Goal: Task Accomplishment & Management: Manage account settings

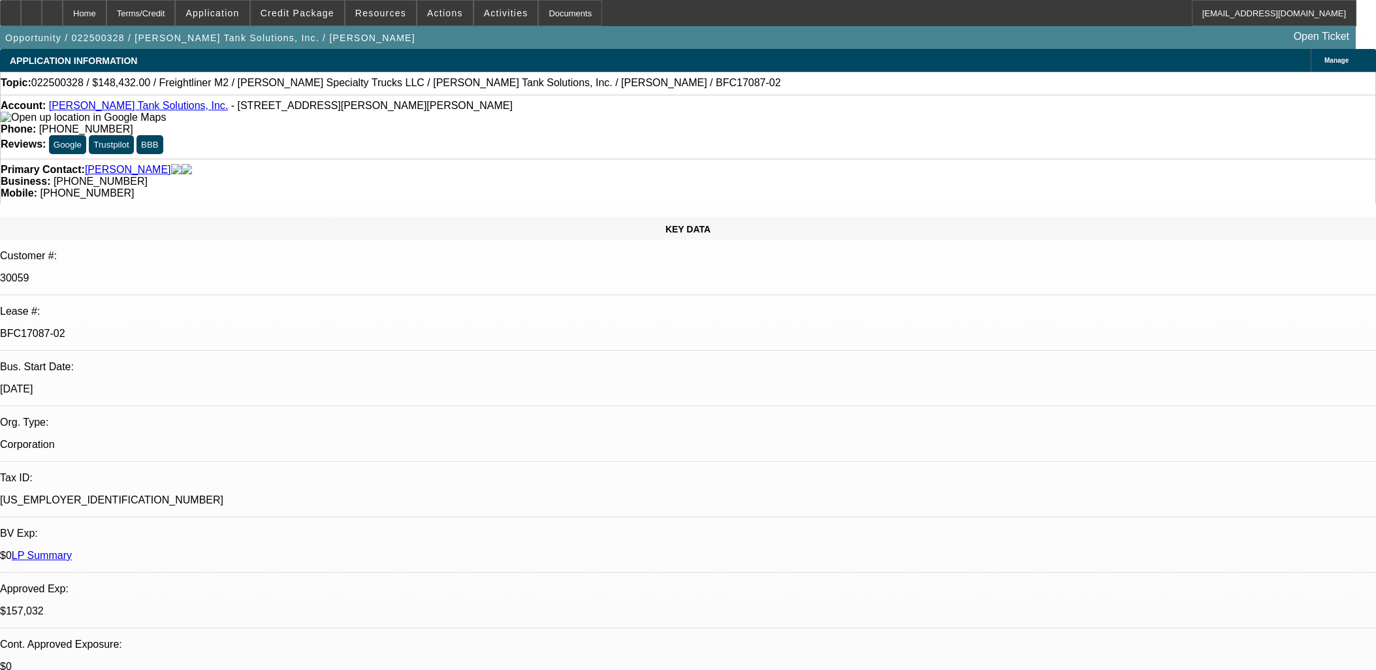
select select "0"
select select "2"
select select "0"
select select "6"
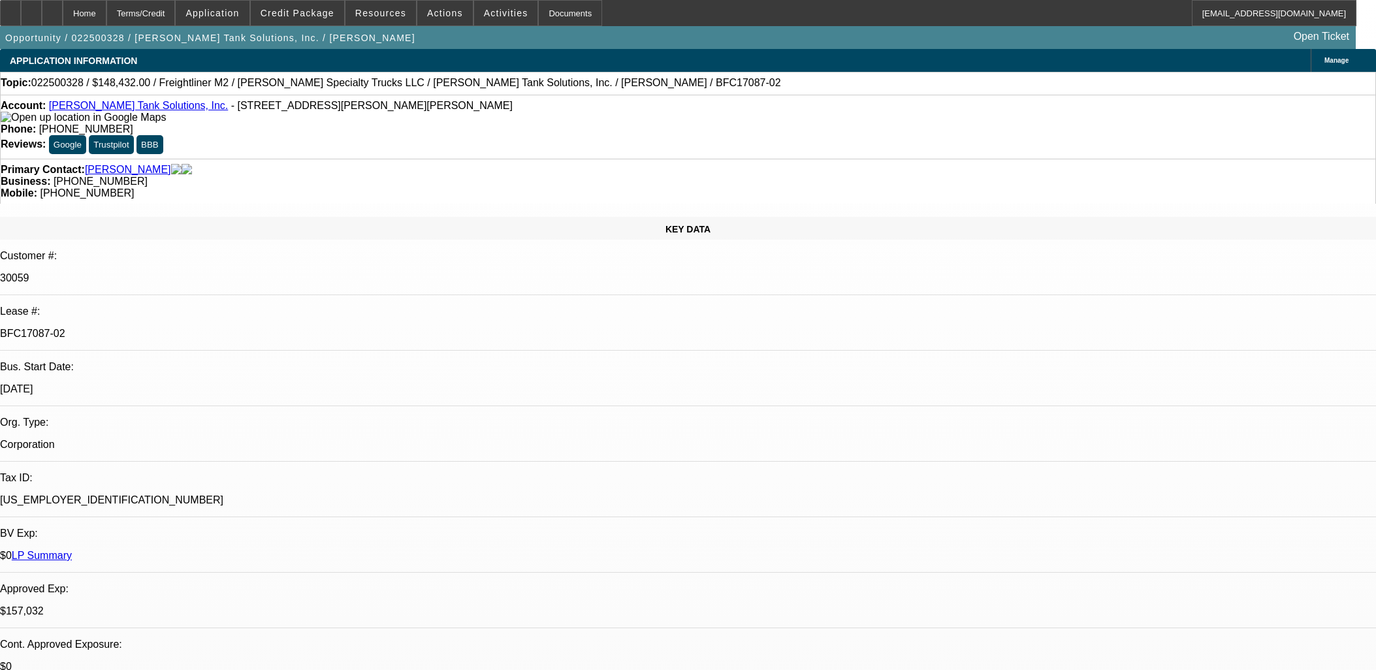
select select "0"
select select "2"
select select "0"
select select "6"
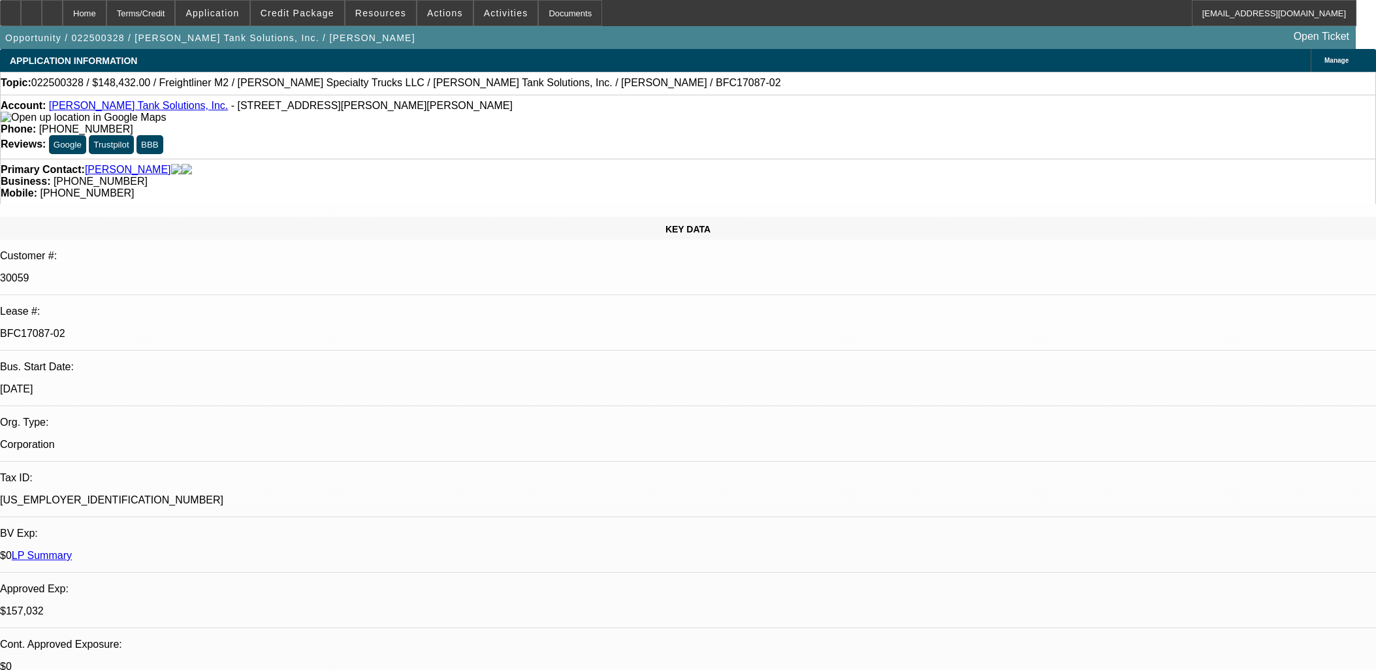
select select "0"
select select "2"
select select "0"
select select "6"
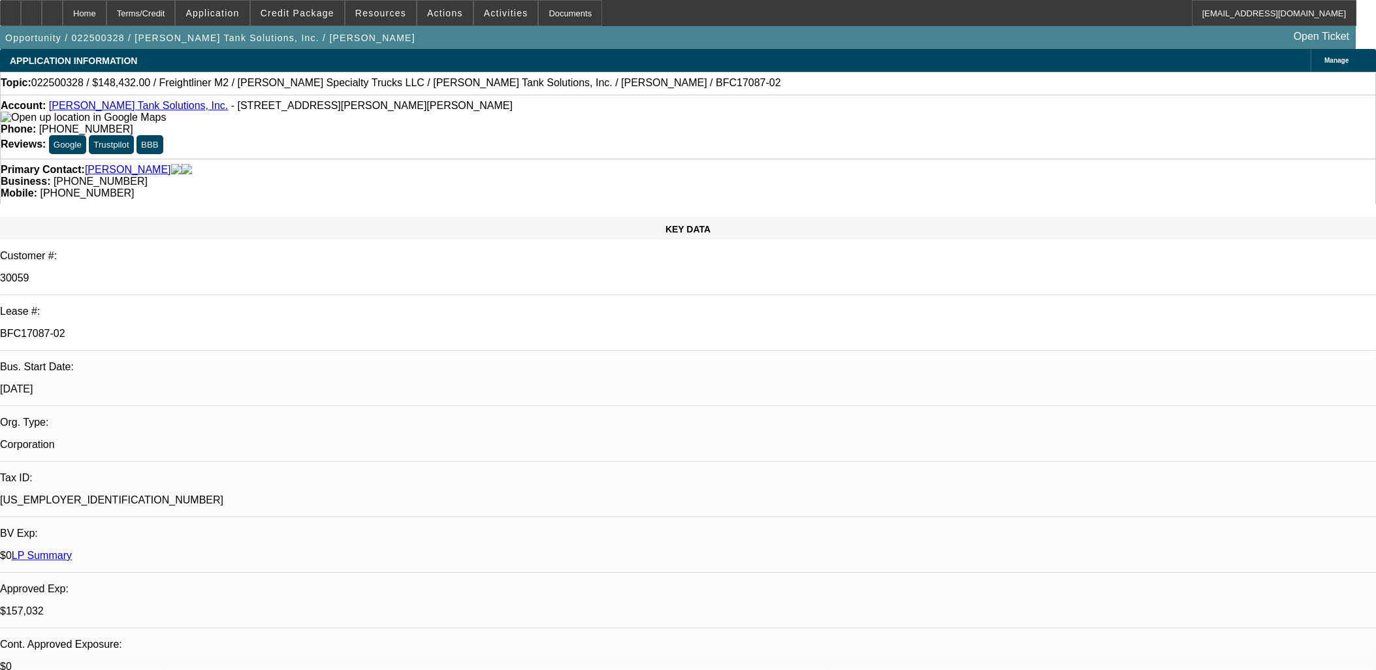
select select "0"
select select "2"
select select "0"
select select "6"
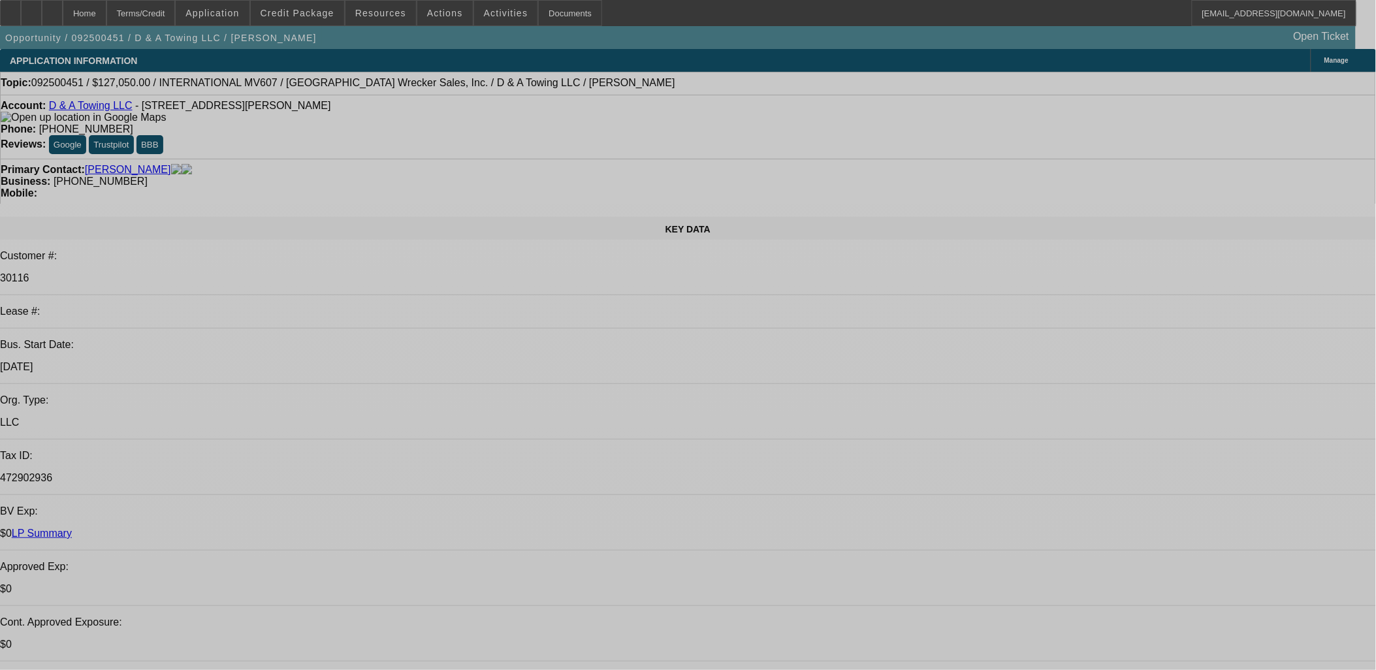
select select "0"
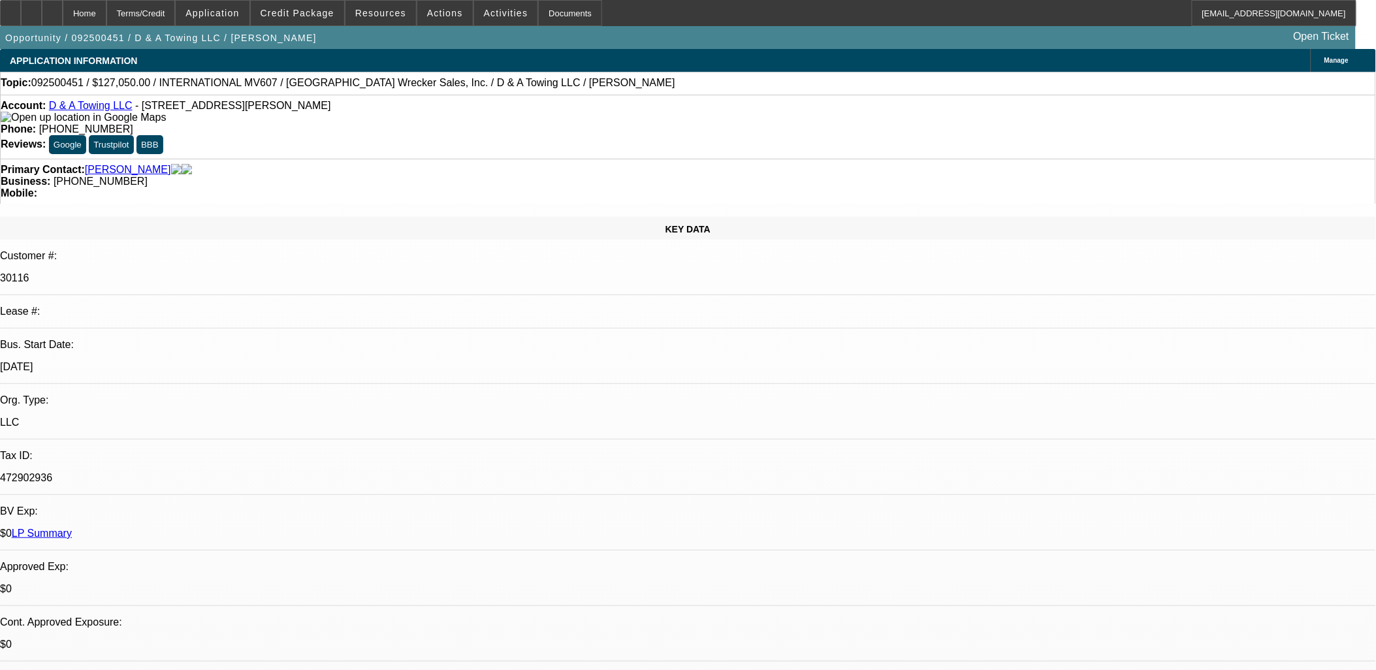
select select "0"
select select "0.1"
select select "0"
select select "0.1"
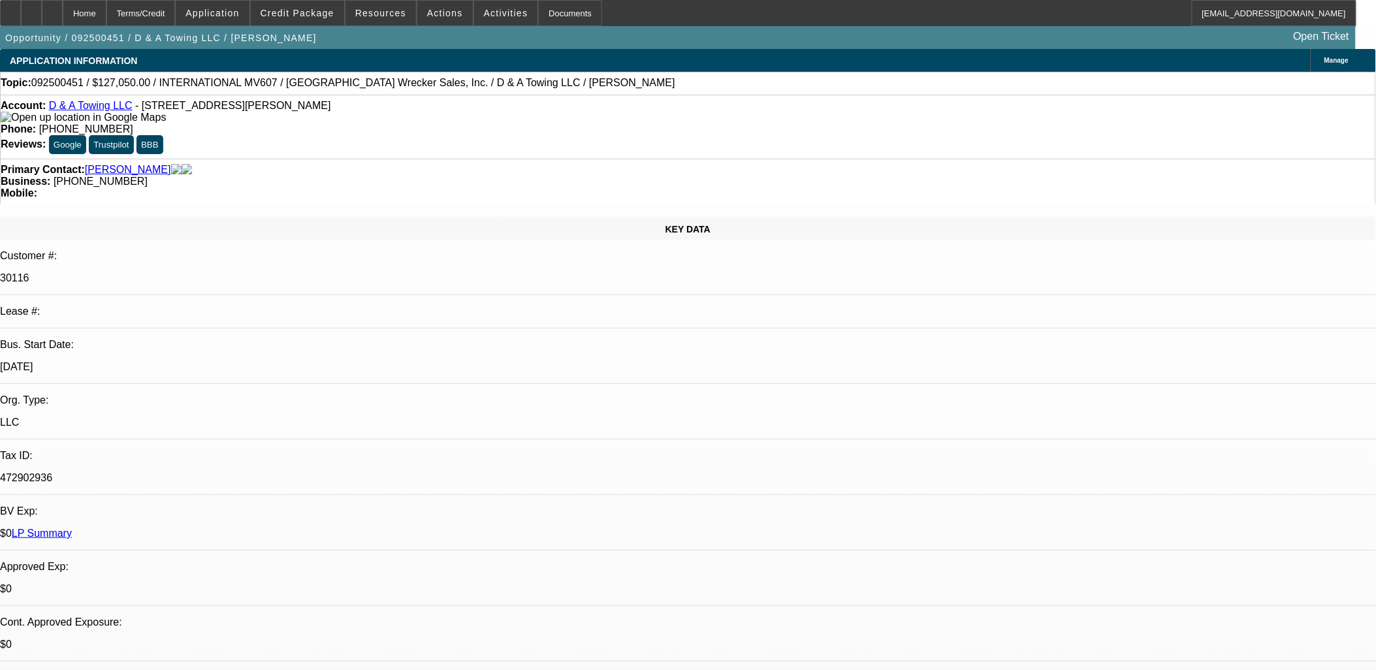
select select "0"
select select "0.1"
select select "0"
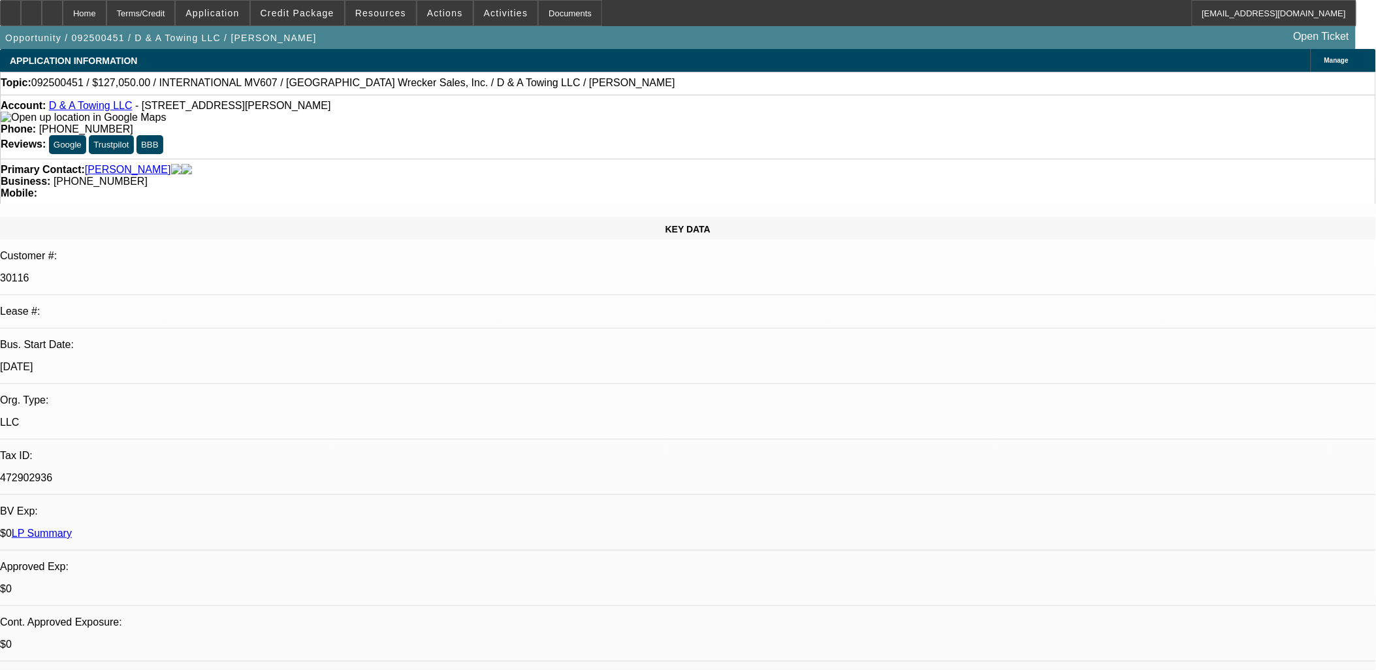
select select "0.1"
select select "1"
select select "3"
select select "4"
select select "1"
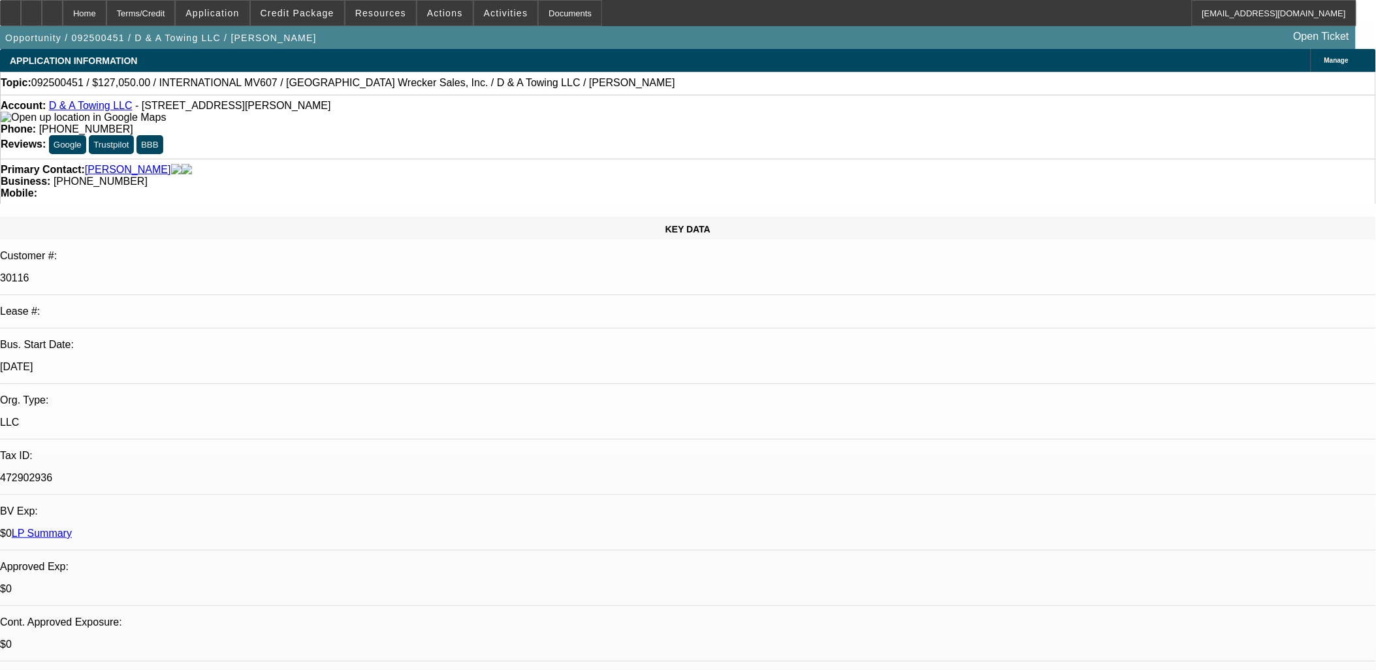
select select "3"
select select "4"
select select "1"
select select "3"
select select "4"
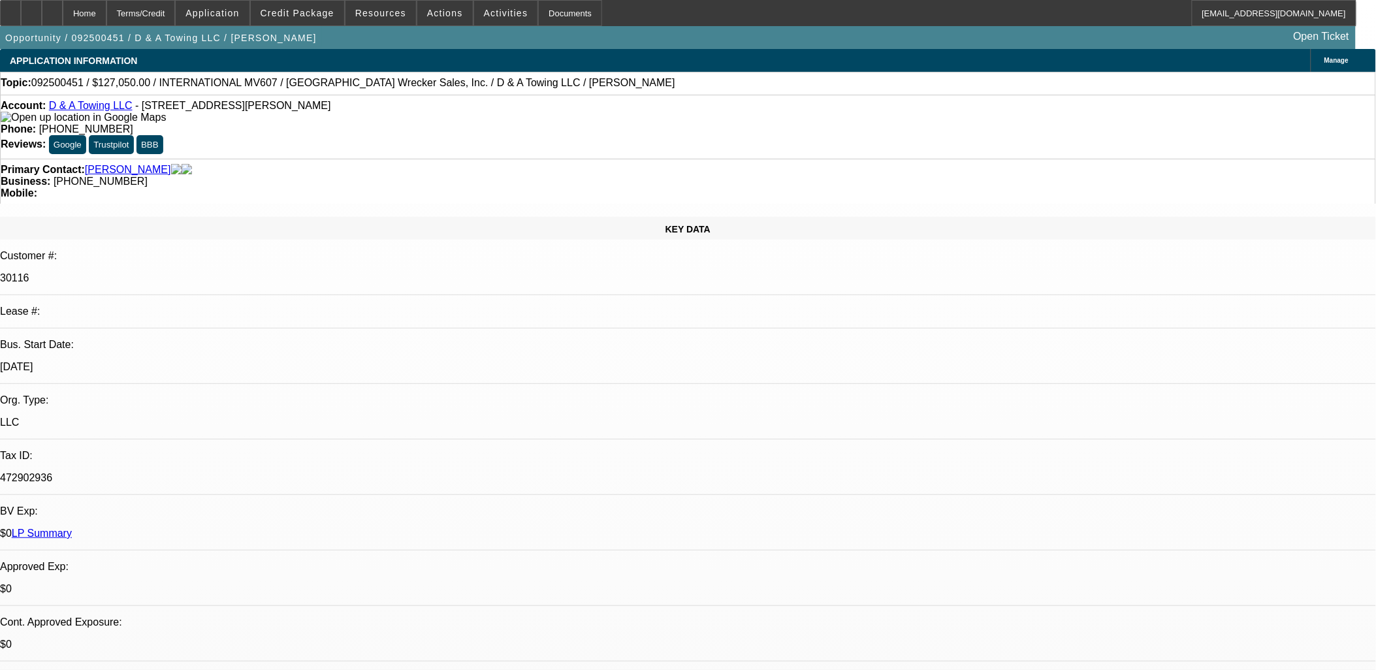
select select "1"
select select "3"
select select "4"
click at [42, 18] on div at bounding box center [31, 13] width 21 height 26
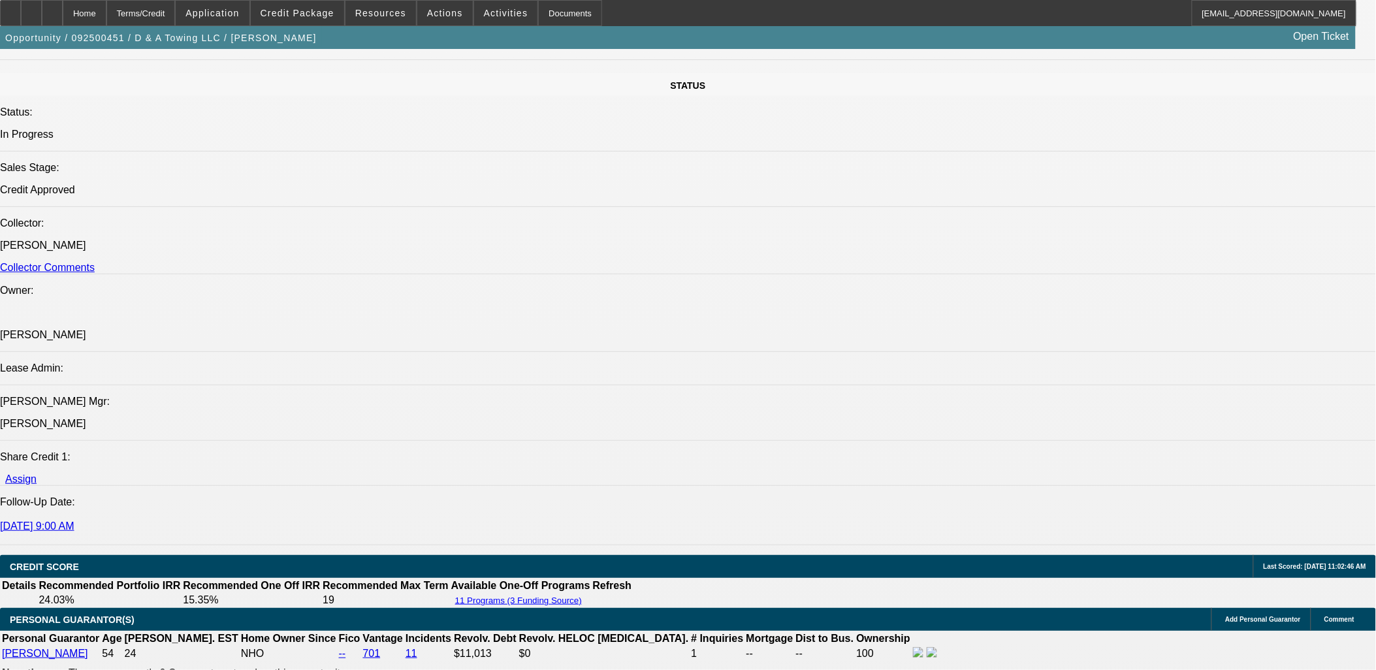
scroll to position [1596, 0]
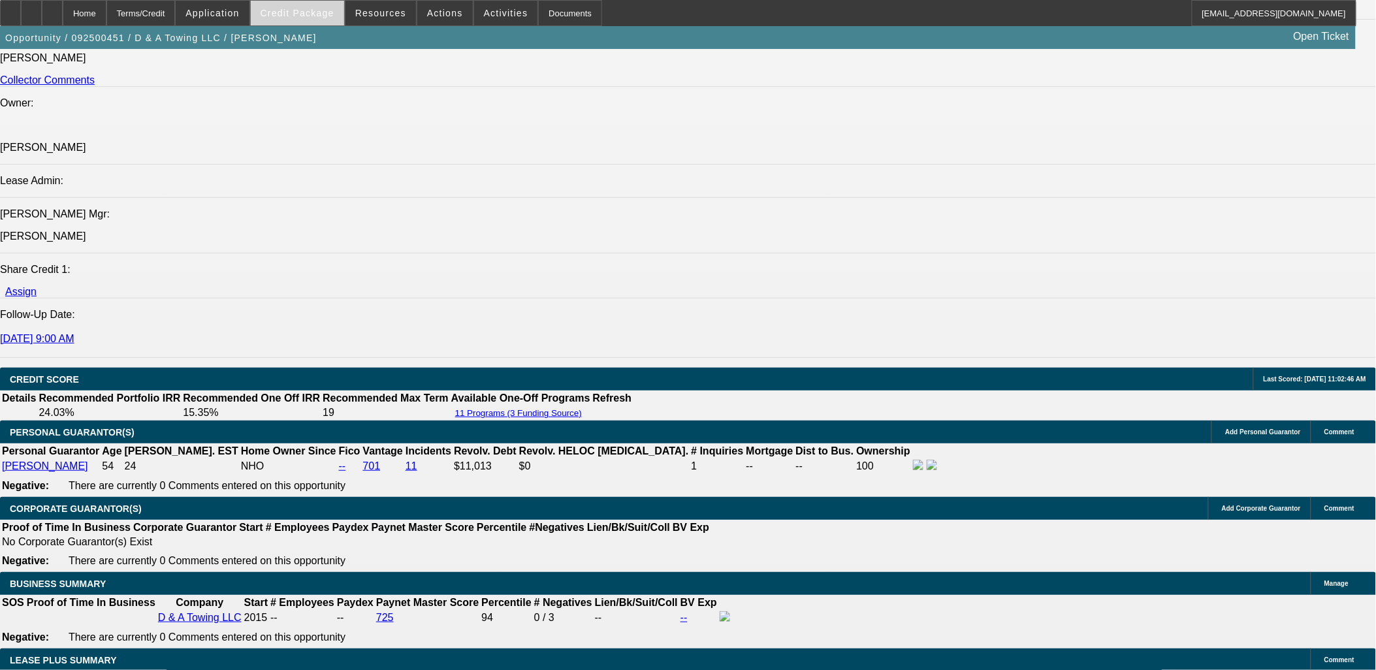
click at [328, 7] on span at bounding box center [297, 12] width 93 height 31
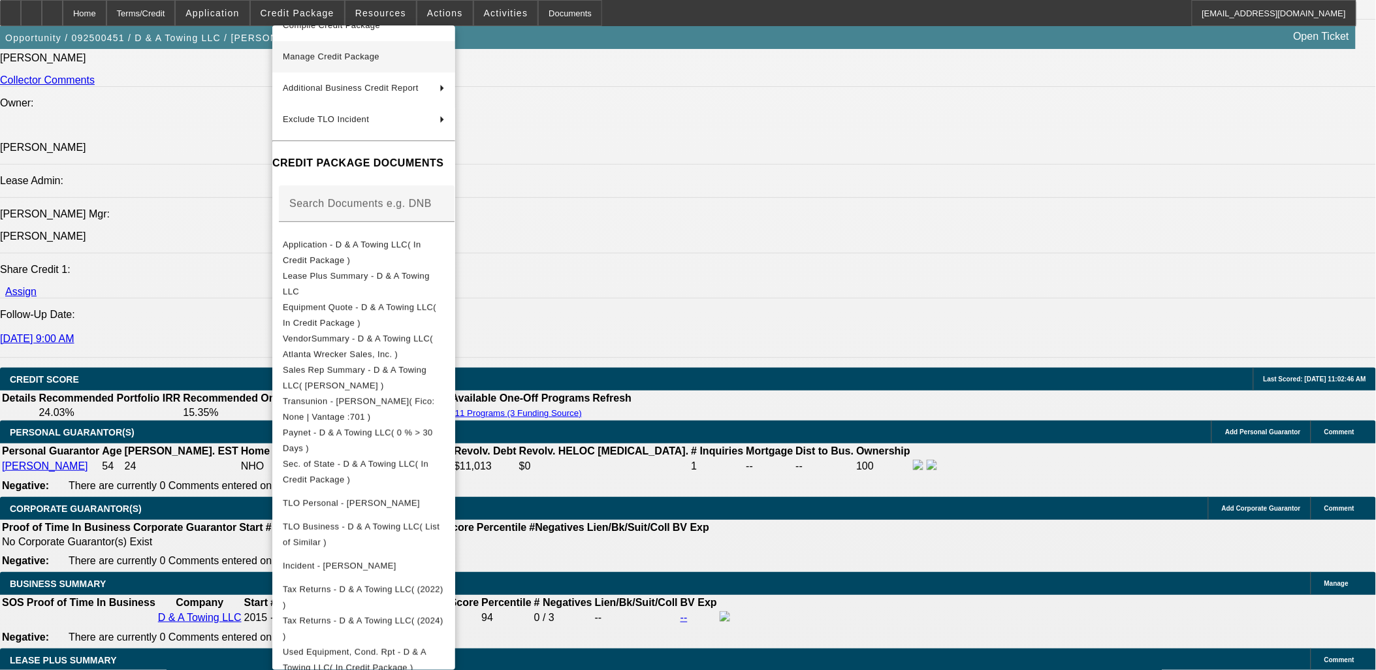
scroll to position [0, 0]
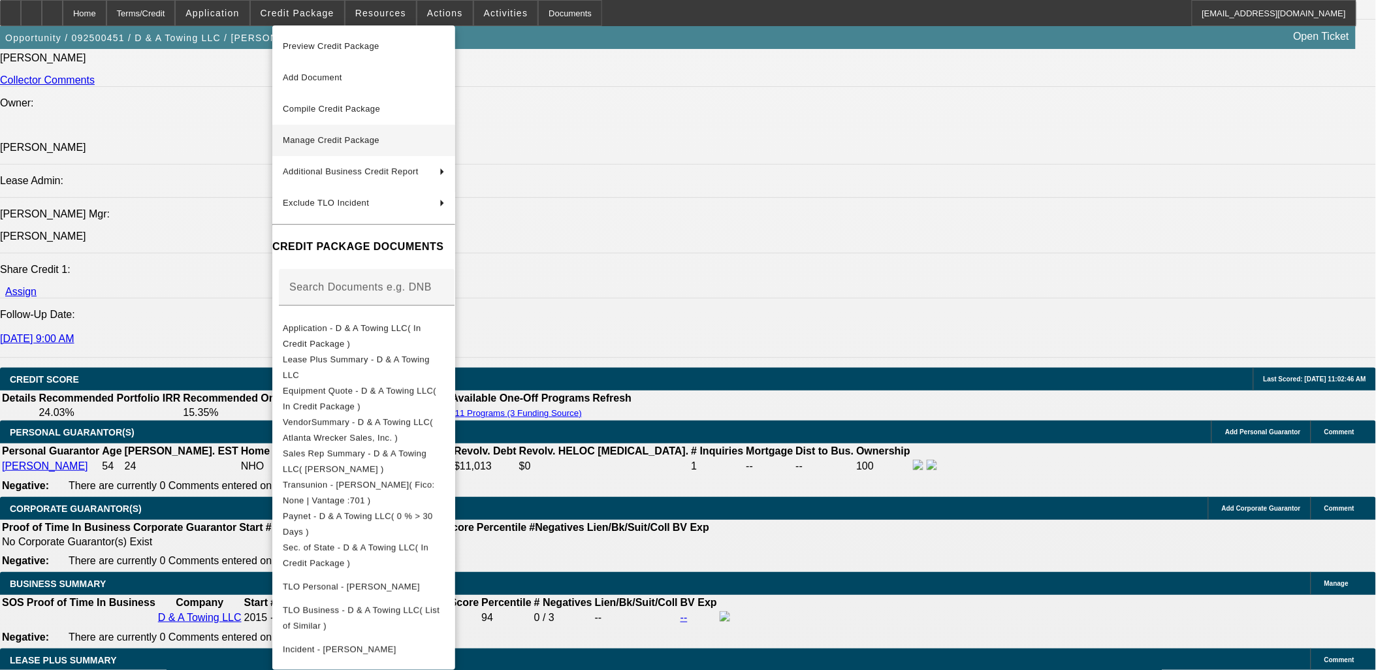
click at [384, 140] on span "Manage Credit Package" at bounding box center [364, 141] width 162 height 16
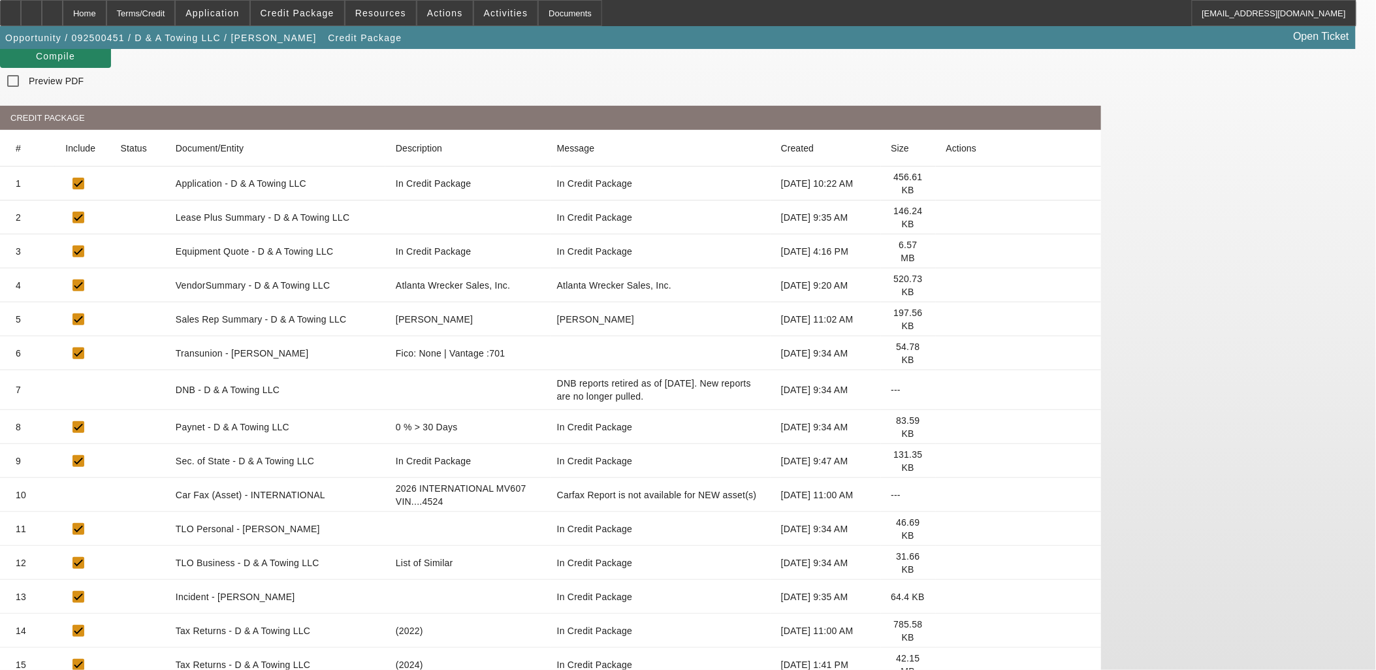
scroll to position [204, 0]
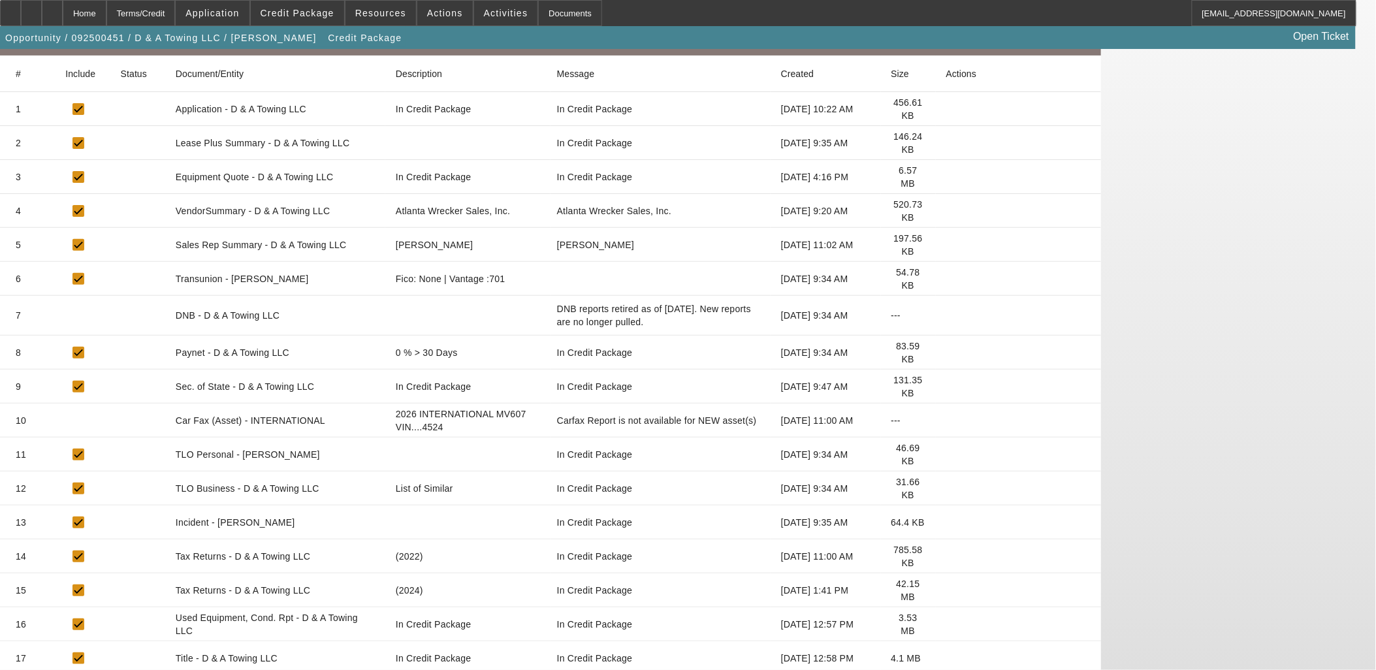
click at [946, 556] on icon at bounding box center [946, 556] width 0 height 0
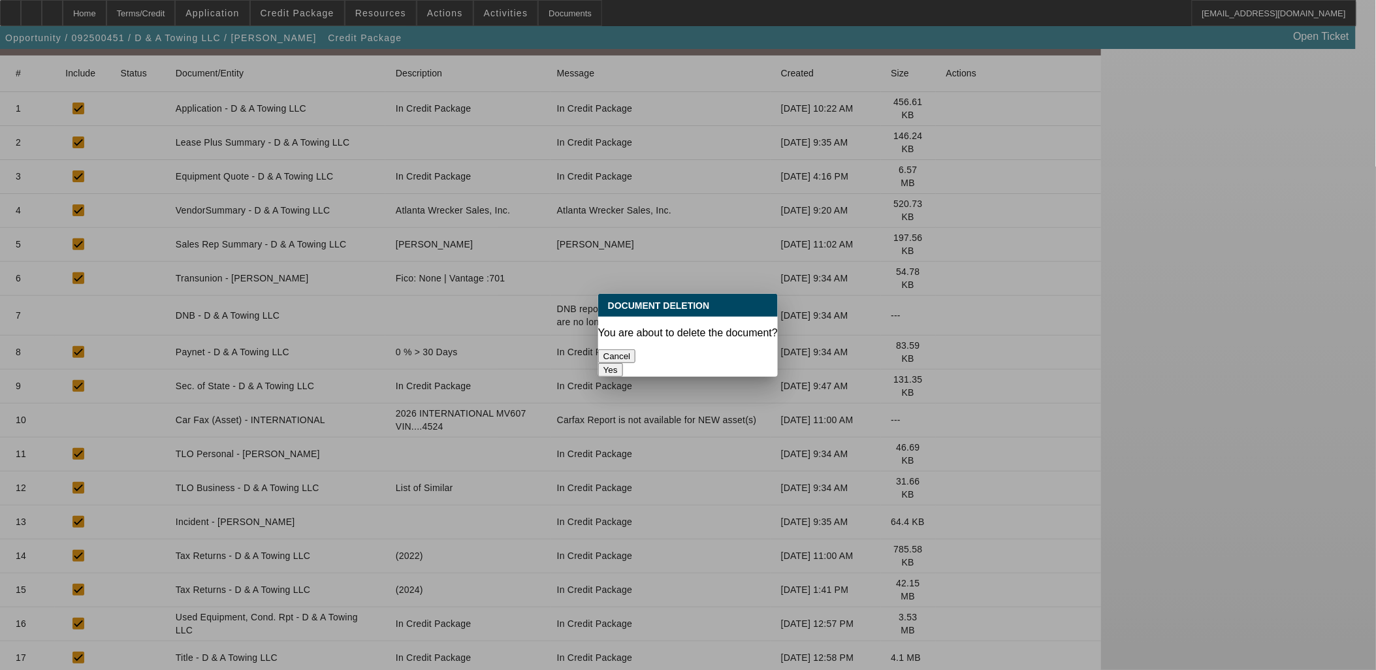
click at [623, 363] on button "Yes" at bounding box center [610, 370] width 25 height 14
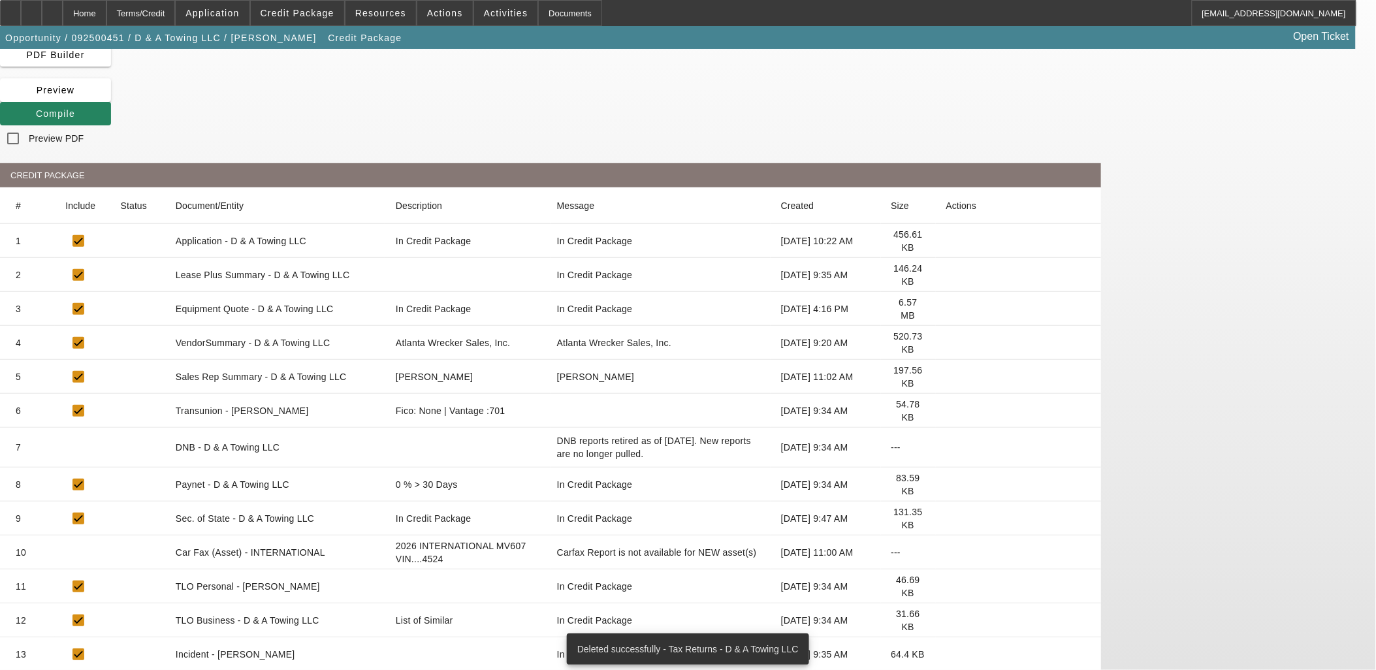
scroll to position [170, 0]
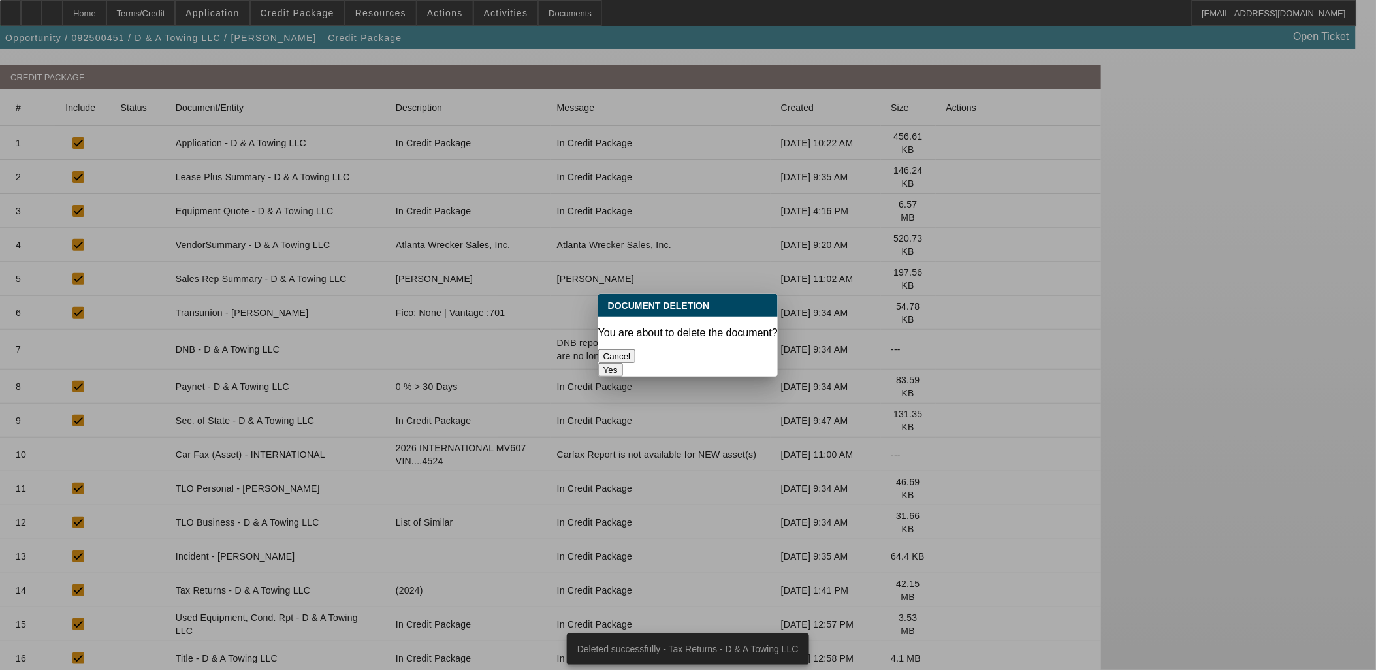
scroll to position [0, 0]
click at [623, 363] on button "Yes" at bounding box center [610, 370] width 25 height 14
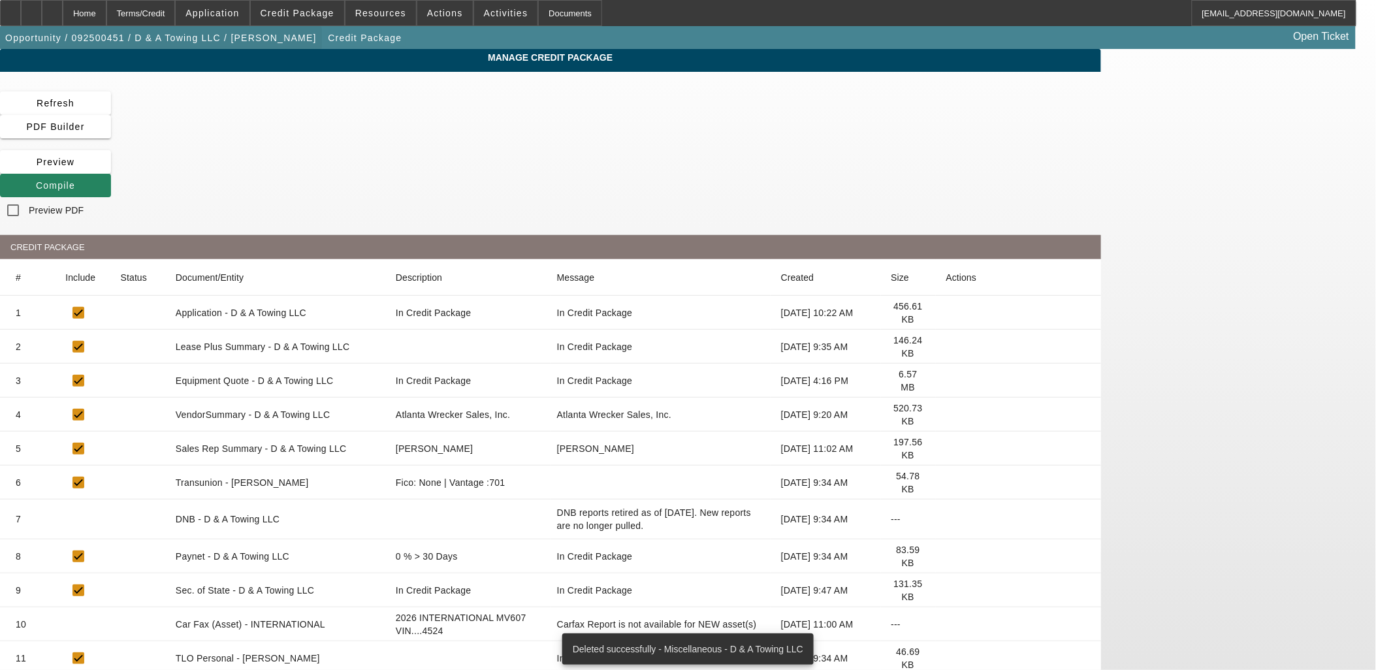
click at [119, 50] on span "button" at bounding box center [161, 37] width 322 height 31
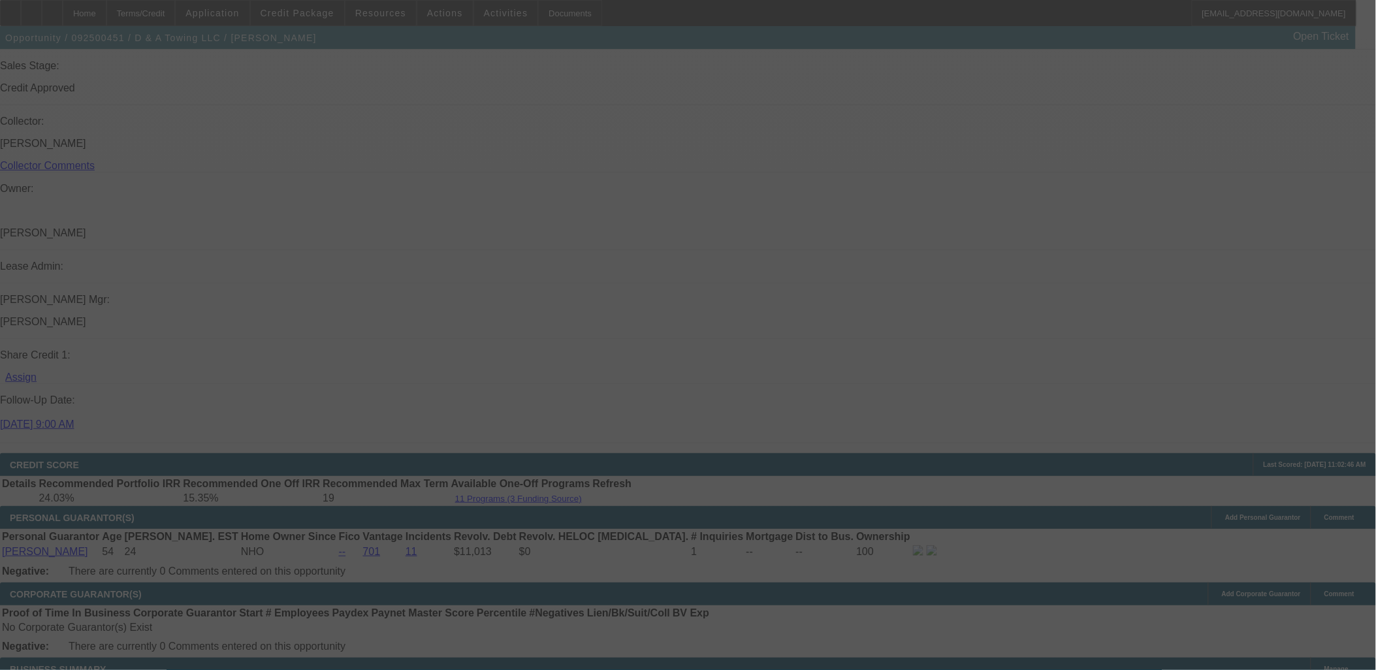
scroll to position [1814, 0]
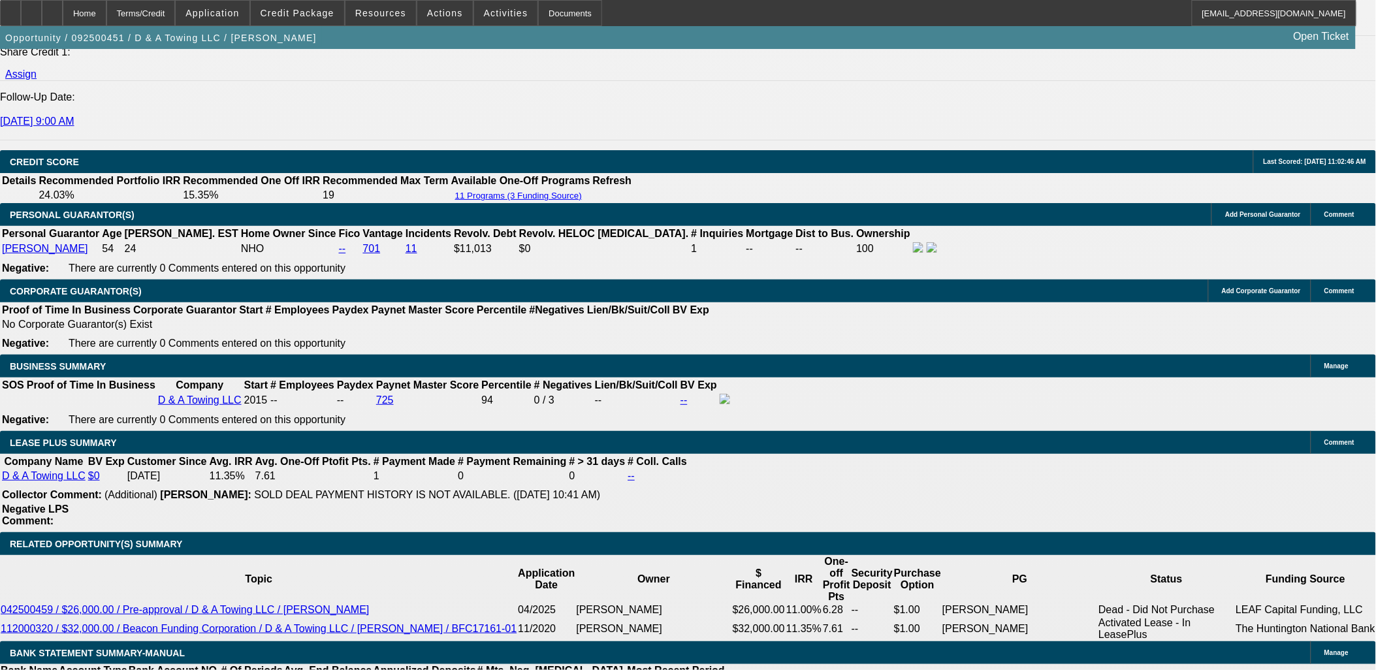
select select "0"
select select "3"
select select "0.1"
select select "4"
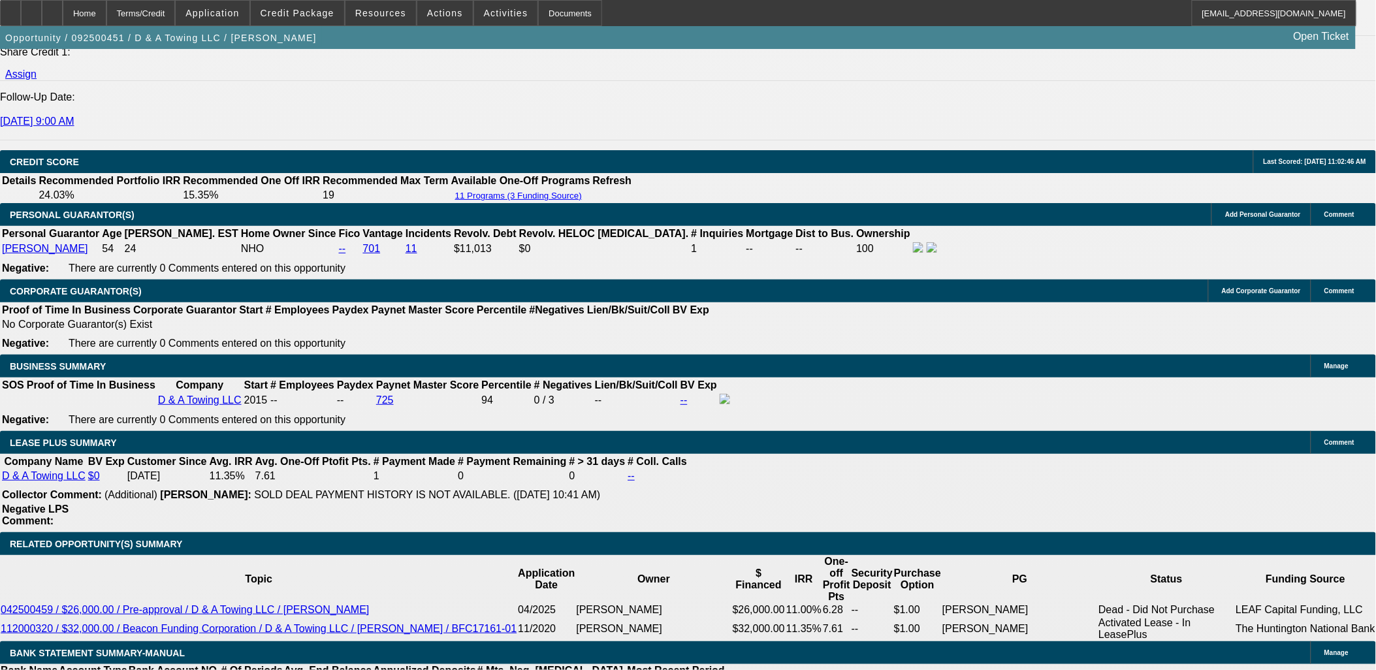
select select "0"
select select "3"
select select "0.1"
select select "4"
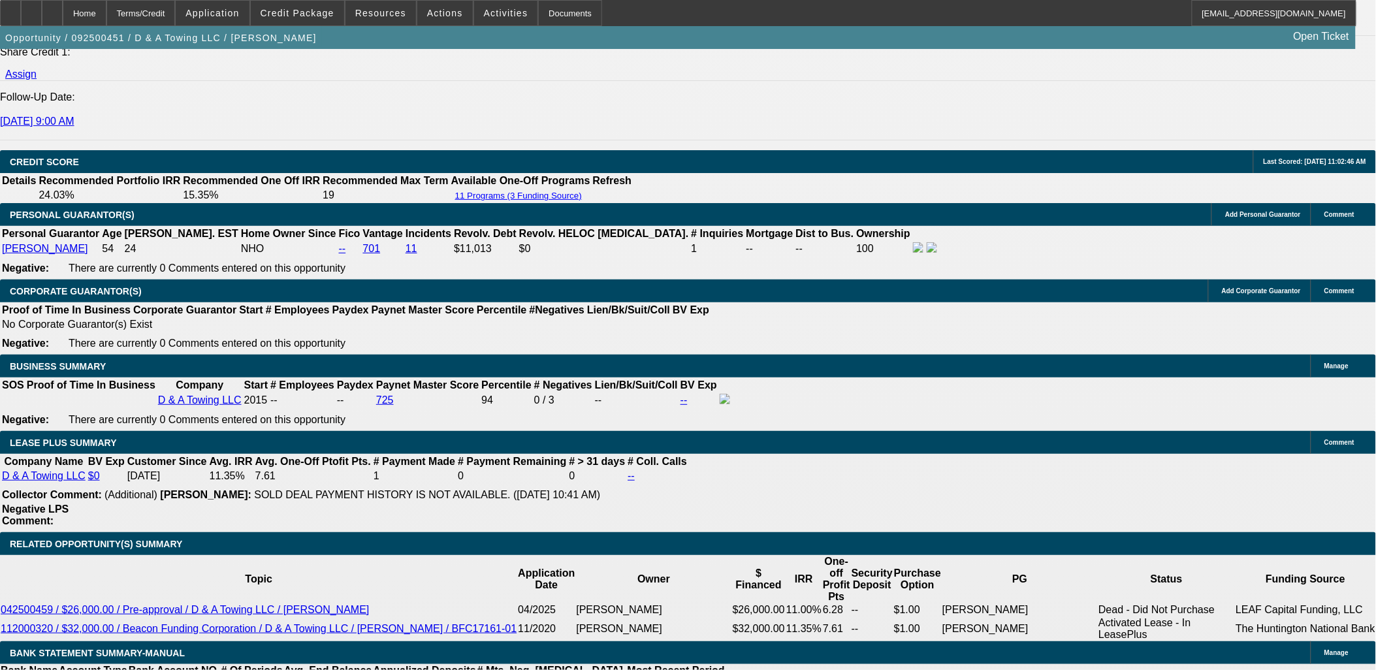
select select "0"
select select "3"
select select "0.1"
select select "4"
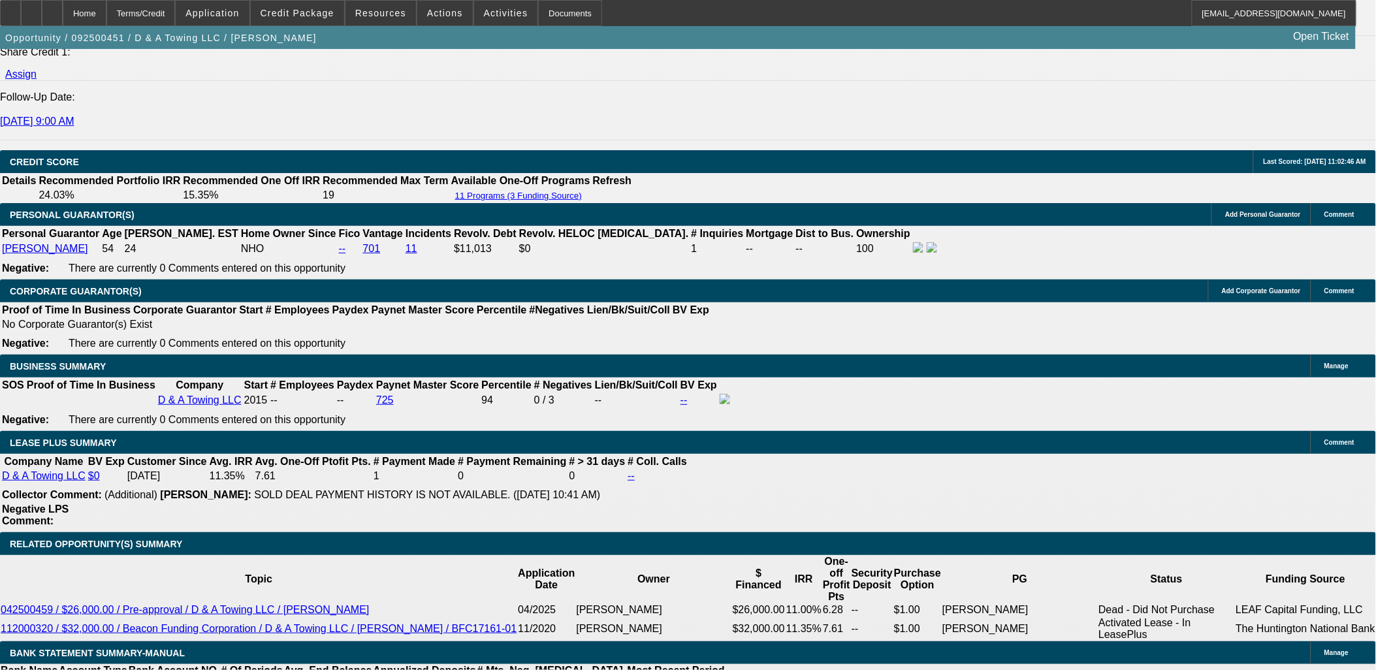
select select "0"
select select "3"
select select "0.1"
select select "4"
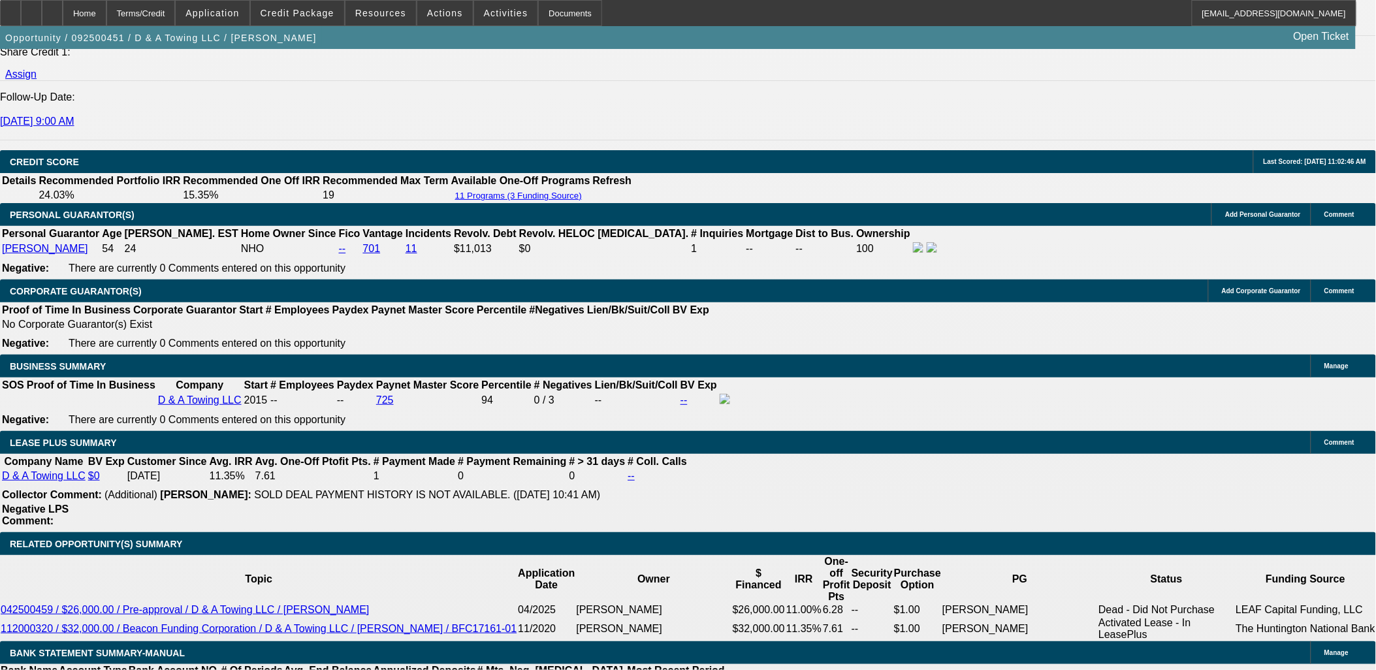
scroll to position [1889, 0]
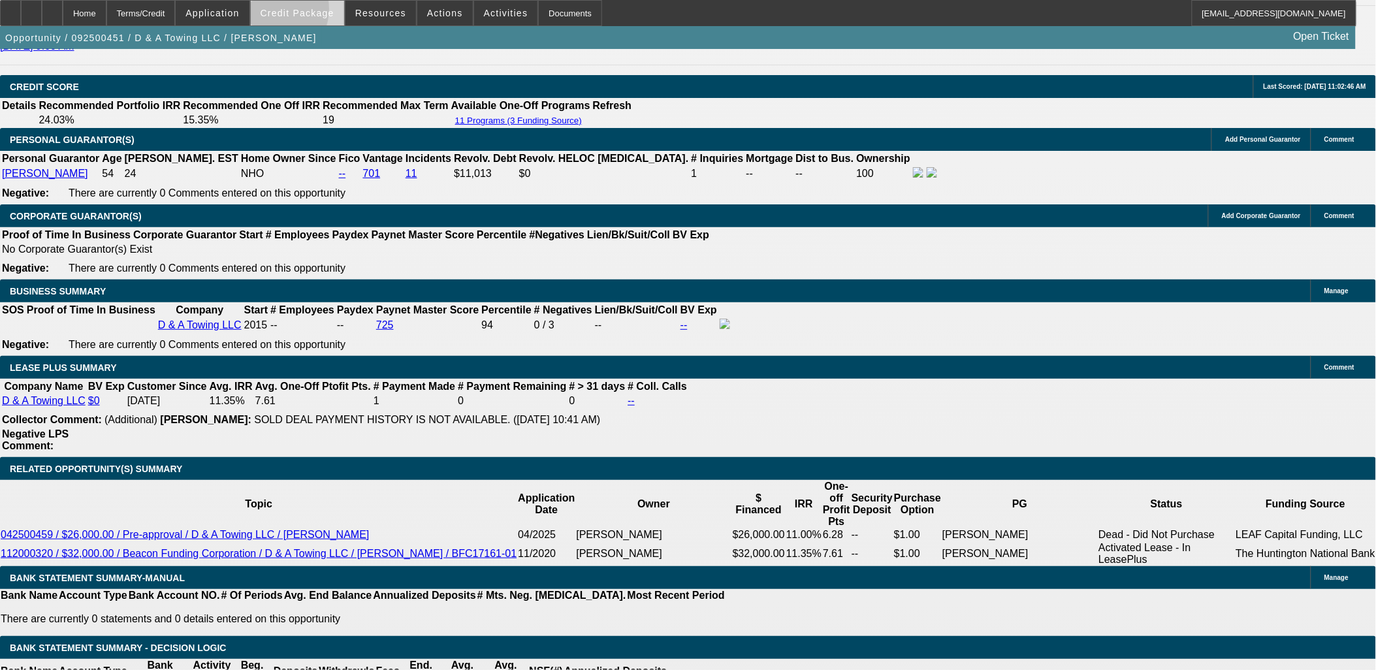
click at [288, 12] on span "Credit Package" at bounding box center [298, 13] width 74 height 10
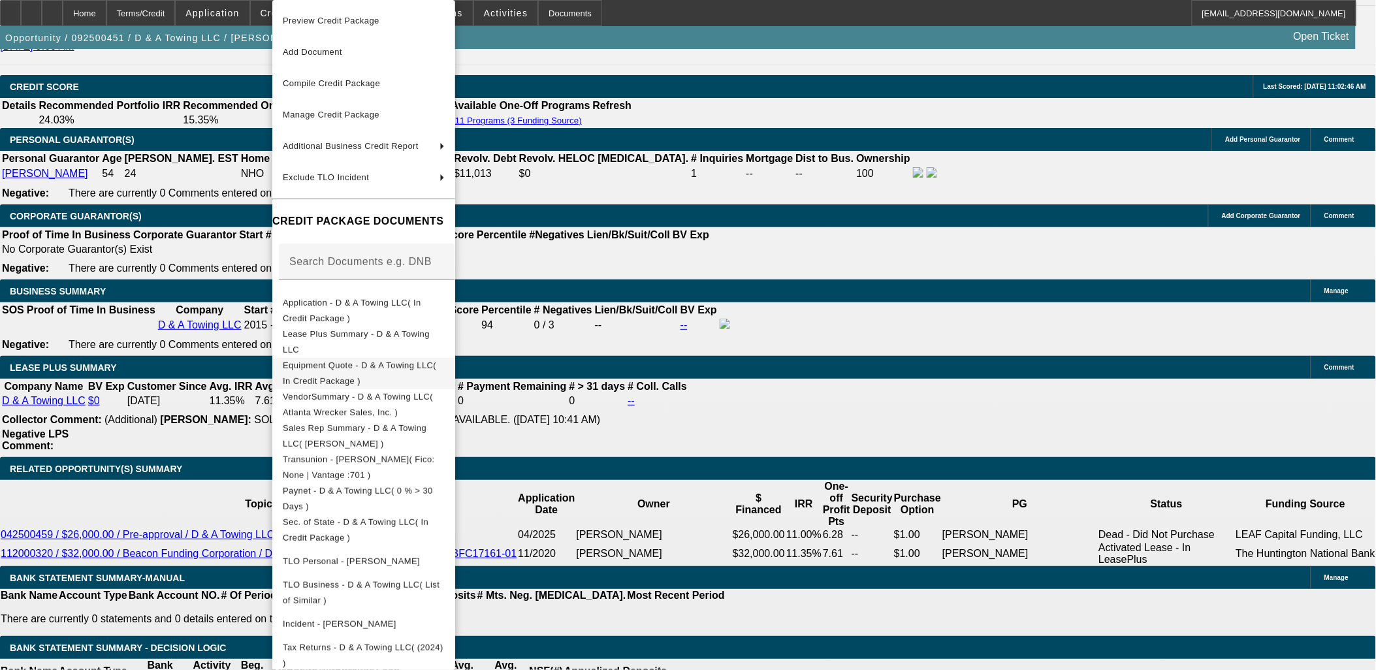
click at [389, 366] on span "Equipment Quote - D & A Towing LLC( In Credit Package )" at bounding box center [359, 373] width 153 height 25
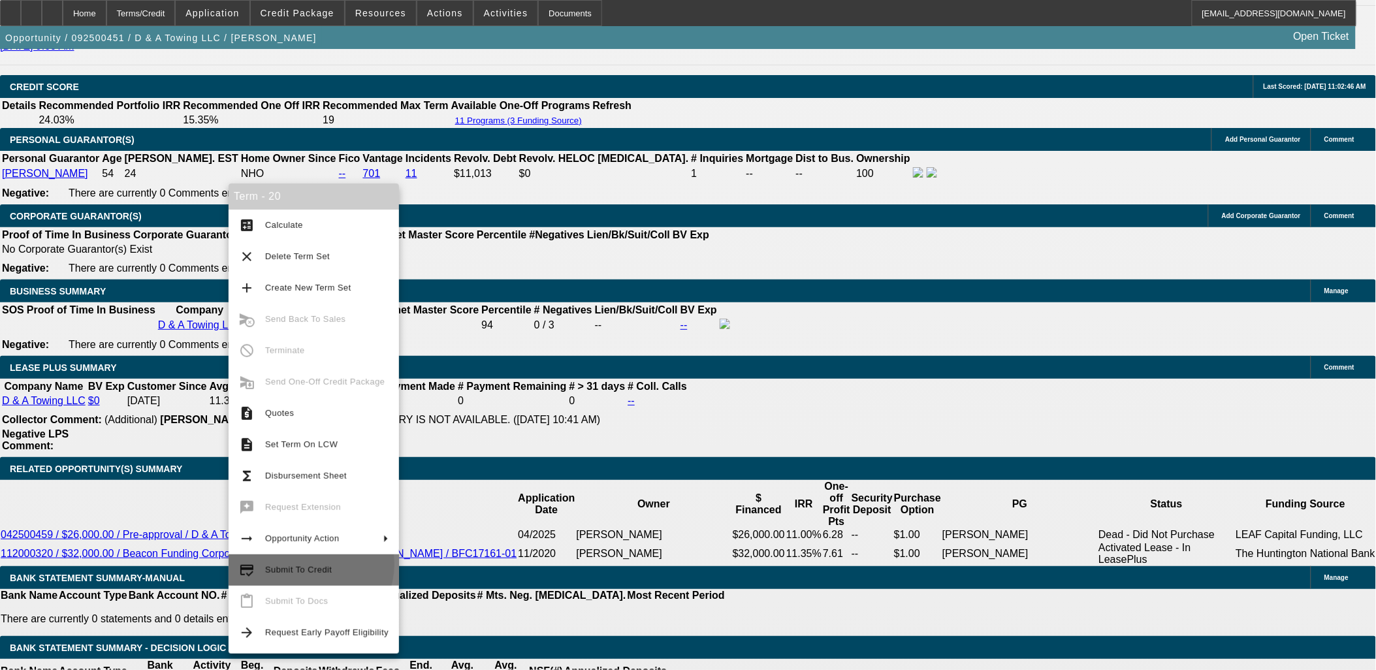
click at [311, 565] on span "Submit To Credit" at bounding box center [298, 570] width 67 height 10
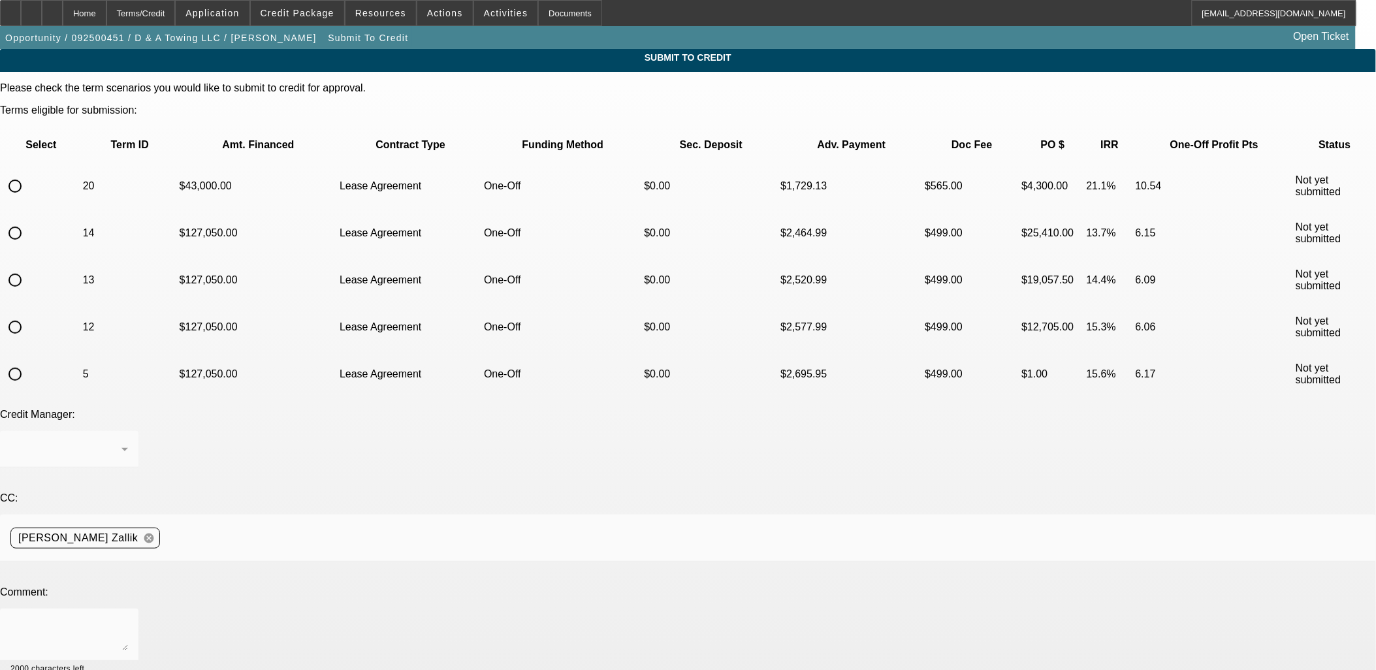
click at [28, 173] on input "radio" at bounding box center [15, 186] width 26 height 26
radio input "true"
click at [128, 609] on div at bounding box center [69, 635] width 118 height 52
type textarea "Full tax return uploaded. Let me know if you need anything else. Thanks, Asher"
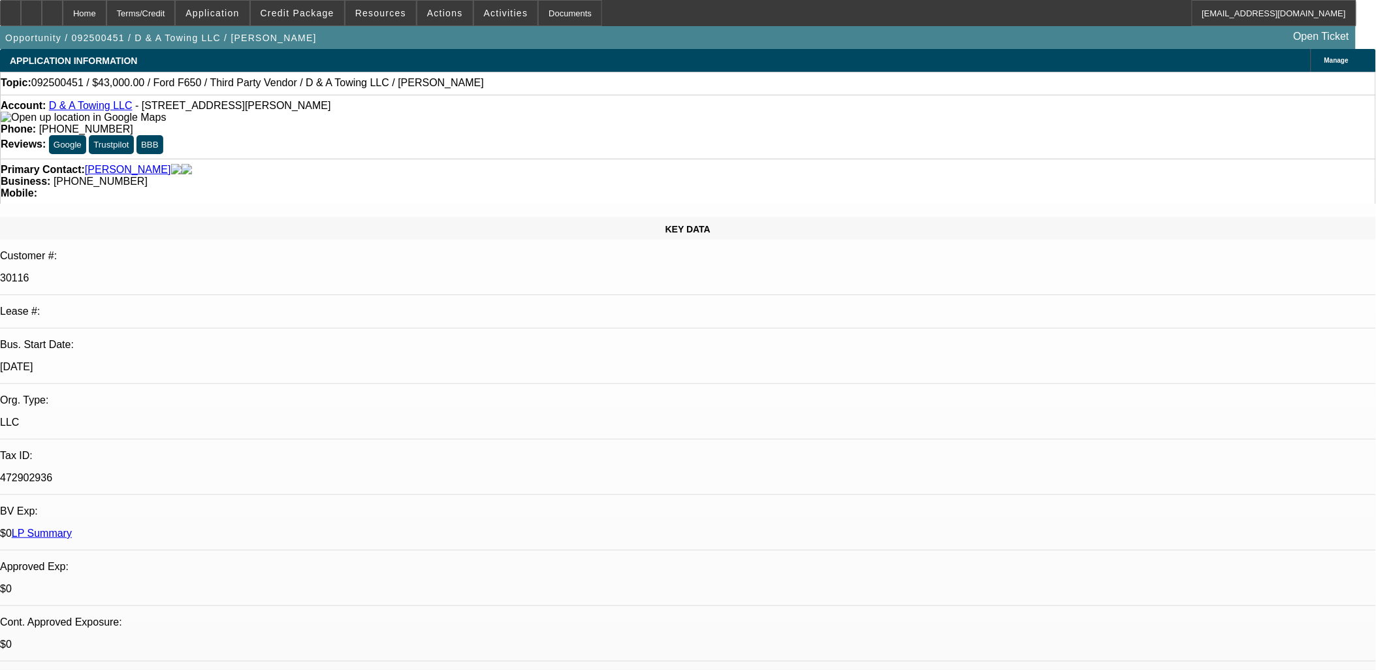
select select "0"
select select "3"
select select "0.1"
select select "4"
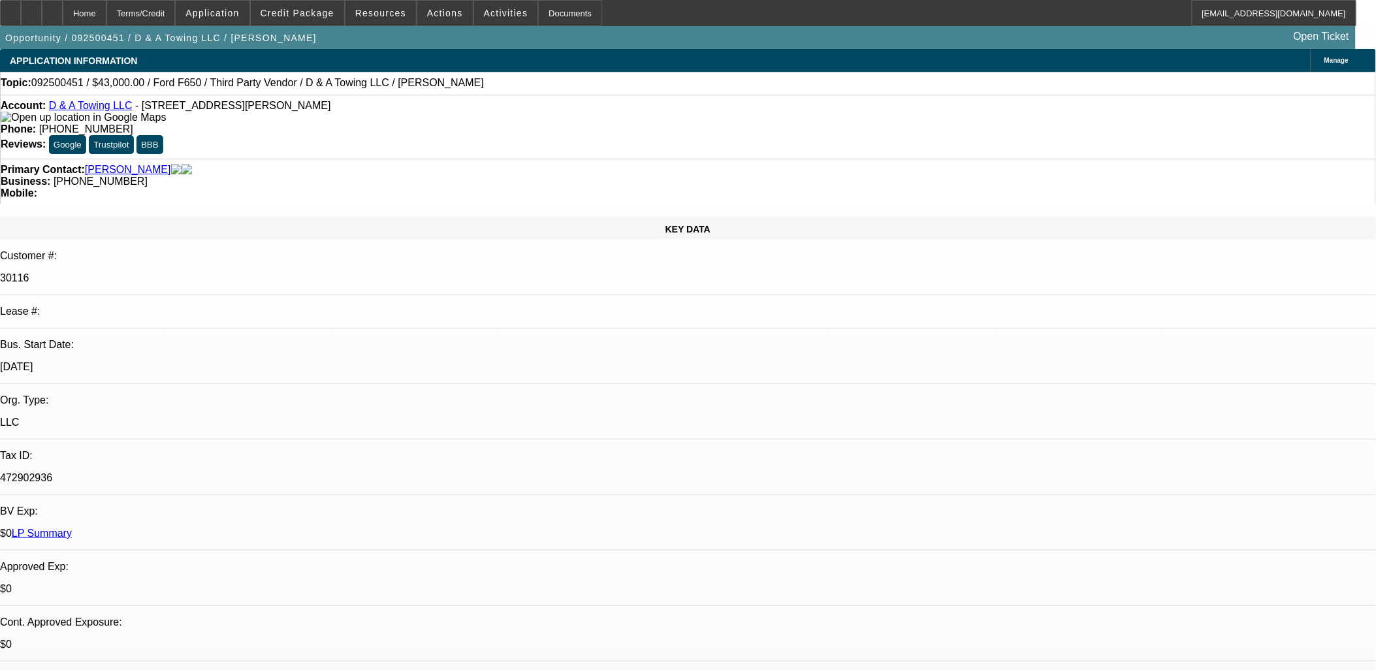
select select "0"
select select "3"
select select "0.1"
select select "4"
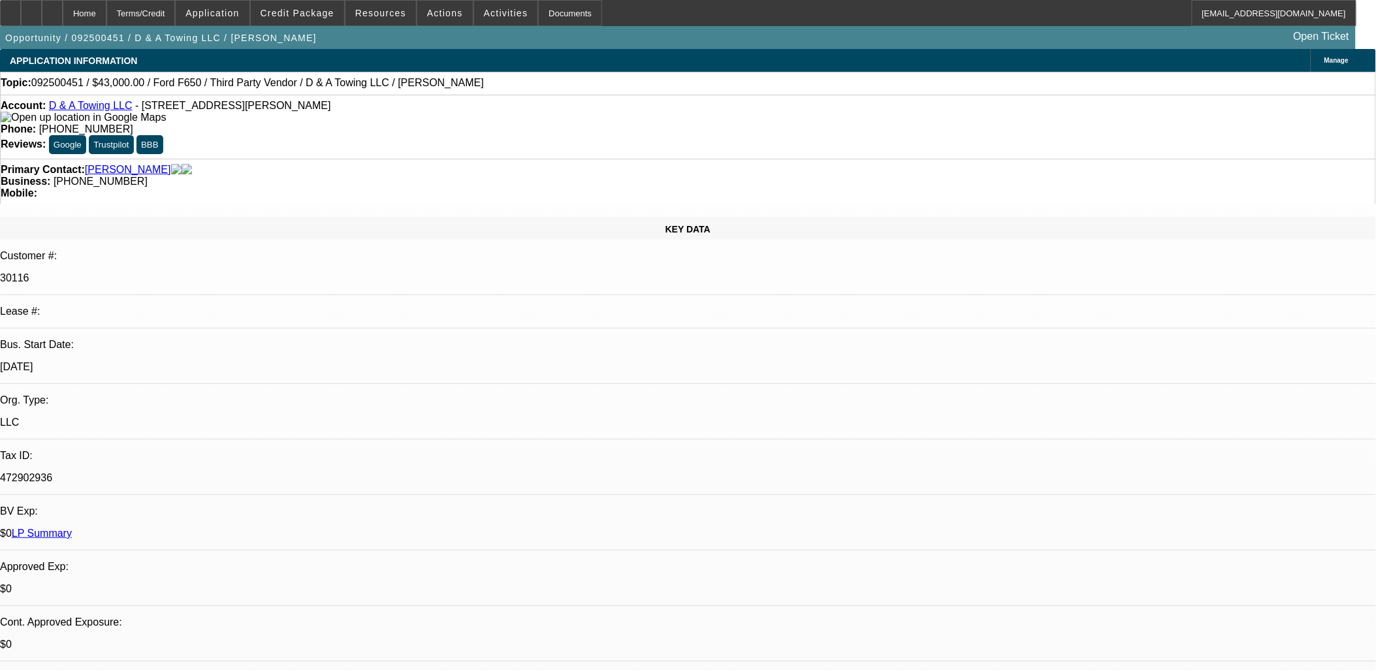
select select "0"
select select "3"
select select "0.1"
select select "4"
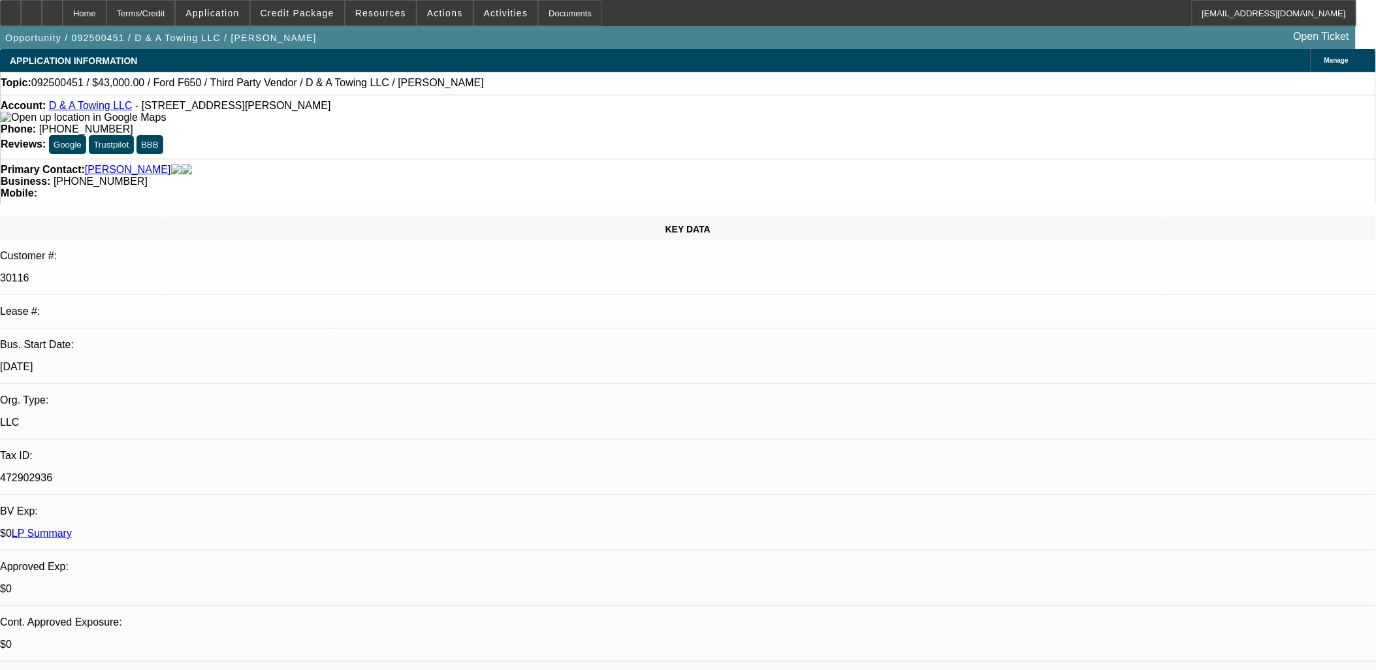
select select "0"
select select "3"
select select "0.1"
select select "4"
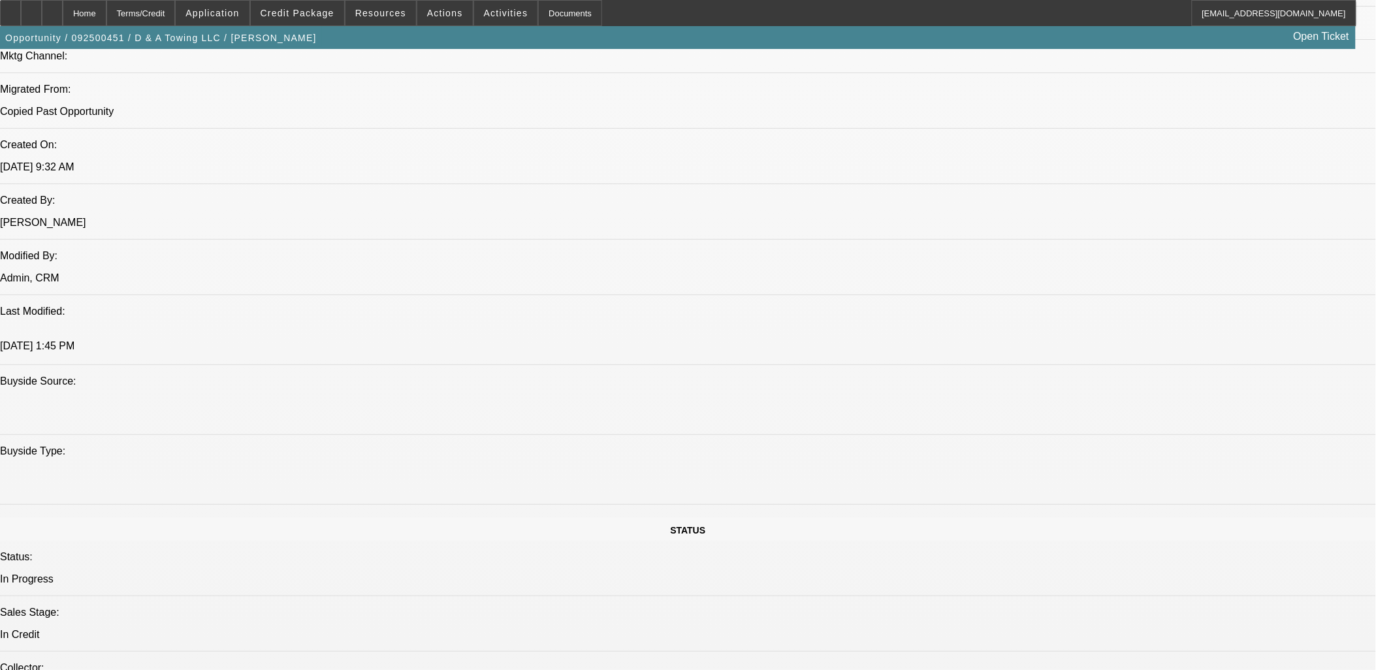
scroll to position [1233, 0]
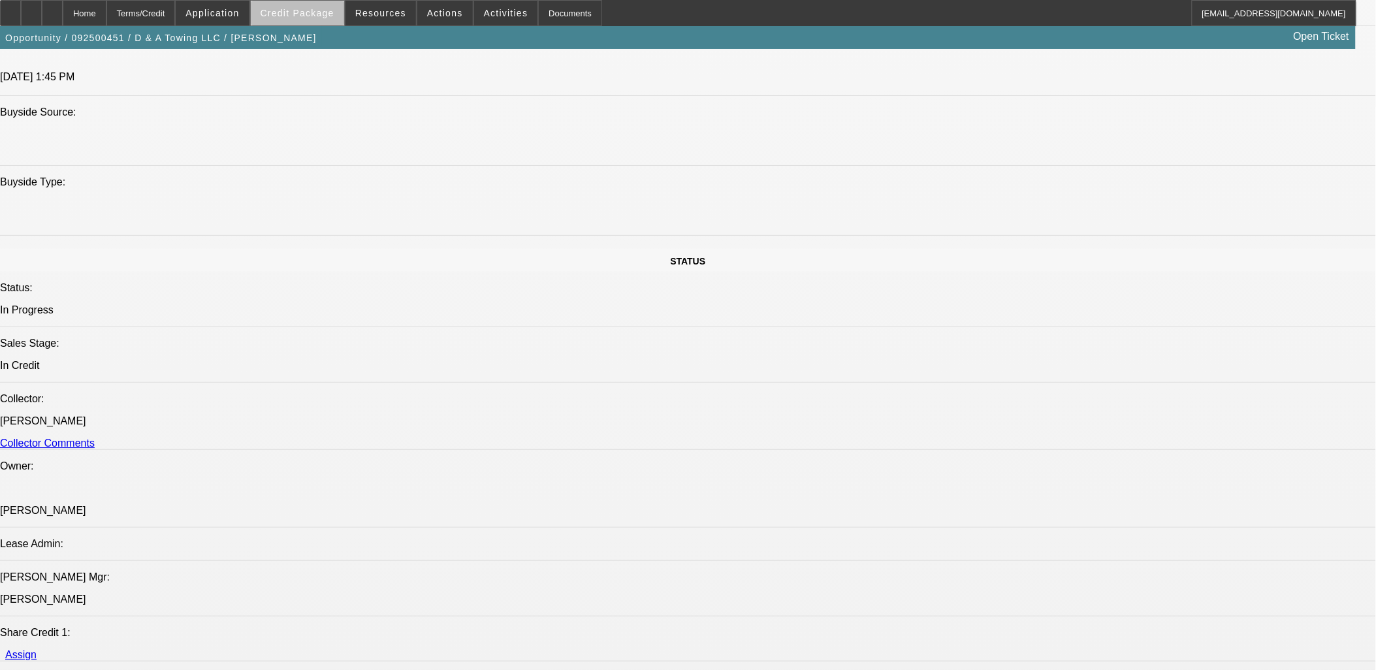
click at [322, 24] on span at bounding box center [297, 12] width 93 height 31
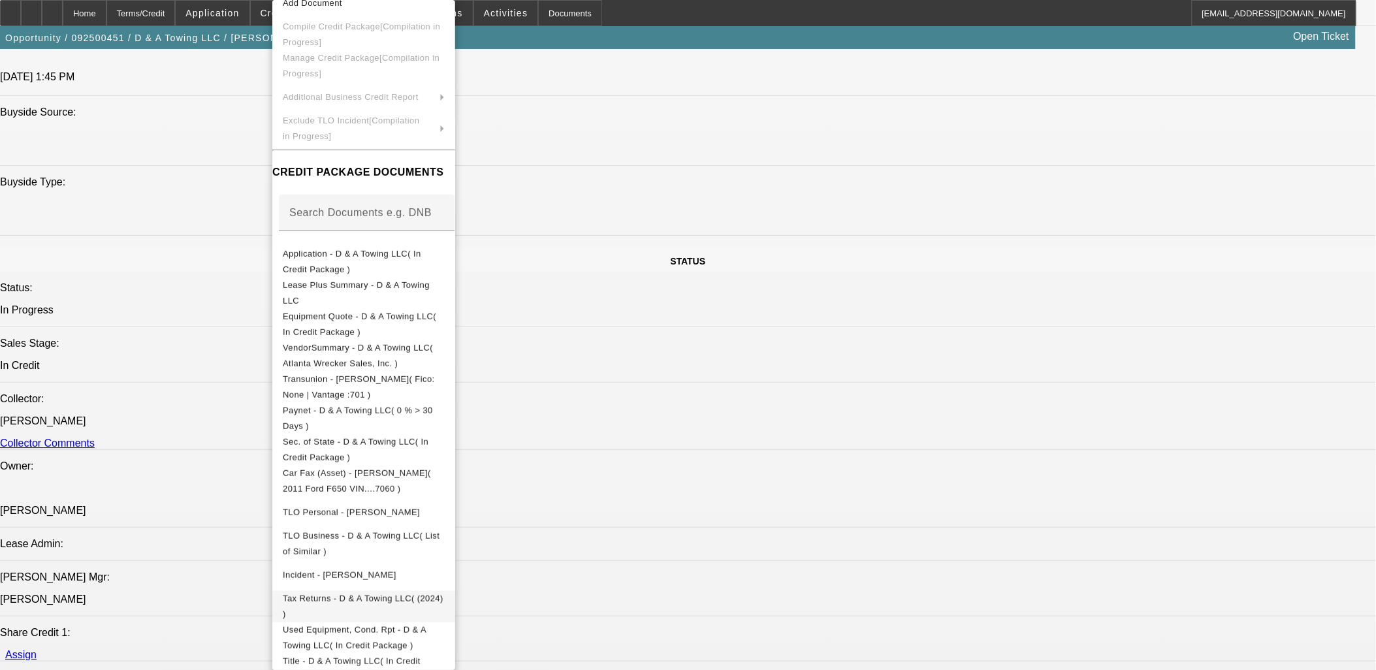
scroll to position [74, 0]
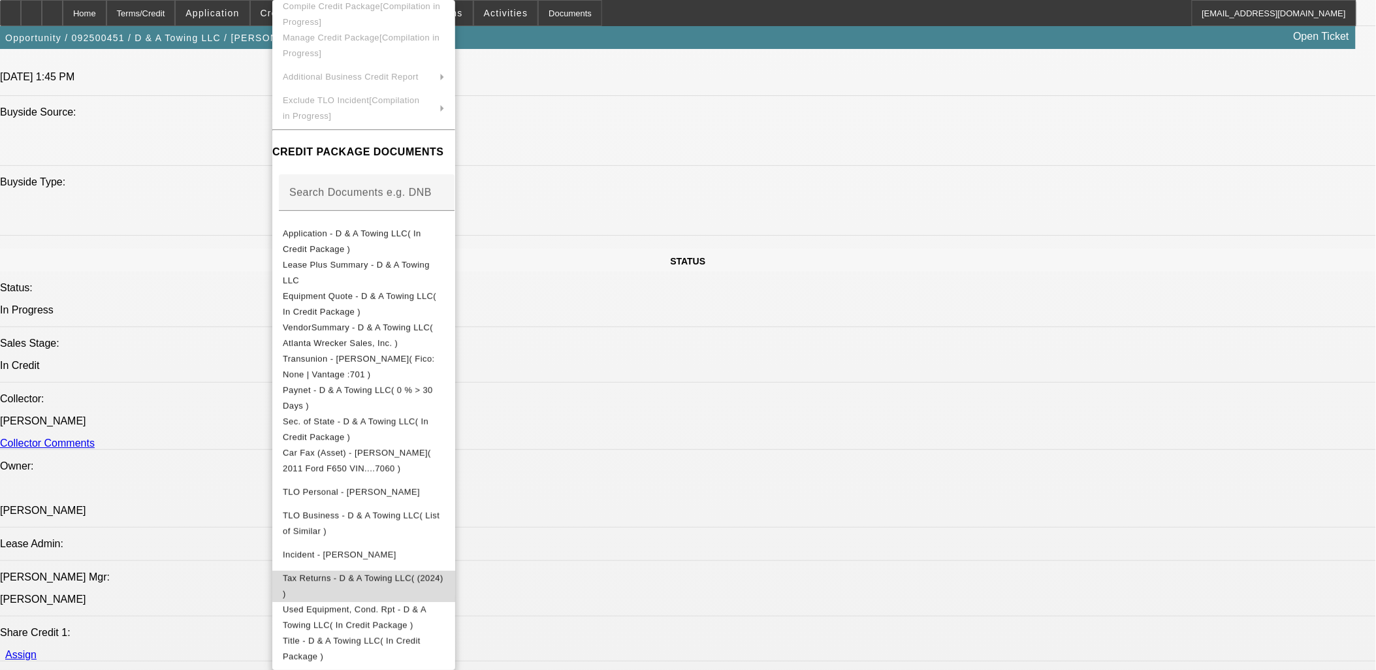
click at [432, 576] on span "Tax Returns - D & A Towing LLC( (2024) )" at bounding box center [363, 585] width 161 height 25
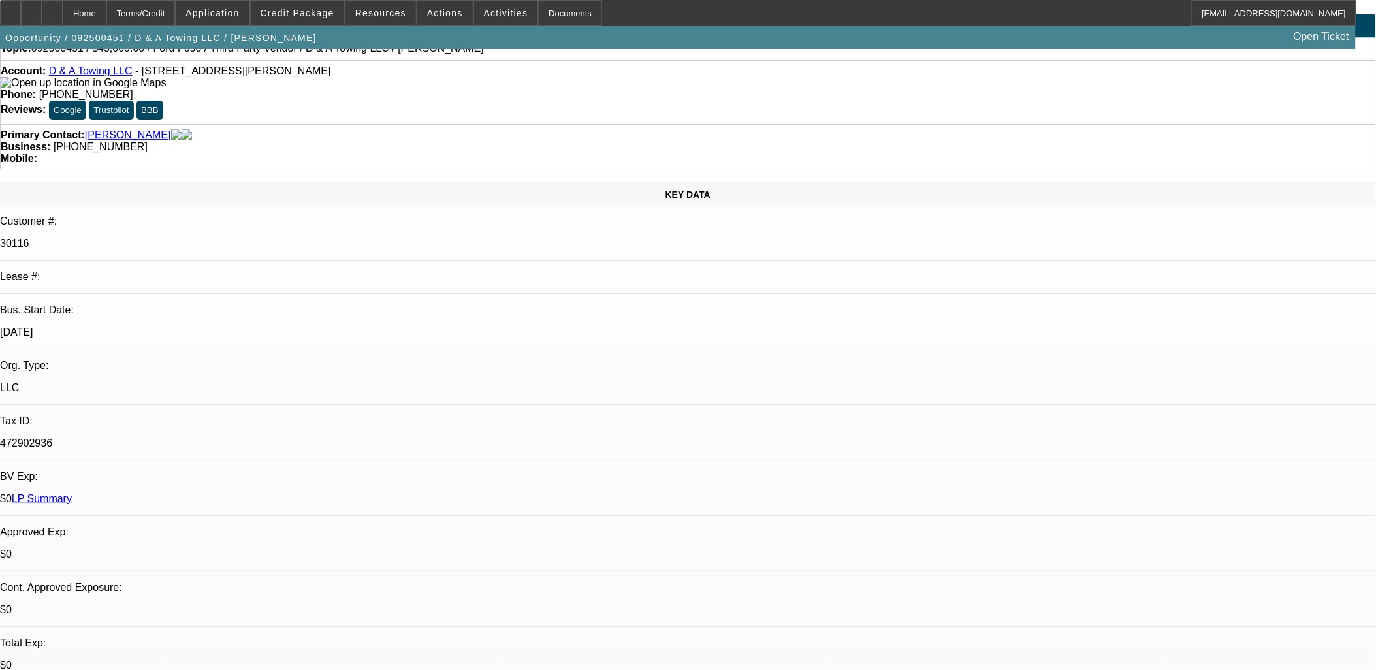
scroll to position [0, 0]
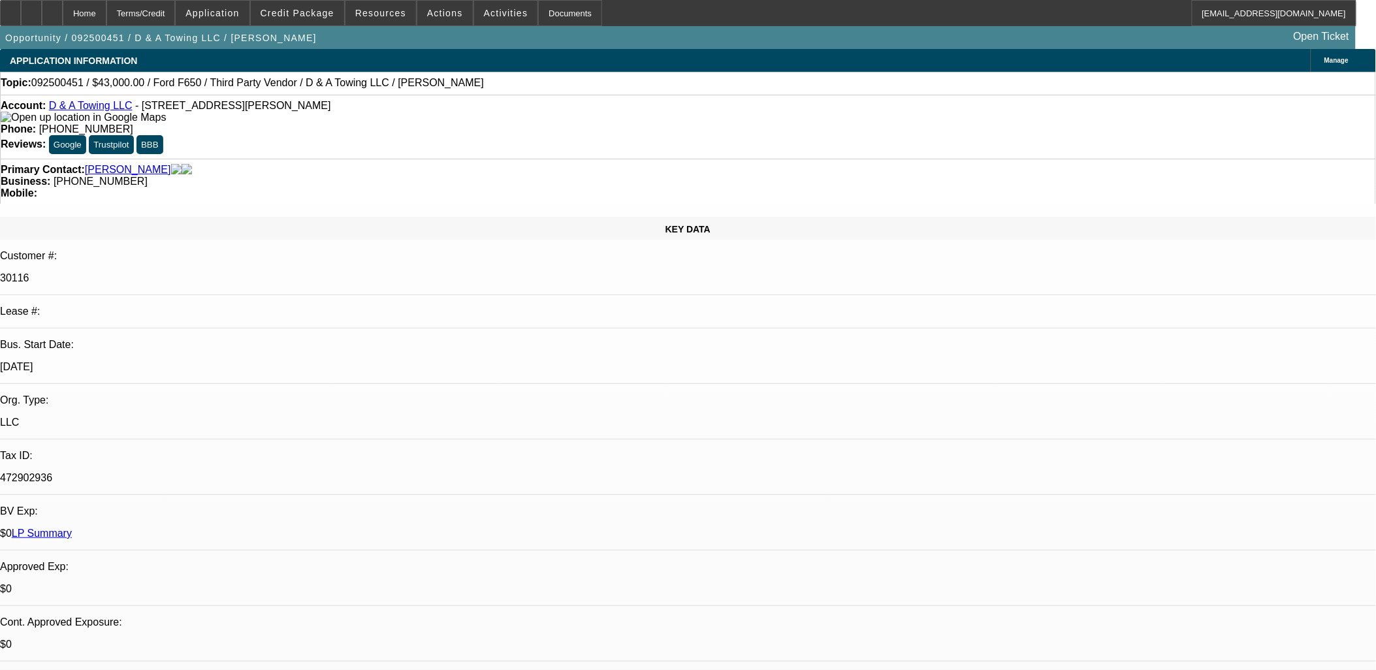
drag, startPoint x: 869, startPoint y: 350, endPoint x: 14, endPoint y: 85, distance: 895.1
click at [14, 85] on div "Topic: 092500451 / $43,000.00 / Ford F650 / Third Party Vendor / D & A Towing L…" at bounding box center [688, 83] width 1375 height 12
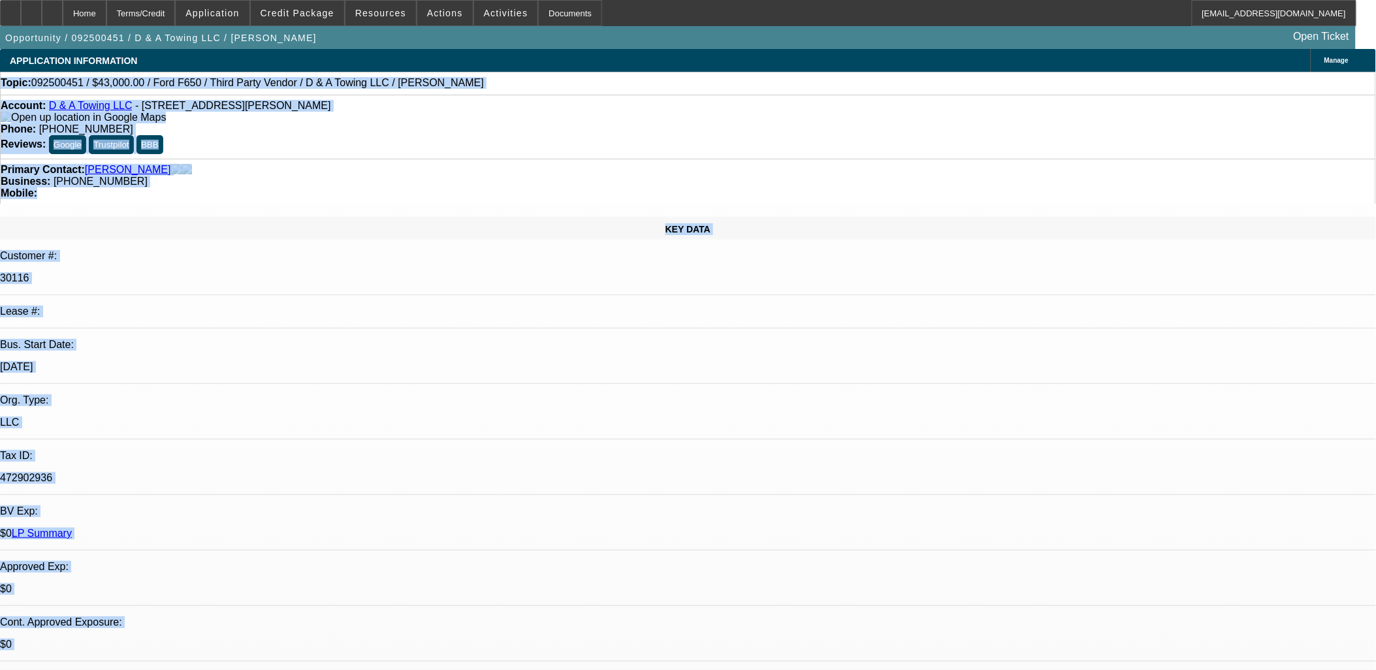
drag, startPoint x: 14, startPoint y: 85, endPoint x: 898, endPoint y: 594, distance: 1020.5
drag, startPoint x: 898, startPoint y: 598, endPoint x: 8, endPoint y: 72, distance: 1033.8
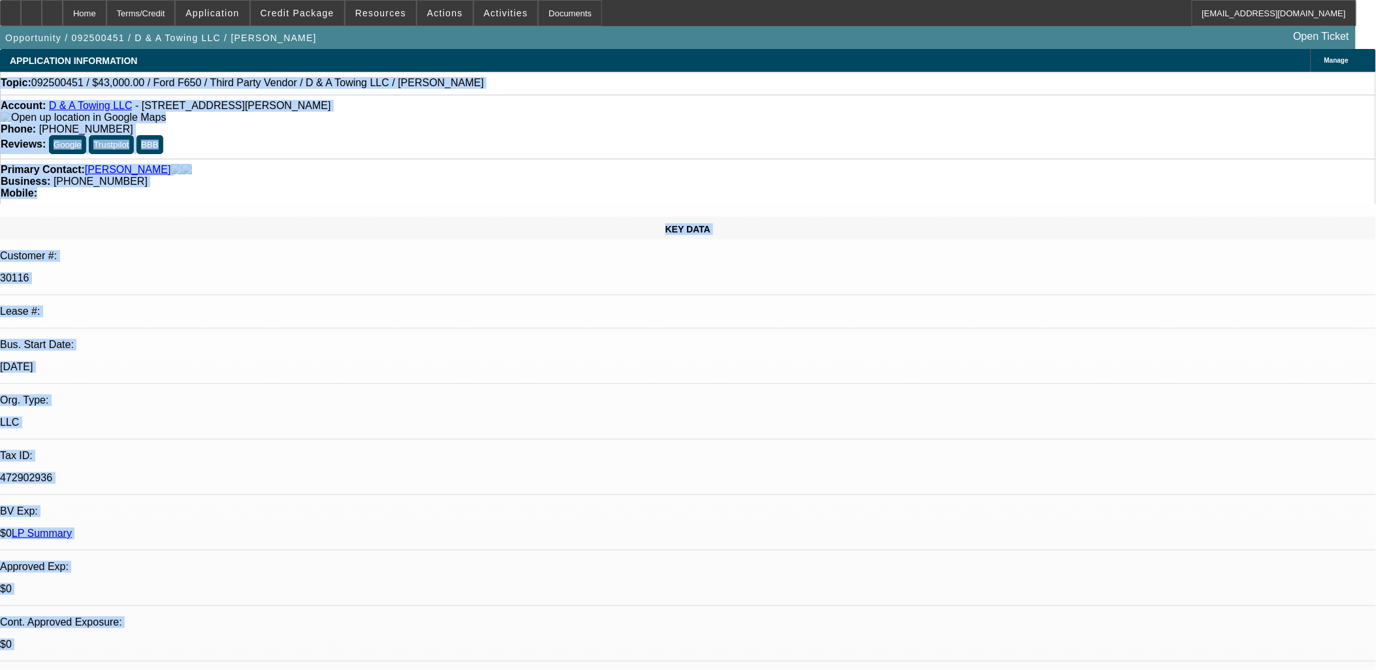
drag, startPoint x: 69, startPoint y: 139, endPoint x: 831, endPoint y: 605, distance: 892.9
drag, startPoint x: 827, startPoint y: 602, endPoint x: 821, endPoint y: 598, distance: 7.6
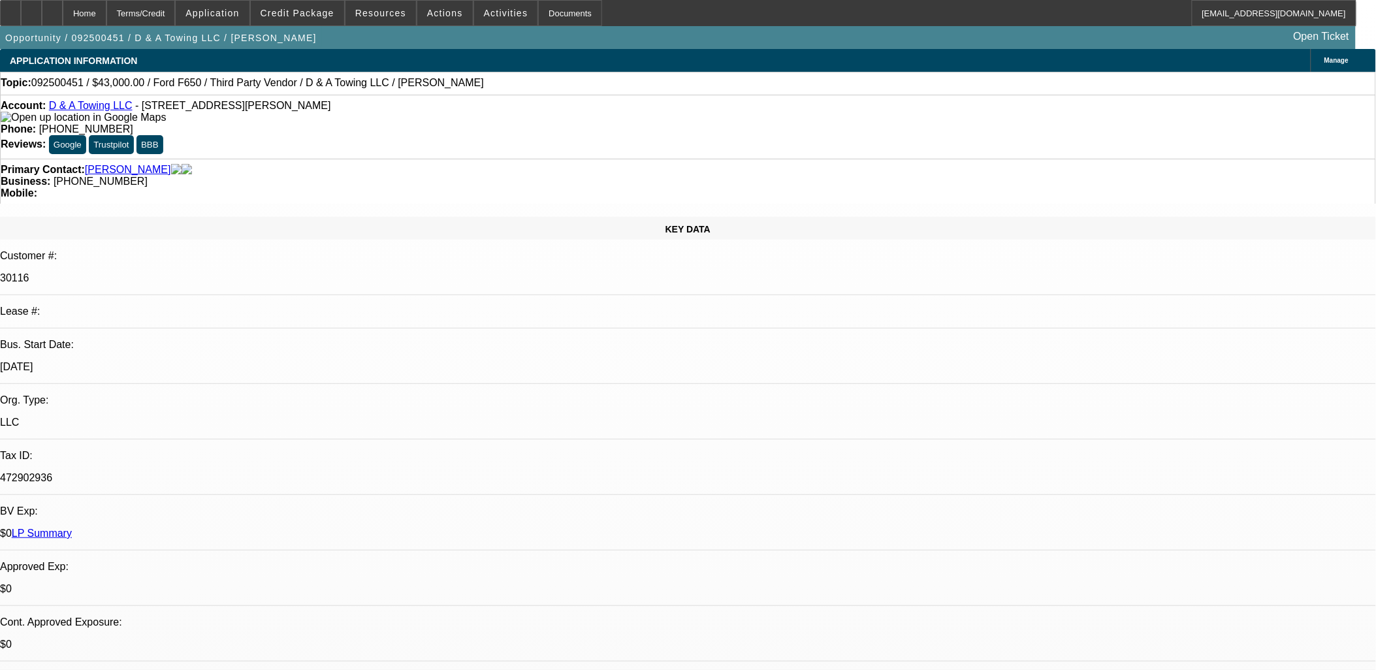
drag, startPoint x: 546, startPoint y: 324, endPoint x: 311, endPoint y: 268, distance: 241.7
drag, startPoint x: 312, startPoint y: 268, endPoint x: 317, endPoint y: 273, distance: 6.9
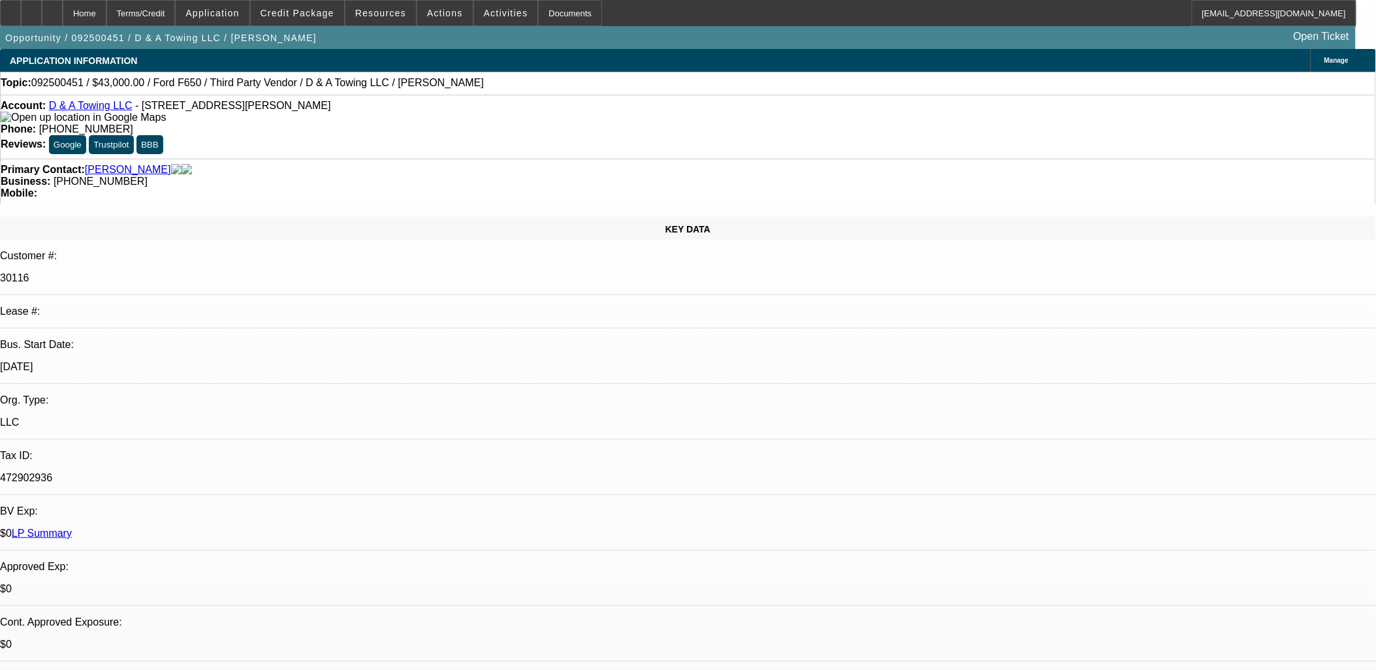
click at [292, 417] on div "LLC" at bounding box center [688, 423] width 1376 height 12
click at [311, 26] on div "Opportunity / 092500451 / D & A Towing LLC / Mason, Dennis Open Ticket" at bounding box center [678, 37] width 1356 height 23
click at [311, 21] on span at bounding box center [297, 12] width 93 height 31
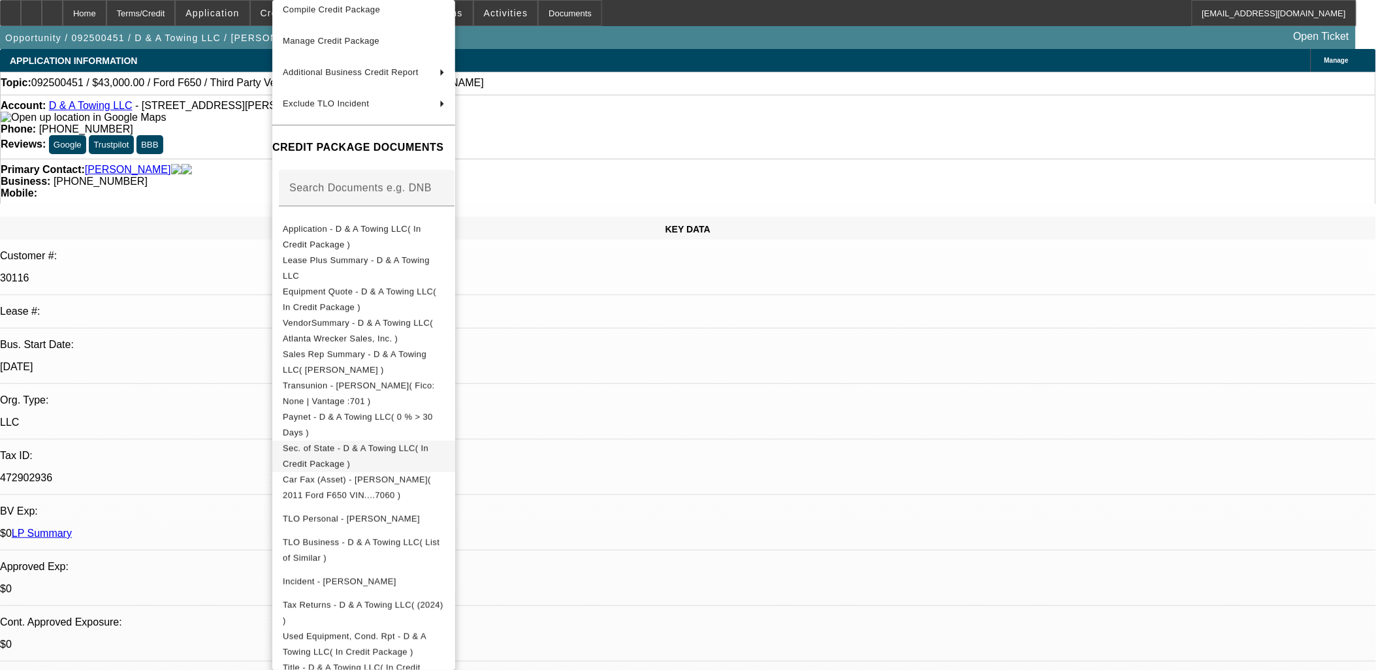
scroll to position [106, 0]
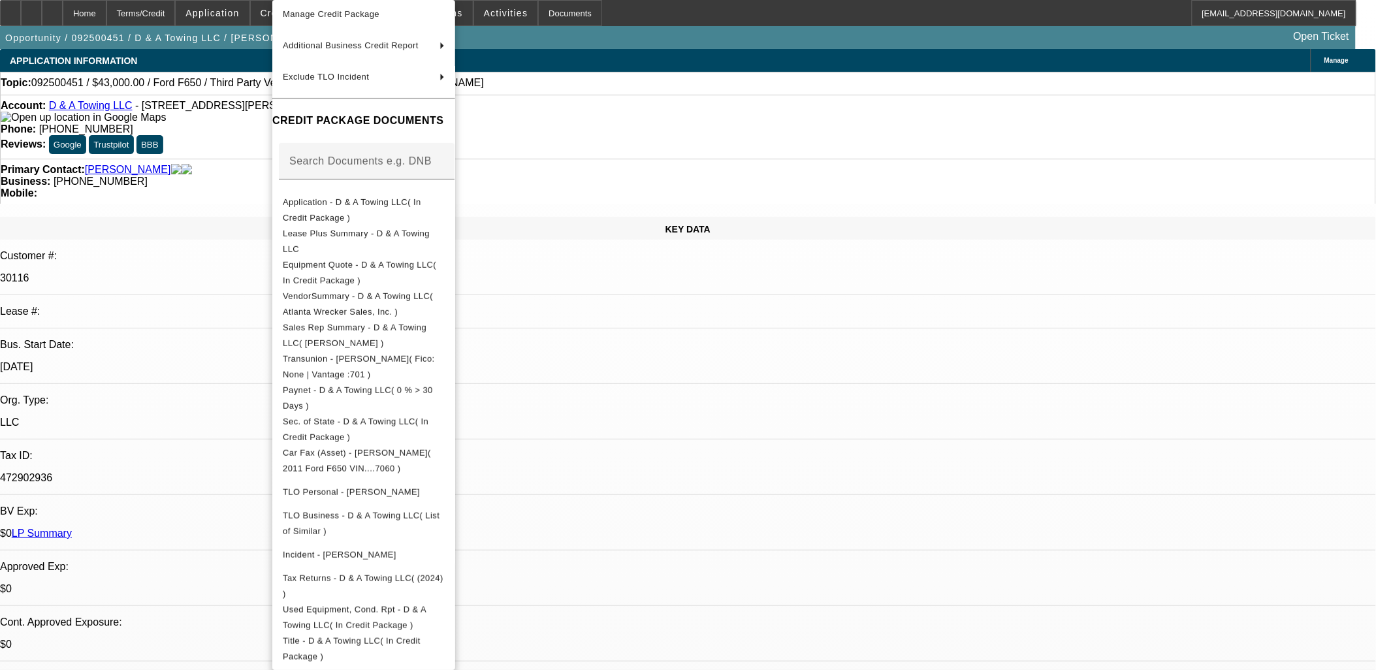
click at [677, 368] on div at bounding box center [688, 335] width 1376 height 670
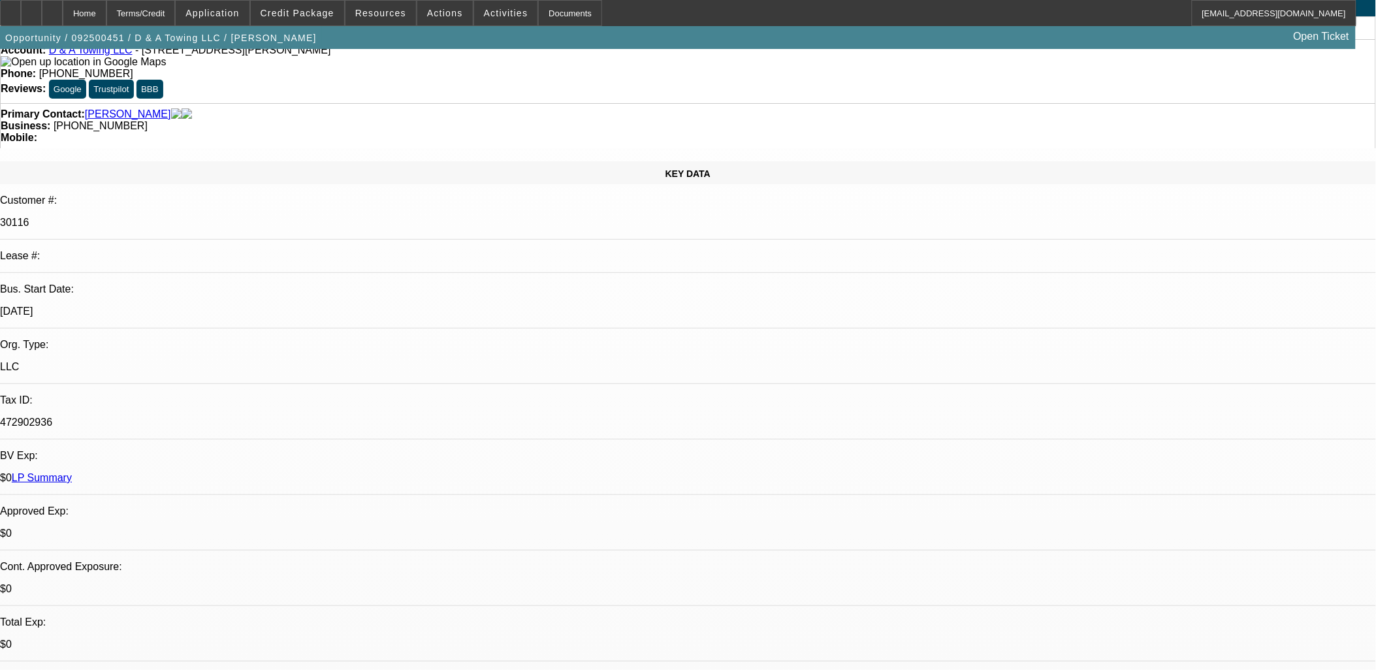
scroll to position [0, 0]
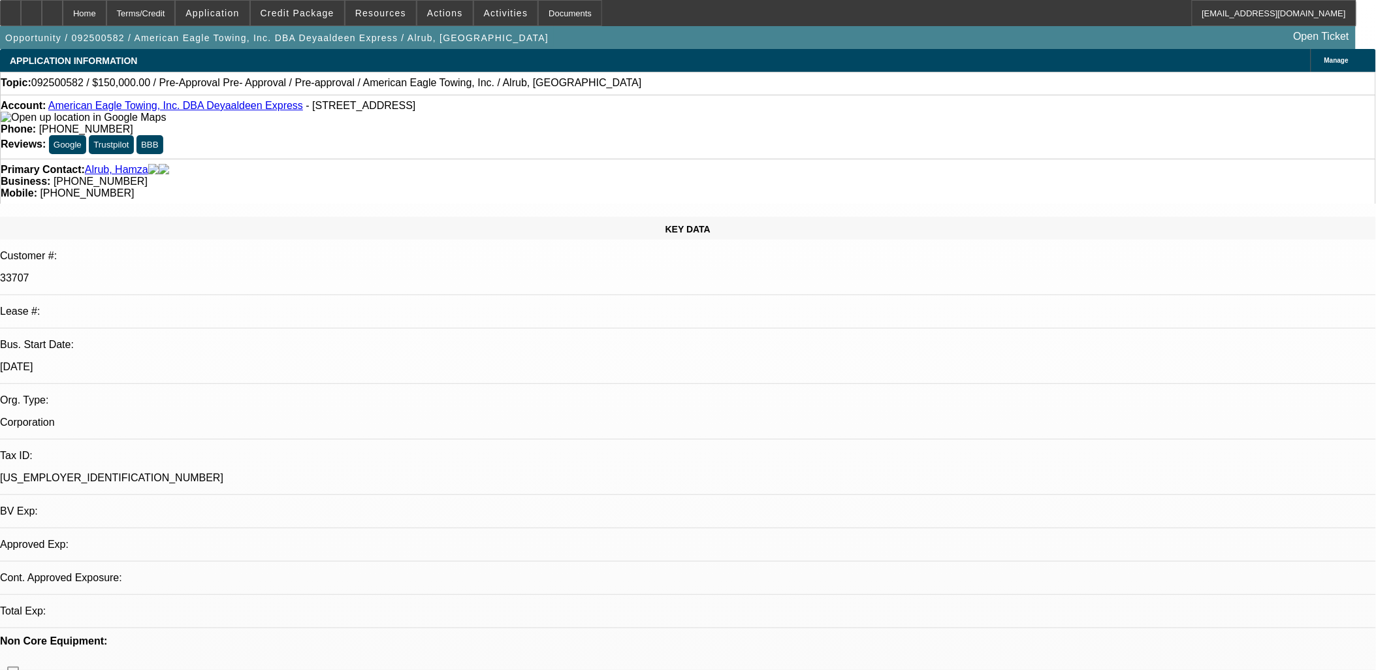
select select "0"
select select "0.1"
select select "4"
select select "0"
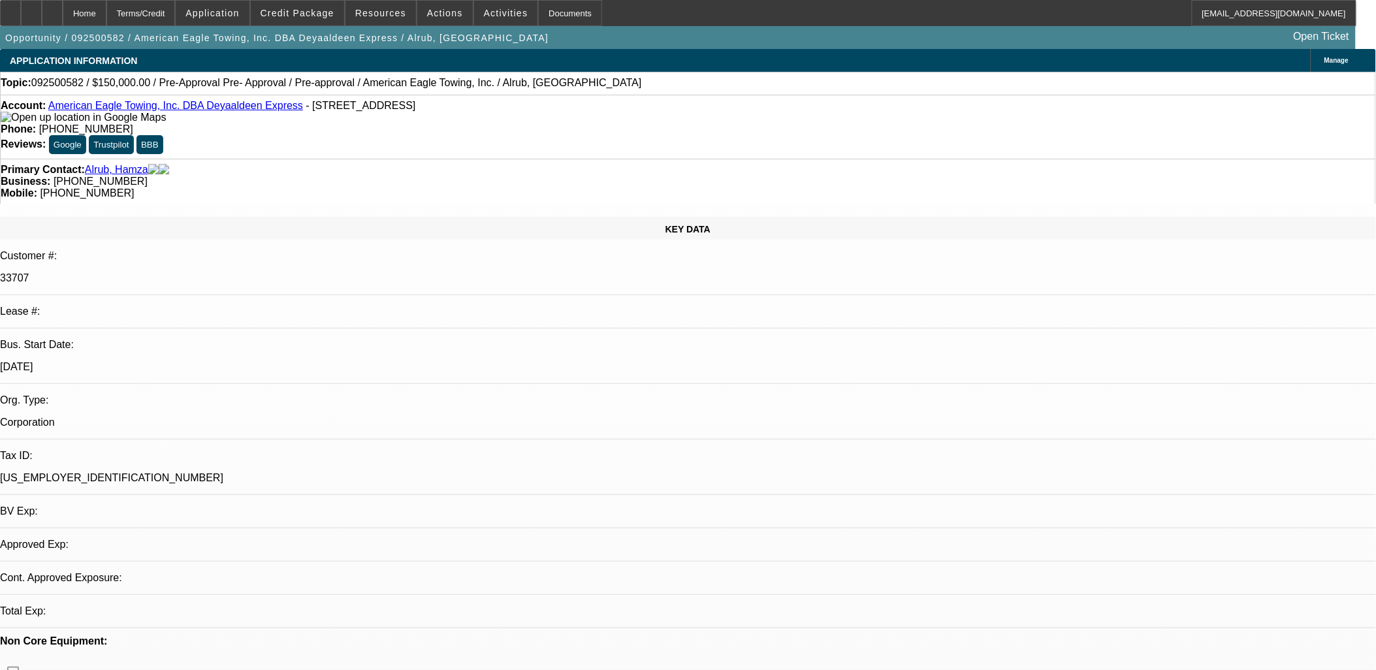
select select "0"
select select "0.1"
select select "4"
select select "0"
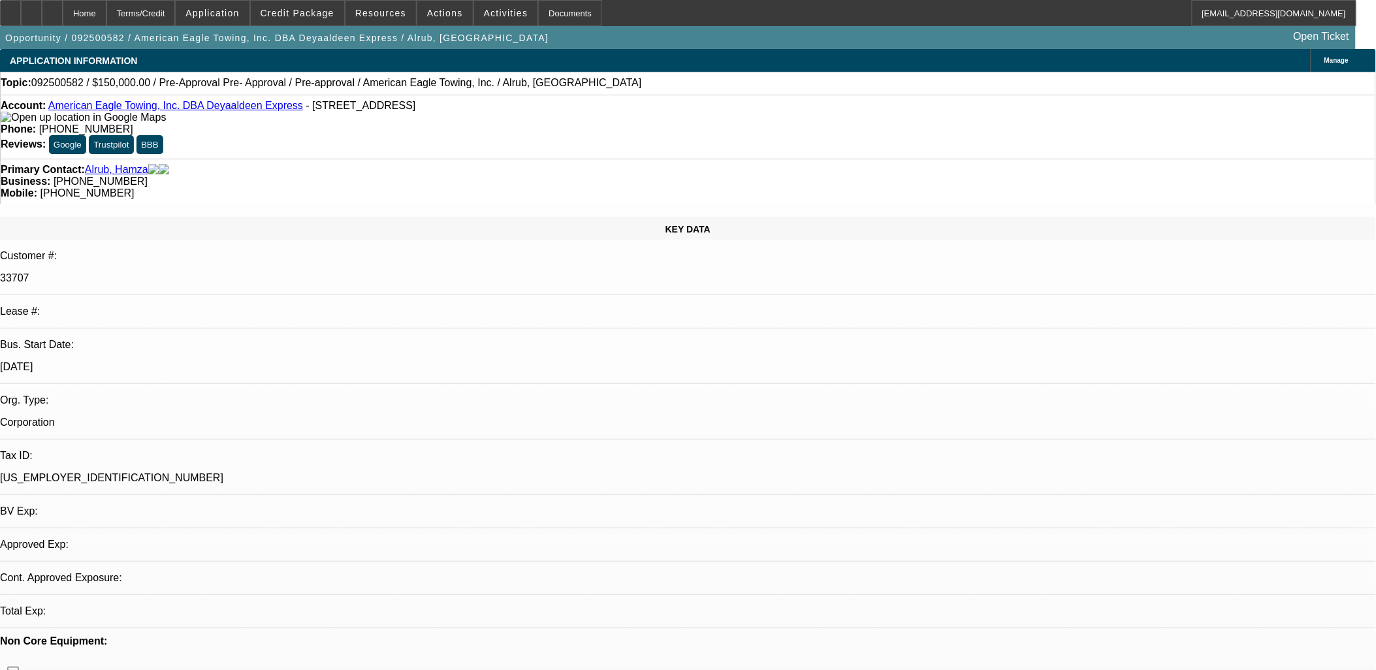
select select "0.1"
select select "4"
drag, startPoint x: 827, startPoint y: 388, endPoint x: 856, endPoint y: 368, distance: 34.8
click at [829, 387] on div at bounding box center [688, 335] width 1376 height 670
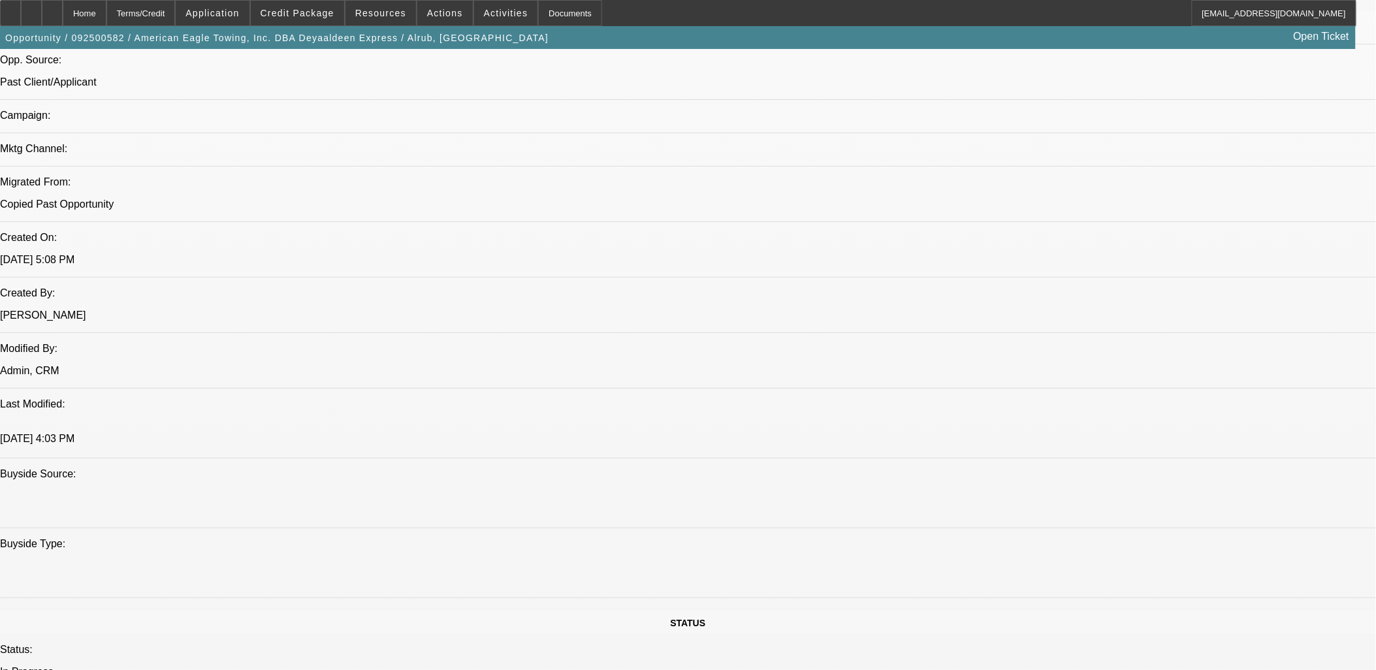
click at [1270, 146] on div at bounding box center [688, 335] width 1376 height 670
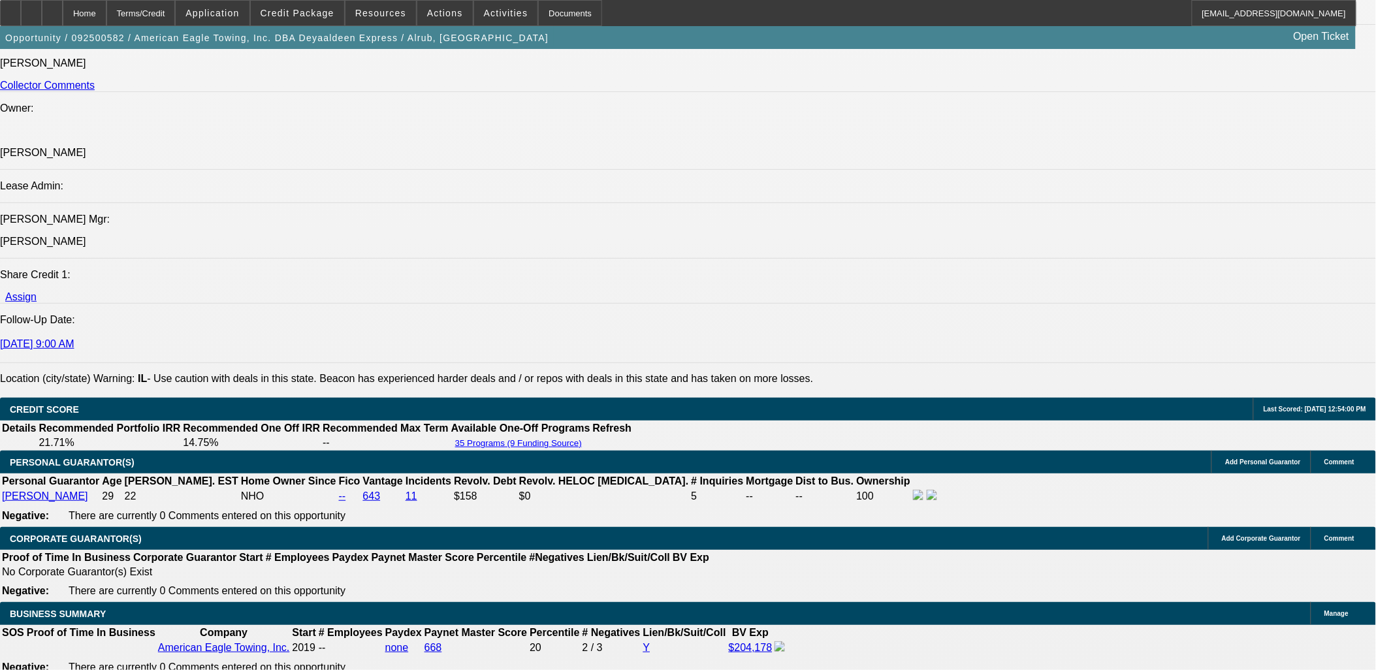
scroll to position [1161, 0]
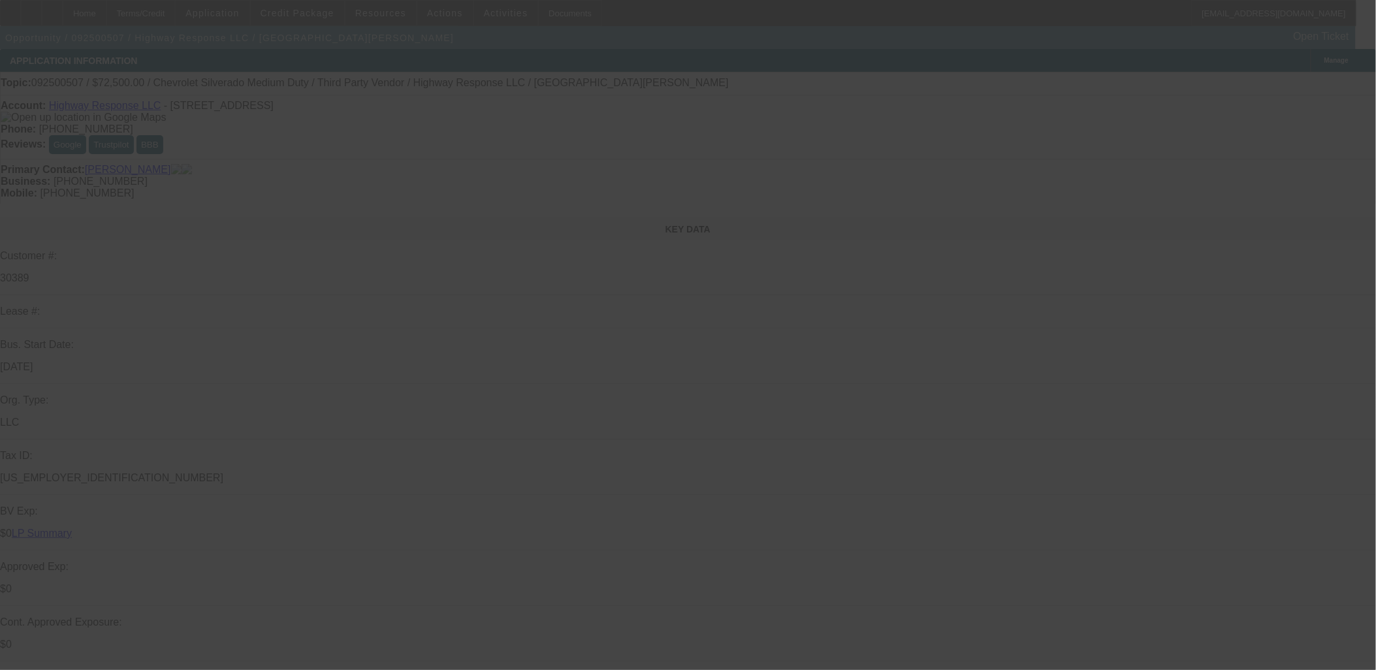
select select "0"
select select "2"
select select "0"
select select "2"
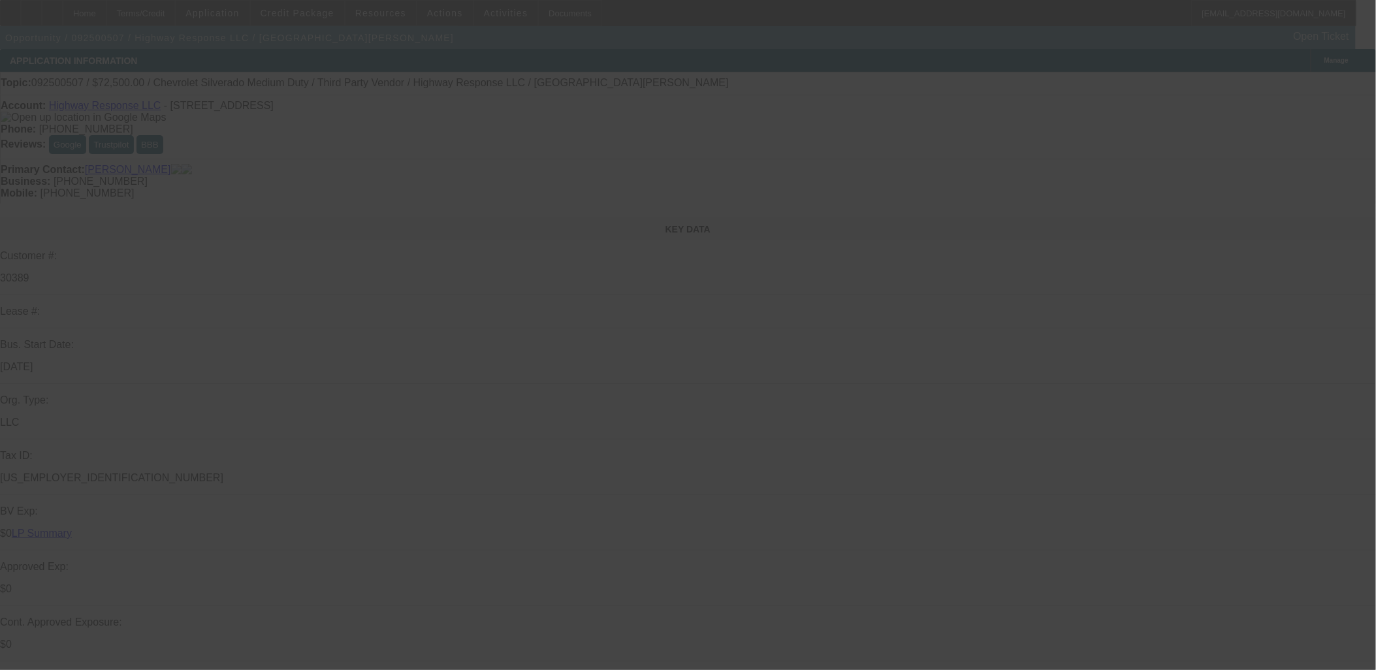
select select "0"
select select "2"
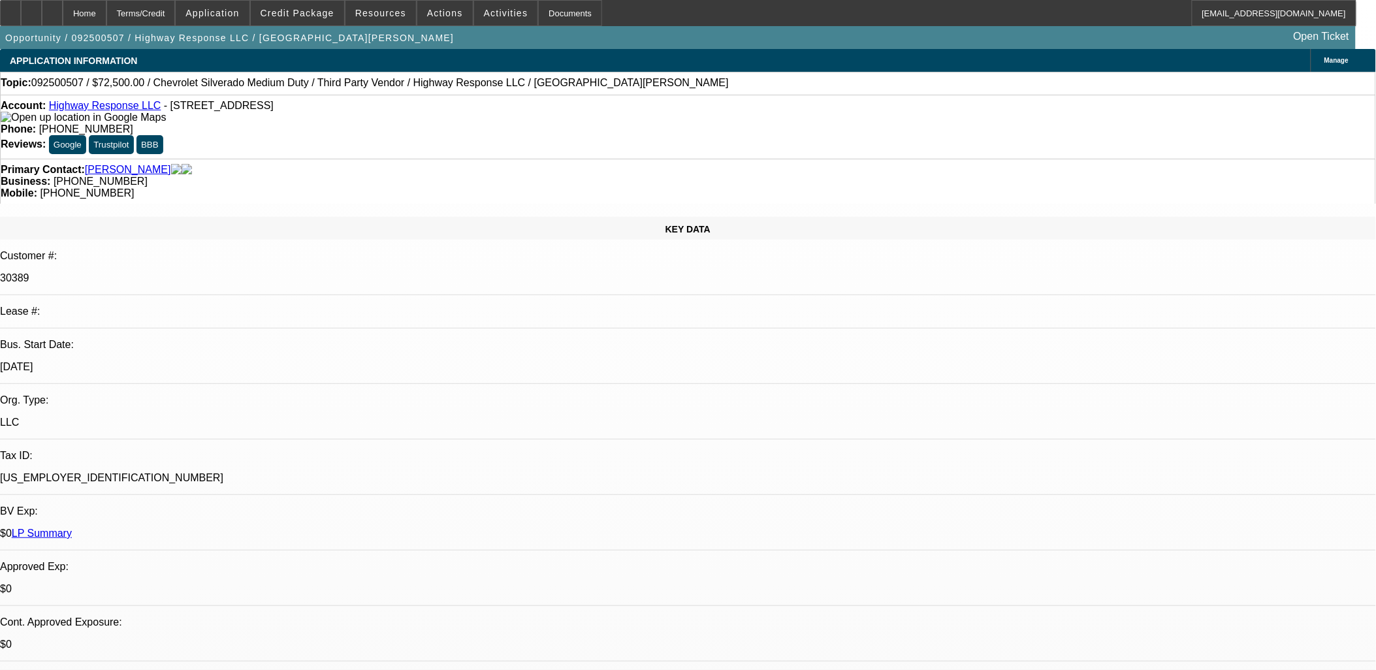
select select "0"
select select "2"
select select "0"
select select "1"
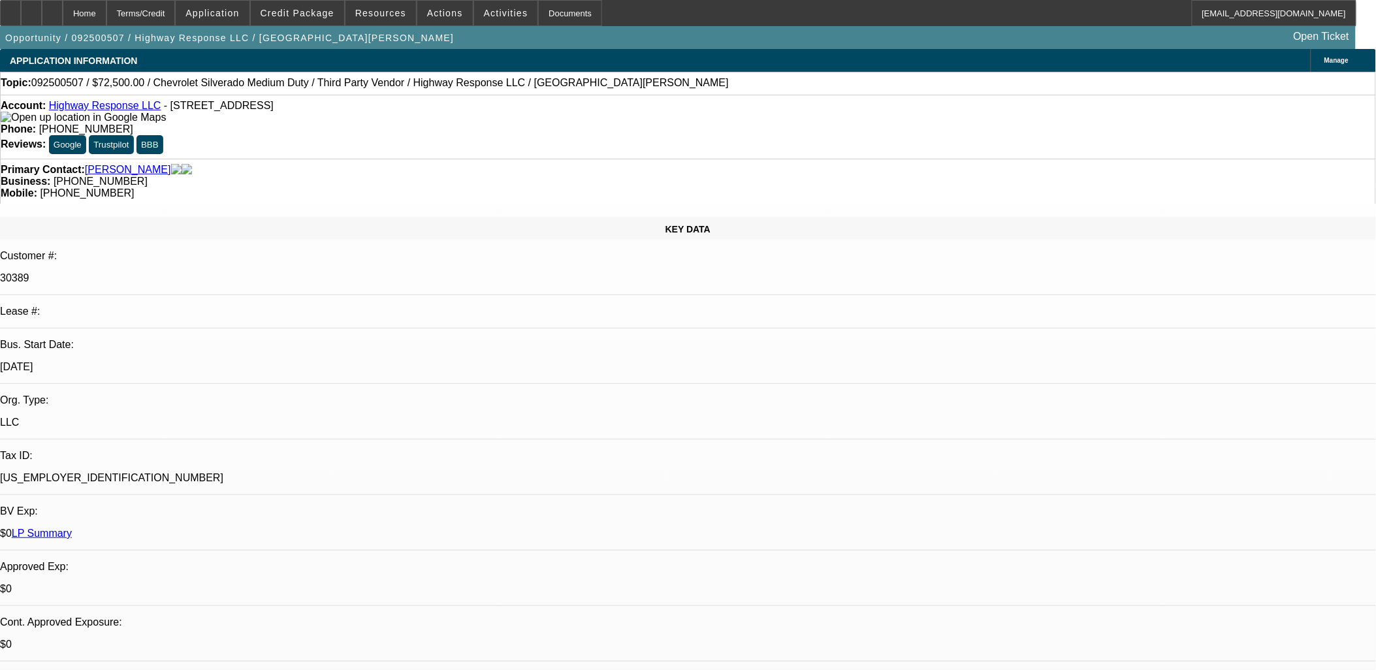
select select "2"
select select "6"
select select "1"
select select "2"
select select "6"
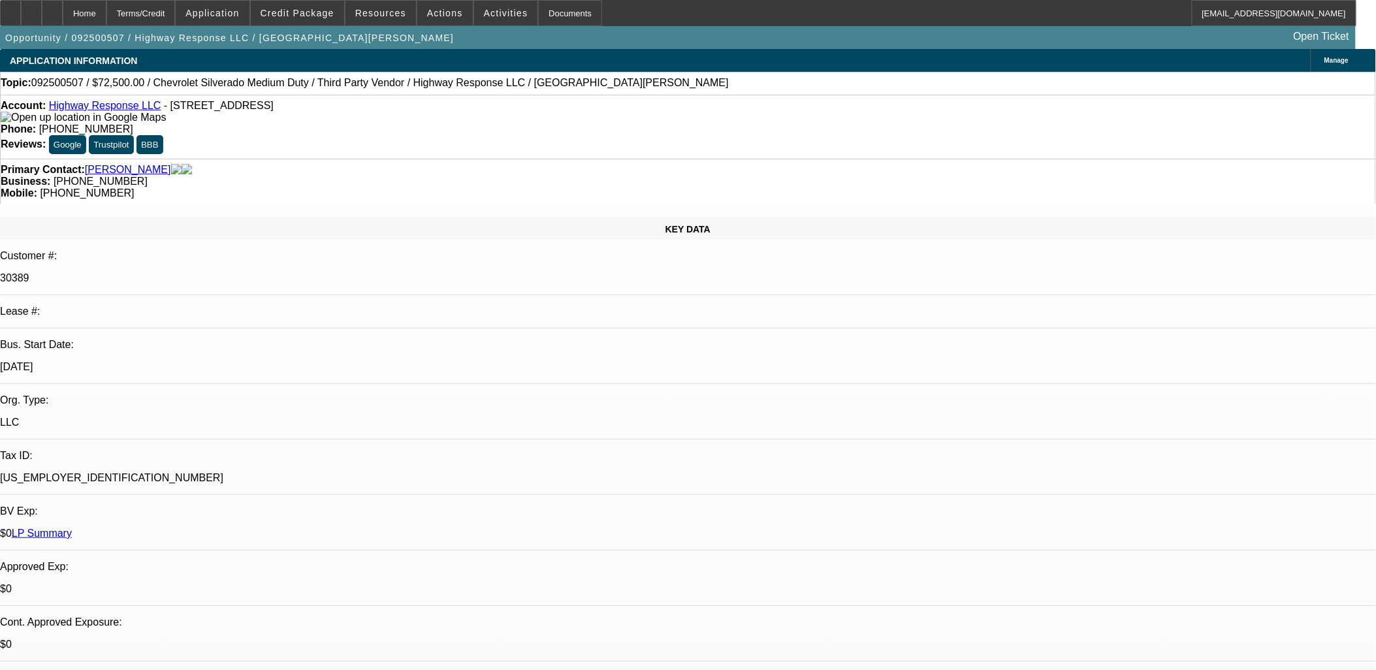
select select "1"
select select "2"
select select "6"
select select "1"
select select "2"
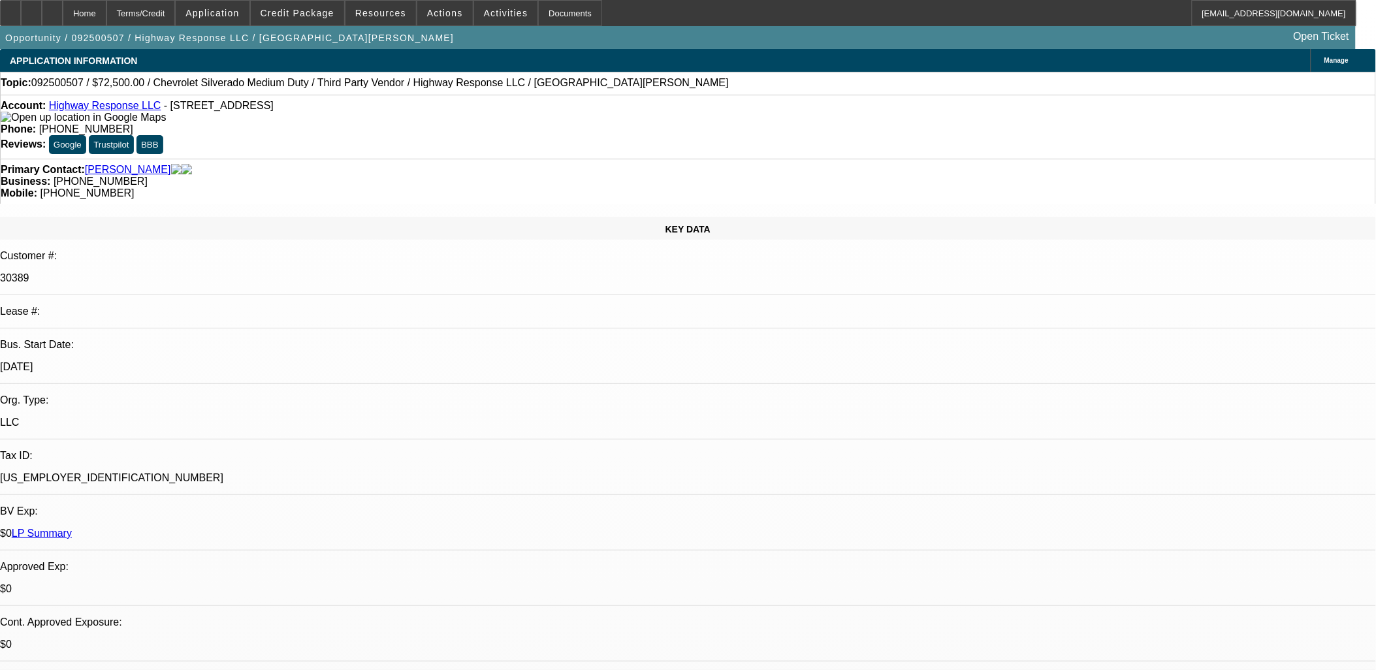
select select "6"
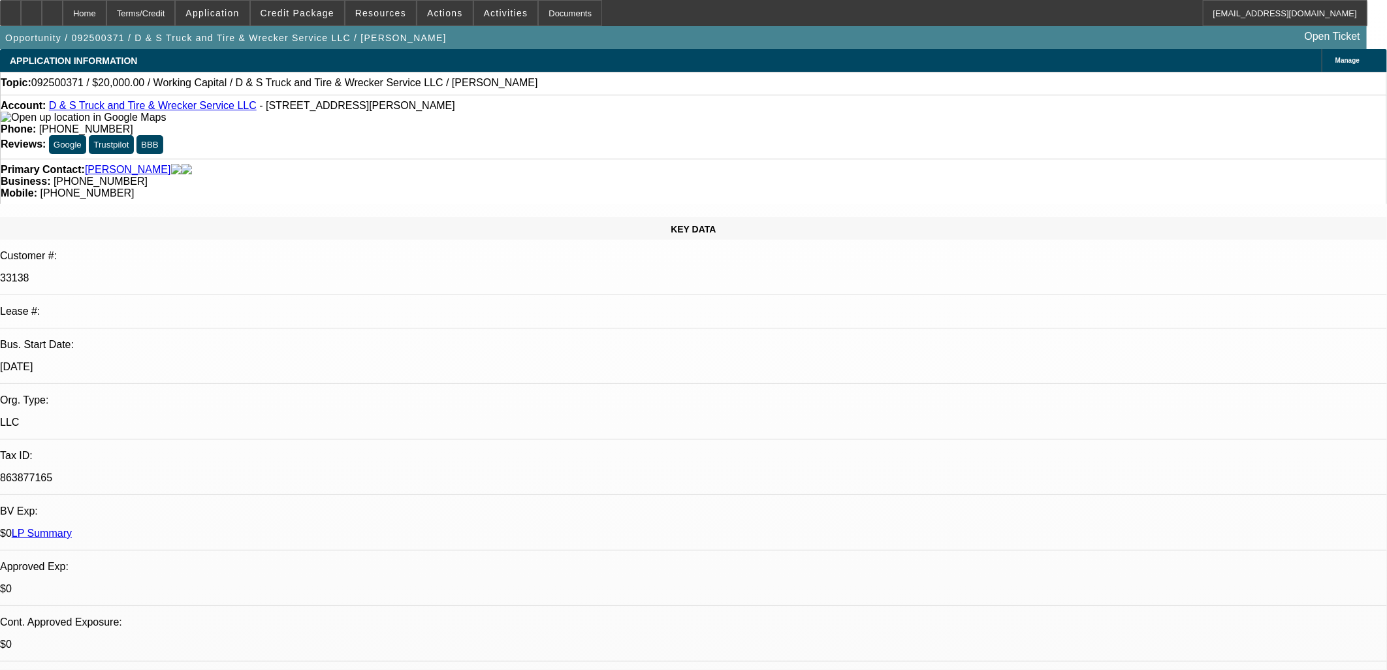
select select "0"
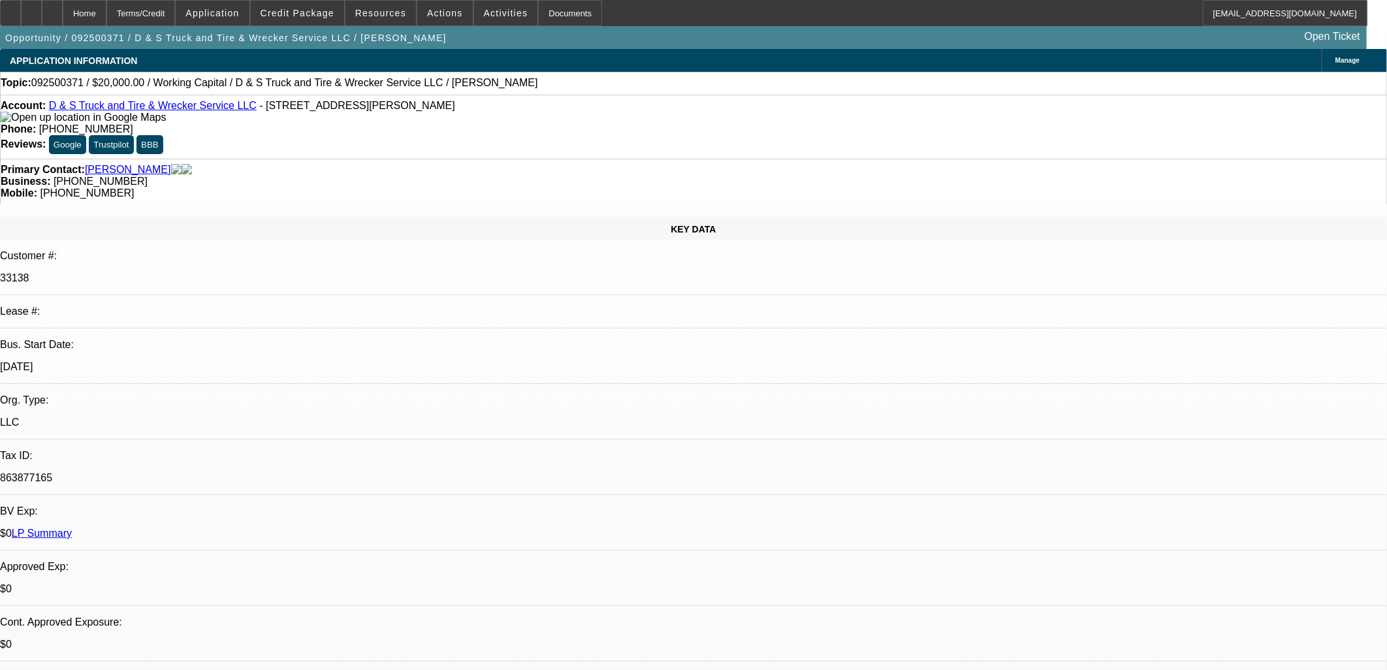
select select "0"
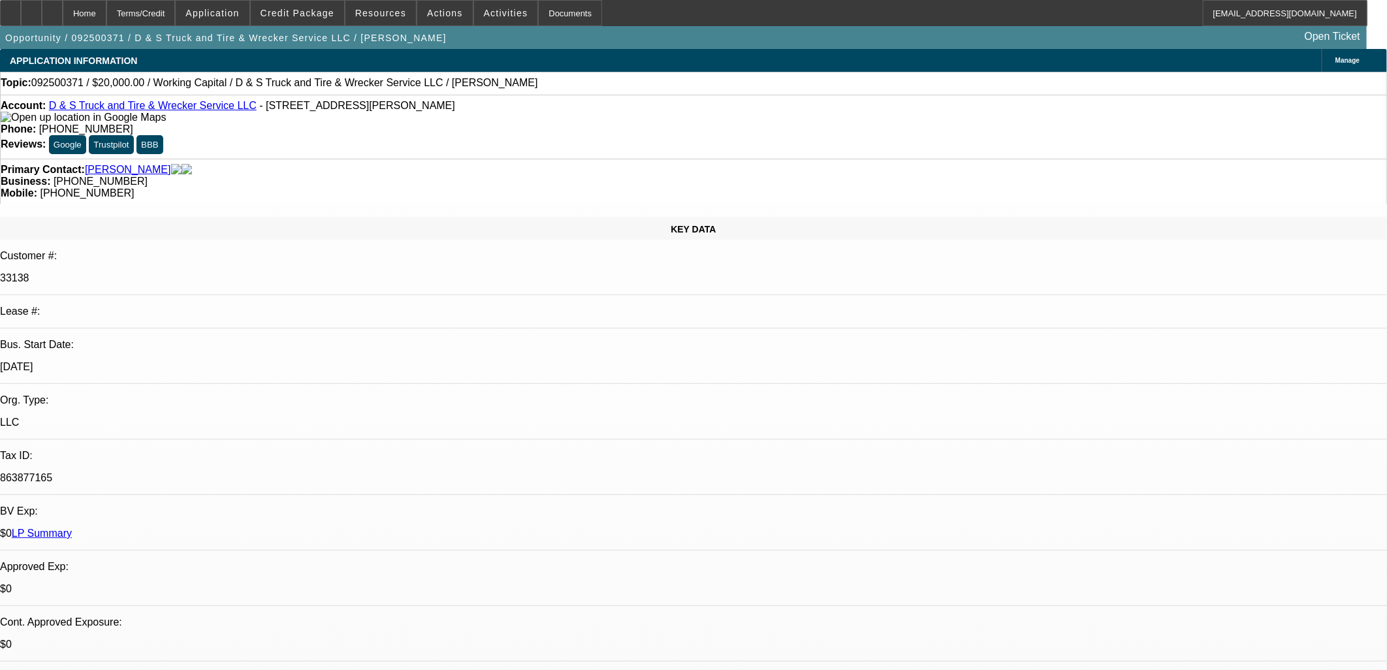
select select "0"
select select "1"
select select "2"
select select "6"
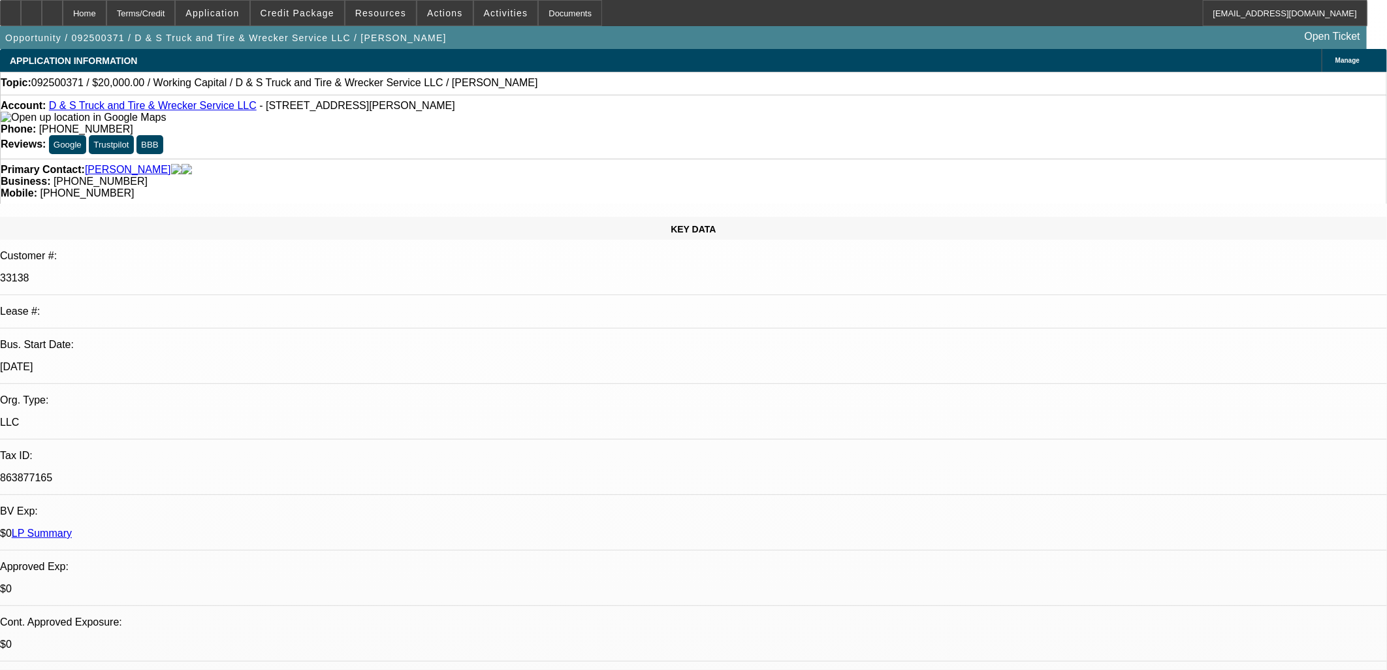
select select "1"
select select "2"
select select "6"
select select "1"
select select "2"
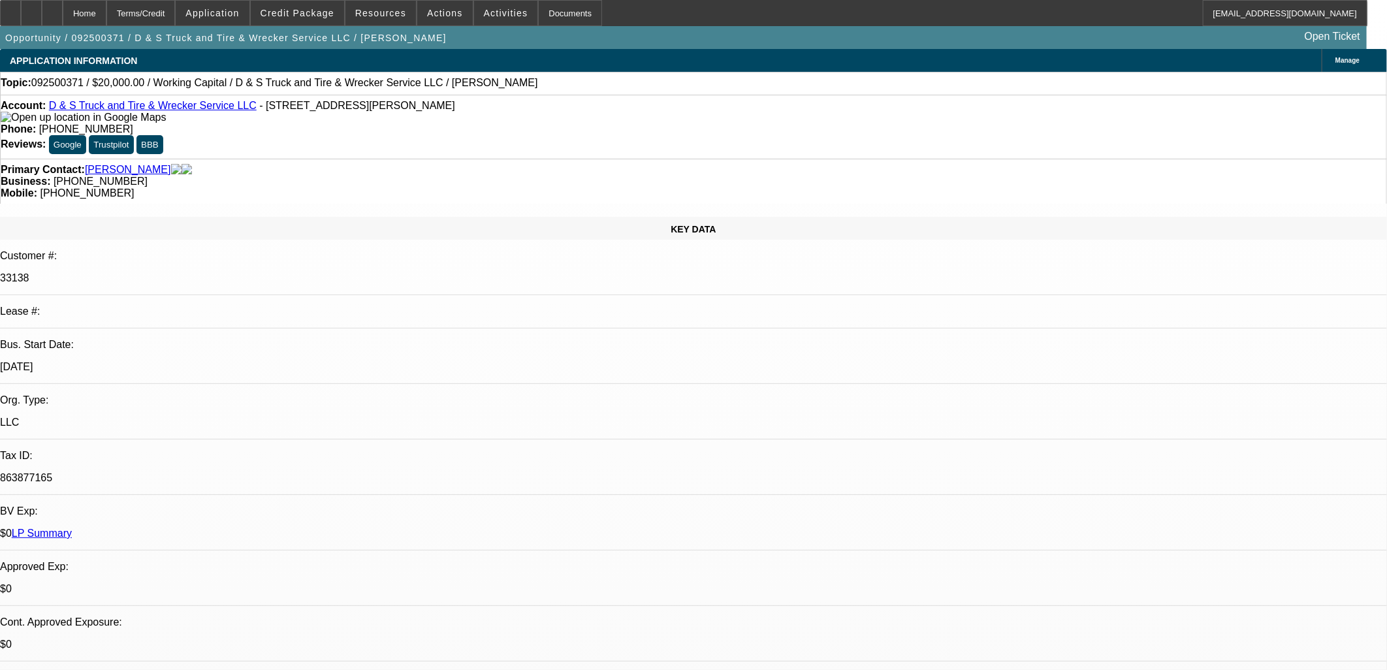
select select "6"
select select "1"
select select "2"
select select "6"
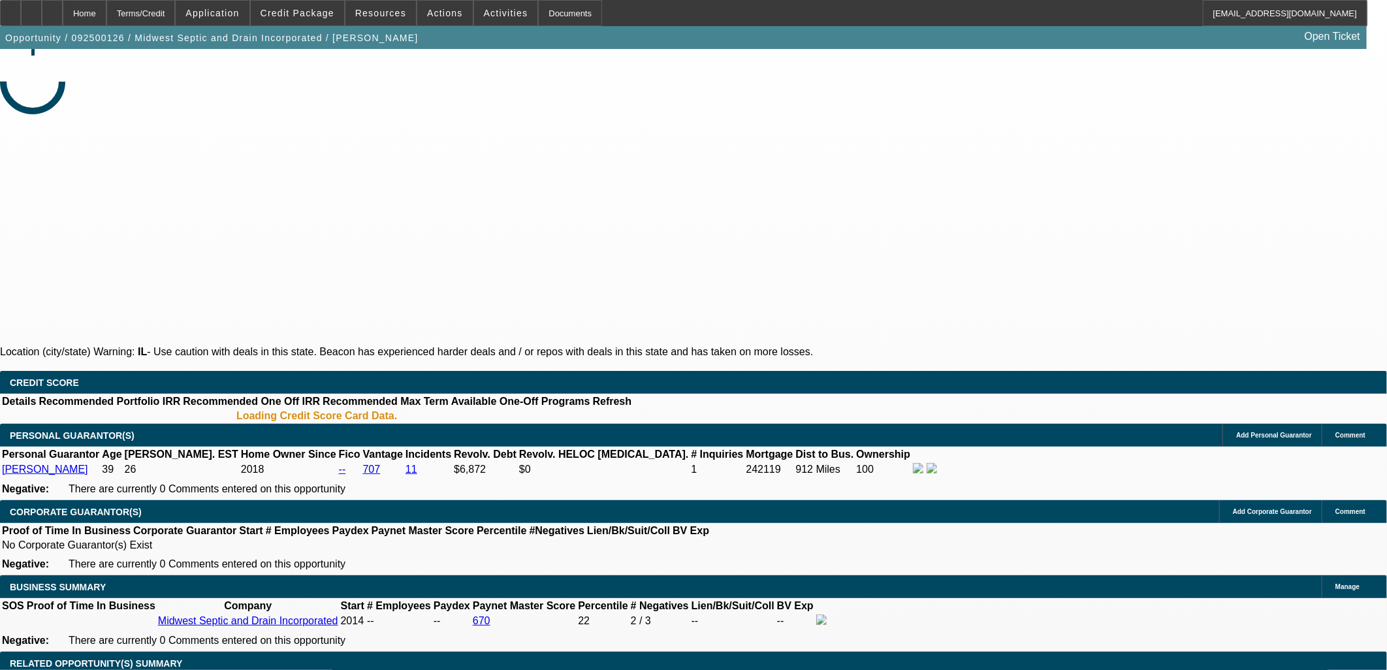
select select "0"
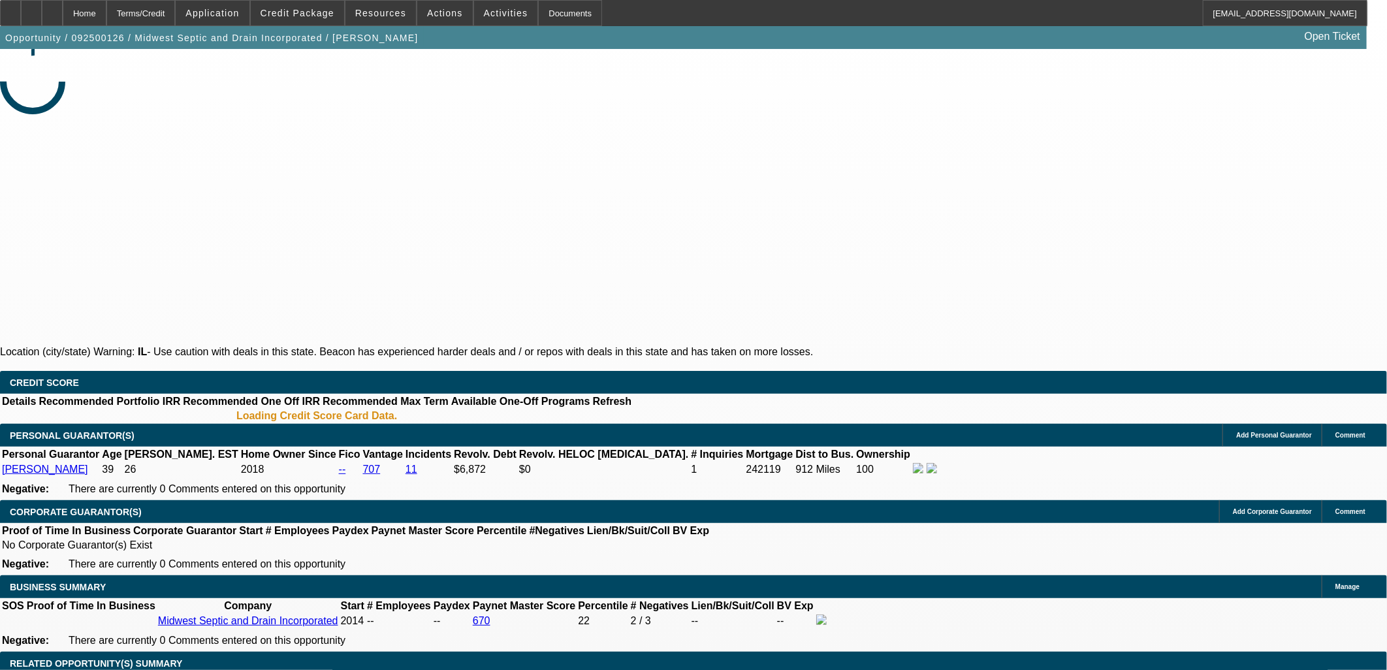
select select "0"
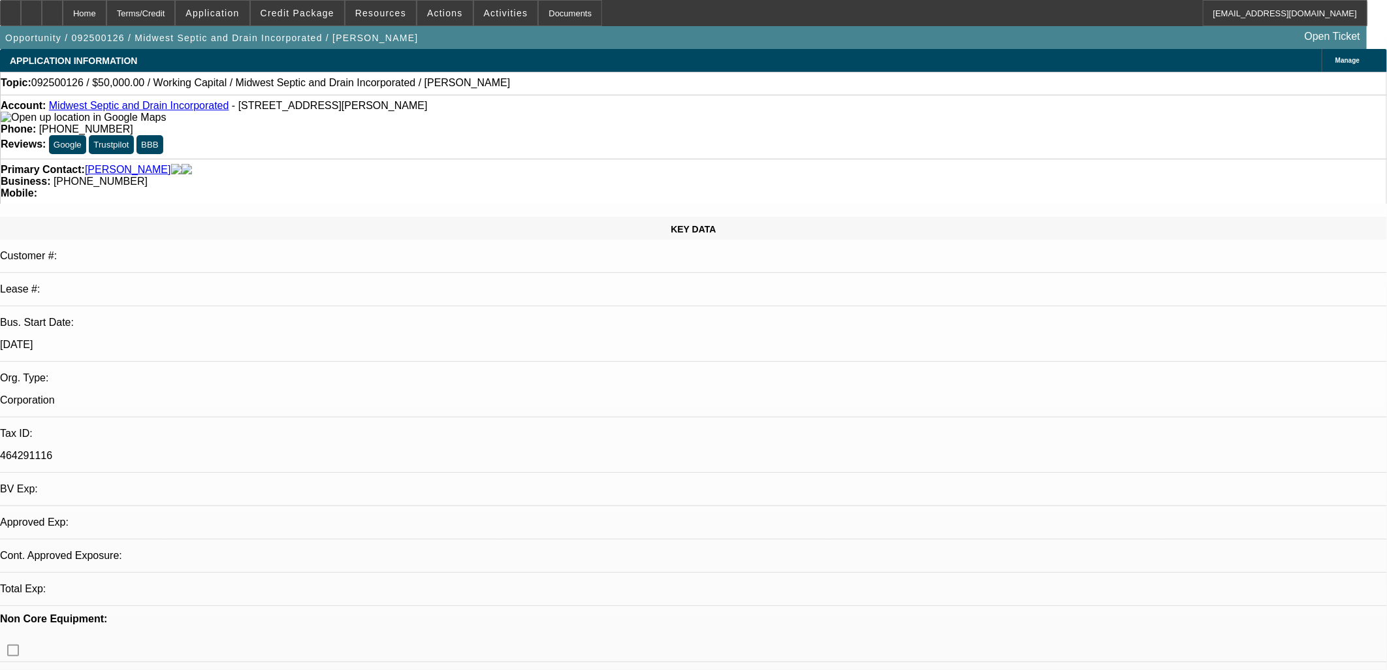
select select "1"
select select "2"
select select "6"
select select "1"
select select "2"
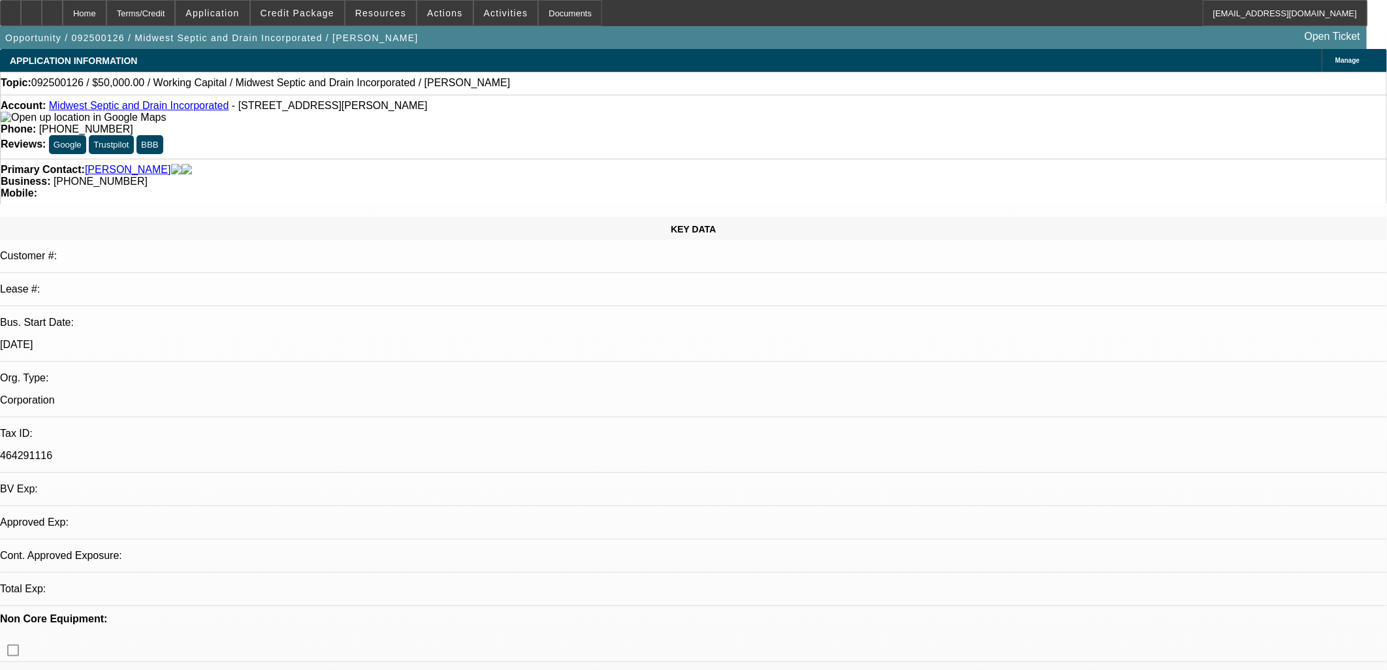
select select "6"
select select "1"
select select "2"
select select "6"
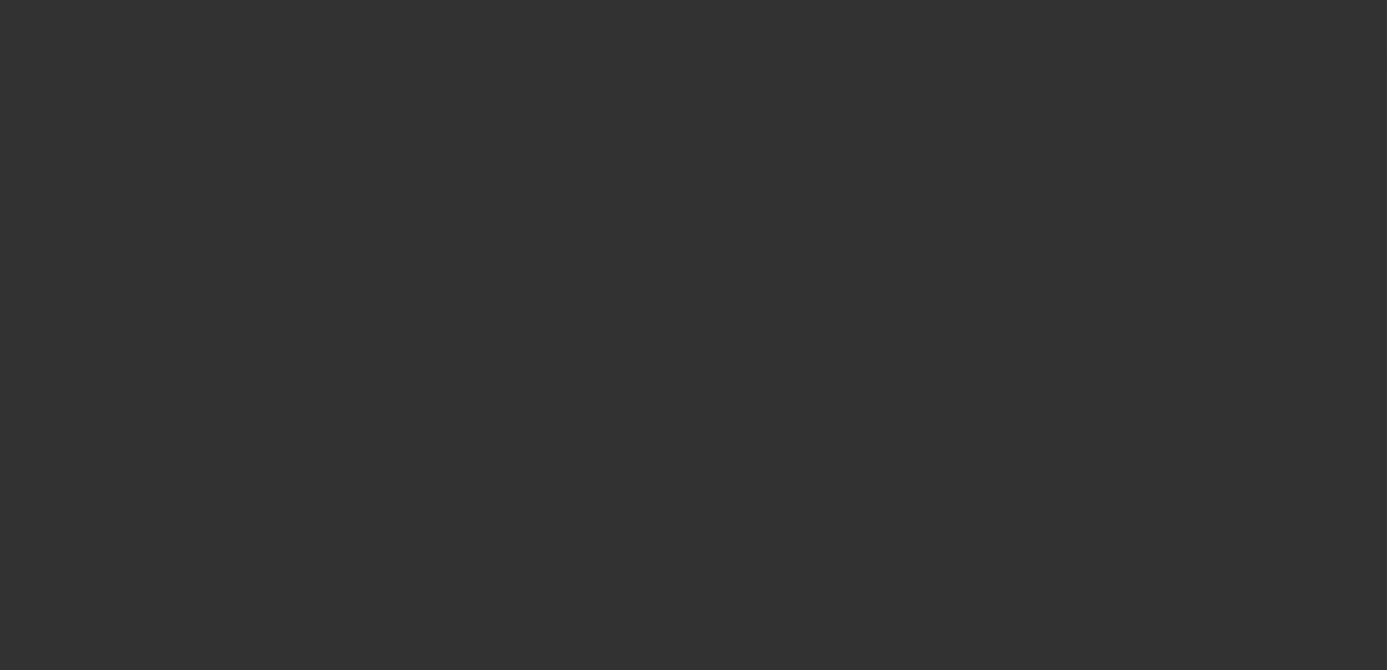
select select "0"
select select "6"
select select "0"
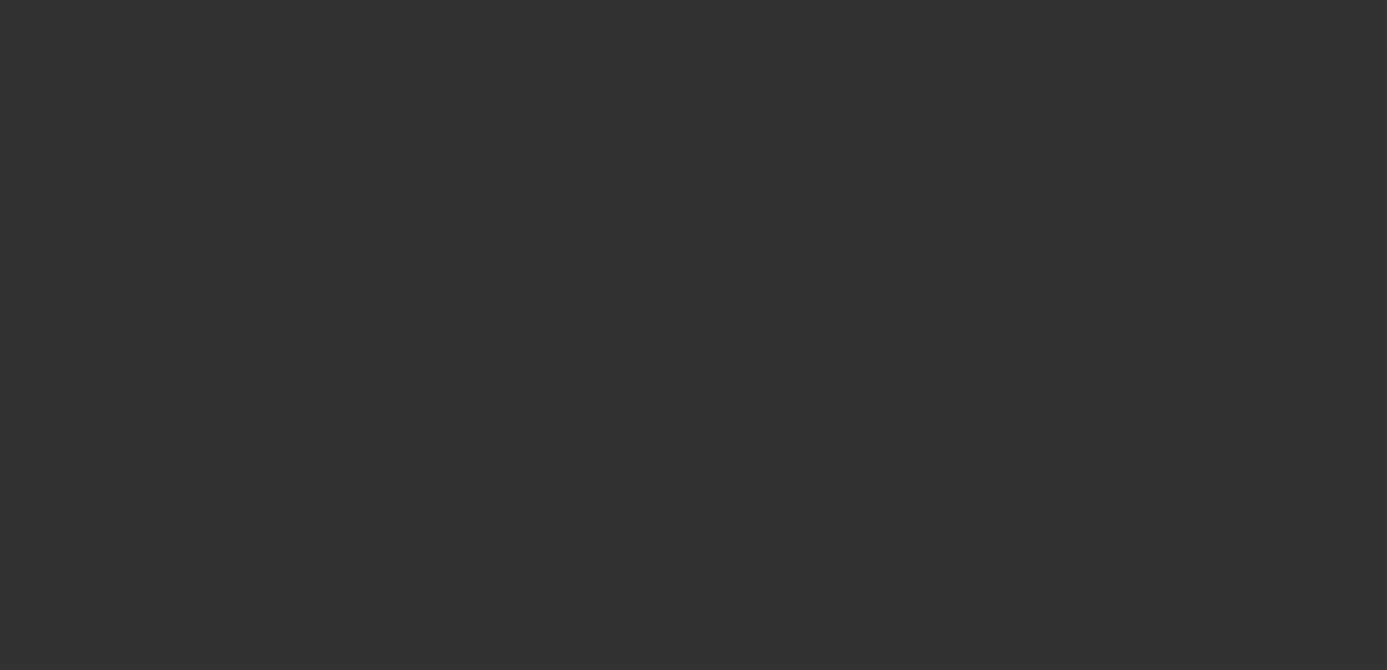
select select "0"
select select "6"
select select "0"
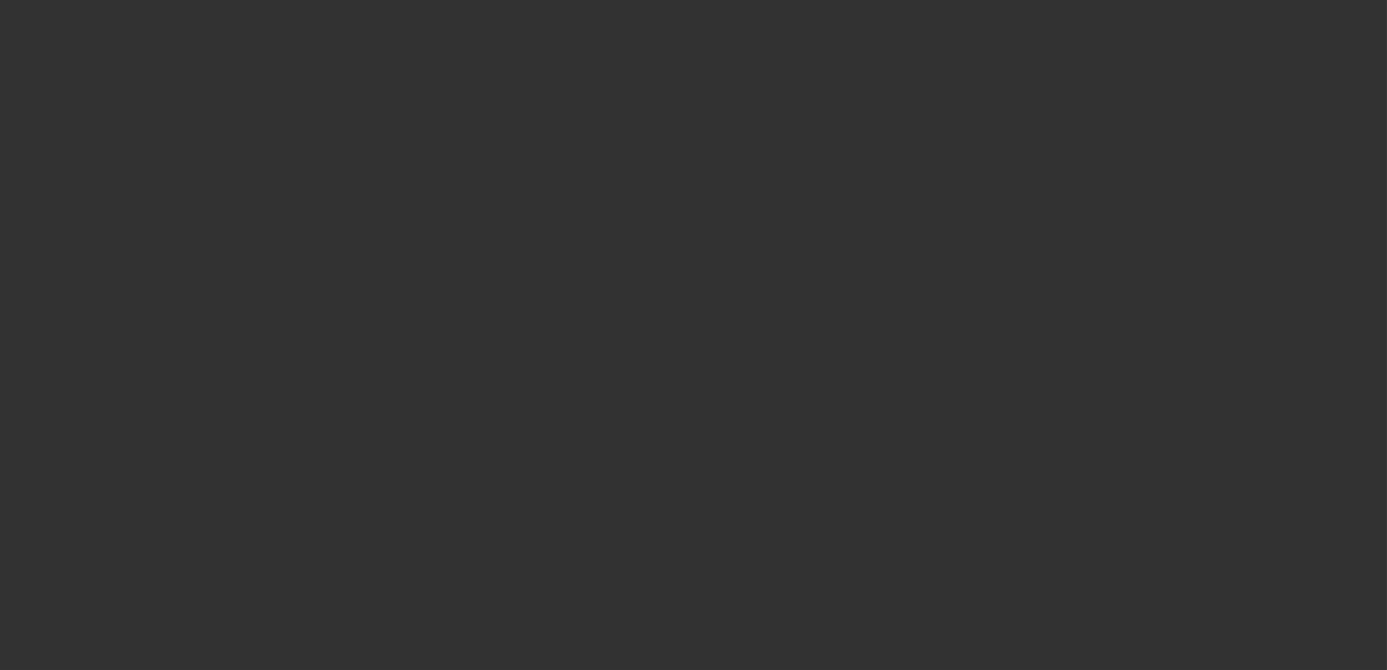
select select "0"
select select "6"
select select "0"
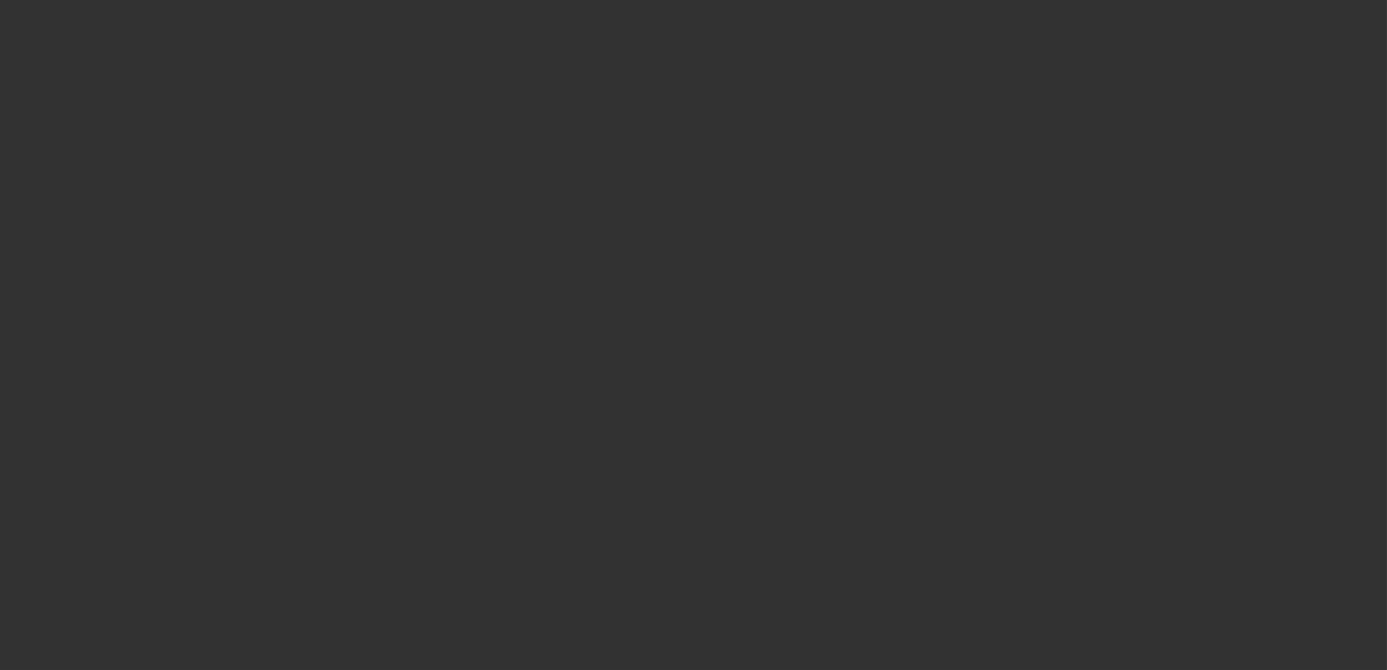
select select "6"
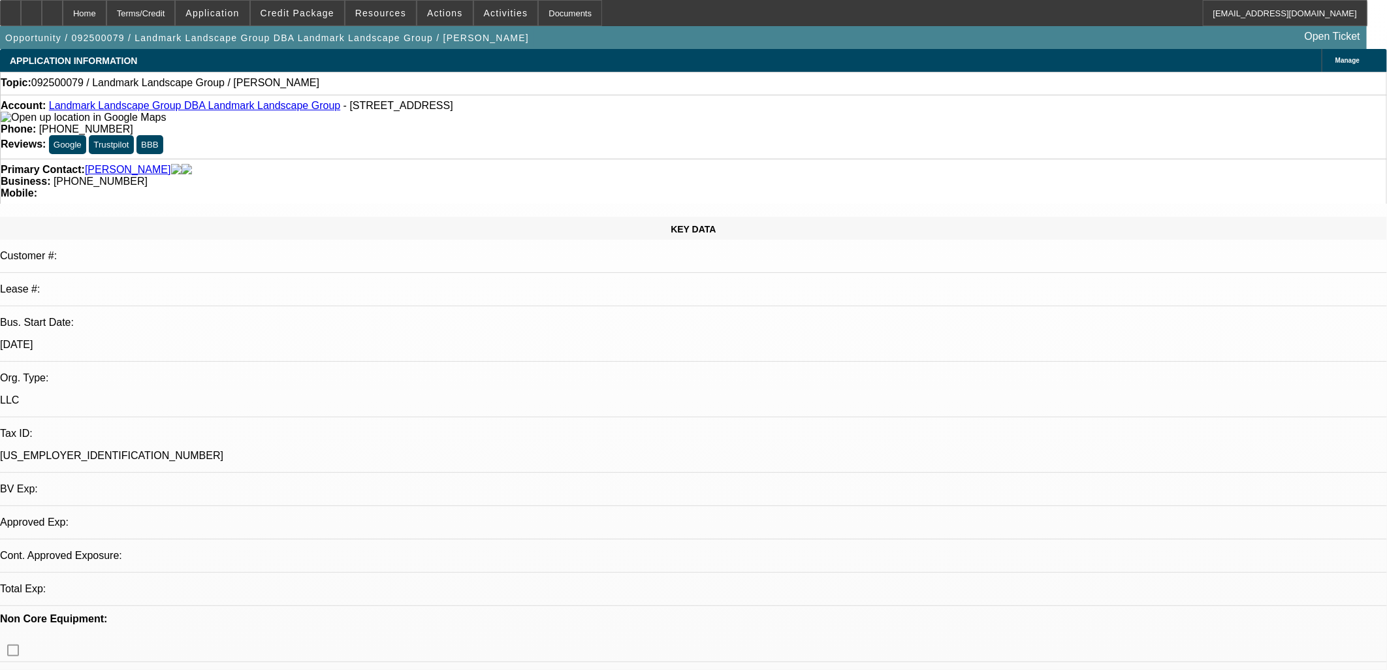
select select "0"
select select "2"
select select "0.1"
select select "4"
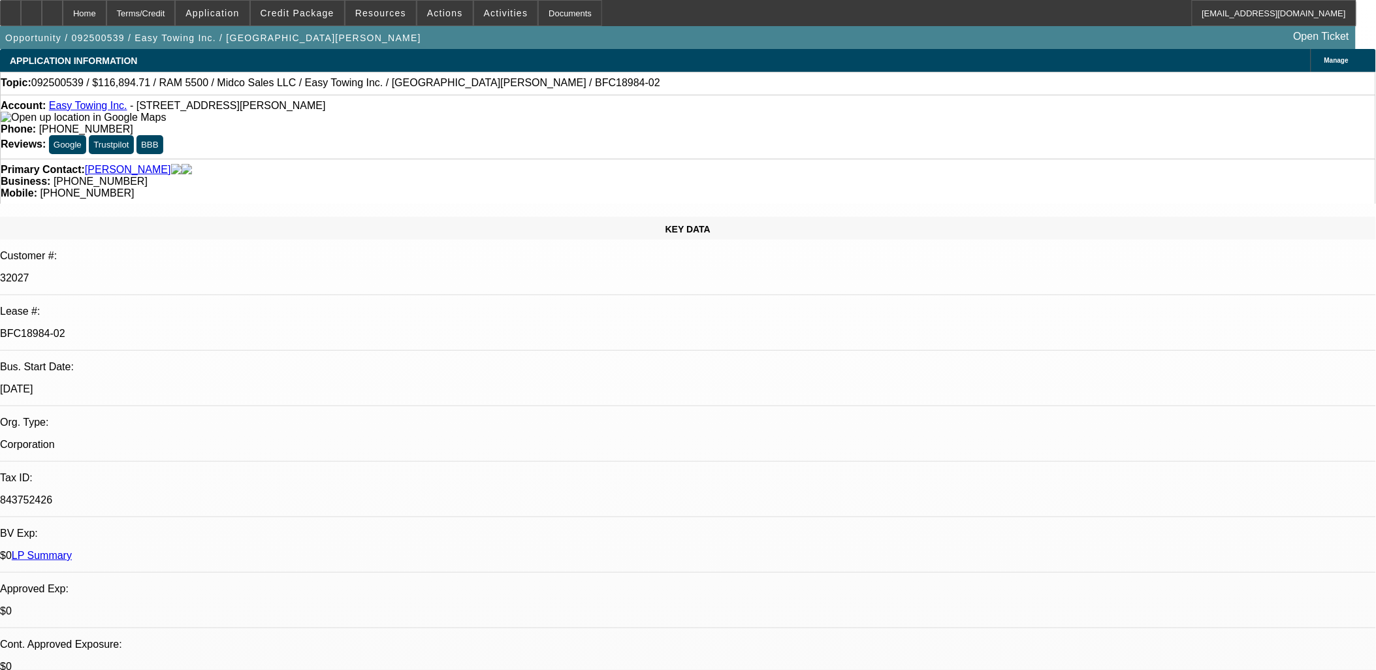
select select "0"
select select "2"
select select "0"
select select "6"
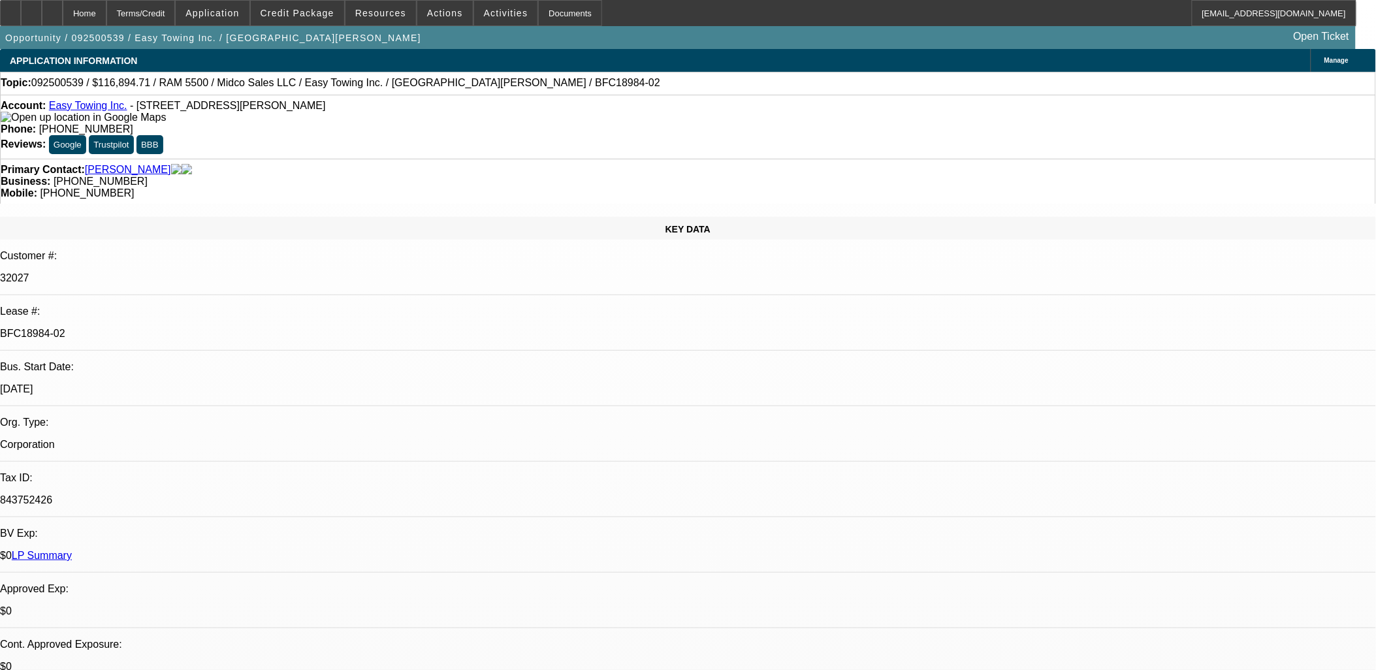
select select "0"
select select "2"
select select "0"
select select "6"
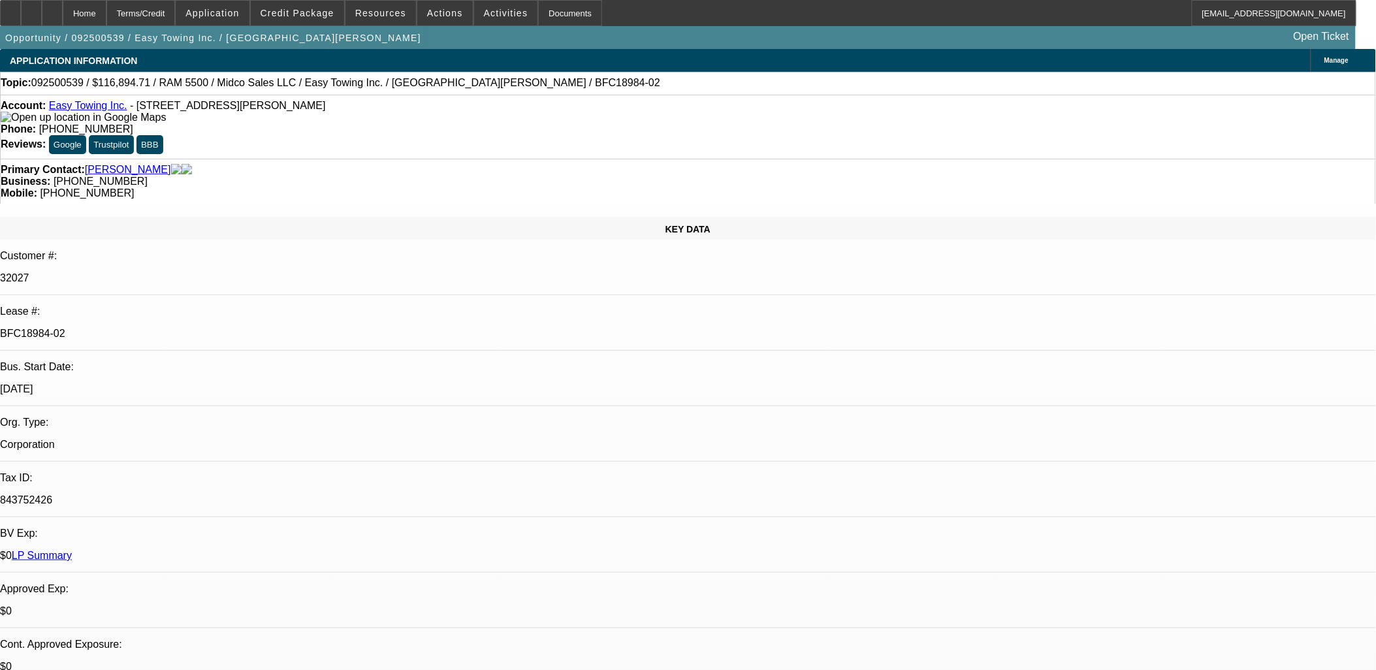
select select "0"
select select "2"
select select "0"
select select "6"
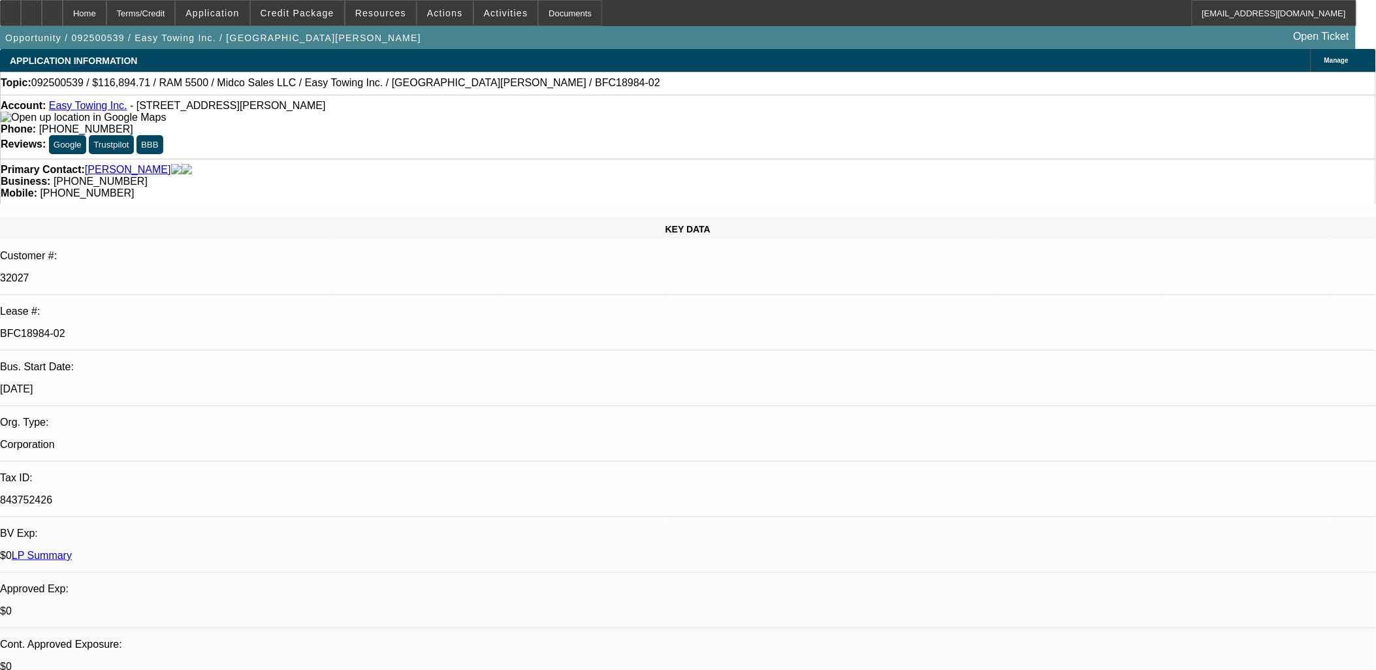
select select "0"
select select "2"
select select "0"
select select "6"
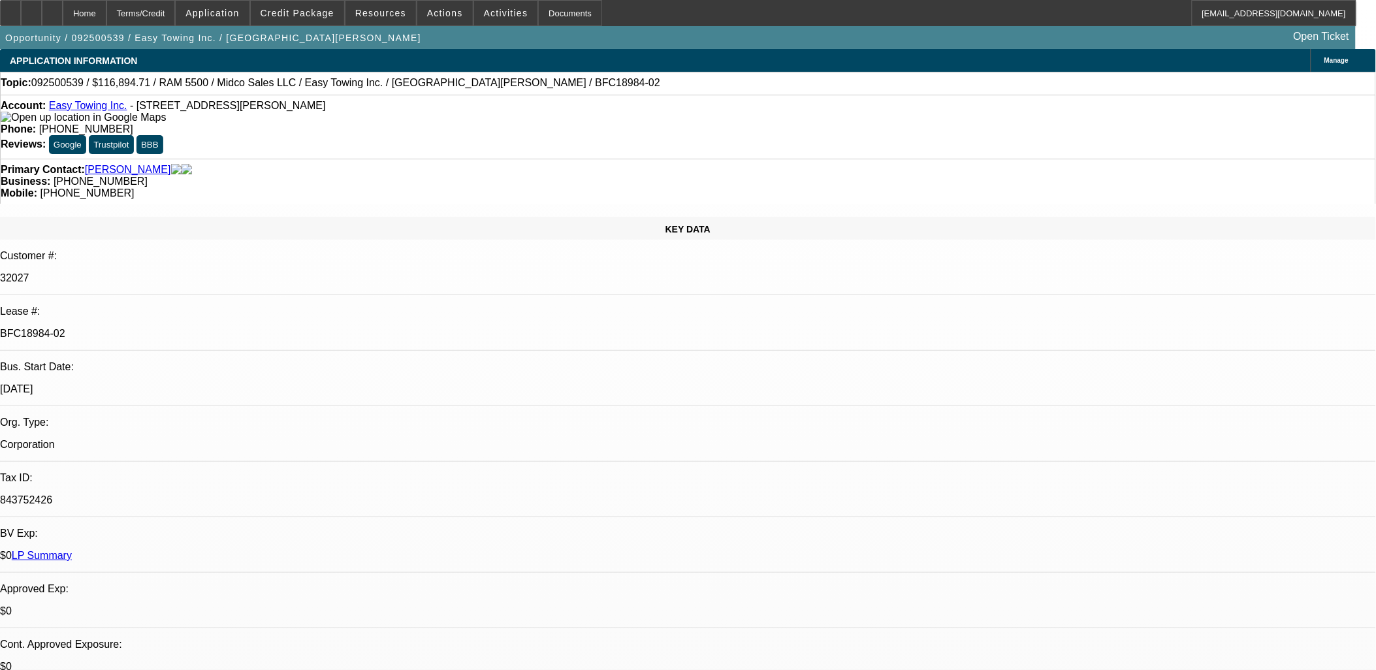
drag, startPoint x: 1040, startPoint y: 145, endPoint x: 1039, endPoint y: 170, distance: 24.9
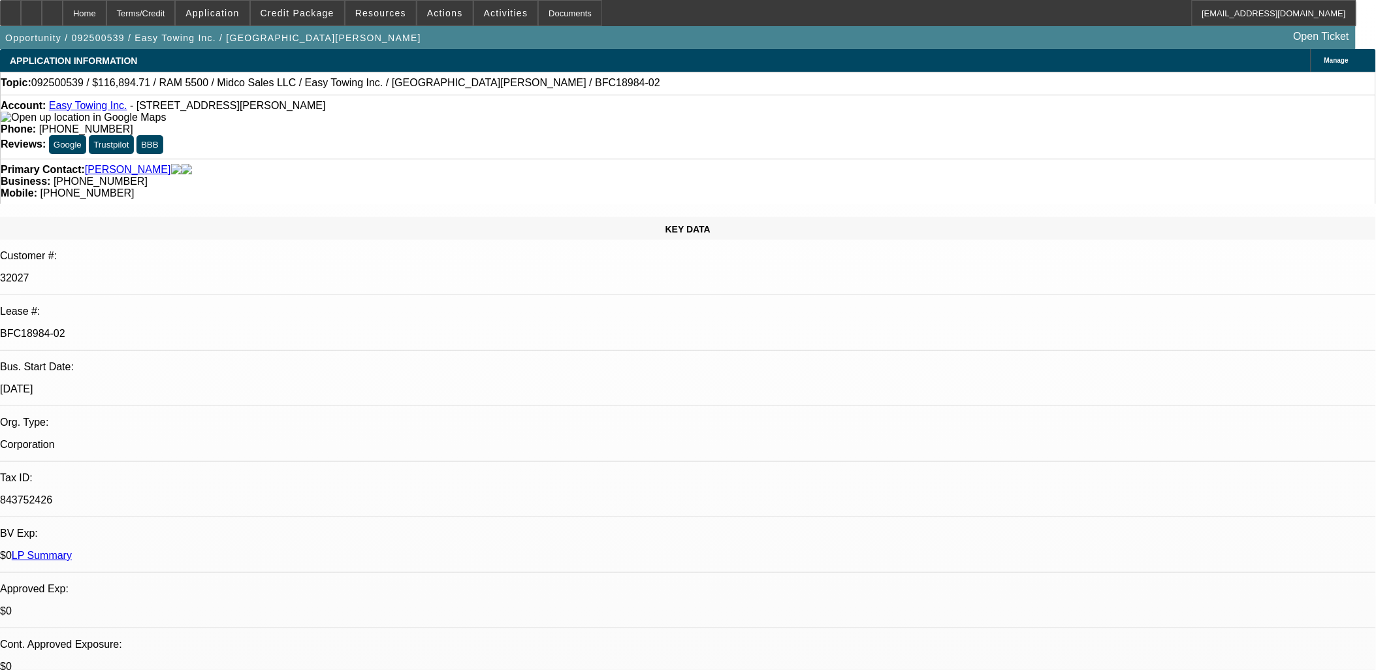
drag, startPoint x: 1035, startPoint y: 186, endPoint x: 1001, endPoint y: 144, distance: 54.4
drag, startPoint x: 1062, startPoint y: 312, endPoint x: 1061, endPoint y: 330, distance: 18.3
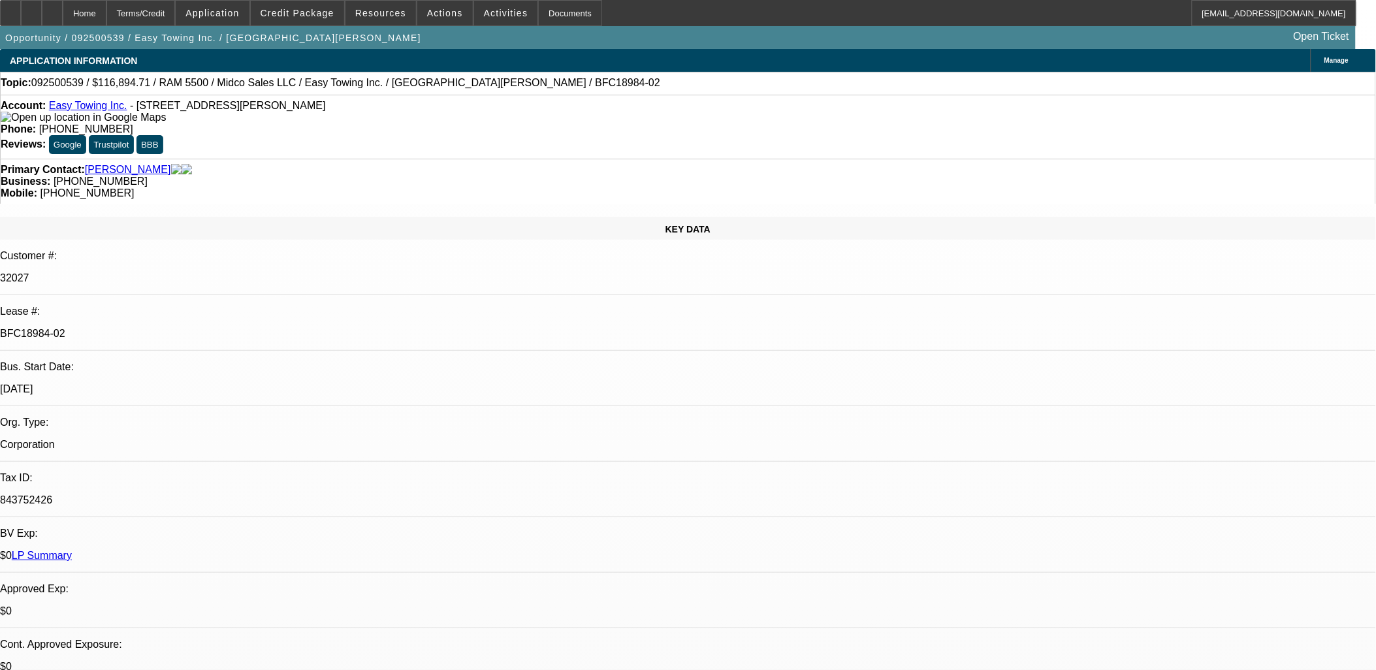
drag, startPoint x: 1106, startPoint y: 422, endPoint x: 1095, endPoint y: 436, distance: 17.2
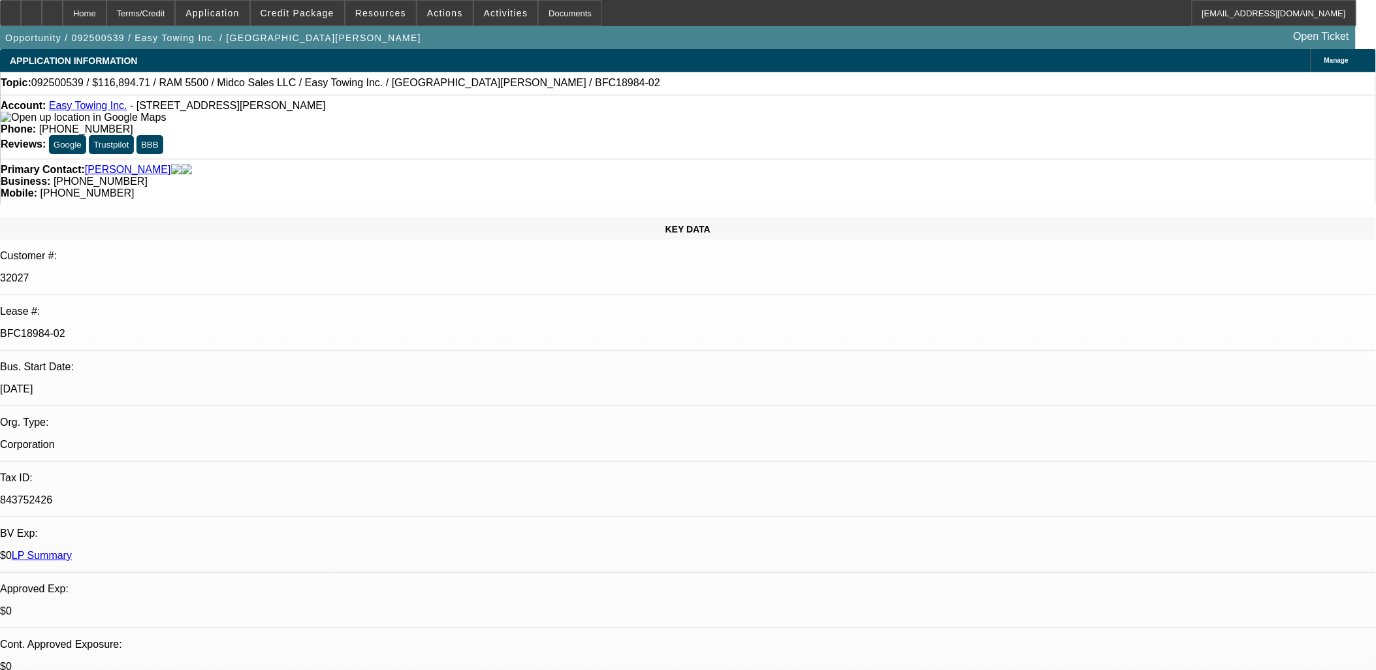
drag, startPoint x: 1051, startPoint y: 225, endPoint x: 1046, endPoint y: 173, distance: 51.9
click at [1048, 170] on mat-icon "reply" at bounding box center [1041, 174] width 16 height 16
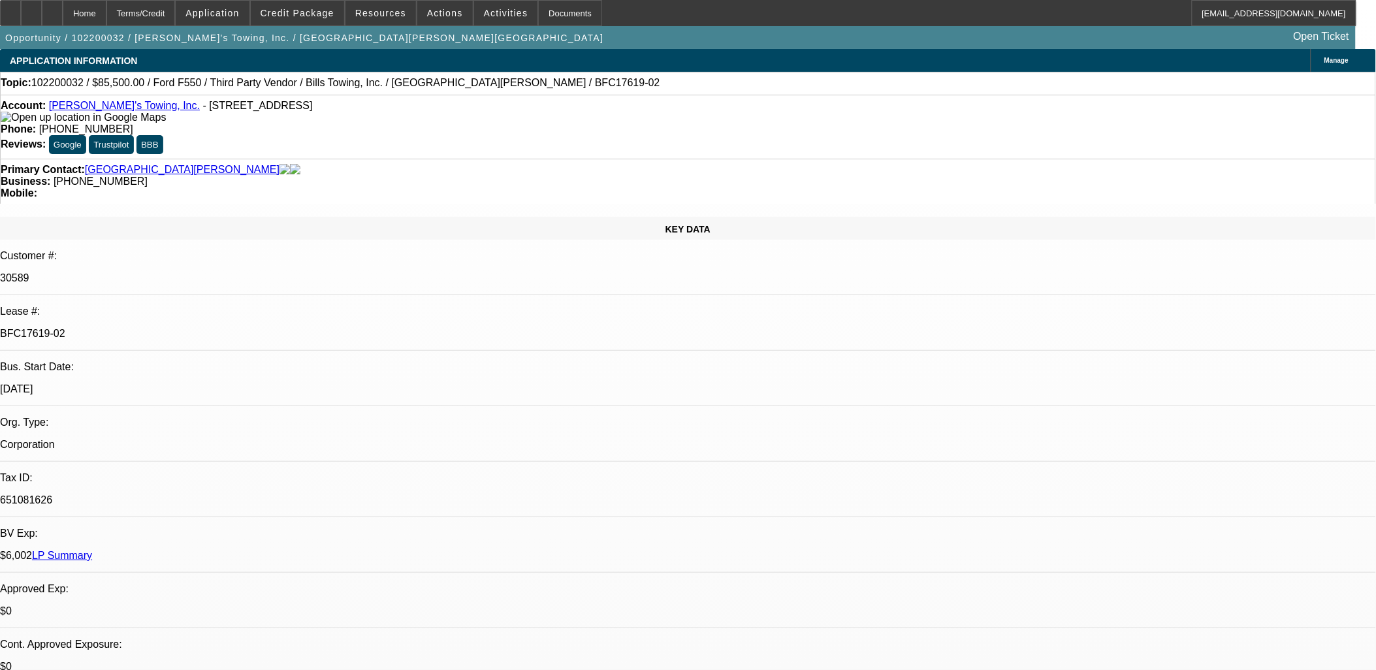
select select "0.1"
select select "0"
select select "0.1"
select select "0"
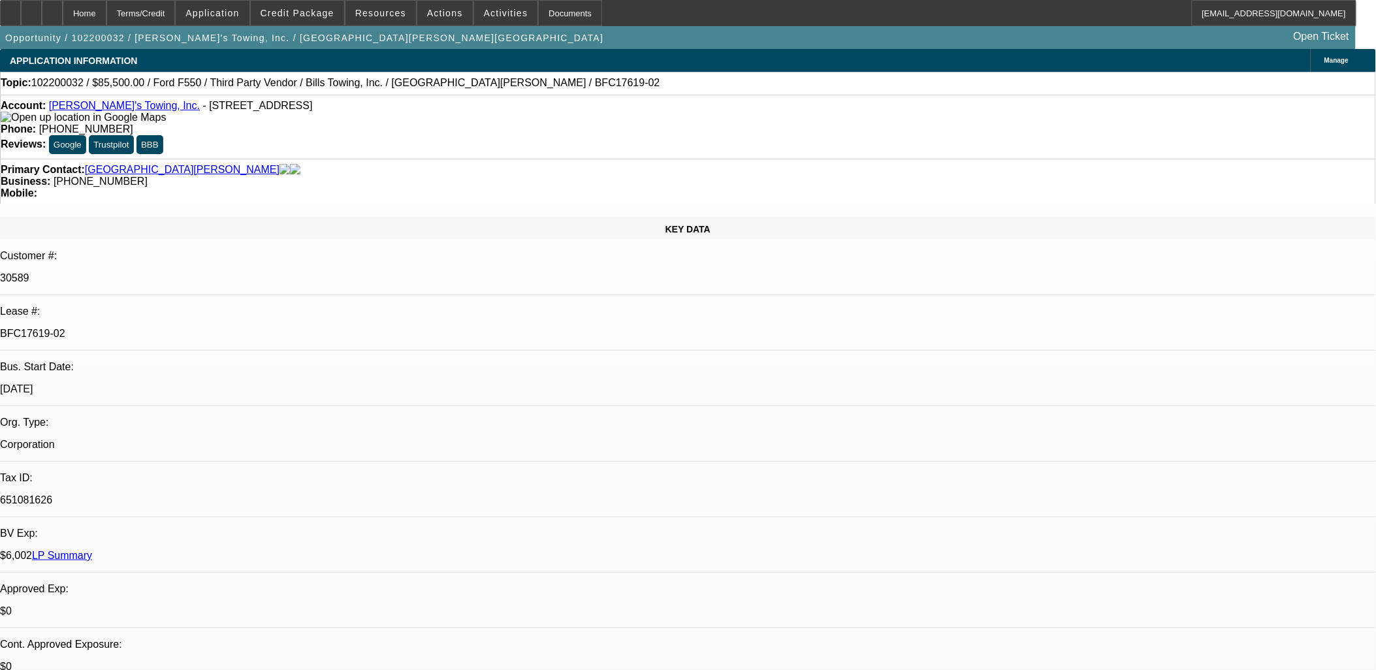
select select "0.1"
select select "0"
select select "0.1"
select select "0"
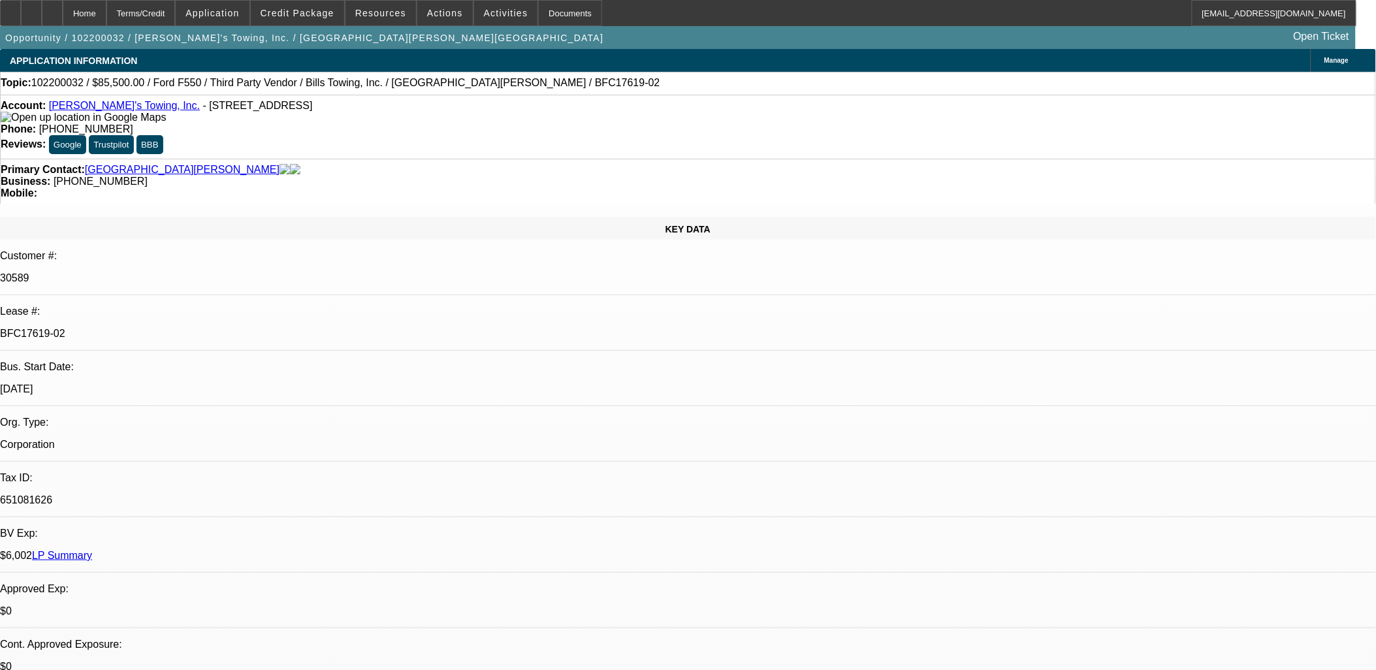
select select "0"
select select "0.1"
select select "1"
select select "4"
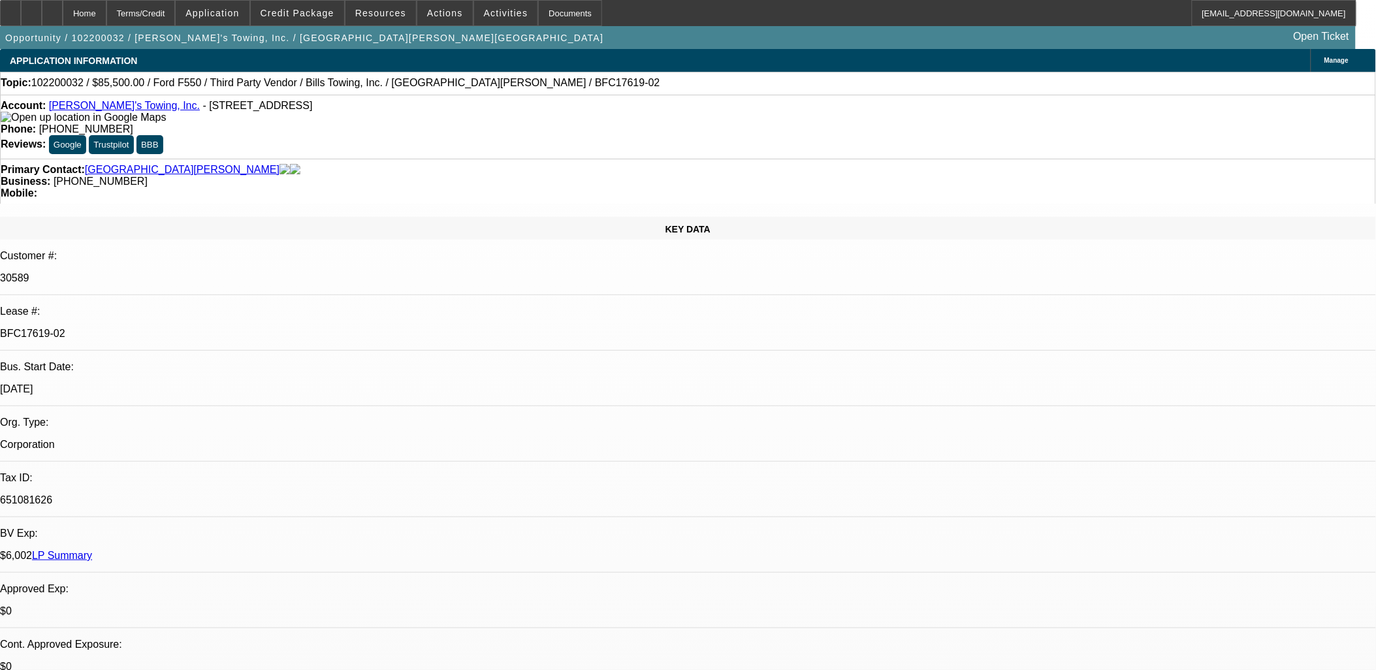
select select "1"
select select "4"
select select "1"
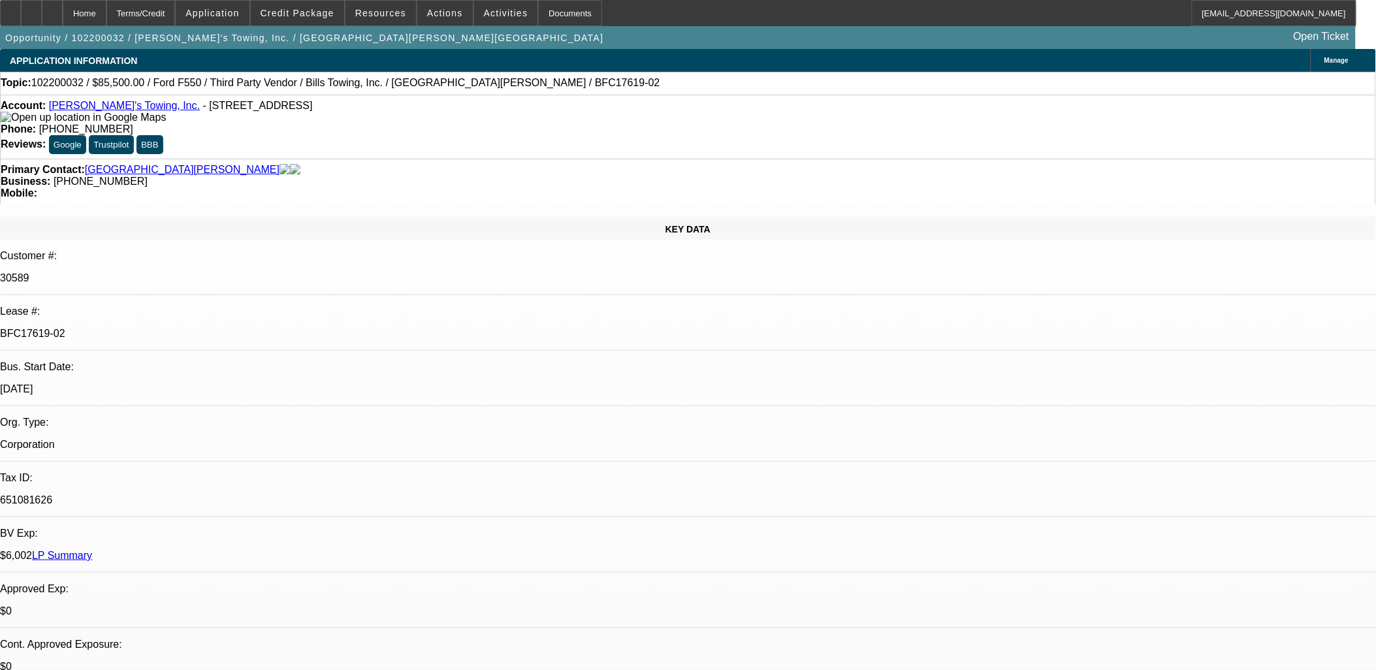
select select "4"
select select "1"
select select "4"
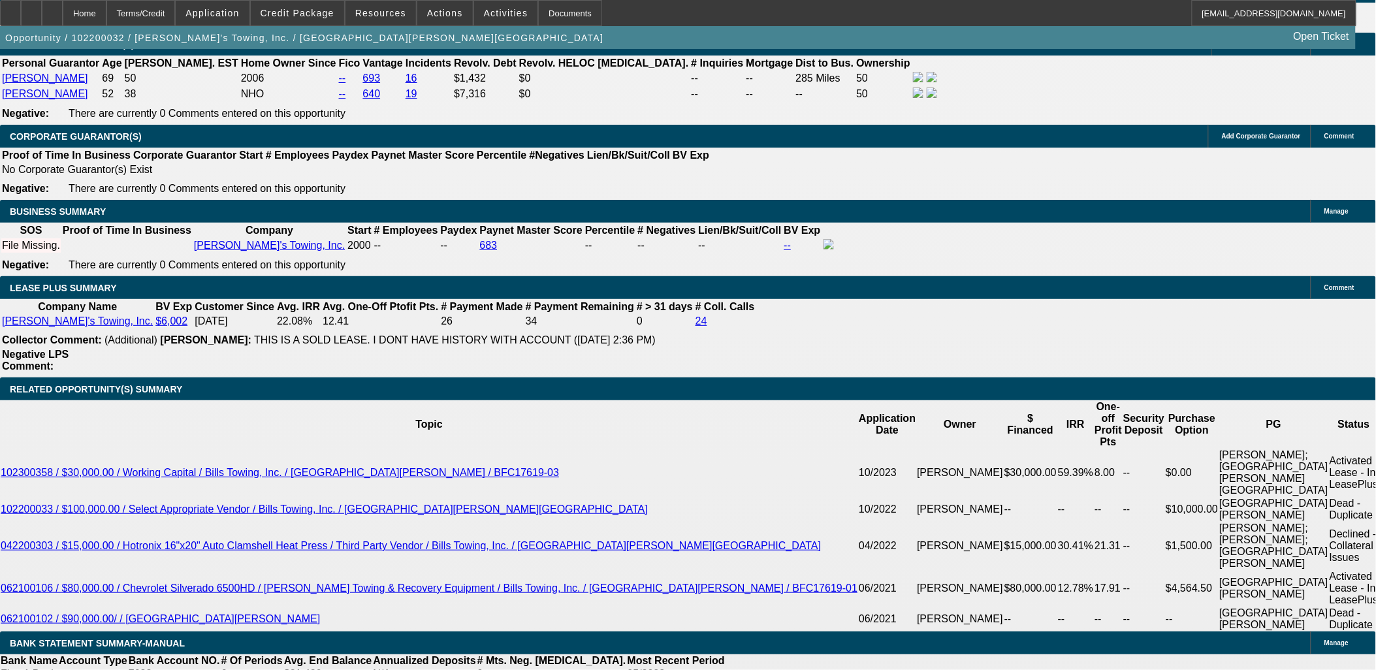
scroll to position [2034, 0]
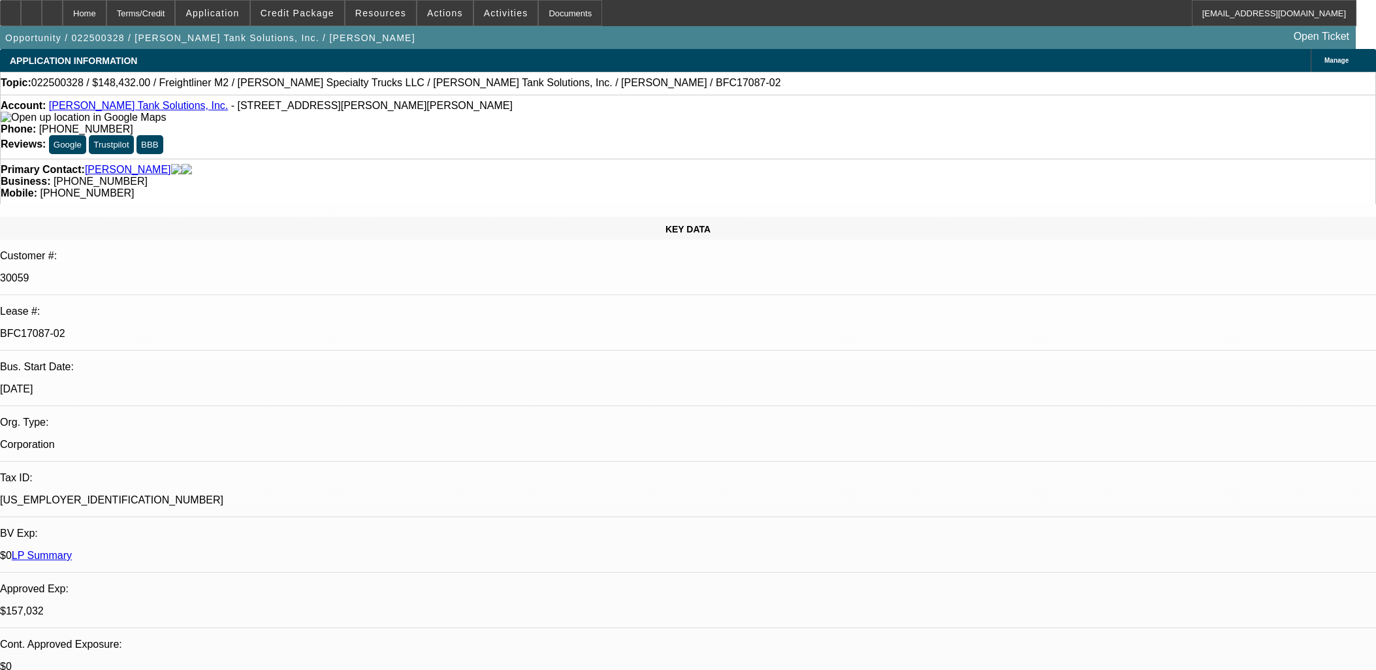
select select "0"
select select "2"
select select "0"
select select "6"
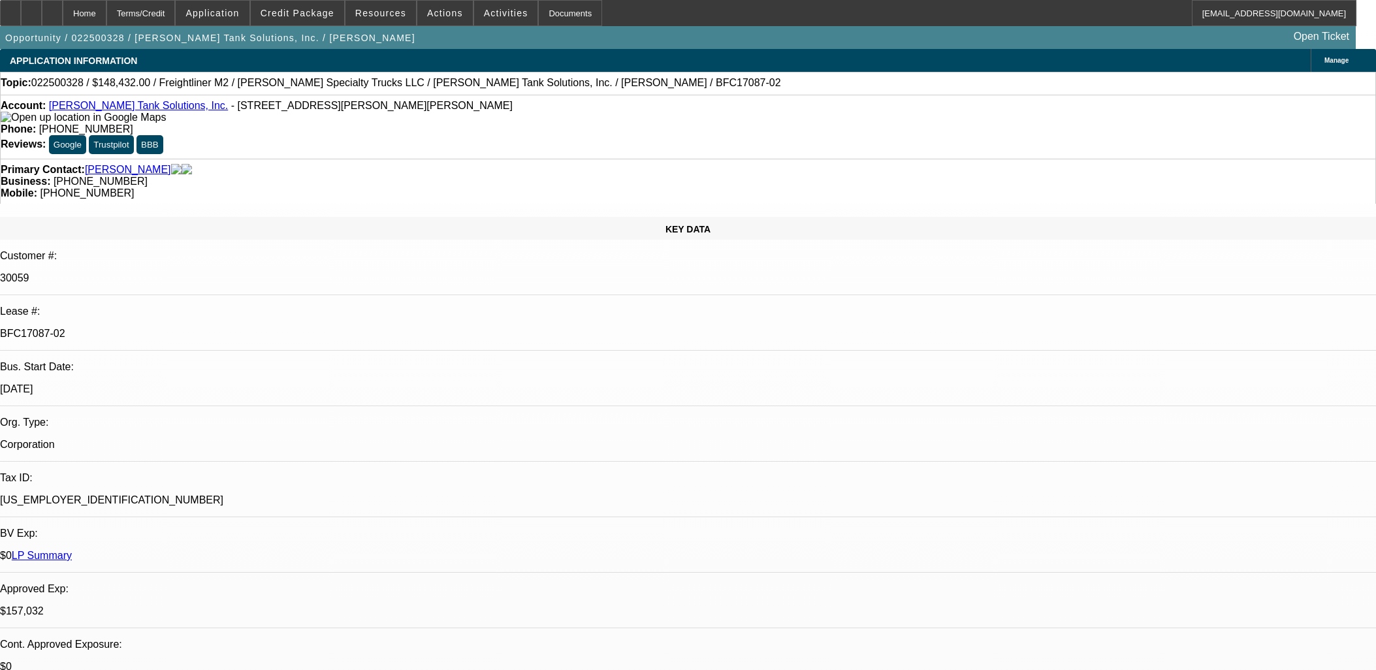
select select "0"
select select "2"
select select "0"
select select "6"
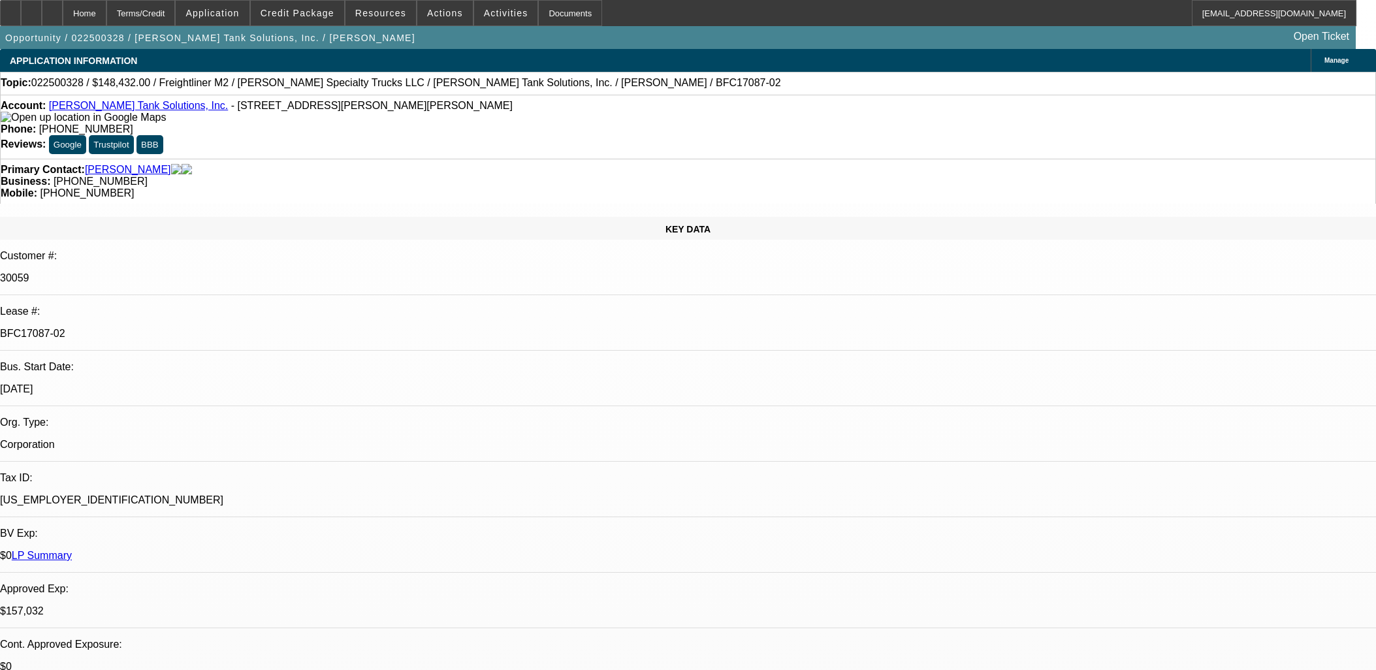
select select "0"
select select "2"
select select "0"
select select "6"
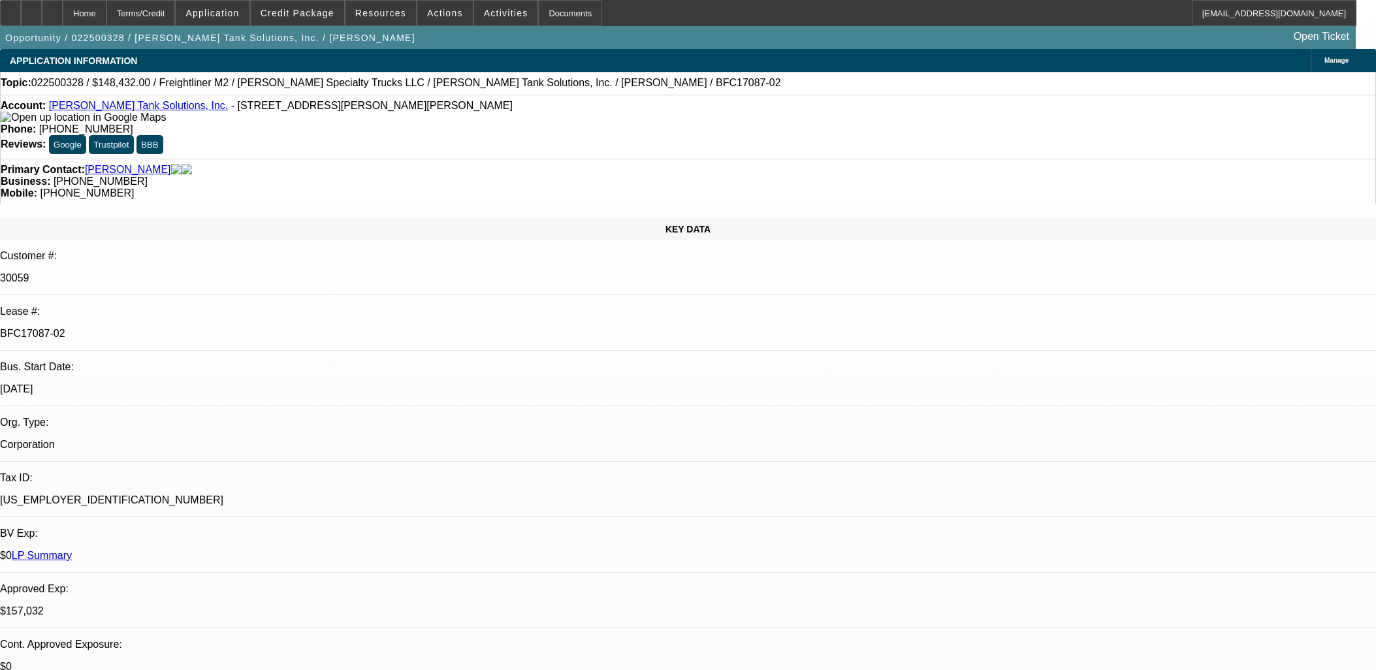
select select "0"
select select "2"
select select "0"
select select "6"
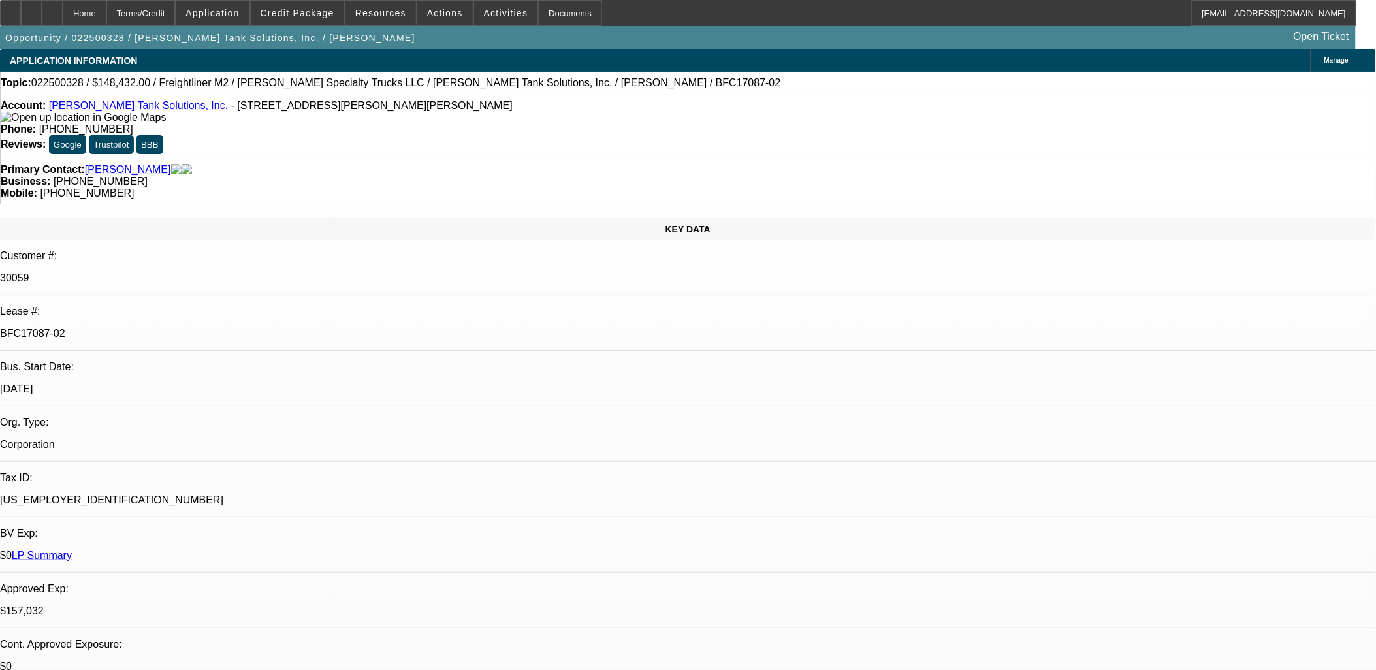
select select "0"
select select "2"
select select "0"
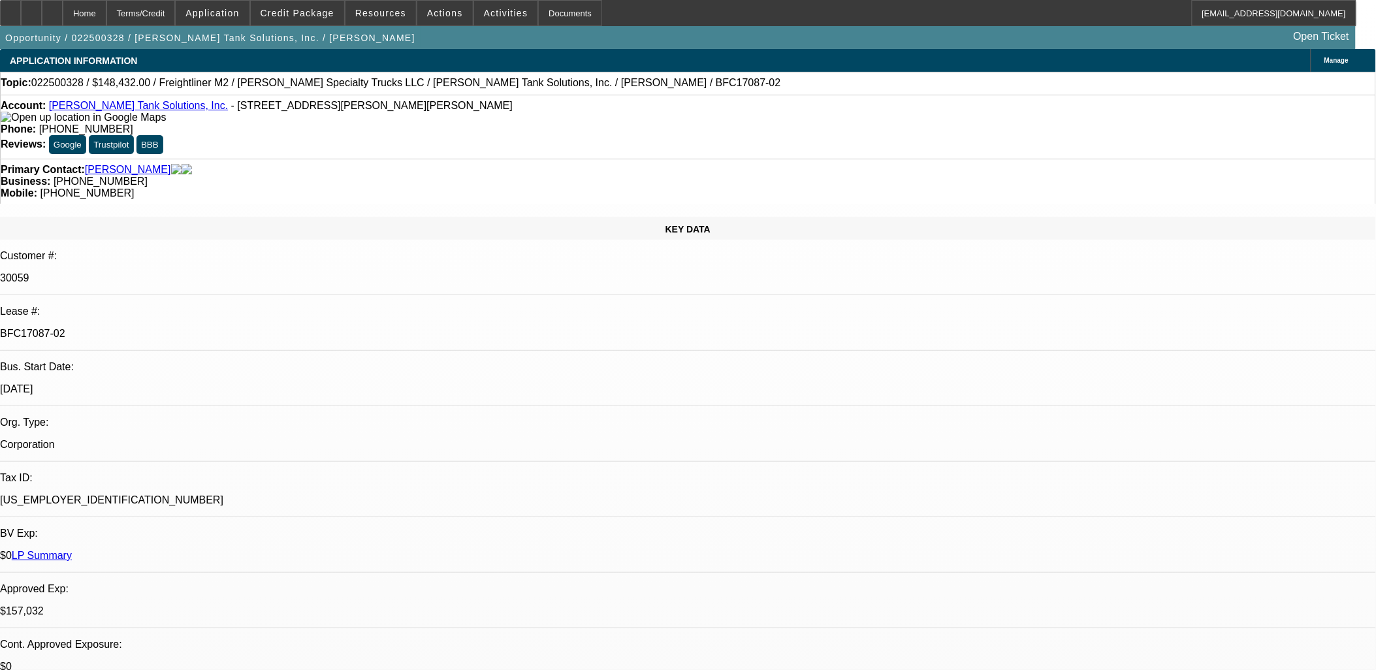
select select "2"
select select "0"
select select "2"
select select "0"
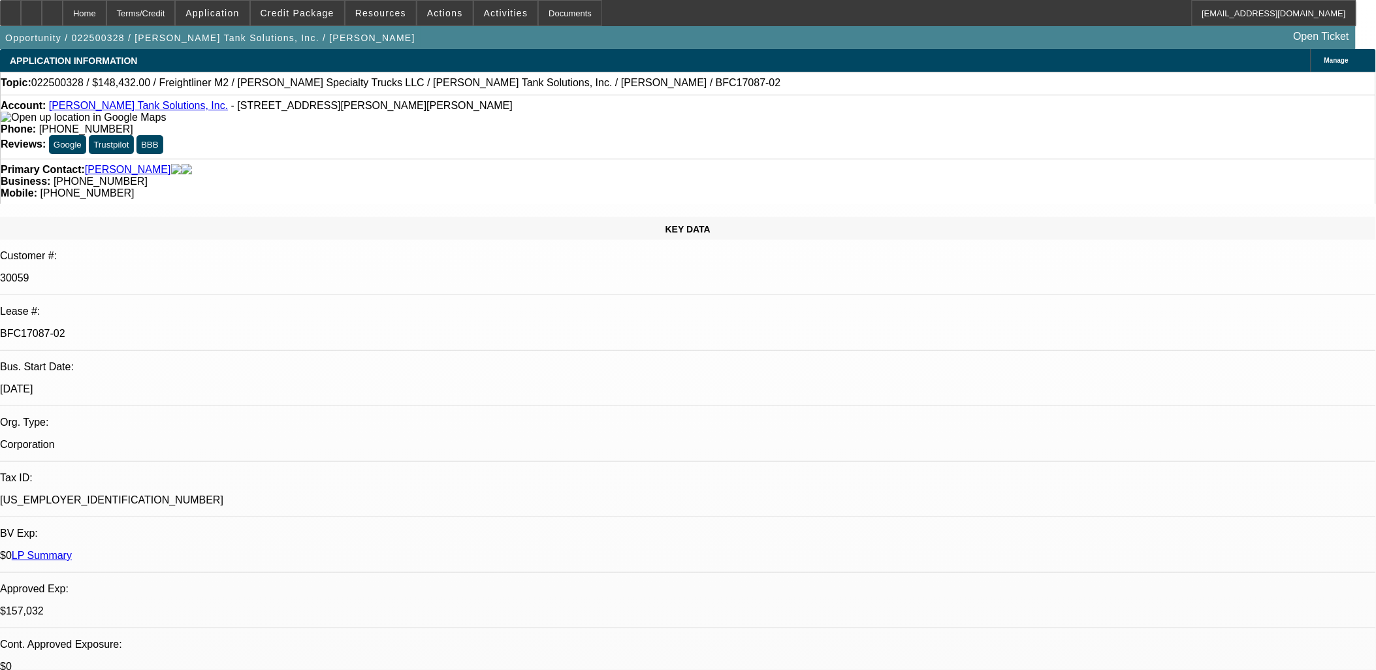
select select "0"
select select "2"
select select "0"
select select "1"
select select "2"
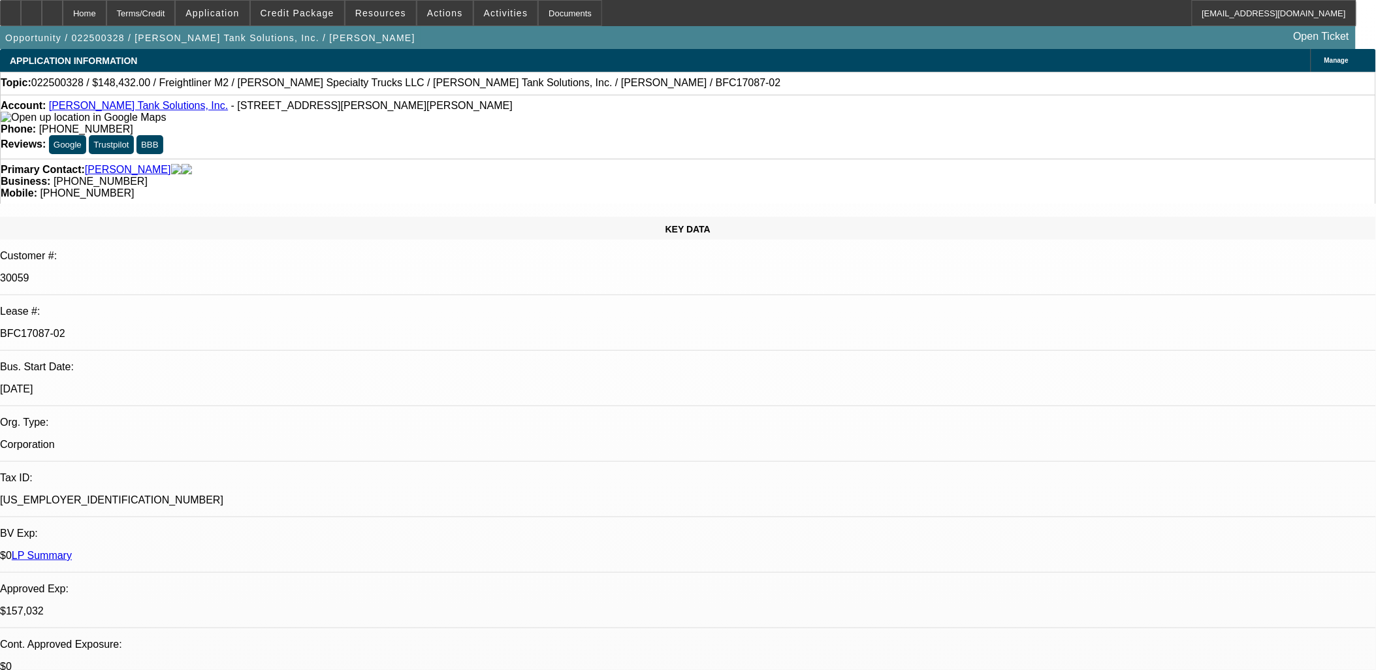
select select "6"
select select "1"
select select "2"
select select "6"
select select "1"
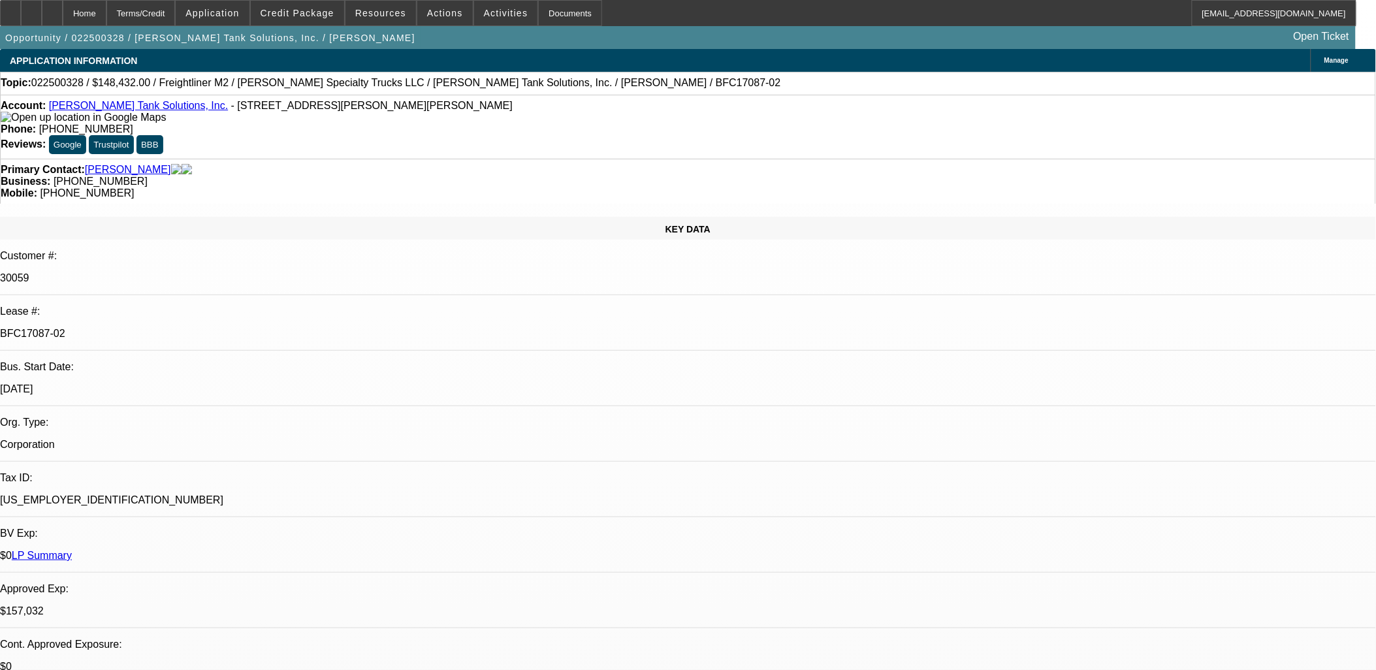
select select "2"
select select "6"
select select "1"
select select "2"
select select "6"
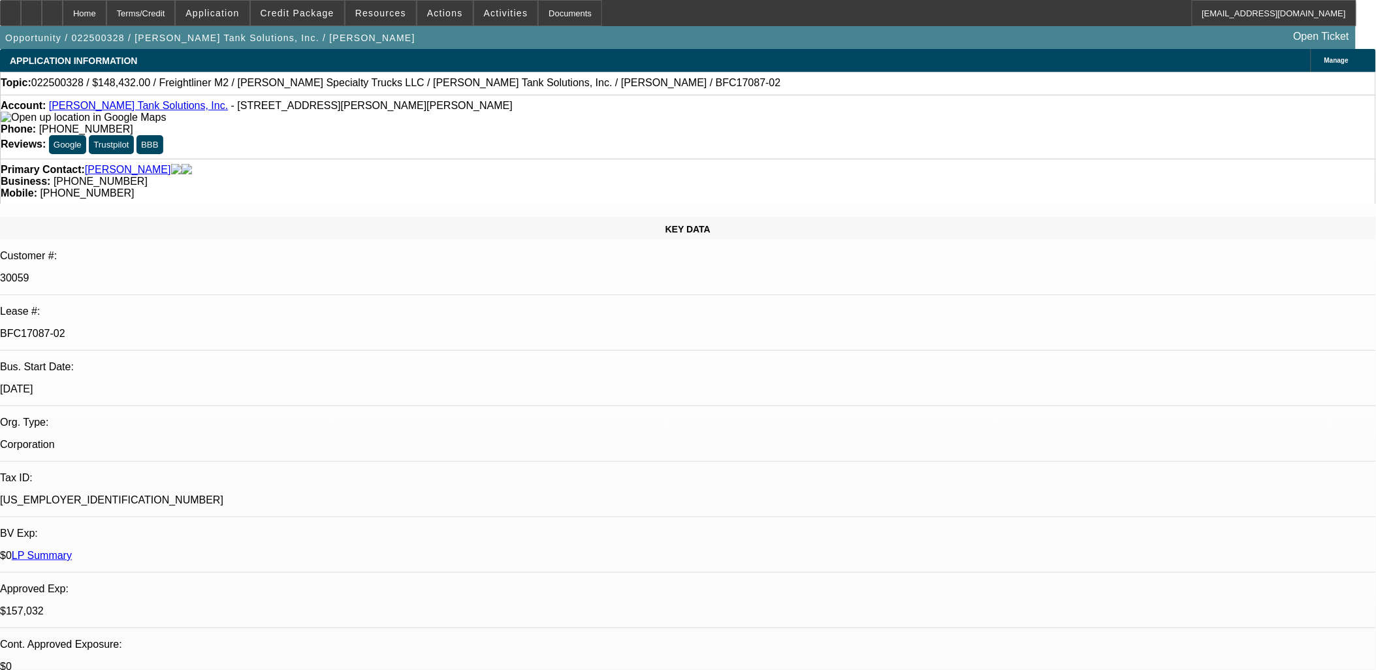
scroll to position [2975, 0]
drag, startPoint x: 1279, startPoint y: 600, endPoint x: 933, endPoint y: 605, distance: 346.2
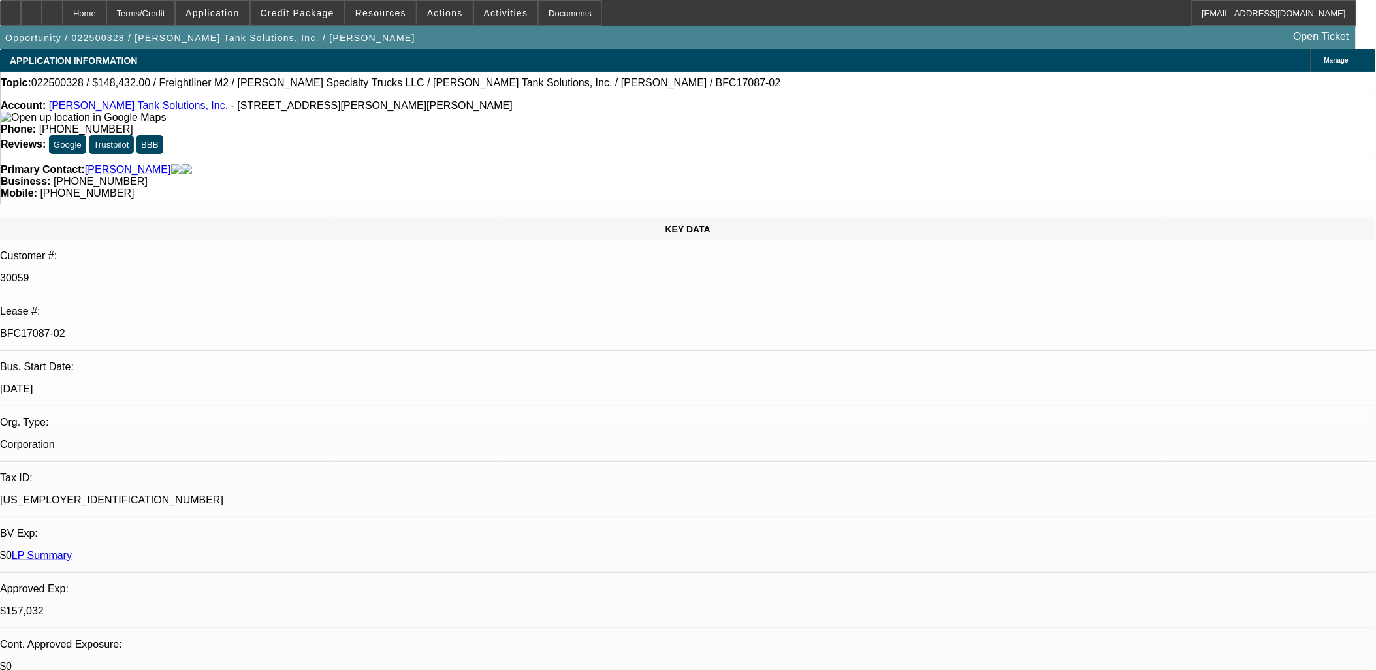
drag, startPoint x: 933, startPoint y: 605, endPoint x: 1275, endPoint y: 605, distance: 342.9
drag, startPoint x: 929, startPoint y: 603, endPoint x: 1301, endPoint y: 598, distance: 371.6
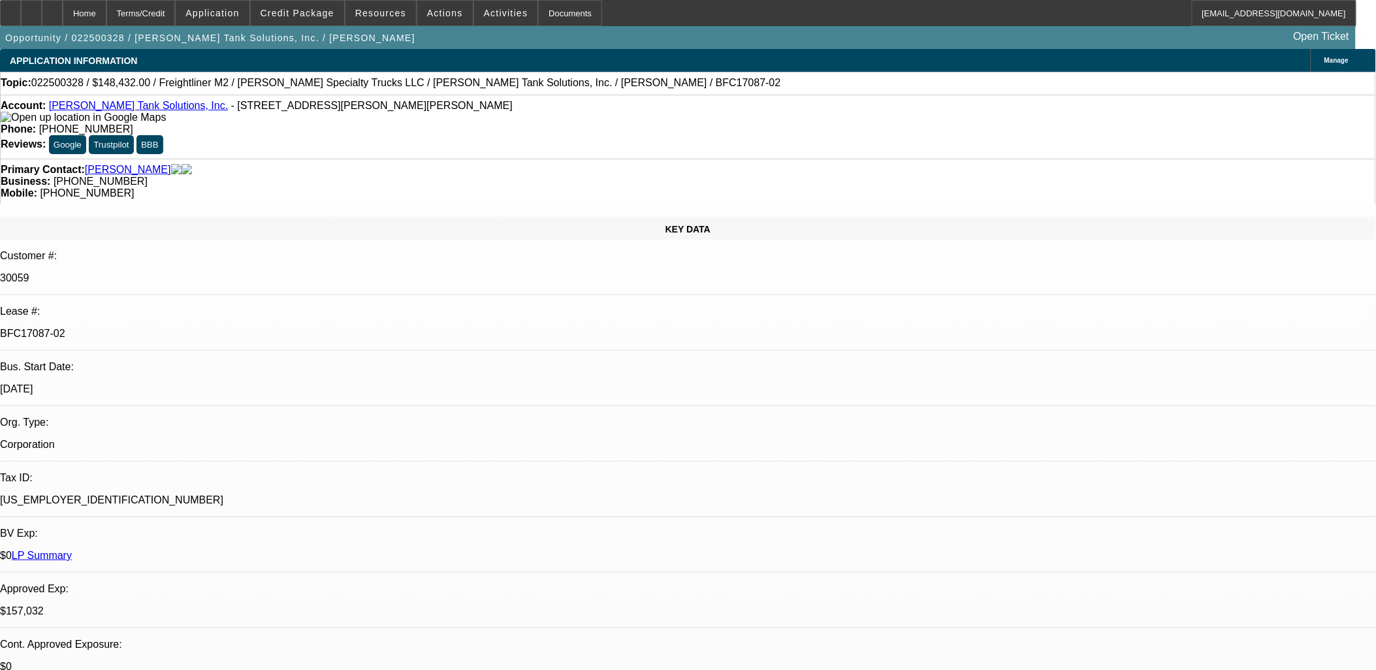
drag, startPoint x: 1287, startPoint y: 603, endPoint x: 1106, endPoint y: 599, distance: 181.0
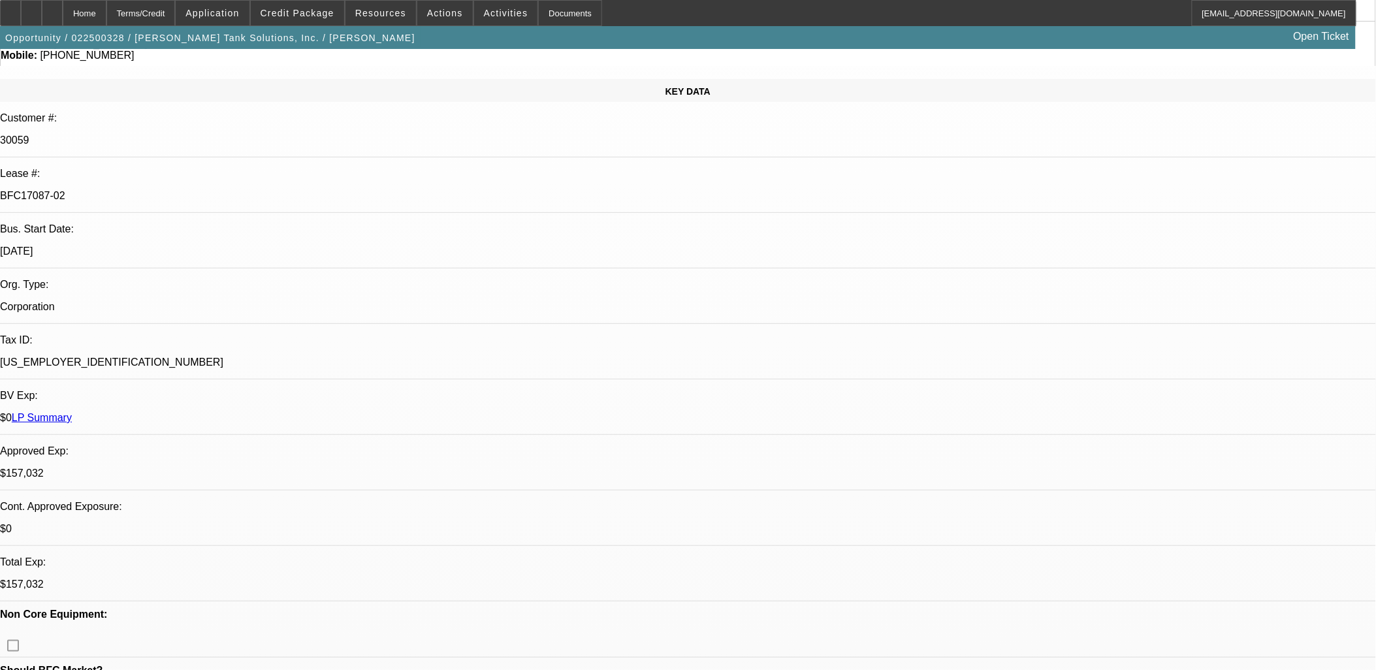
scroll to position [217, 0]
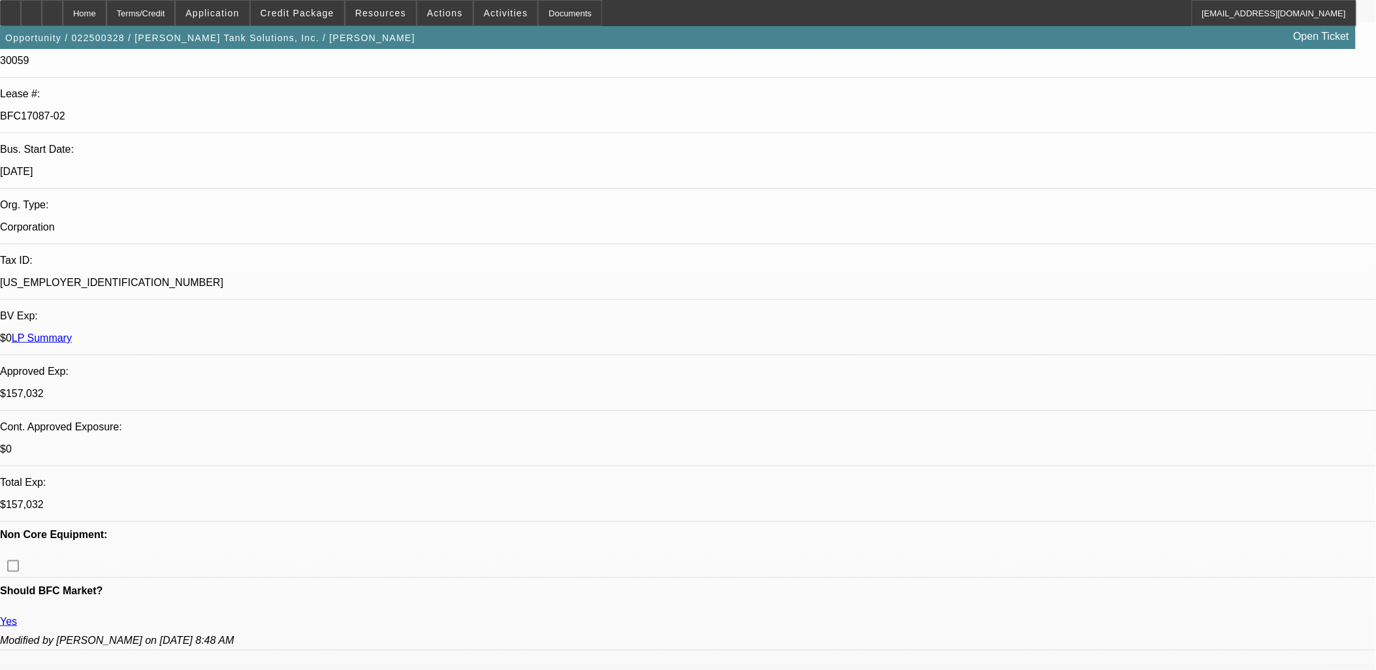
drag, startPoint x: 1053, startPoint y: 543, endPoint x: 1047, endPoint y: 564, distance: 21.7
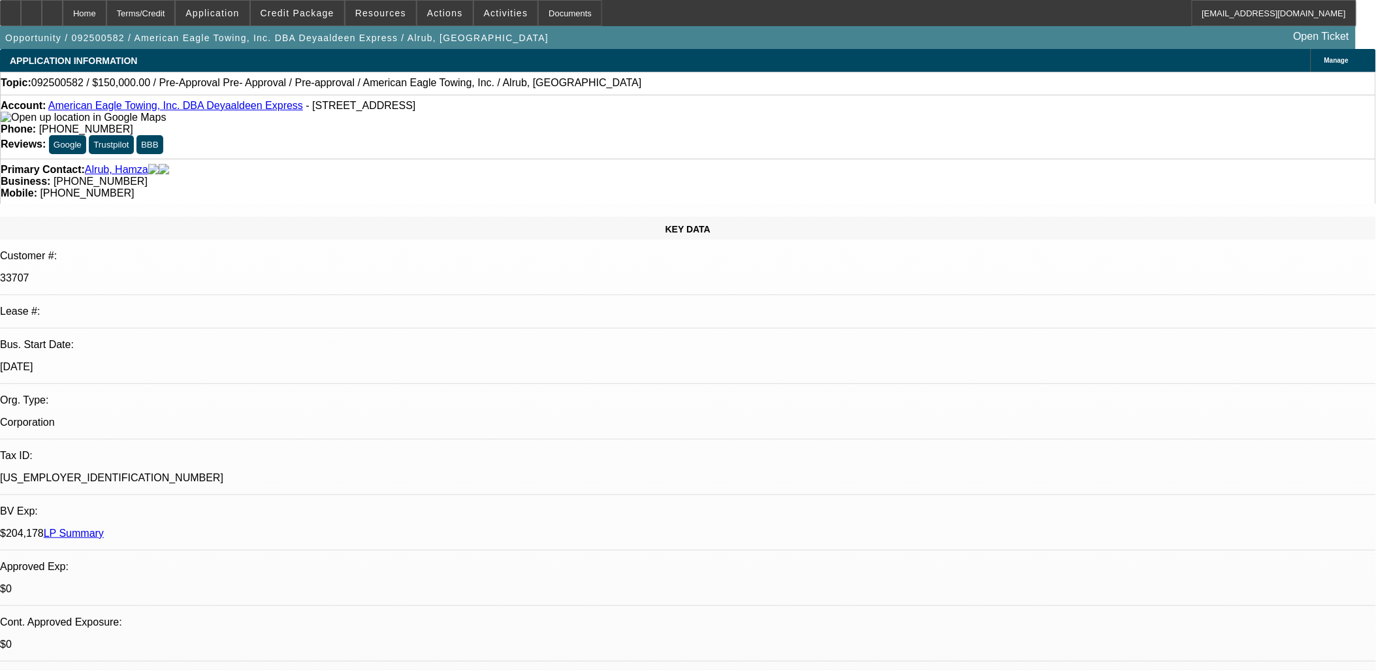
select select "0"
select select "0.1"
select select "0"
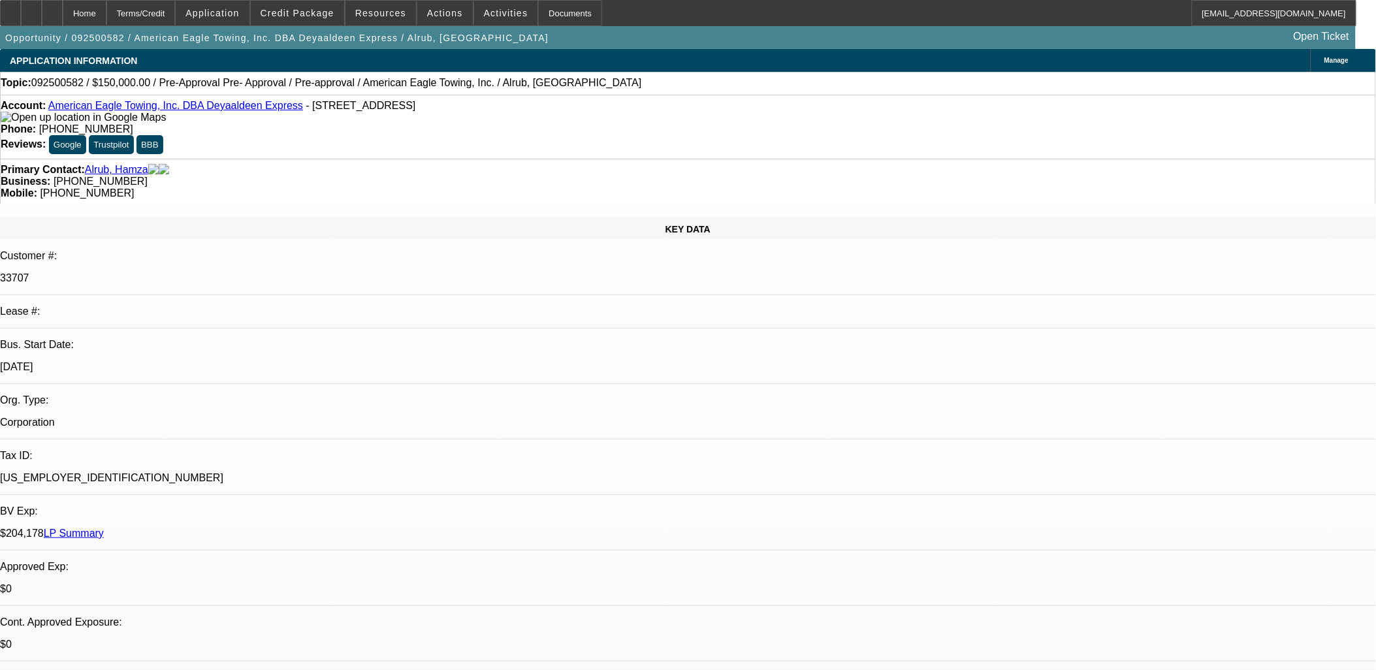
select select "0.1"
select select "0"
select select "0.1"
select select "1"
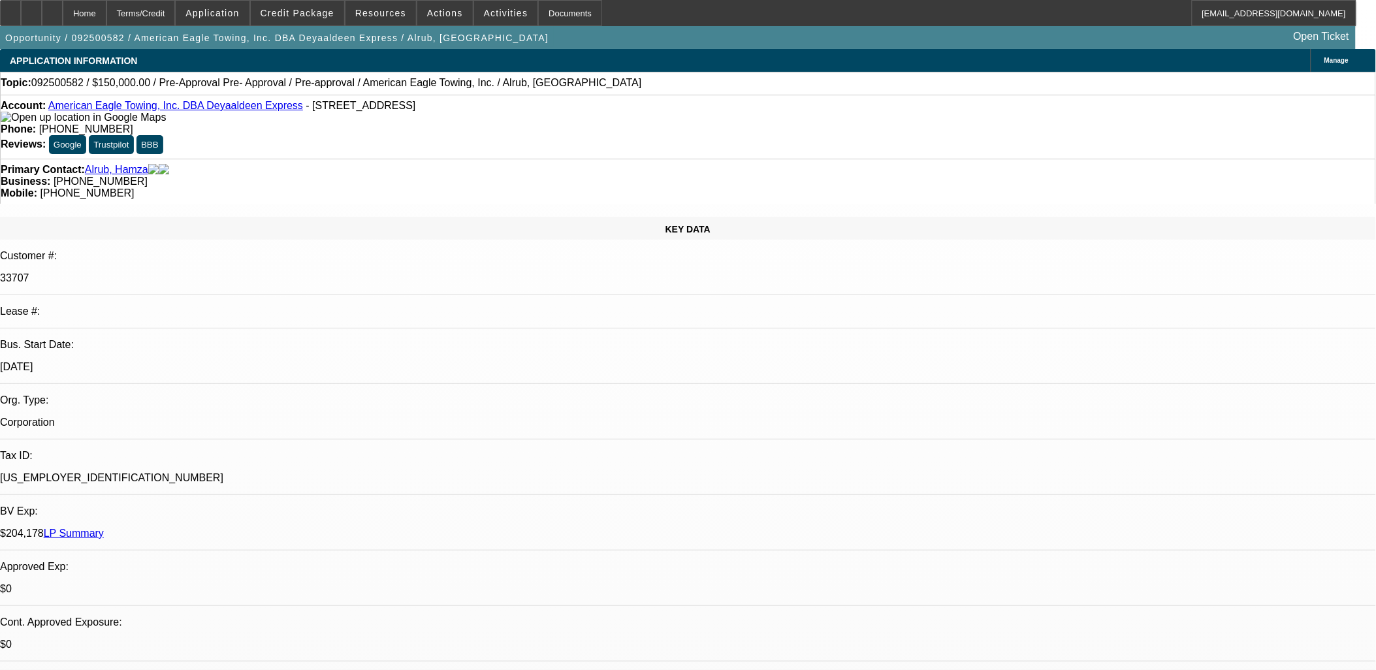
select select "1"
select select "4"
select select "1"
select select "4"
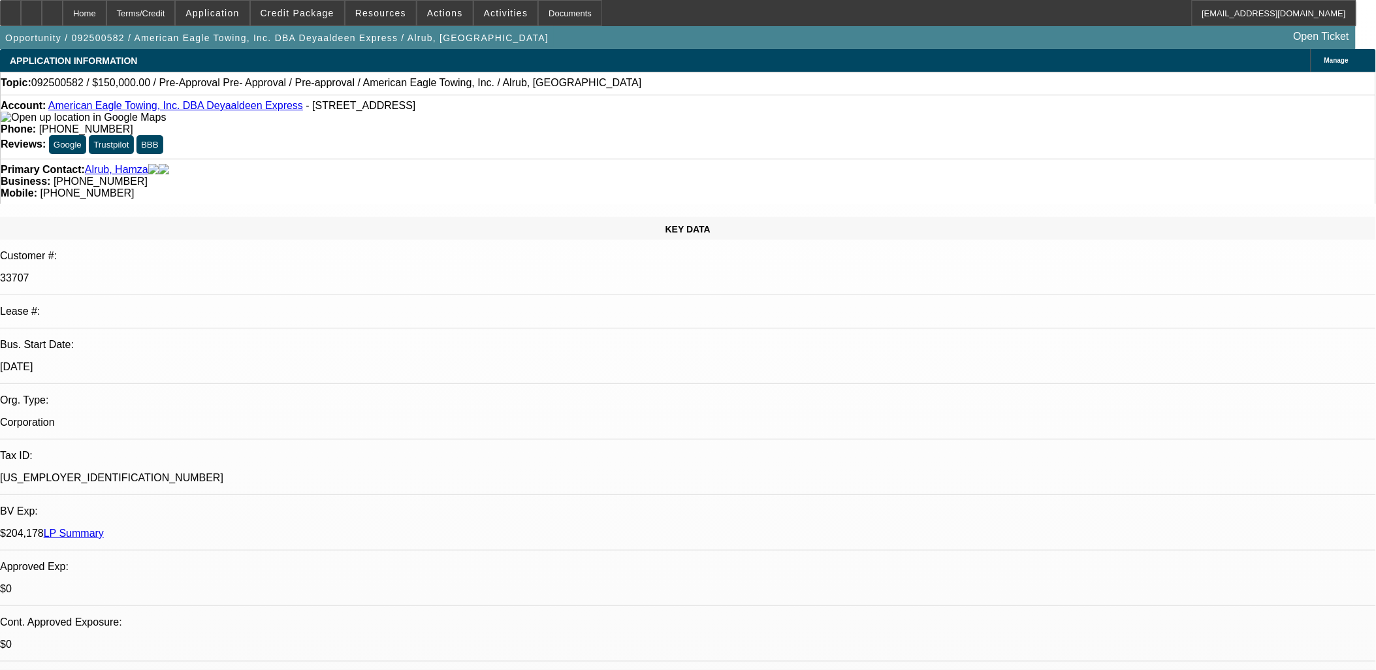
select select "1"
select select "4"
drag, startPoint x: 1078, startPoint y: 285, endPoint x: 1072, endPoint y: 282, distance: 6.7
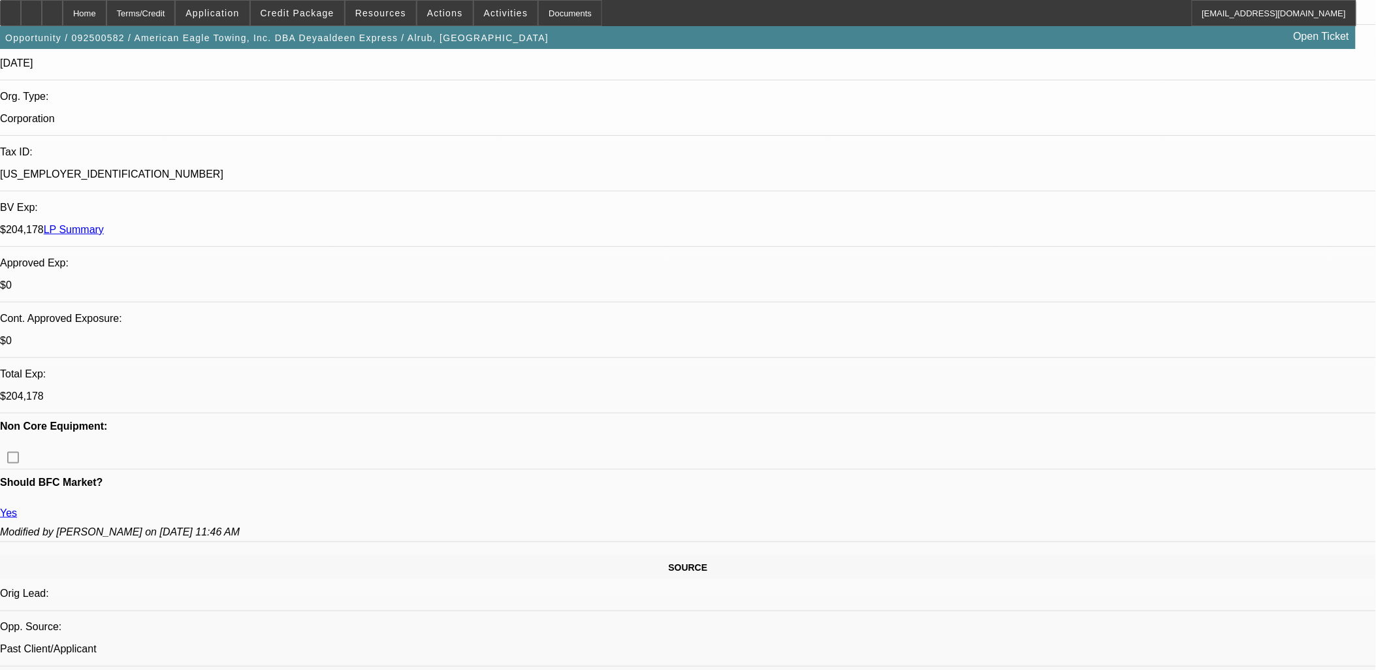
scroll to position [200, 0]
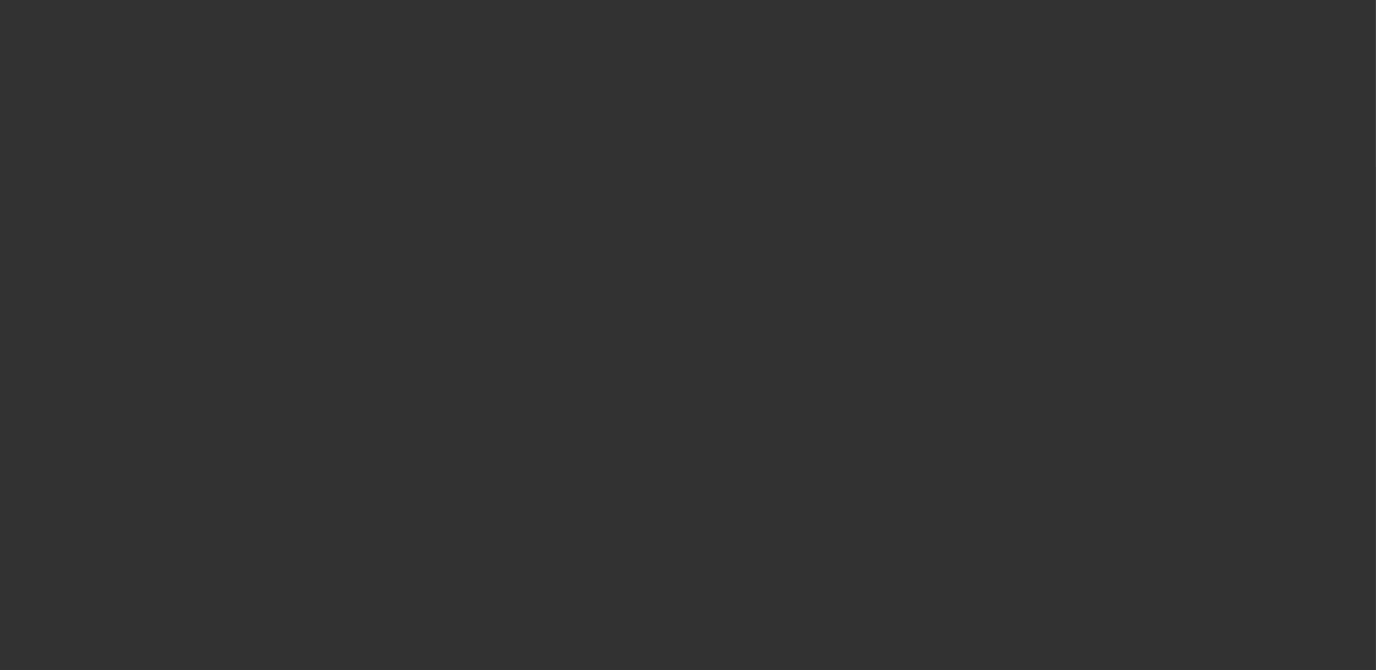
scroll to position [0, 0]
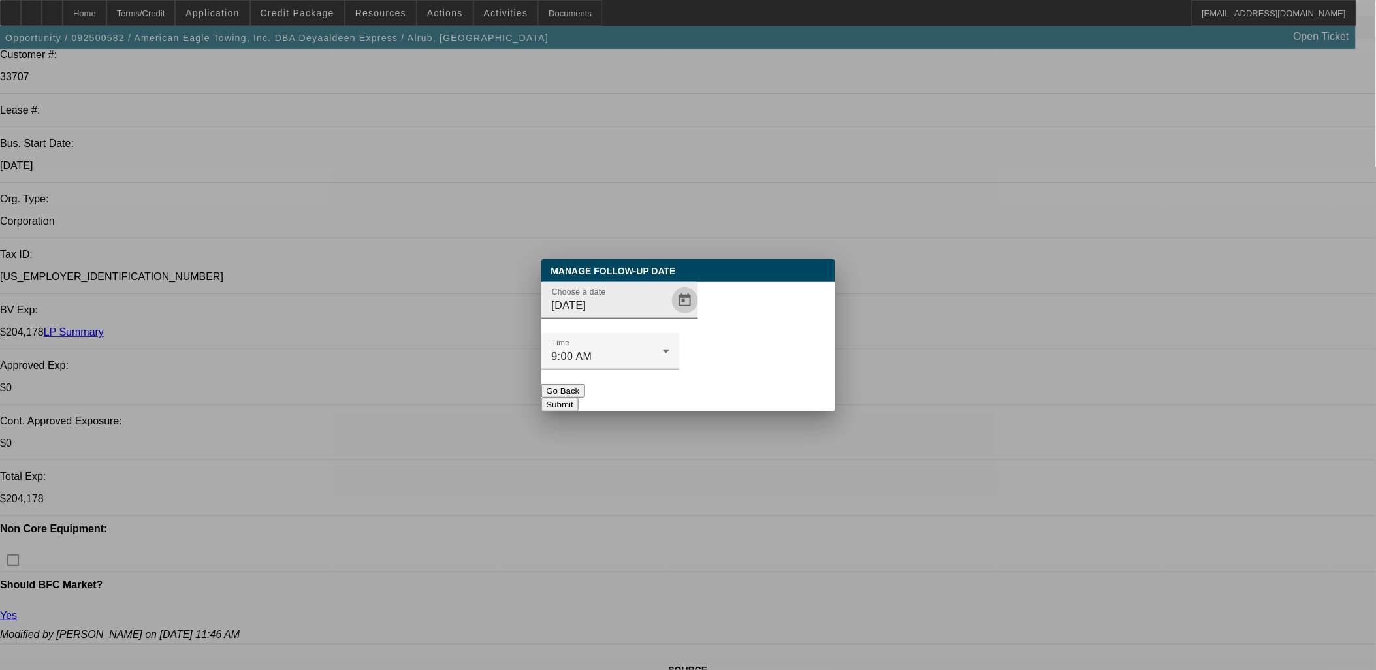
click at [673, 316] on span "Open calendar" at bounding box center [684, 300] width 31 height 31
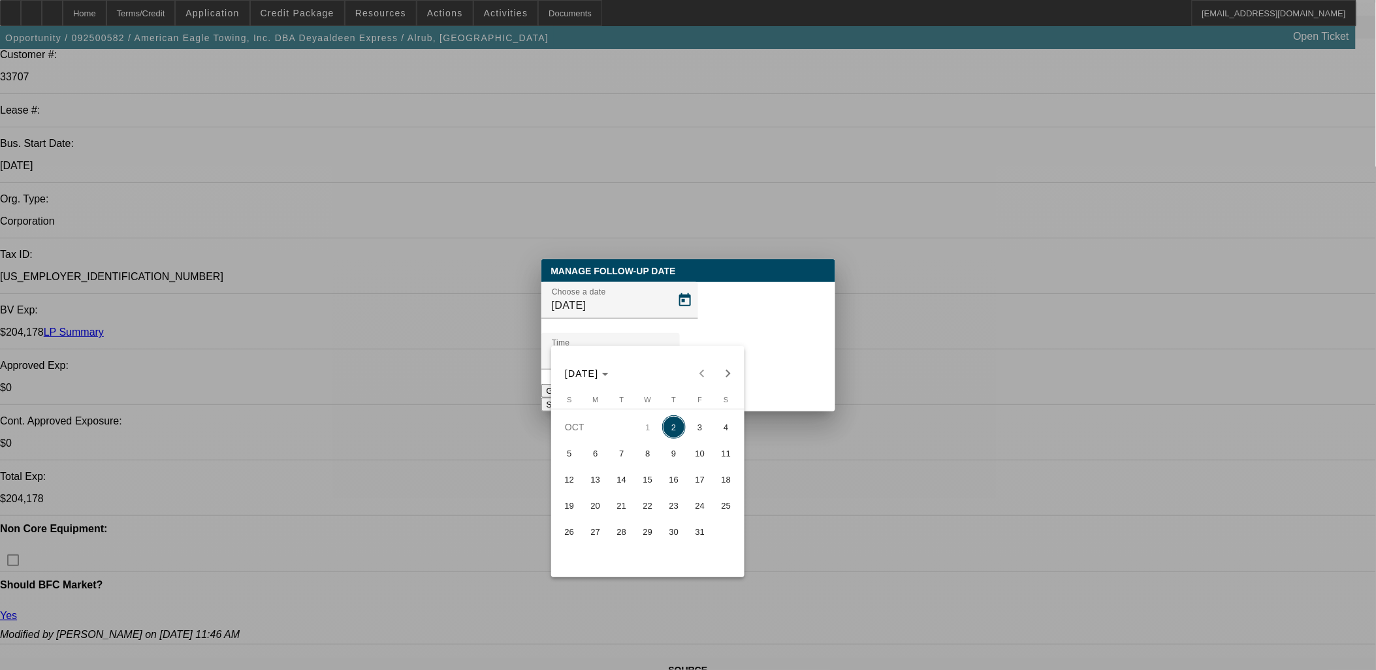
click at [673, 489] on span "16" at bounding box center [674, 480] width 24 height 24
type input "10/16/2025"
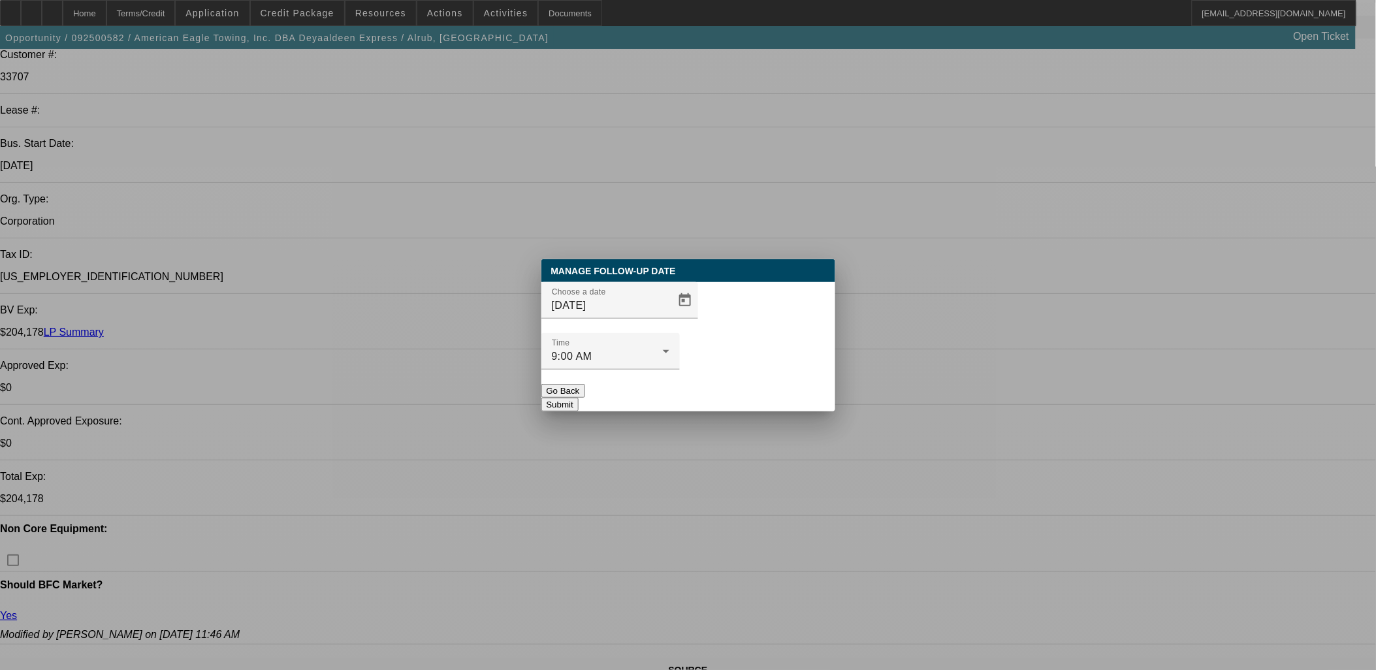
click at [579, 398] on button "Submit" at bounding box center [559, 405] width 37 height 14
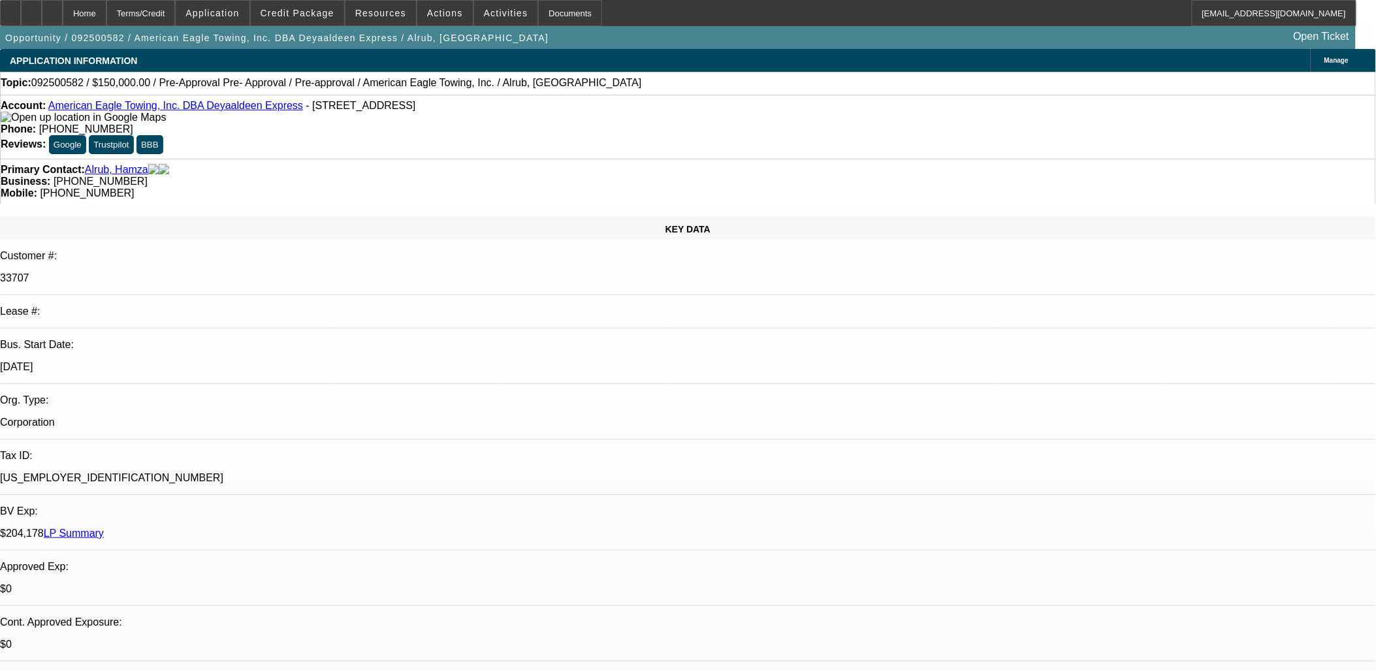
scroll to position [200, 0]
select select "0"
select select "2"
select select "0"
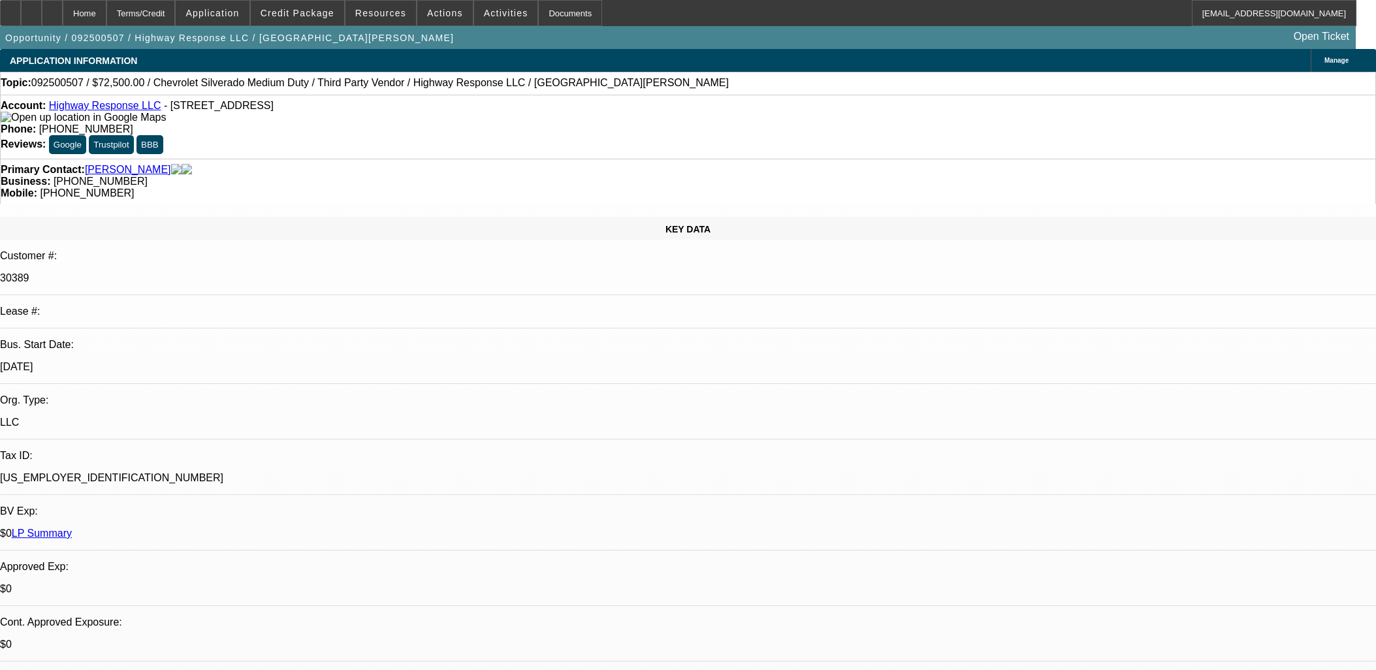
select select "6"
select select "0"
select select "2"
select select "0"
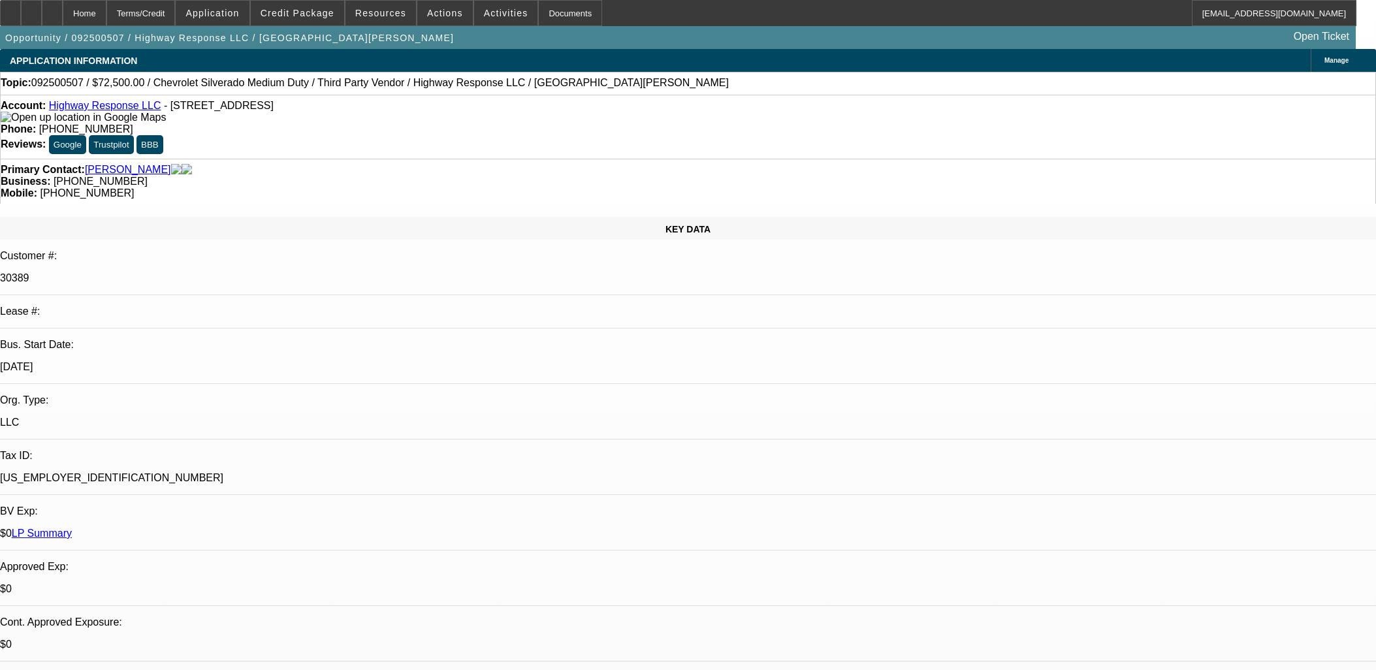
select select "6"
select select "0"
select select "2"
select select "0"
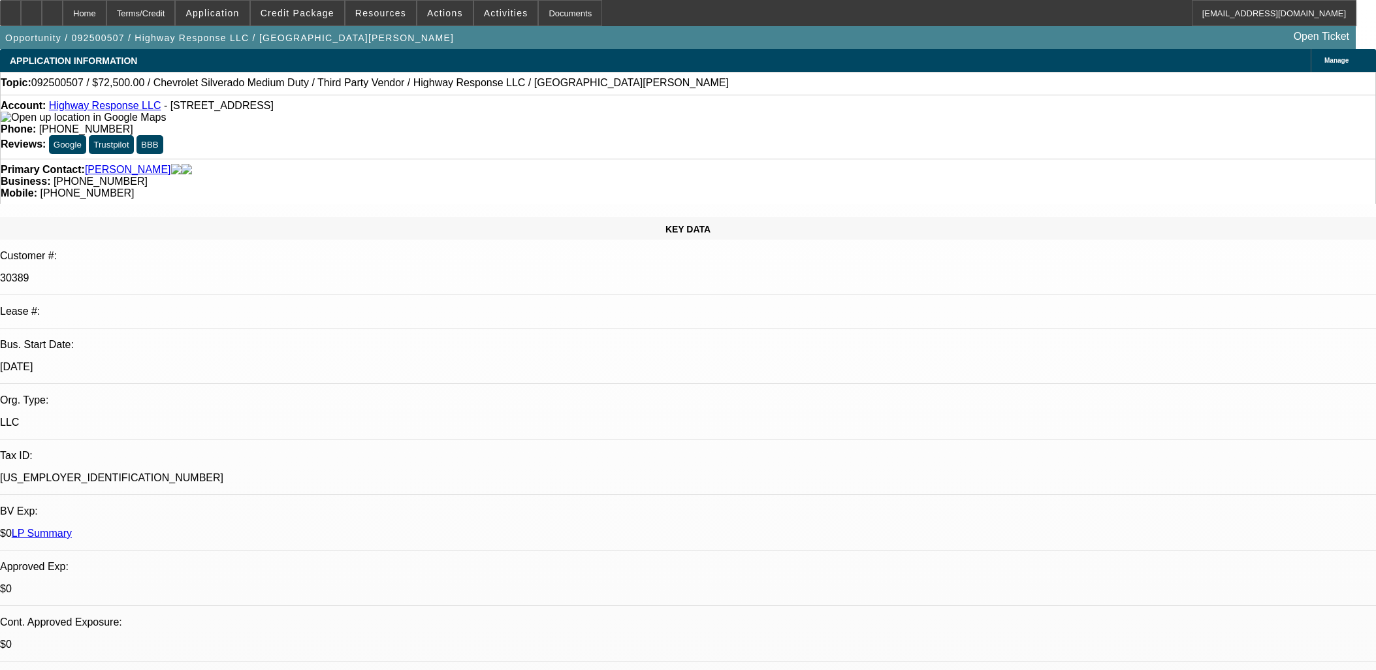
select select "6"
select select "0"
select select "2"
select select "0"
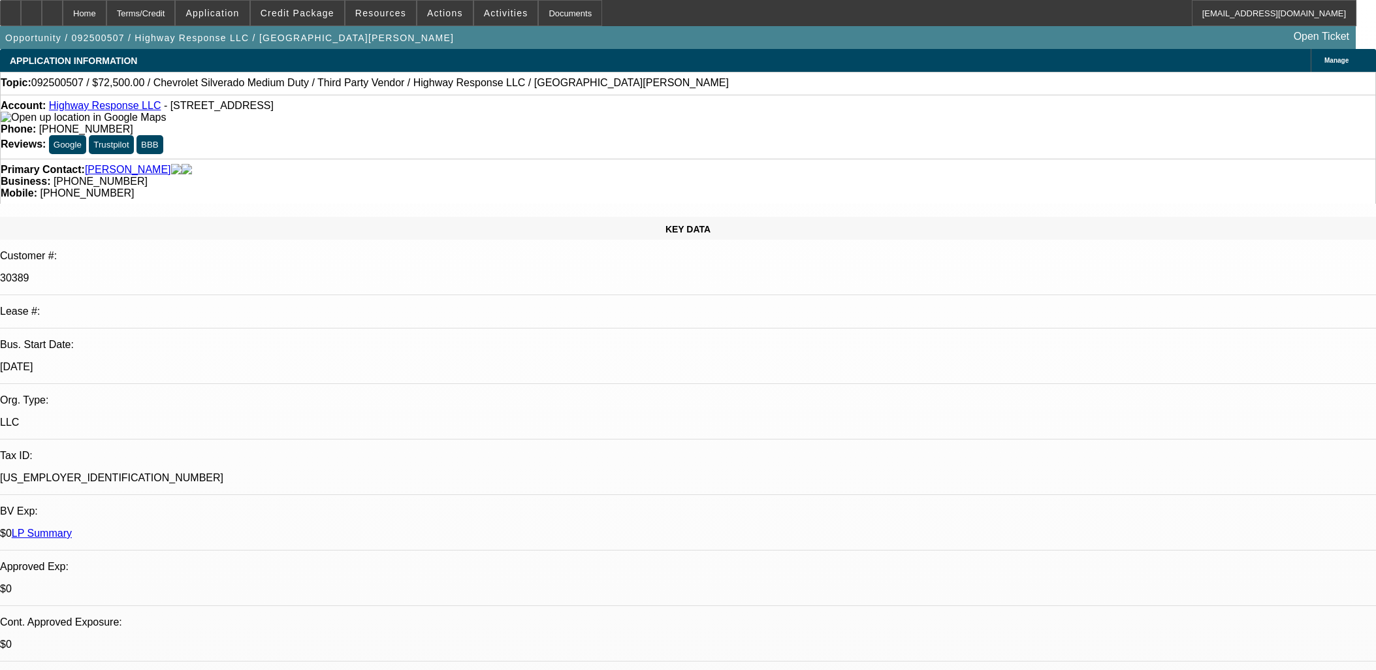
select select "6"
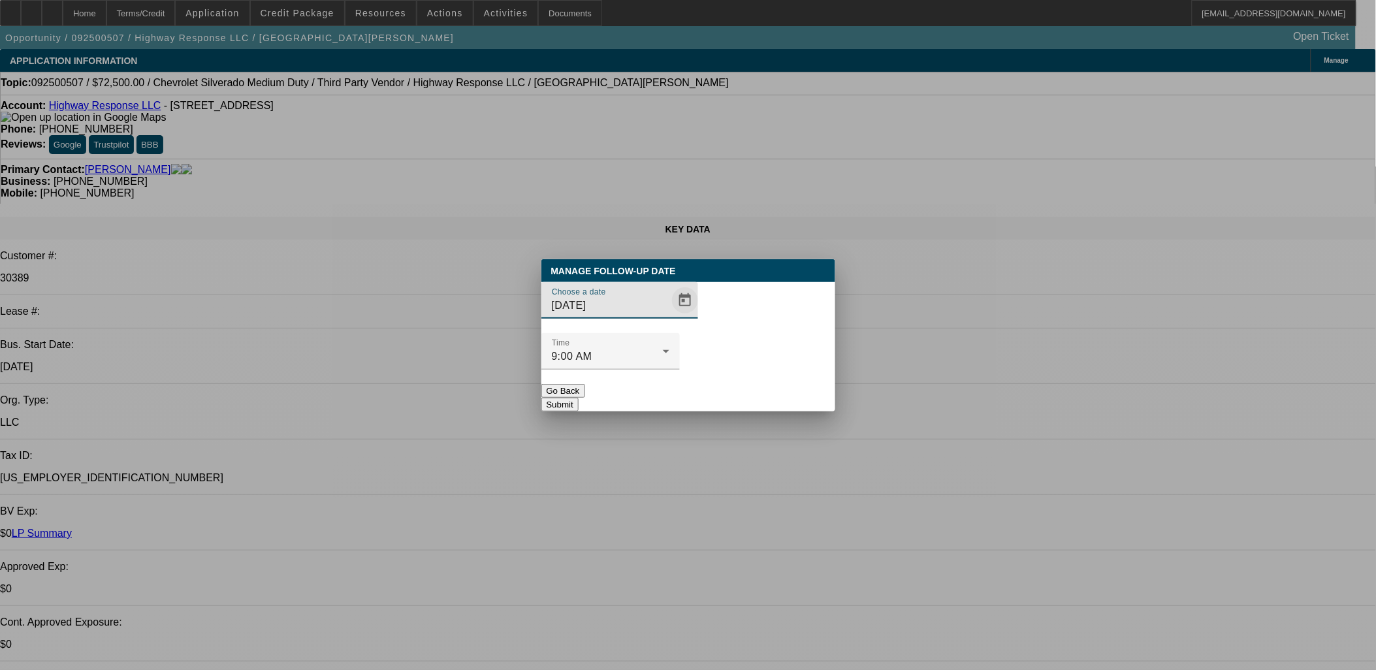
click at [669, 316] on span "Open calendar" at bounding box center [684, 300] width 31 height 31
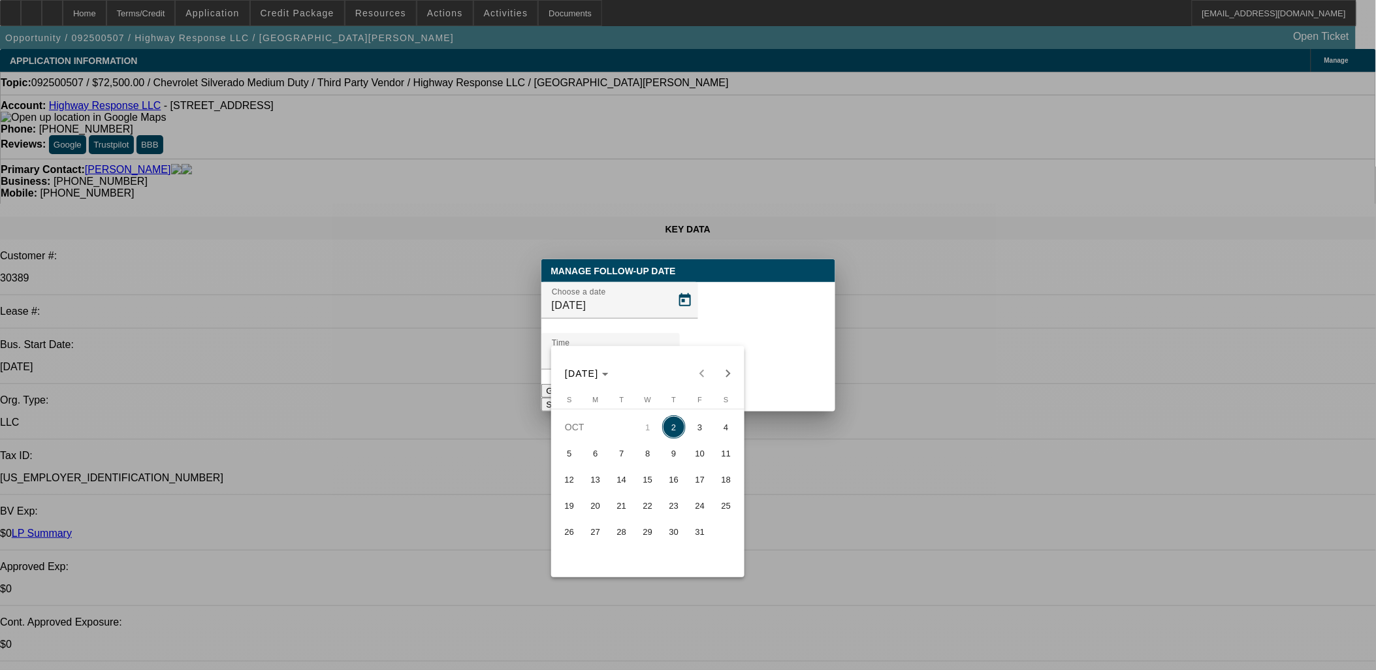
drag, startPoint x: 701, startPoint y: 418, endPoint x: 751, endPoint y: 359, distance: 76.9
click at [701, 419] on button "3" at bounding box center [700, 427] width 26 height 26
type input "10/3/2025"
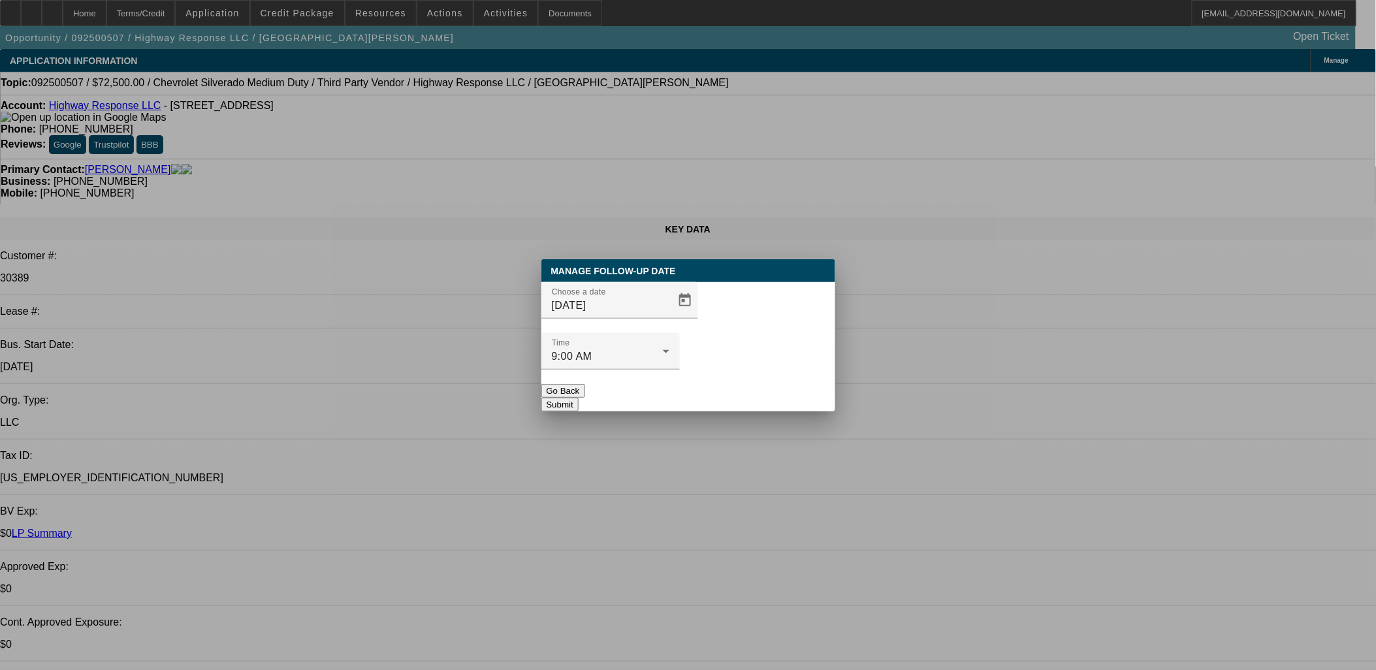
click at [680, 370] on div at bounding box center [610, 377] width 138 height 14
click at [579, 398] on button "Submit" at bounding box center [559, 405] width 37 height 14
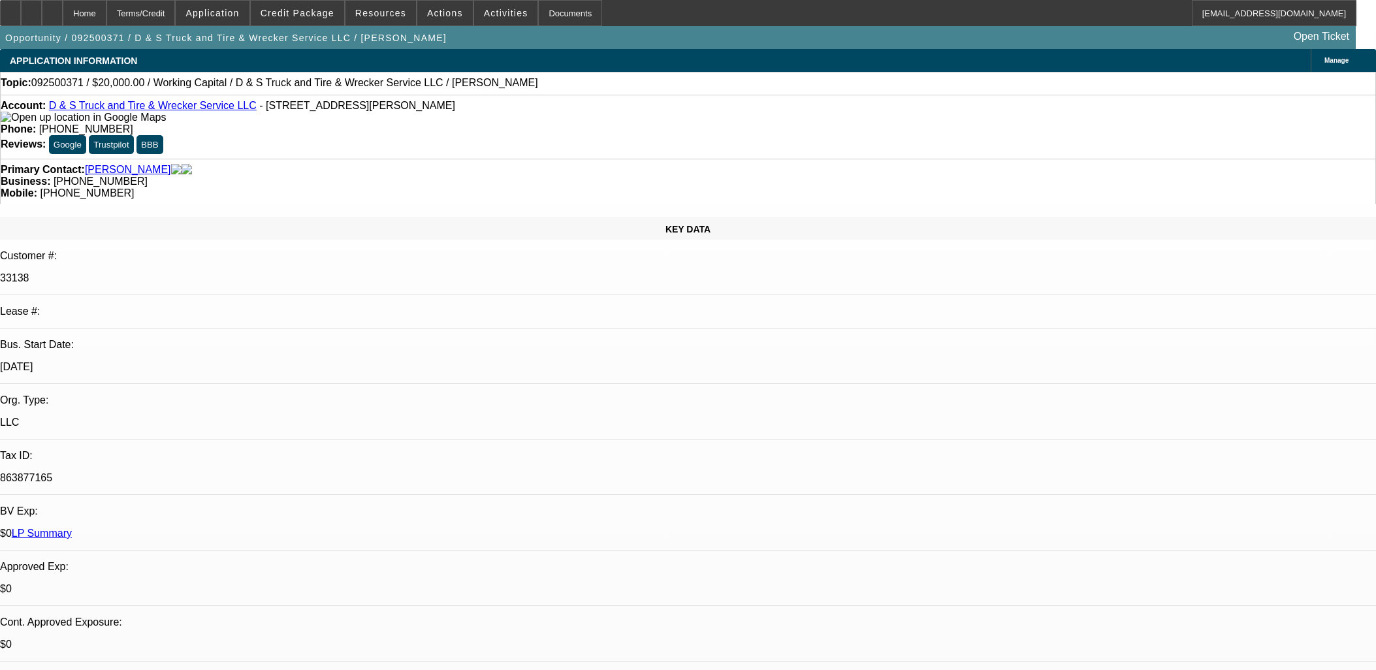
select select "0"
select select "2"
select select "0"
select select "6"
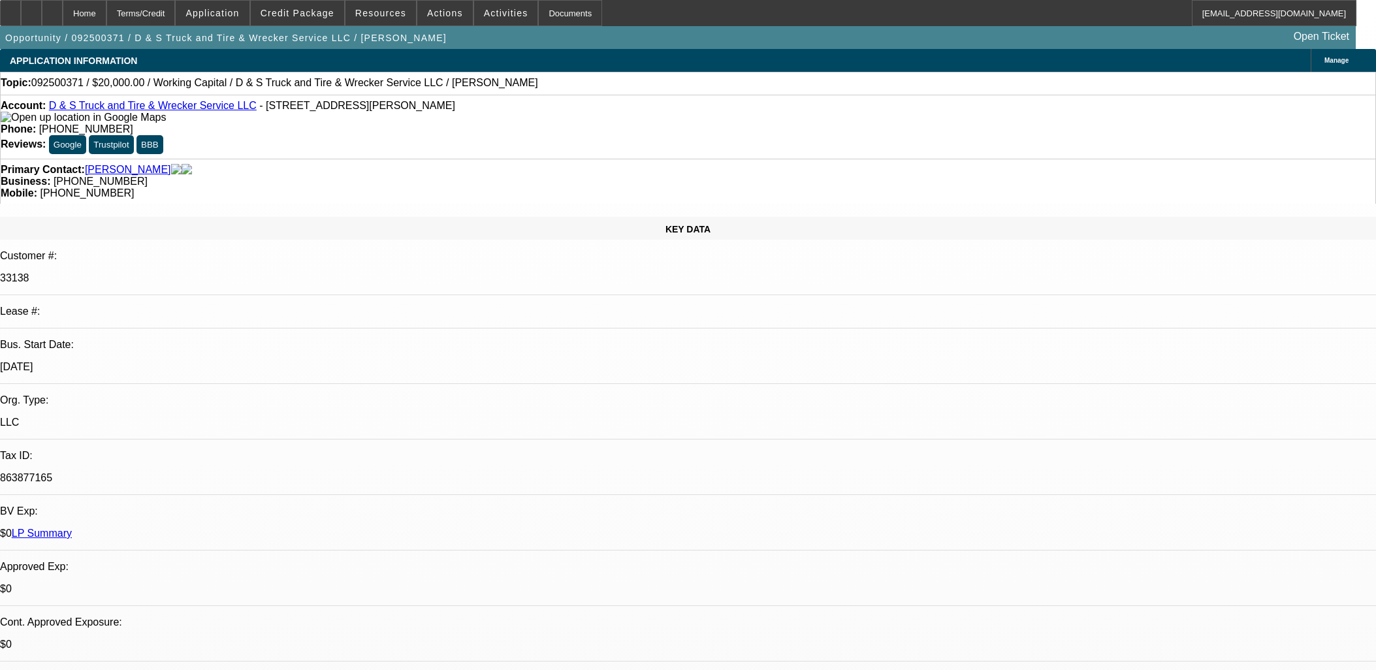
select select "0"
select select "2"
select select "0"
select select "6"
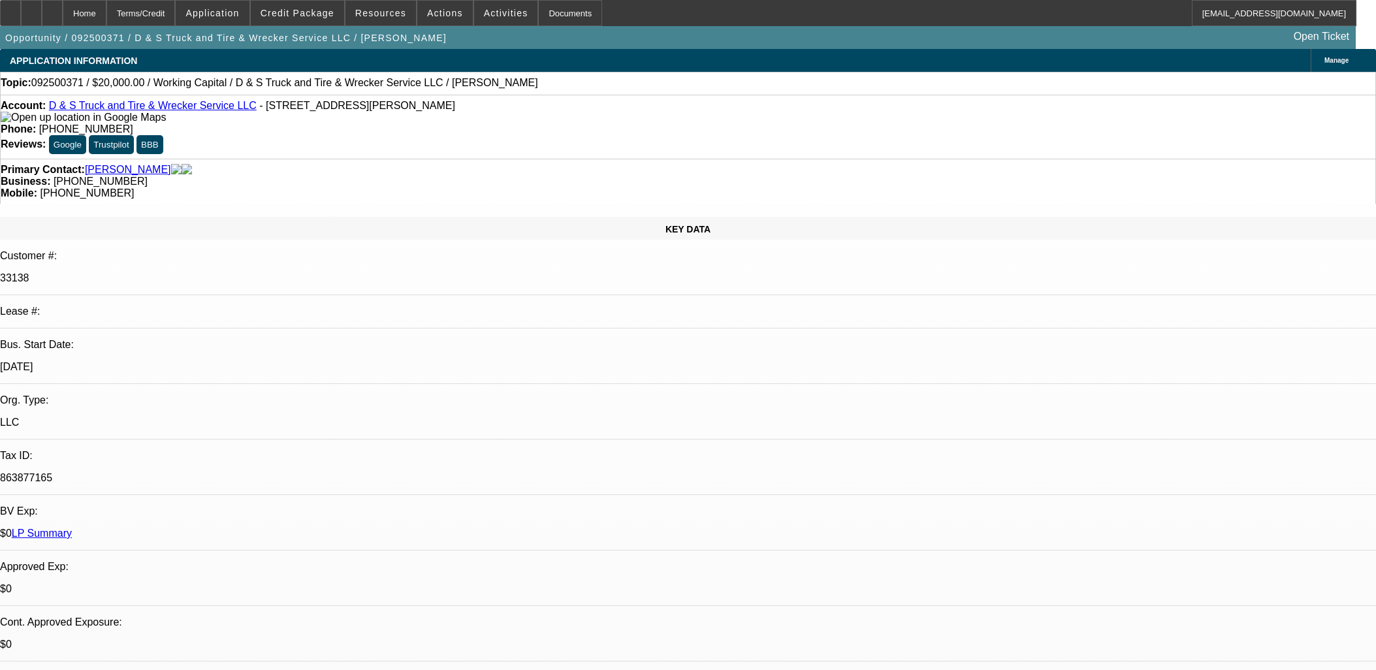
select select "0"
select select "2"
select select "0"
select select "6"
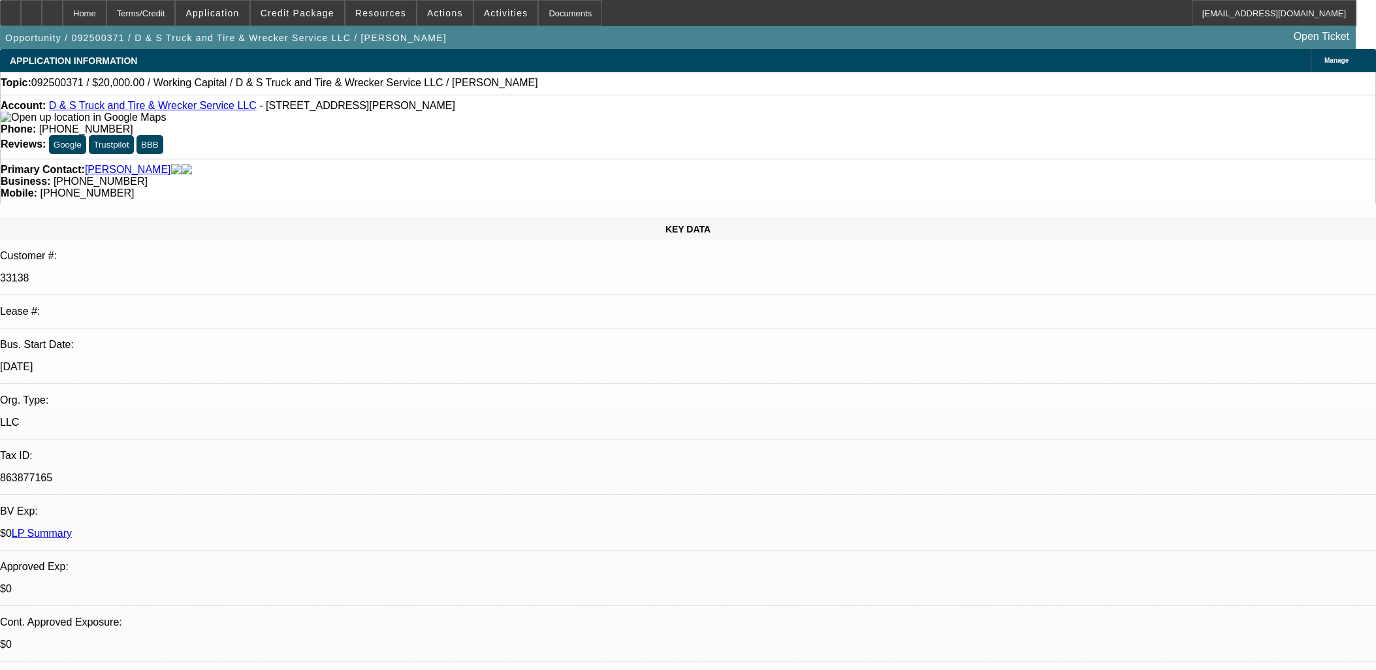
select select "0"
select select "2"
select select "0"
select select "6"
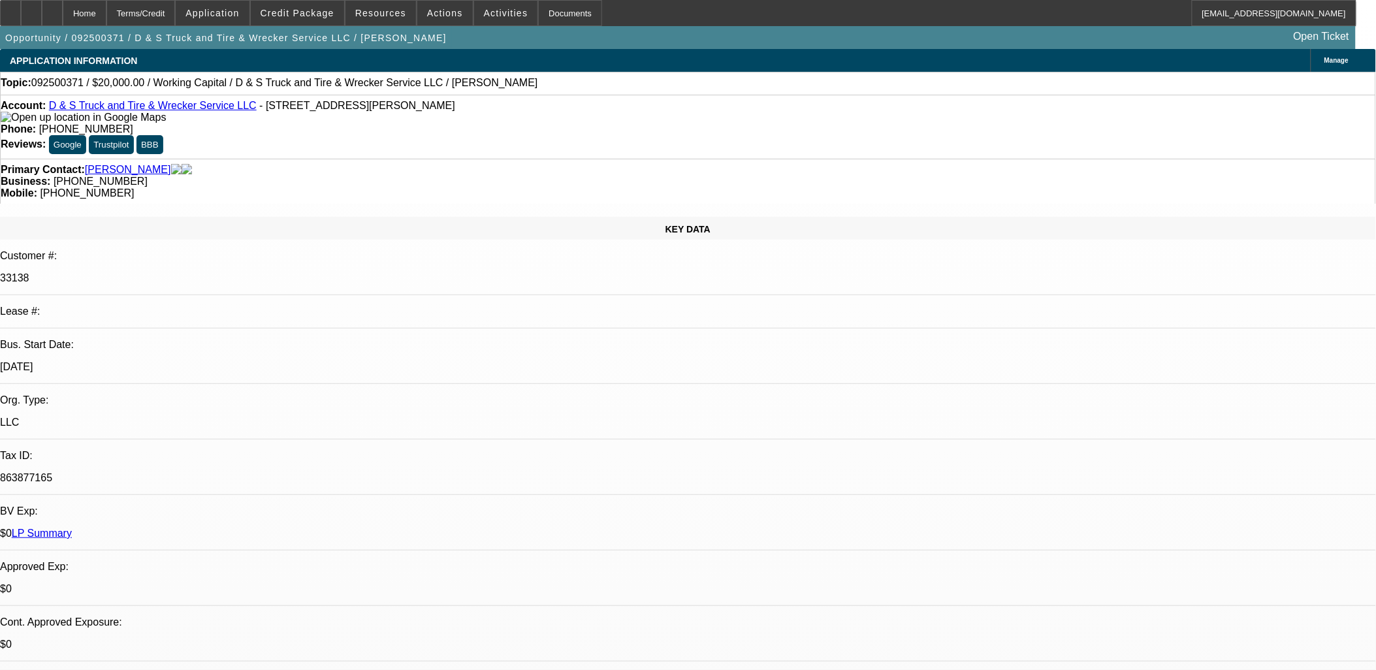
scroll to position [765, 0]
drag, startPoint x: 1053, startPoint y: 242, endPoint x: 472, endPoint y: 322, distance: 586.8
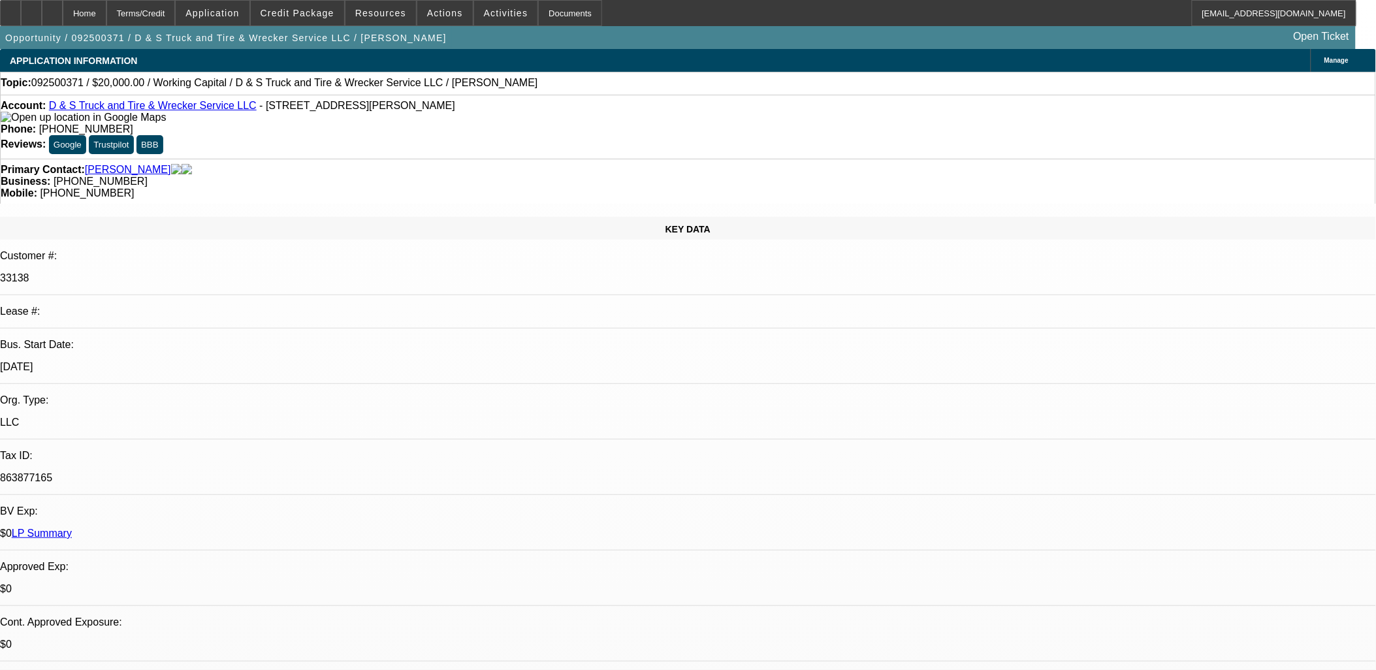
drag, startPoint x: 472, startPoint y: 323, endPoint x: 457, endPoint y: 342, distance: 24.3
drag, startPoint x: 457, startPoint y: 342, endPoint x: 400, endPoint y: 298, distance: 72.2
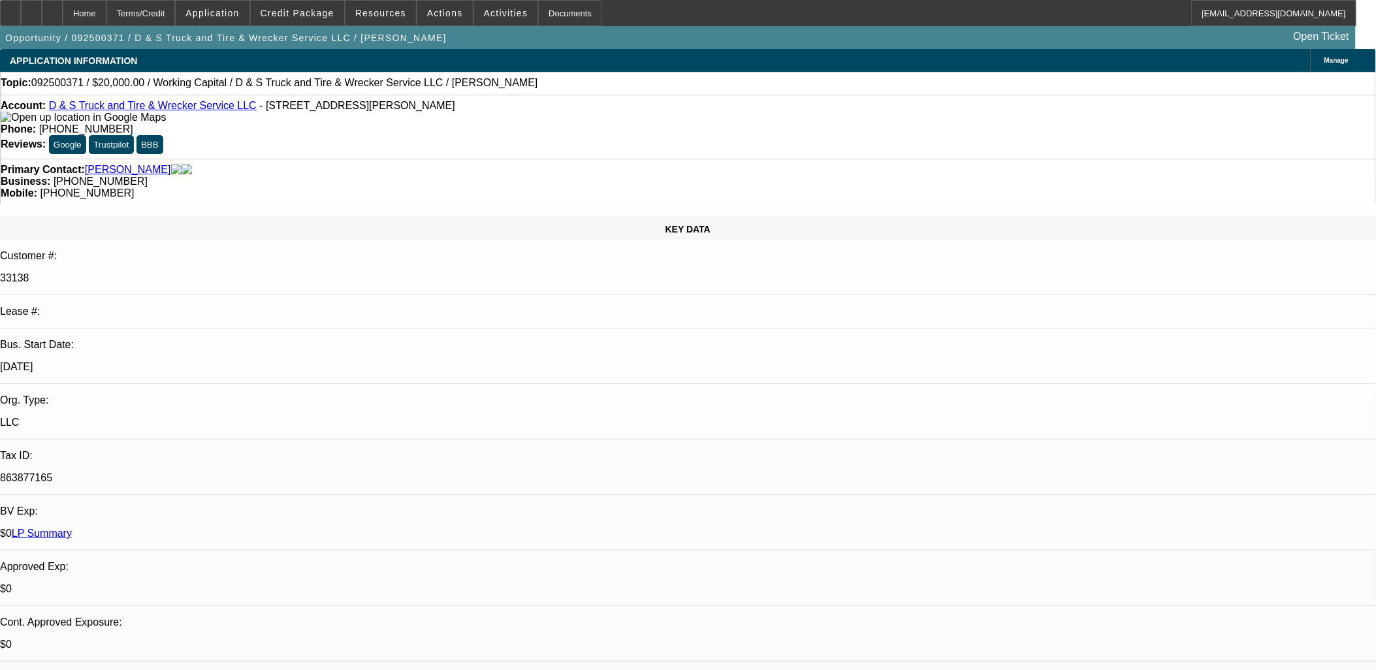
drag, startPoint x: 419, startPoint y: 223, endPoint x: 391, endPoint y: 242, distance: 34.4
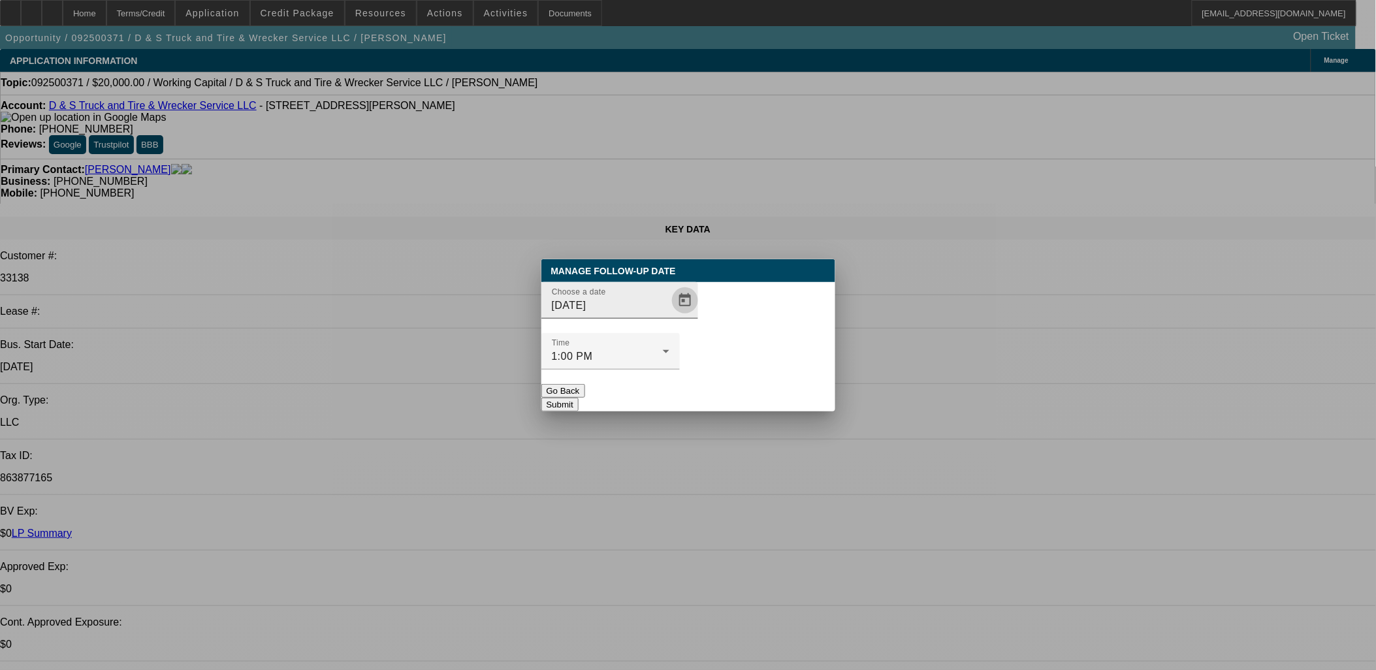
click at [671, 316] on span "Open calendar" at bounding box center [684, 300] width 31 height 31
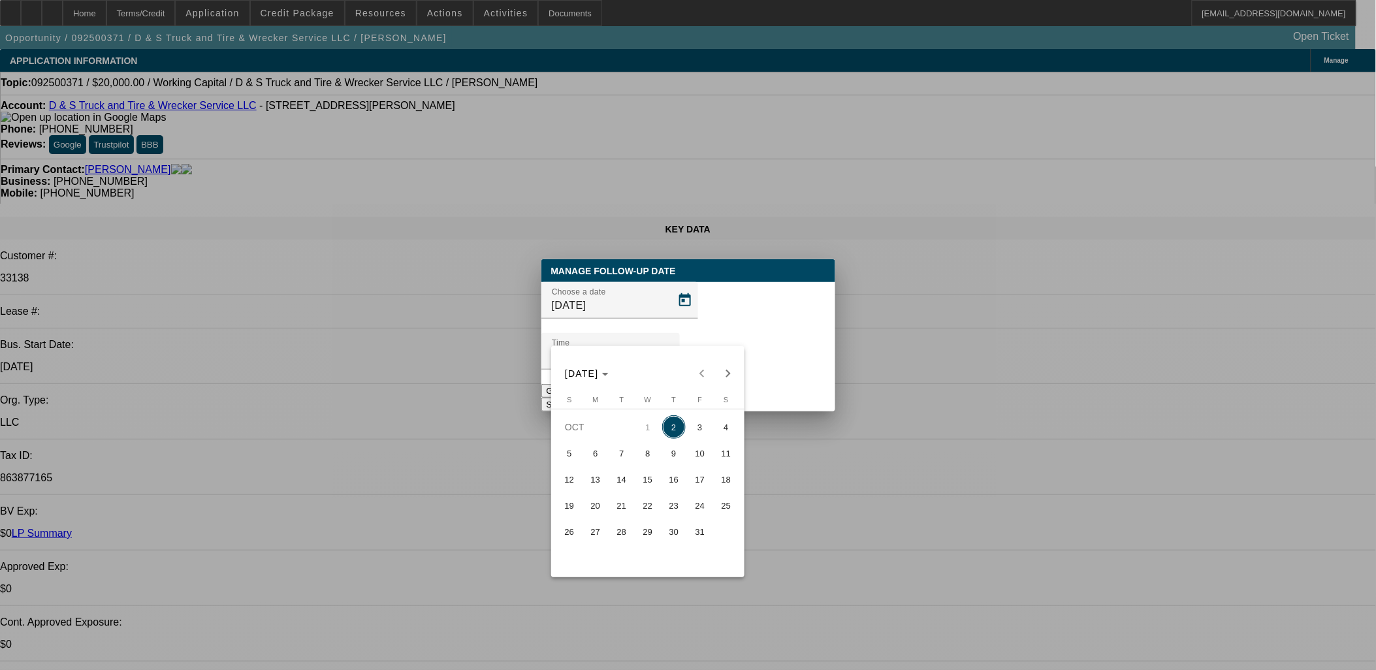
click at [674, 460] on span "9" at bounding box center [674, 453] width 24 height 24
type input "10/9/2025"
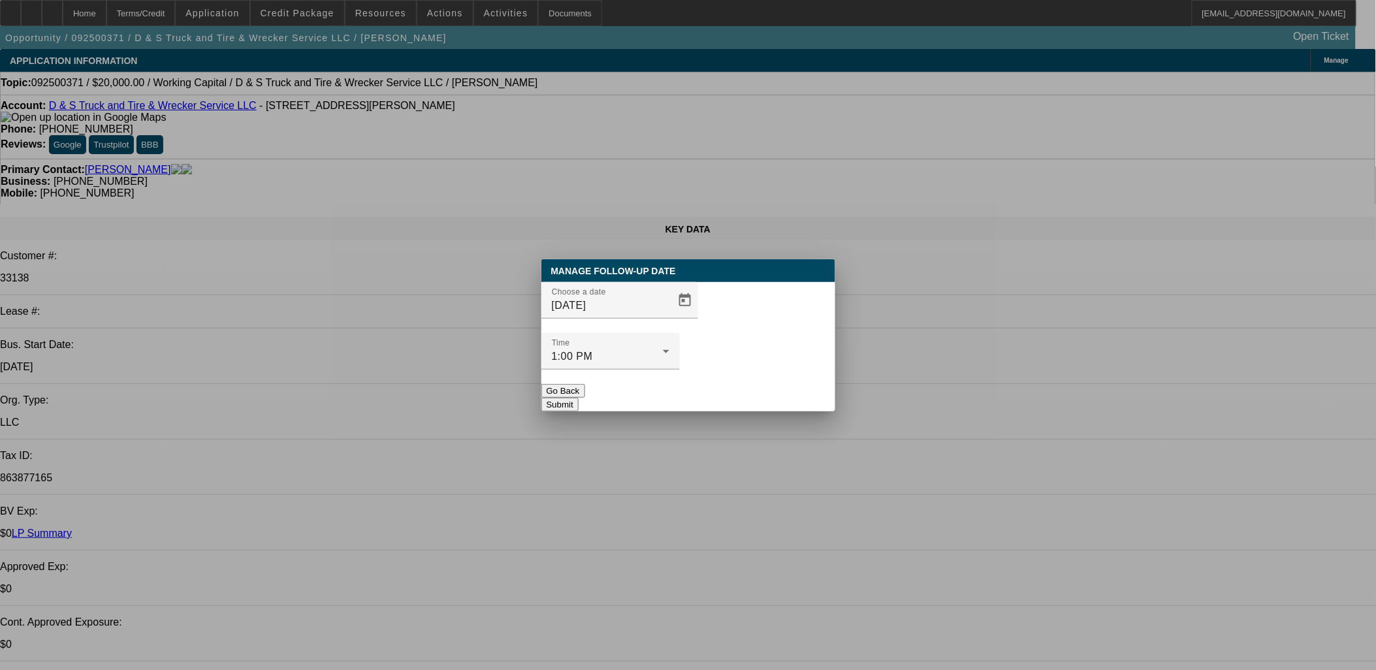
click at [750, 395] on div "Manage Follow-Up Date Choose a date 10/9/2025 Time 1:00 PM Go Back Submit" at bounding box center [688, 335] width 294 height 152
click at [579, 398] on button "Submit" at bounding box center [559, 405] width 37 height 14
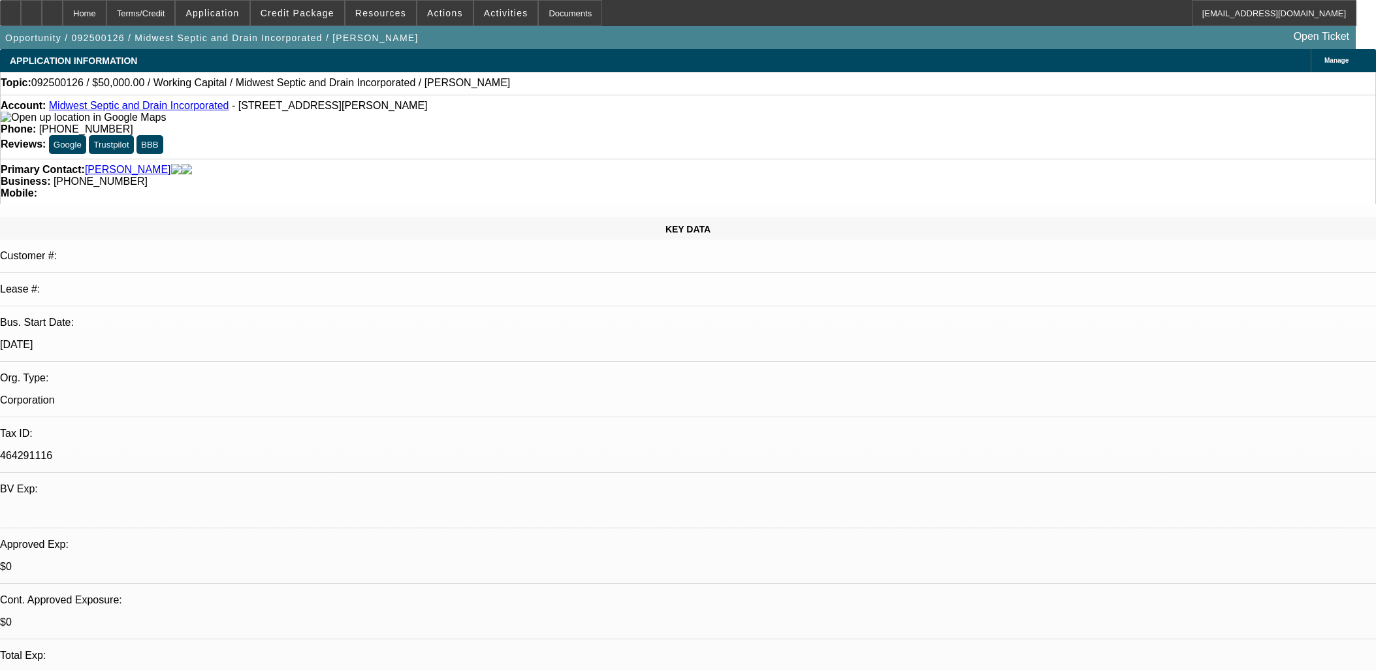
select select "0"
select select "2"
select select "0"
select select "6"
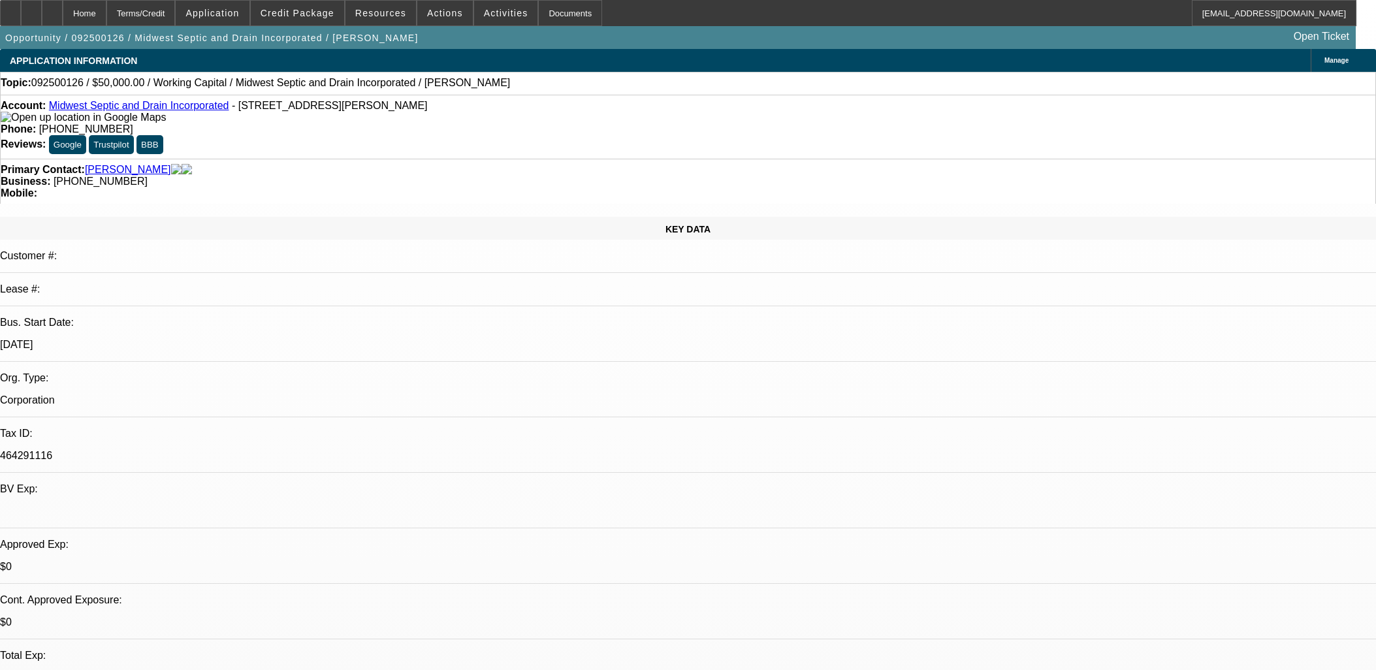
select select "0"
select select "2"
select select "0"
select select "6"
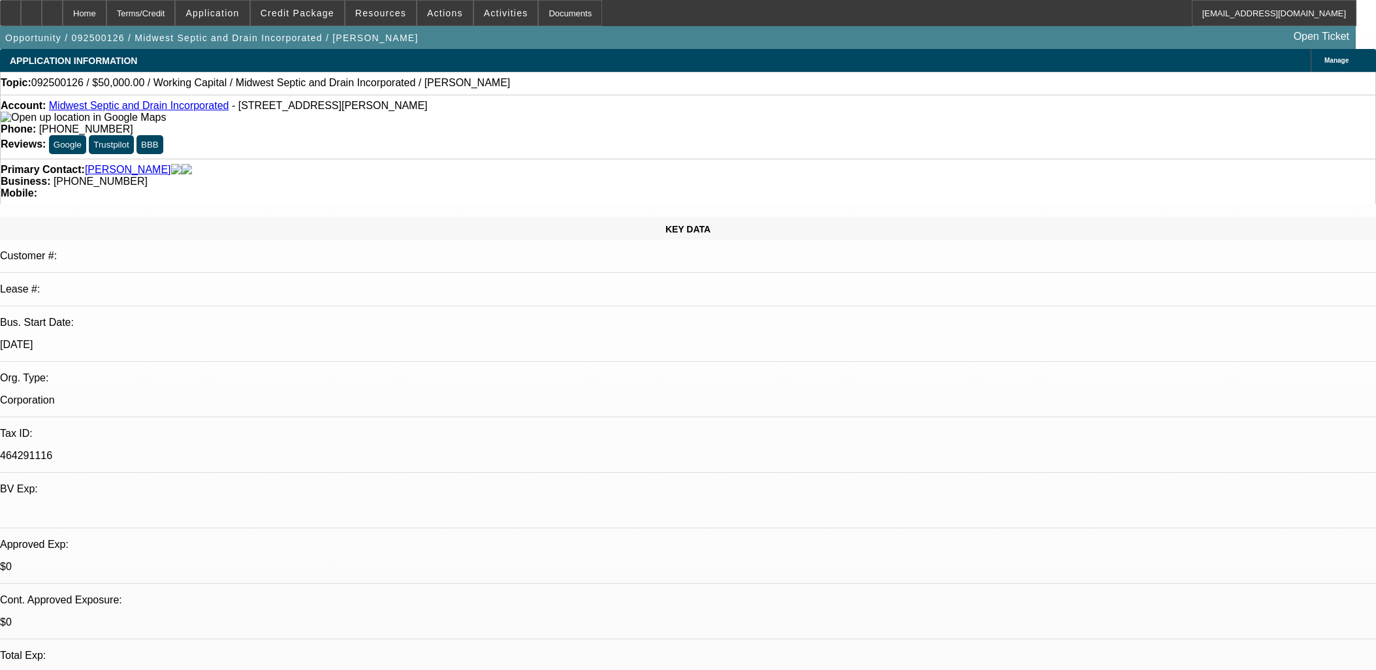
select select "0"
select select "2"
select select "0"
select select "6"
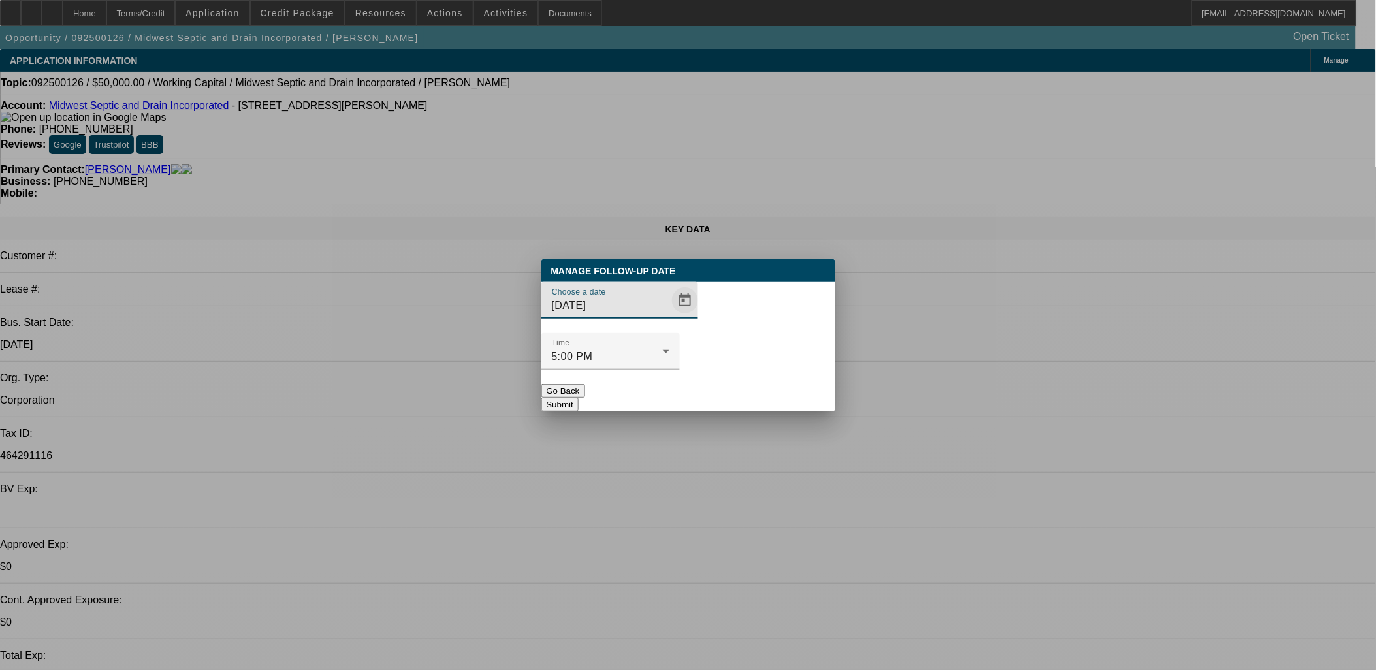
click at [669, 316] on span "Open calendar" at bounding box center [684, 300] width 31 height 31
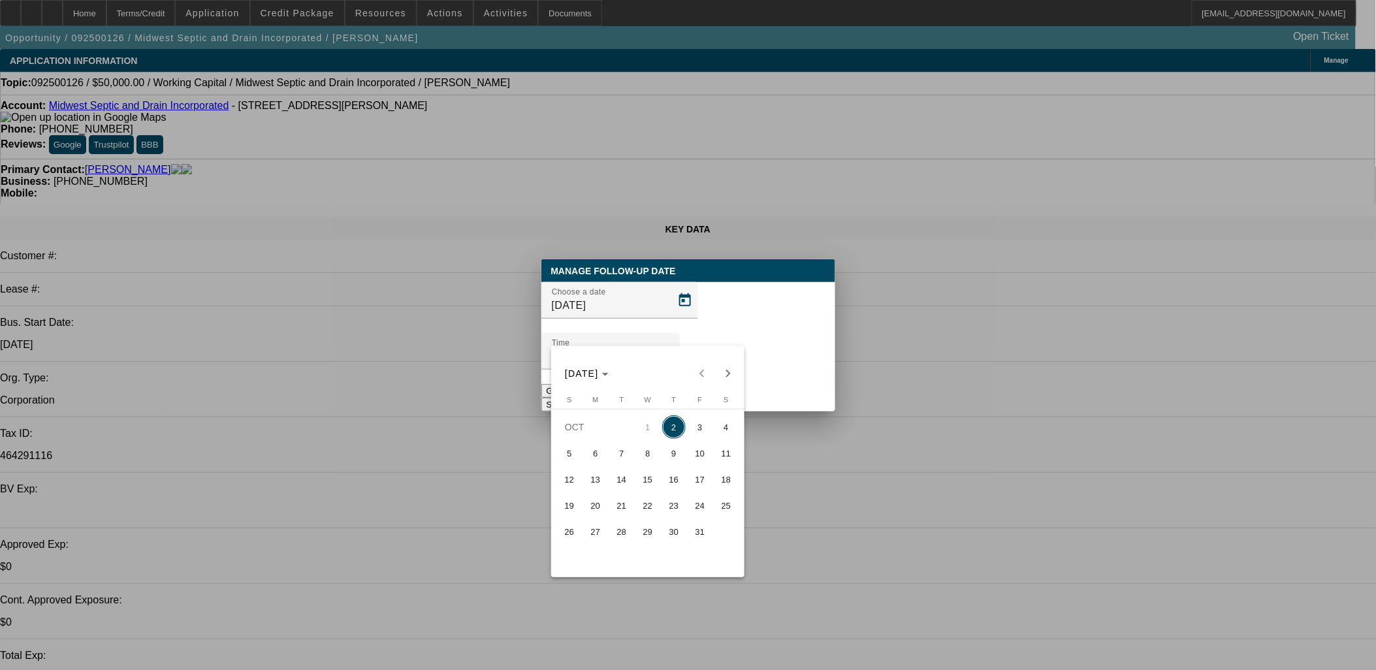
click at [637, 454] on span "8" at bounding box center [648, 453] width 24 height 24
type input "[DATE]"
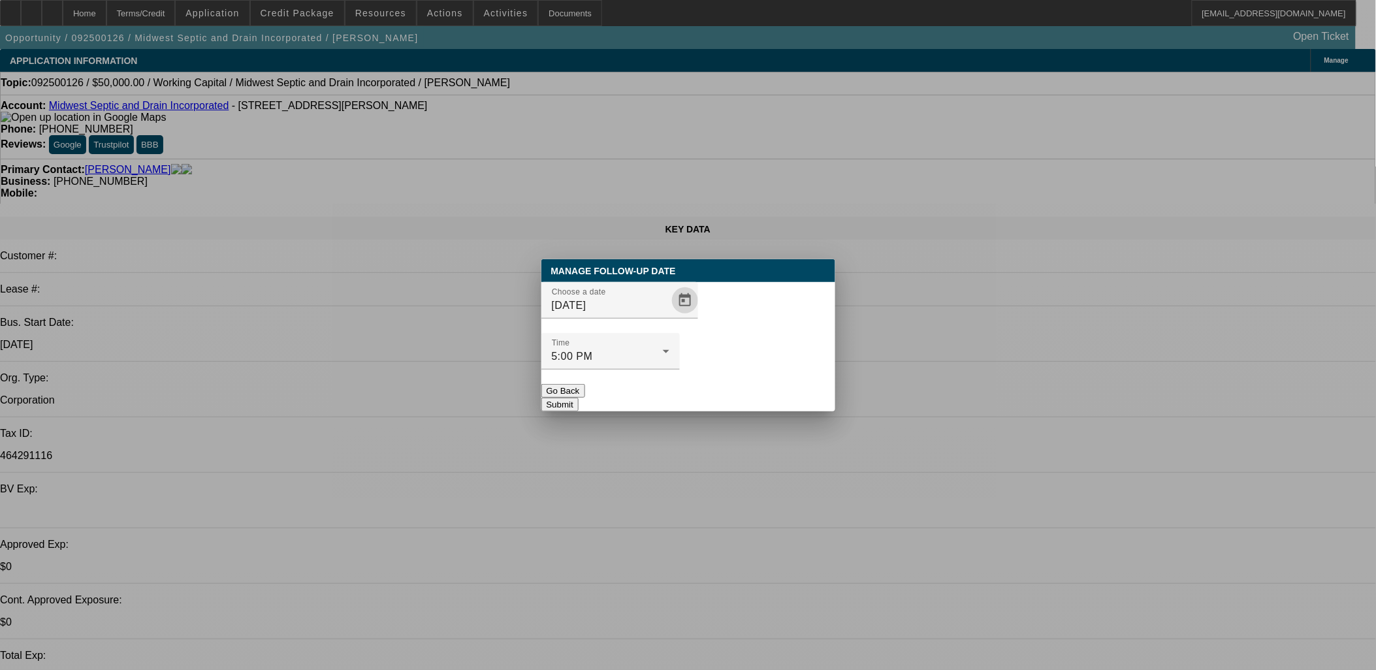
drag, startPoint x: 733, startPoint y: 387, endPoint x: 738, endPoint y: 380, distance: 8.0
click at [734, 387] on div "Manage Follow-Up Date Choose a date [DATE] Time 5:00 PM Go Back Submit" at bounding box center [688, 335] width 294 height 152
click at [579, 398] on button "Submit" at bounding box center [559, 405] width 37 height 14
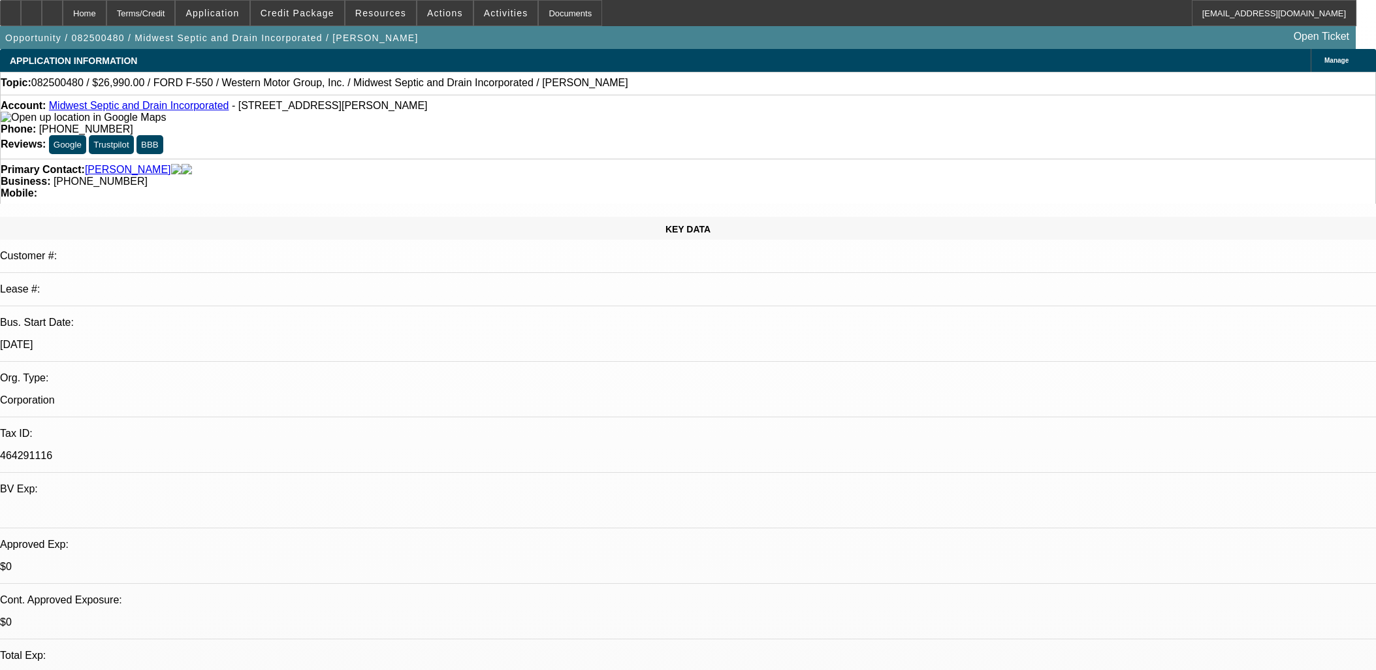
select select "0"
select select "6"
select select "0"
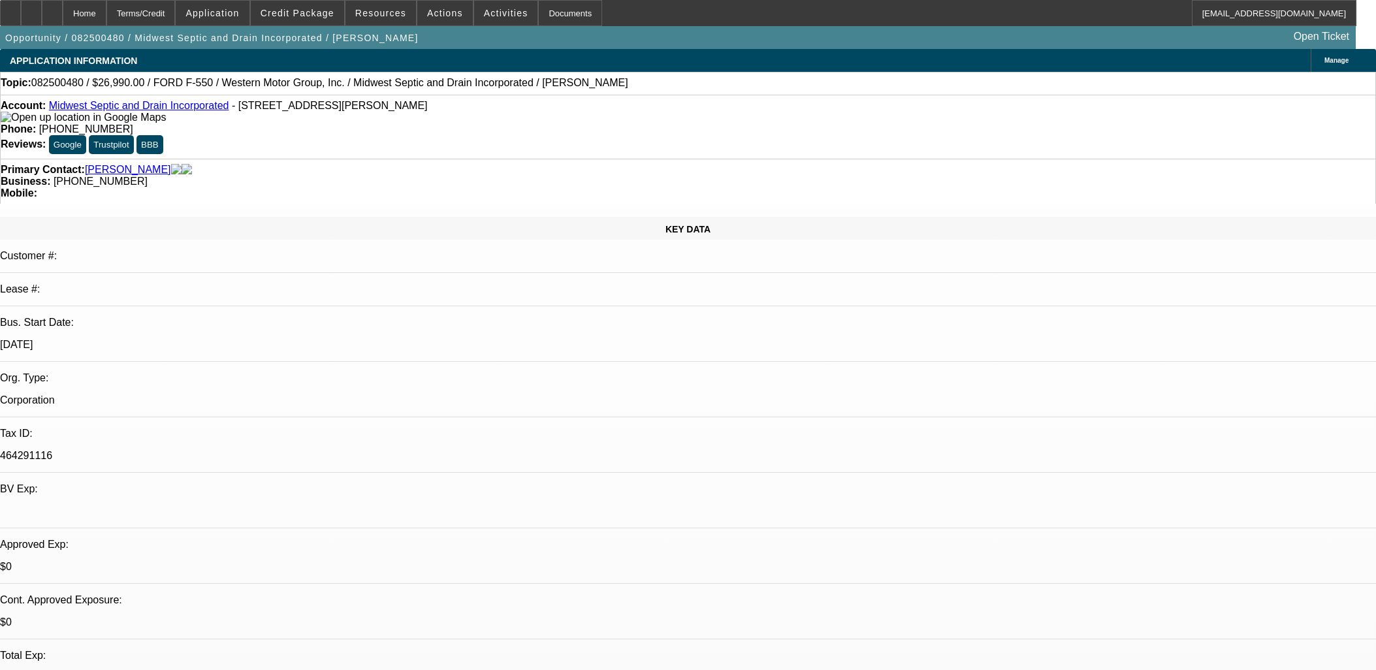
select select "0"
select select "6"
select select "0"
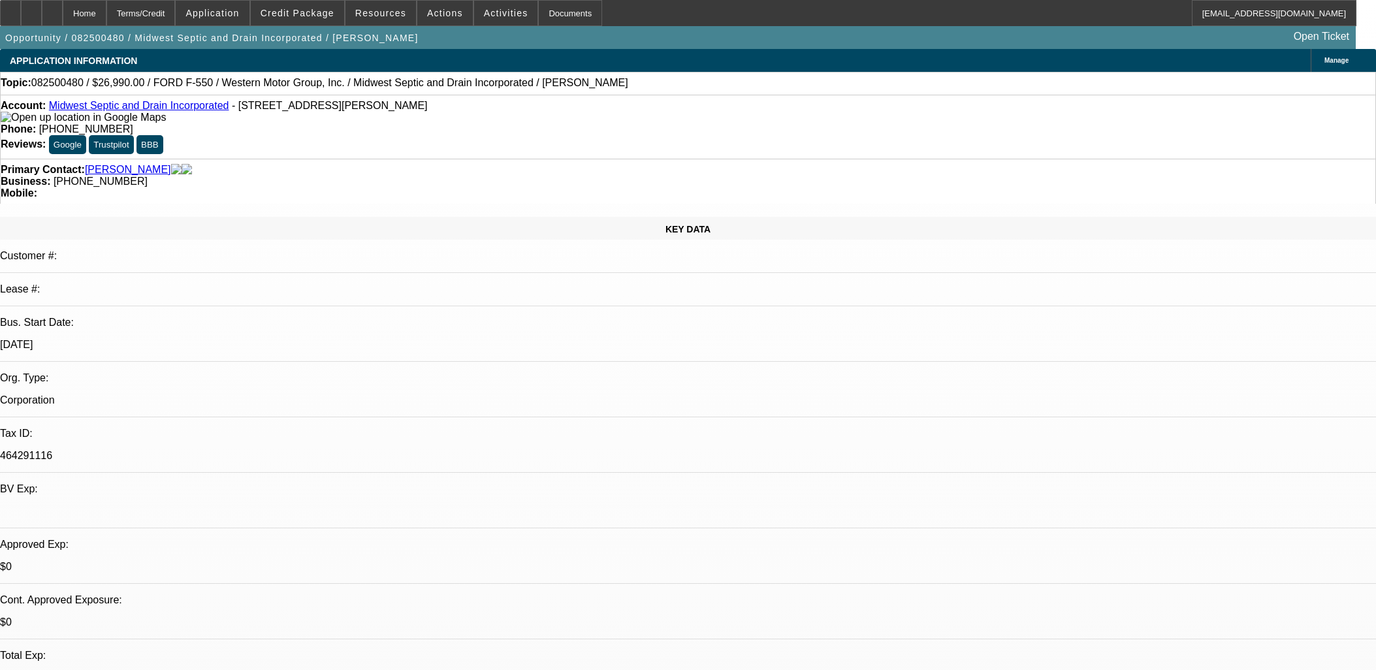
select select "0"
select select "6"
select select "0"
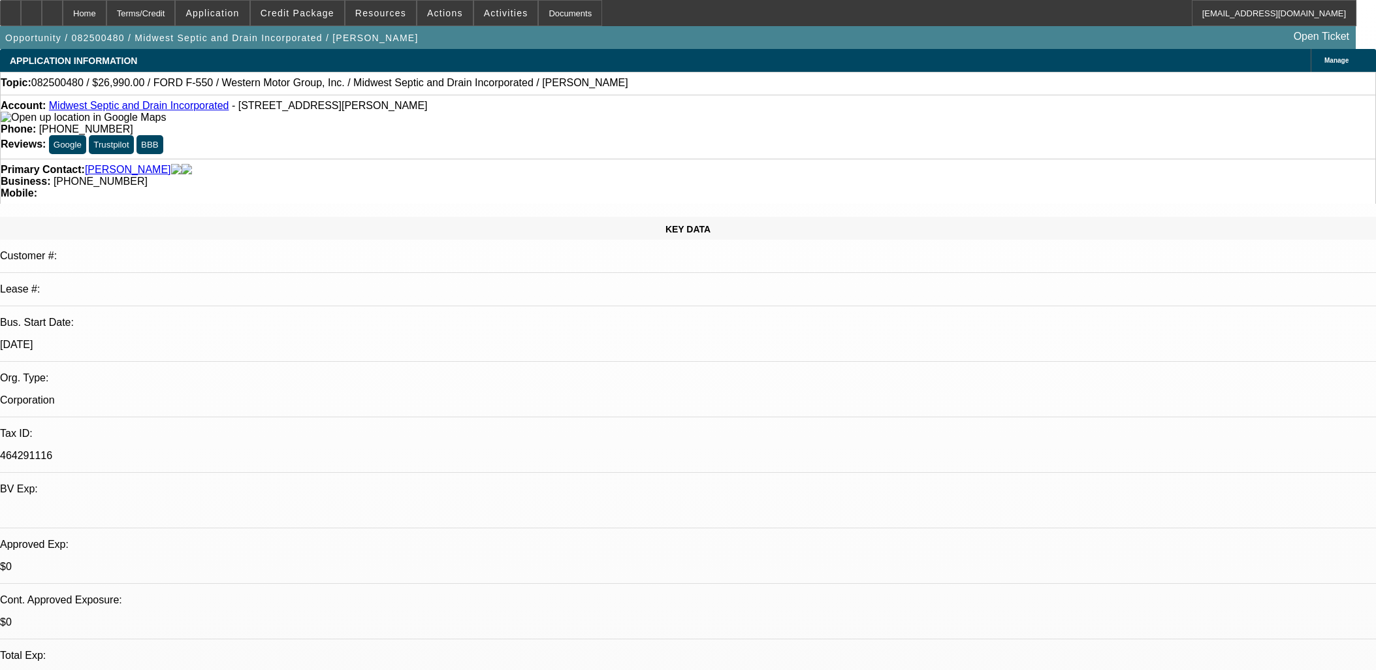
select select "6"
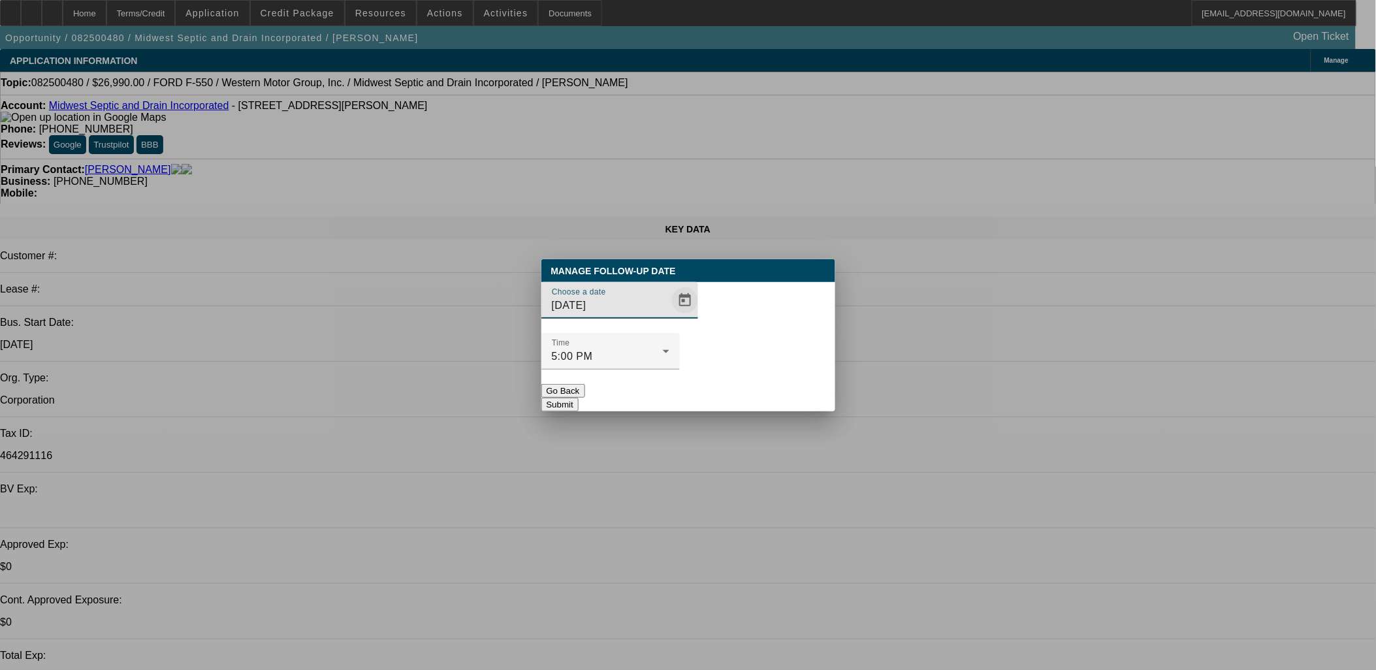
click at [669, 316] on span "Open calendar" at bounding box center [684, 300] width 31 height 31
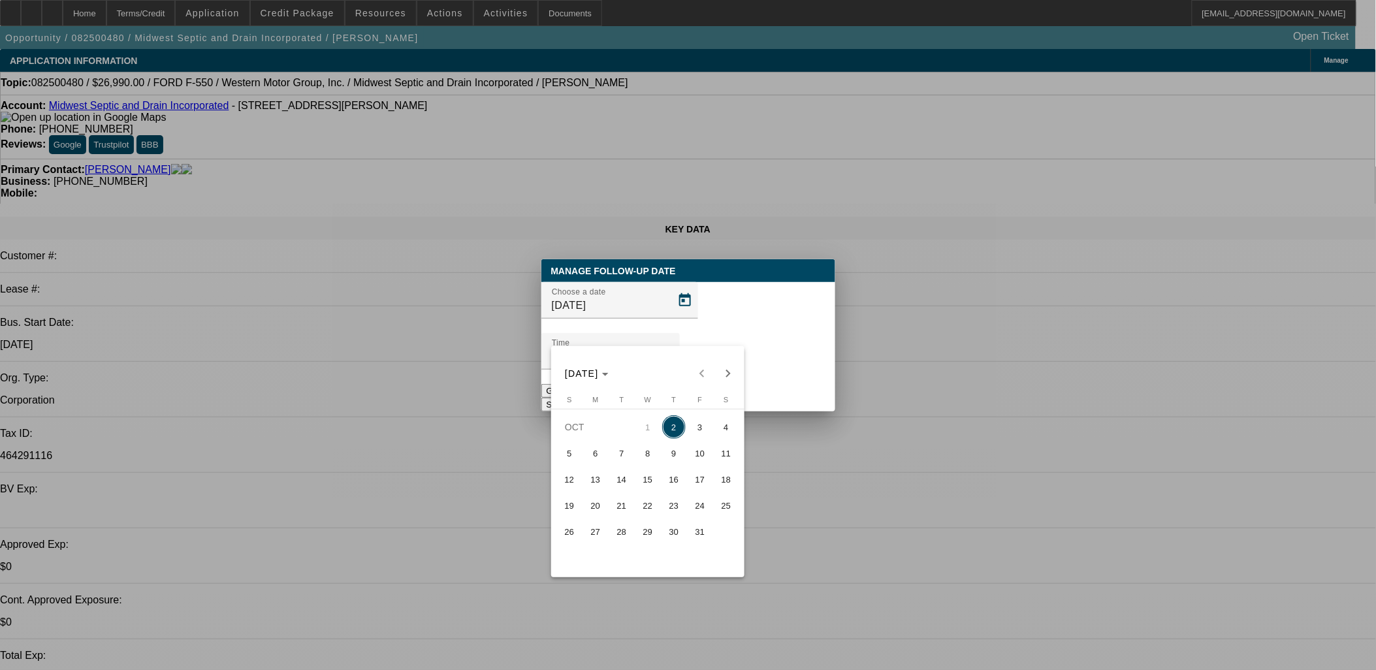
click at [642, 460] on span "8" at bounding box center [648, 453] width 24 height 24
type input "[DATE]"
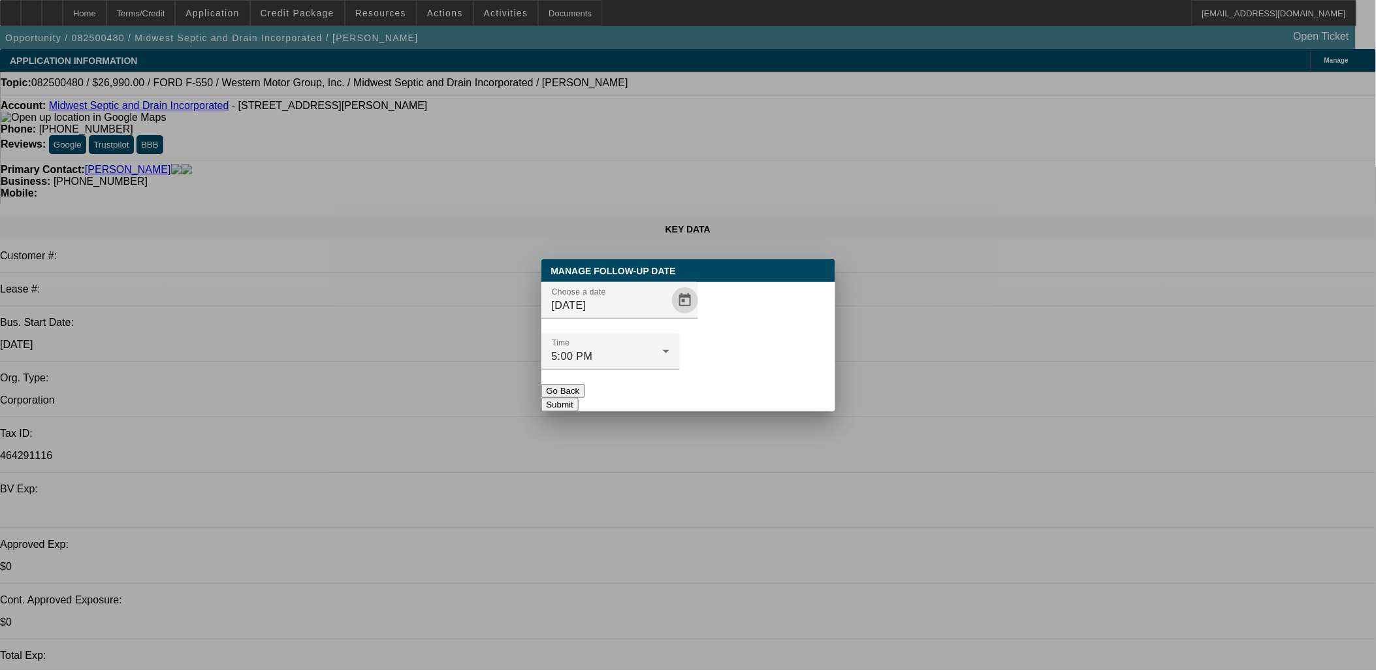
drag, startPoint x: 728, startPoint y: 374, endPoint x: 728, endPoint y: 361, distance: 12.4
click at [579, 398] on button "Submit" at bounding box center [559, 405] width 37 height 14
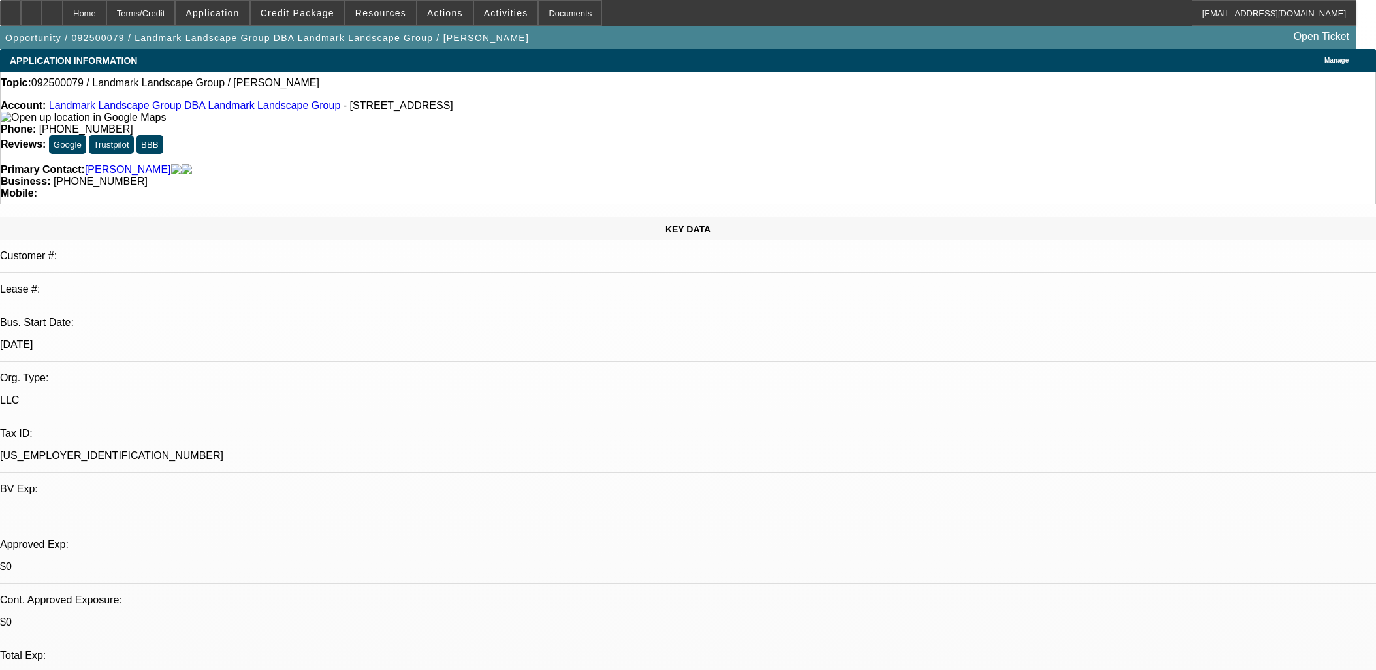
select select "0"
select select "2"
select select "0.1"
select select "4"
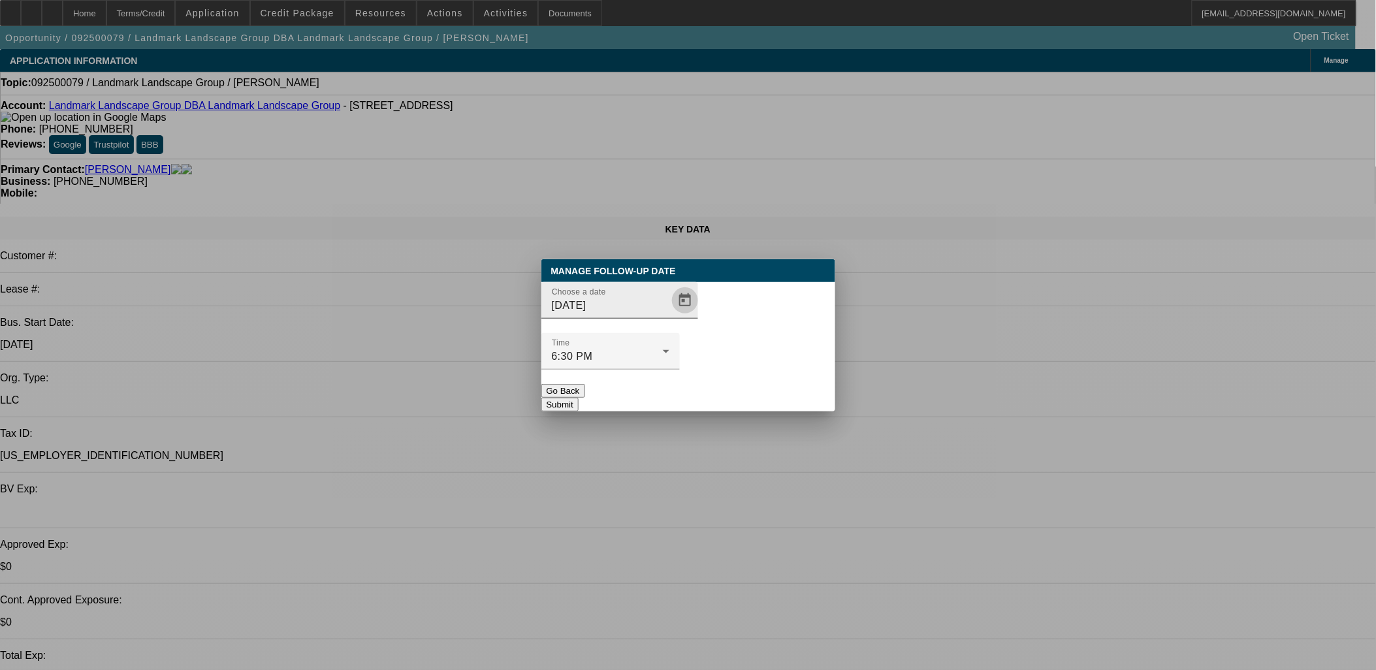
click at [669, 316] on span "Open calendar" at bounding box center [684, 300] width 31 height 31
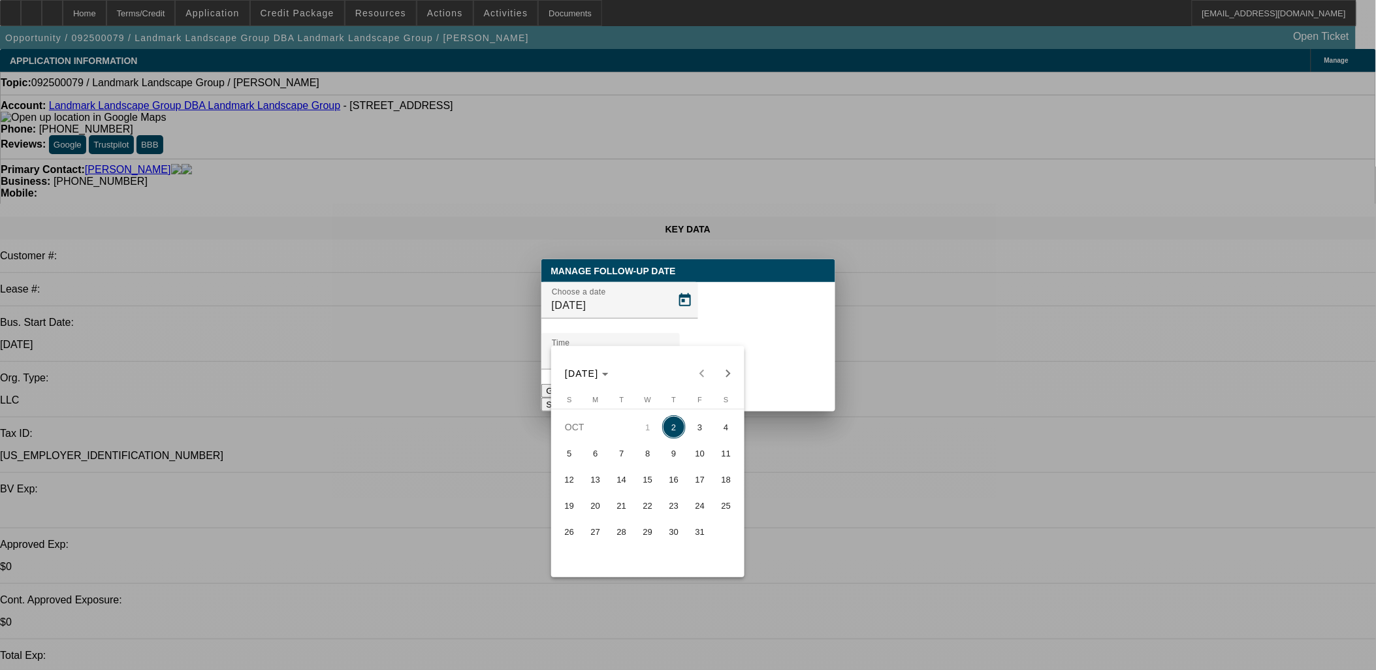
click at [643, 479] on span "15" at bounding box center [648, 480] width 24 height 24
type input "10/15/2025"
drag, startPoint x: 643, startPoint y: 477, endPoint x: 643, endPoint y: 453, distance: 24.2
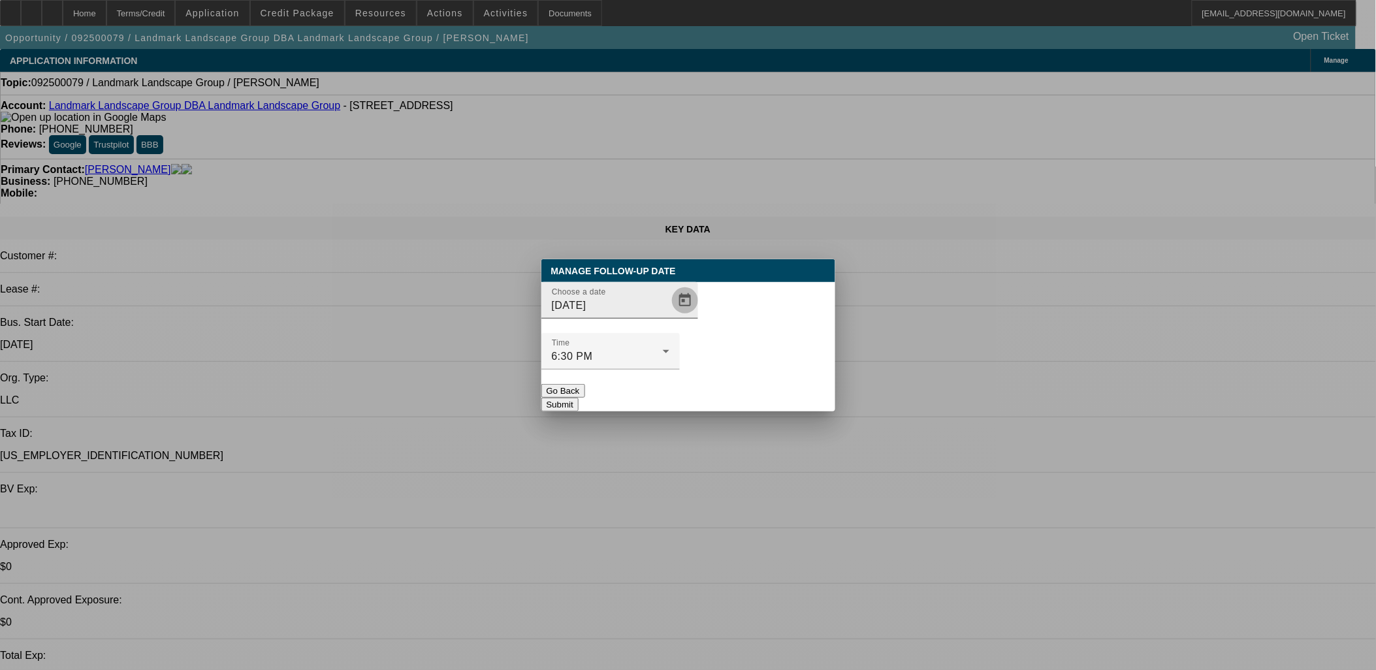
click at [669, 316] on span "Open calendar" at bounding box center [684, 300] width 31 height 31
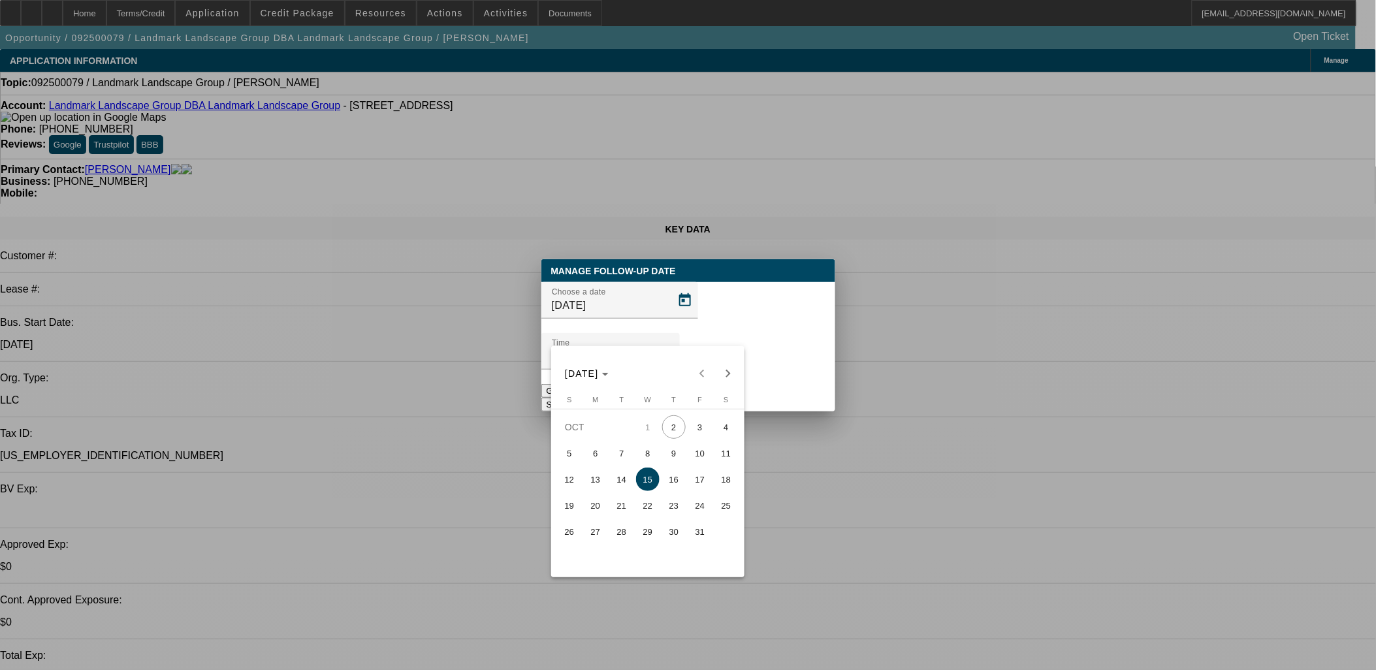
click at [660, 329] on div at bounding box center [688, 335] width 1376 height 670
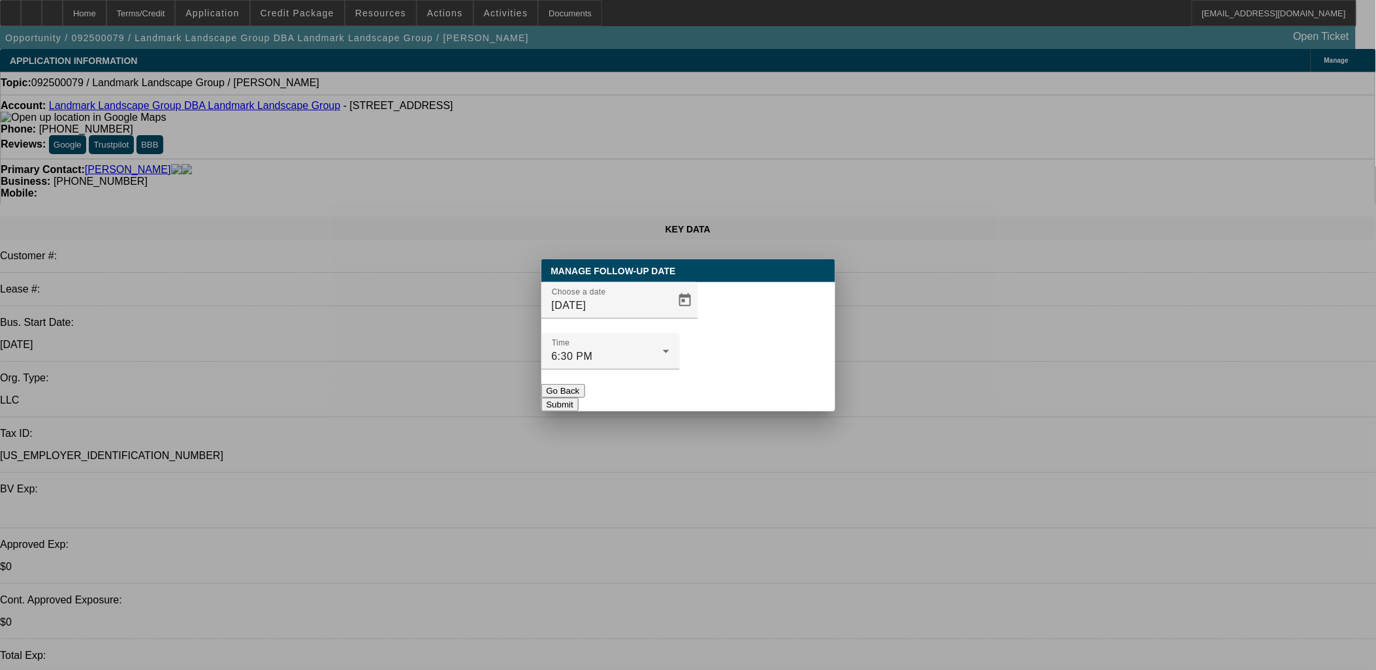
drag, startPoint x: 758, startPoint y: 376, endPoint x: 623, endPoint y: 249, distance: 185.3
click at [579, 398] on button "Submit" at bounding box center [559, 405] width 37 height 14
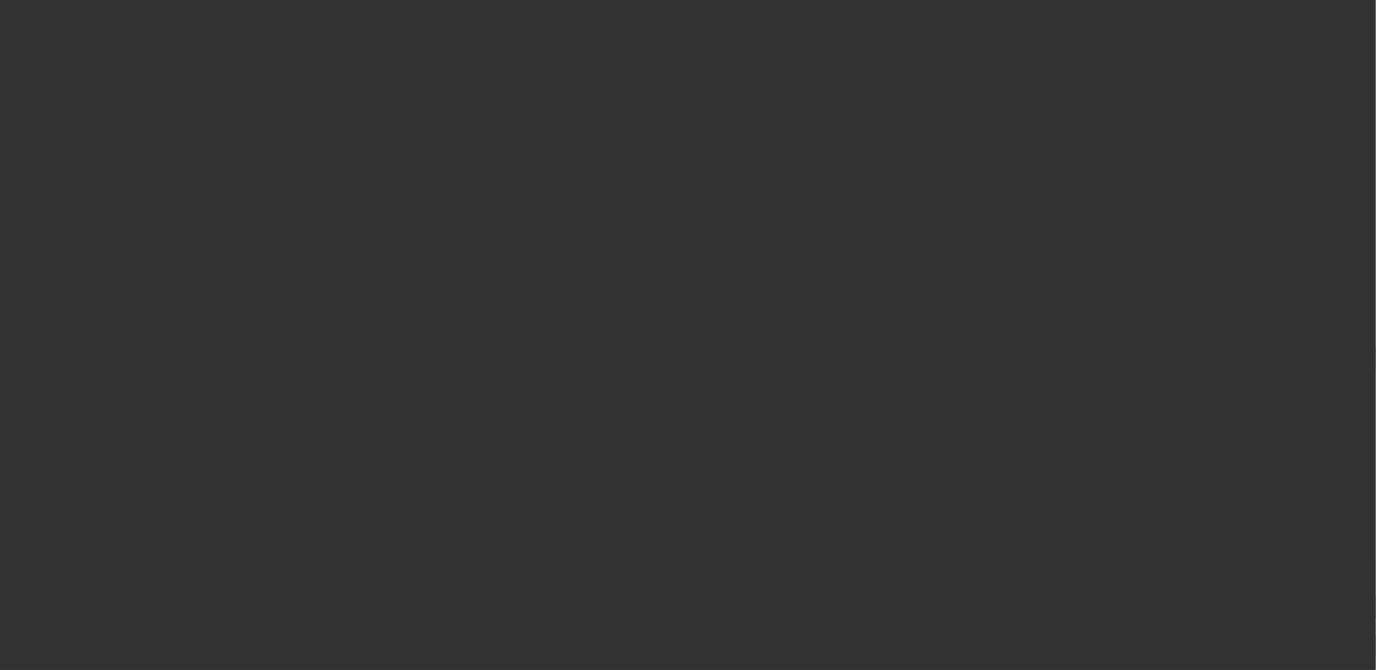
select select "0"
select select "2"
select select "0.1"
select select "4"
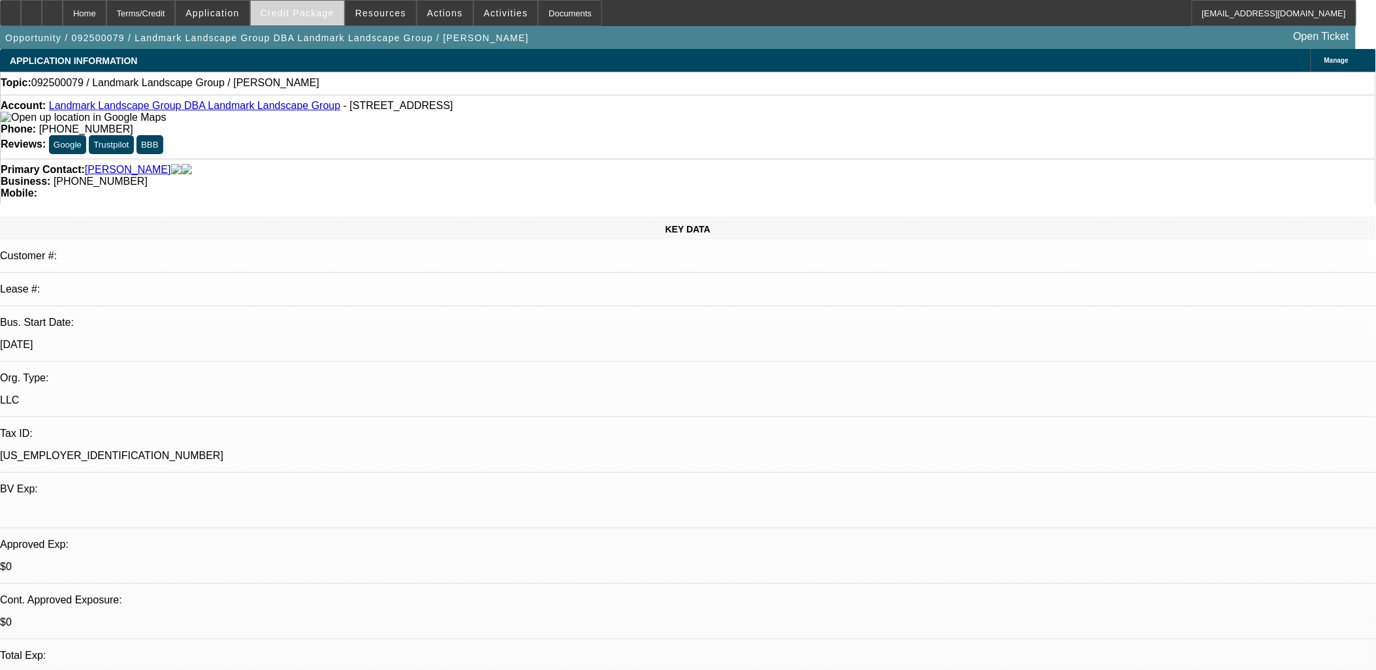
click at [318, 18] on span at bounding box center [297, 12] width 93 height 31
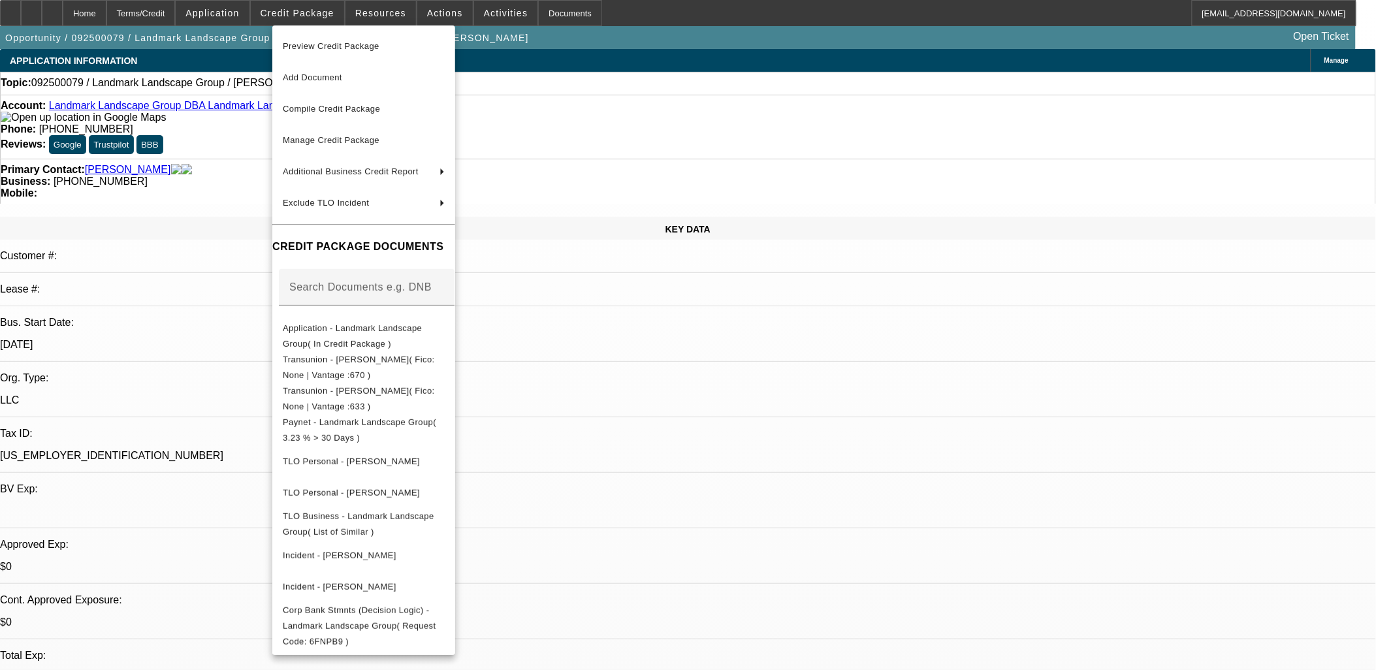
click at [1091, 226] on div at bounding box center [688, 335] width 1376 height 670
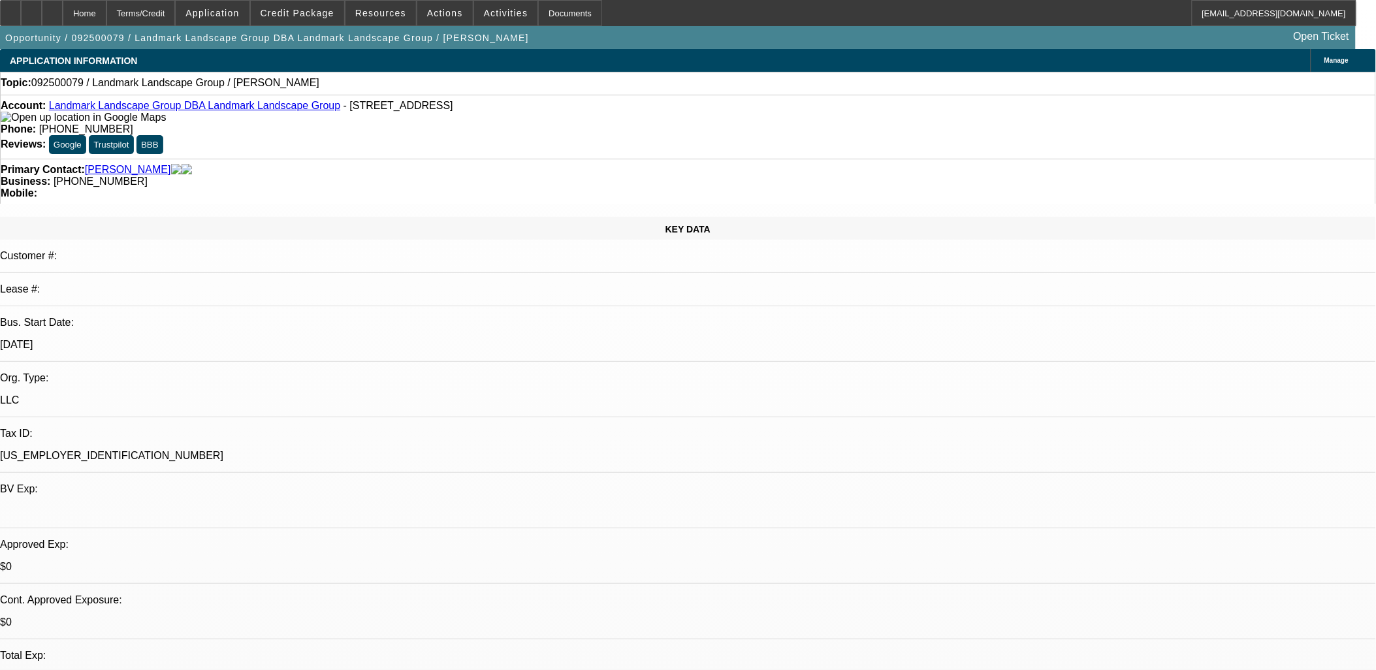
click at [434, 16] on span "Actions" at bounding box center [445, 13] width 36 height 10
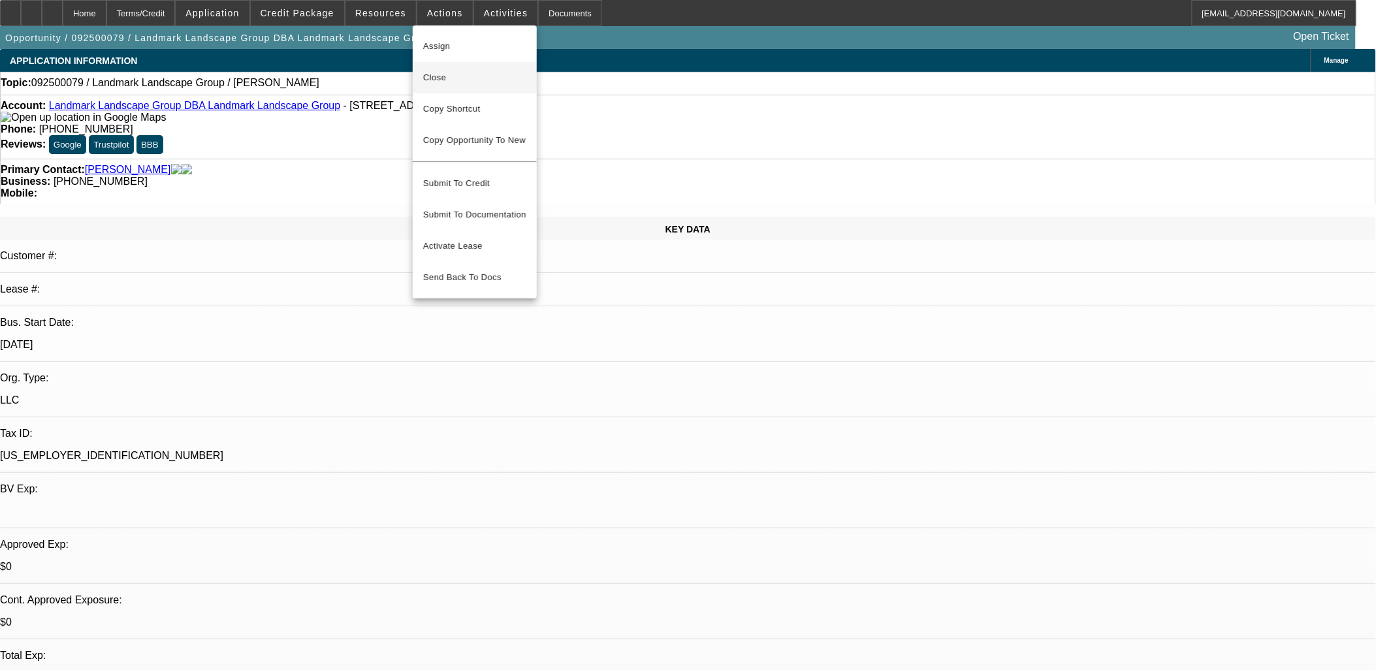
click at [478, 77] on span "Close" at bounding box center [474, 78] width 103 height 16
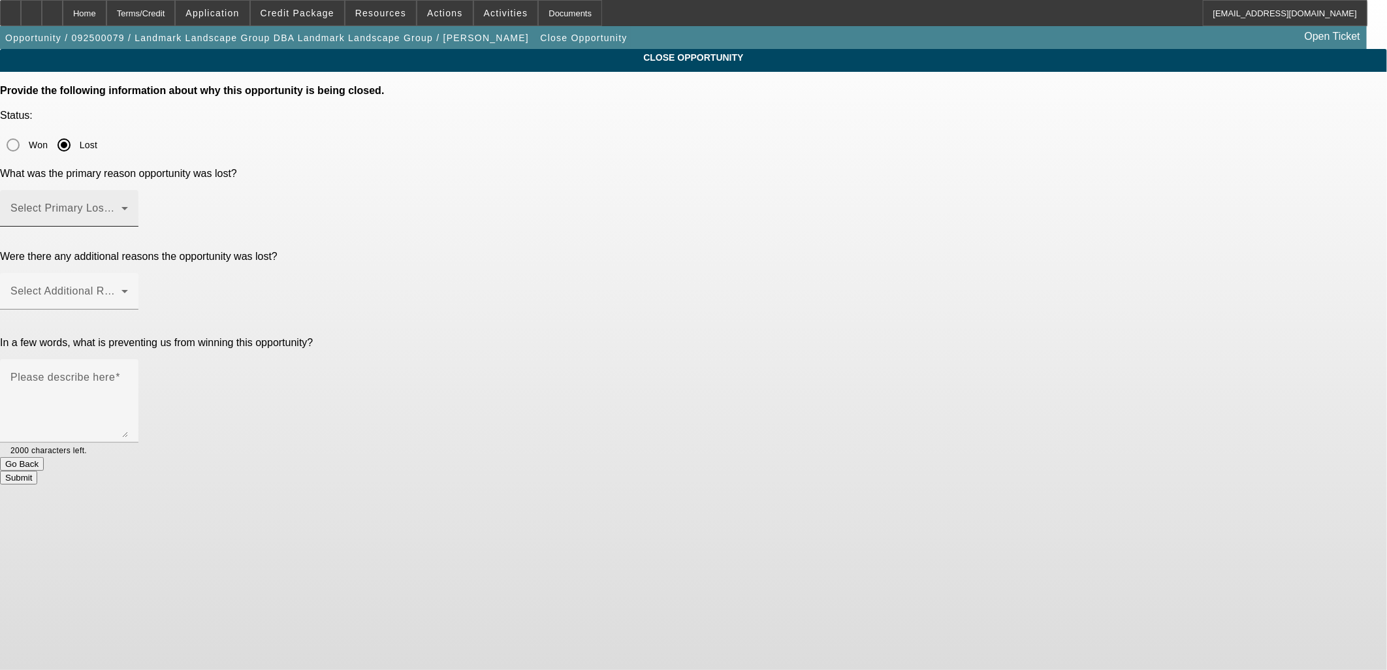
click at [121, 206] on span at bounding box center [65, 214] width 111 height 16
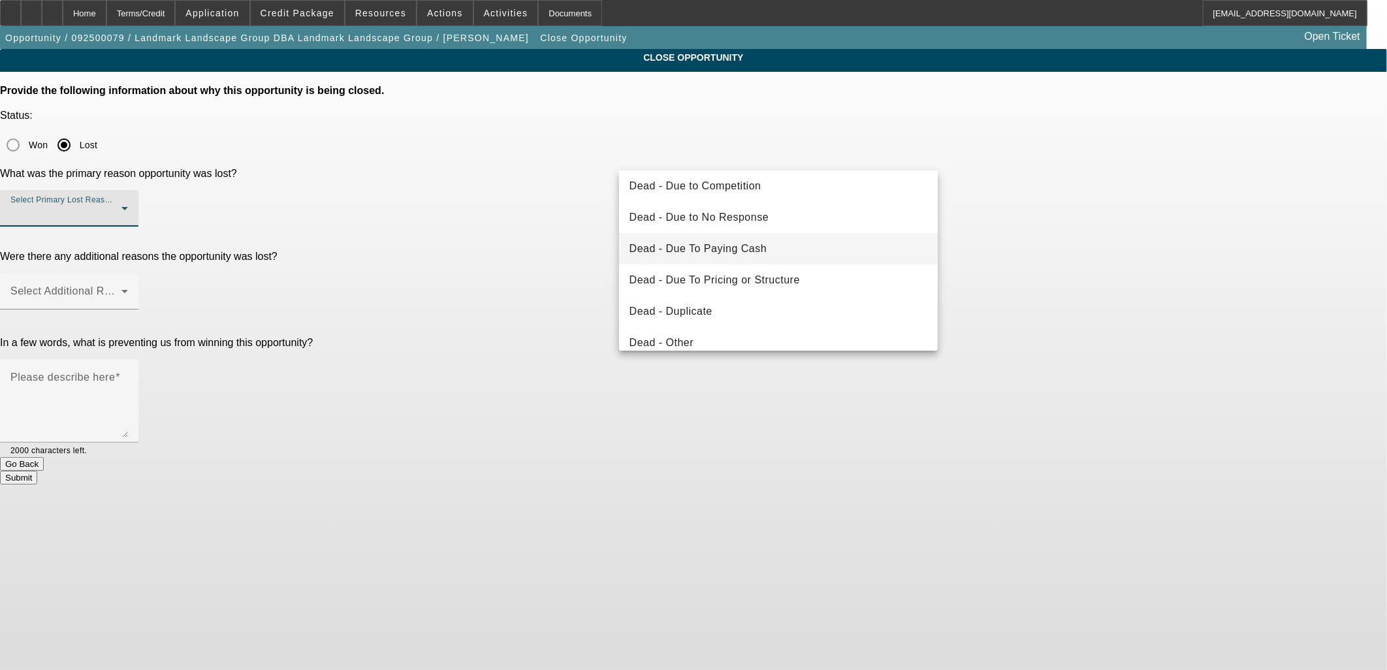
scroll to position [72, 0]
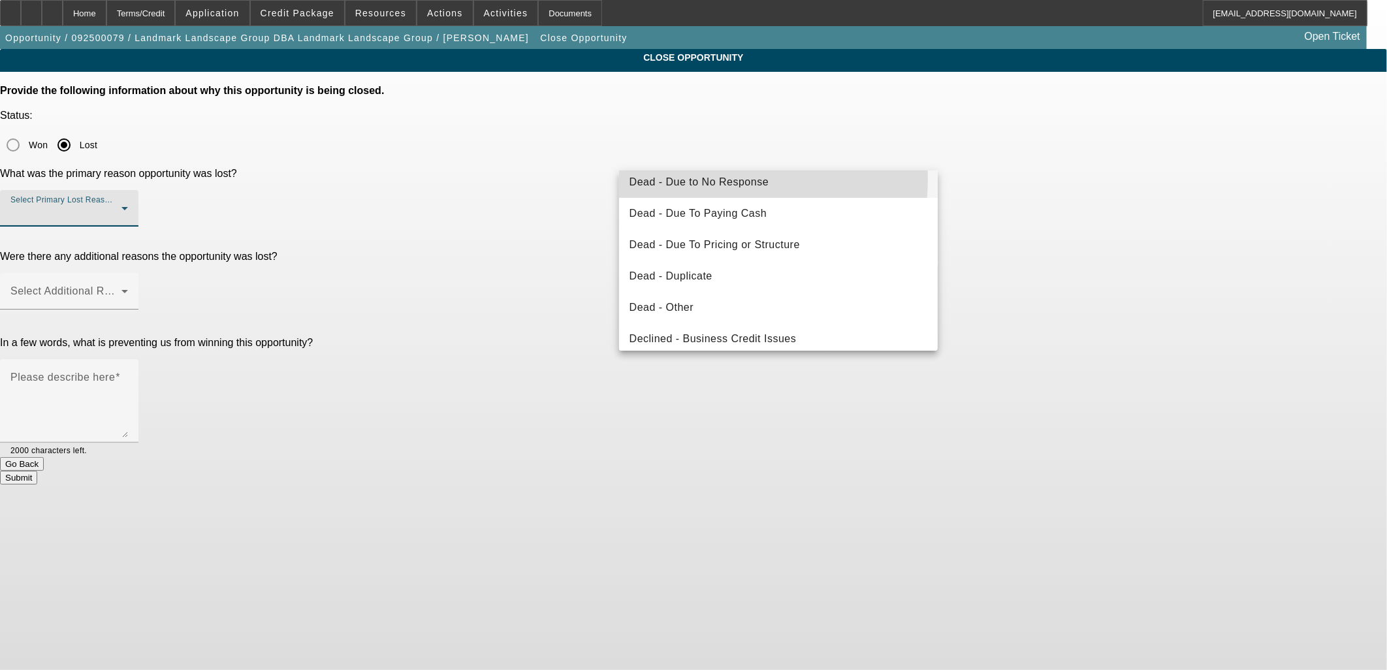
drag, startPoint x: 743, startPoint y: 180, endPoint x: 748, endPoint y: 191, distance: 12.9
click at [743, 180] on span "Dead - Due to No Response" at bounding box center [700, 182] width 140 height 16
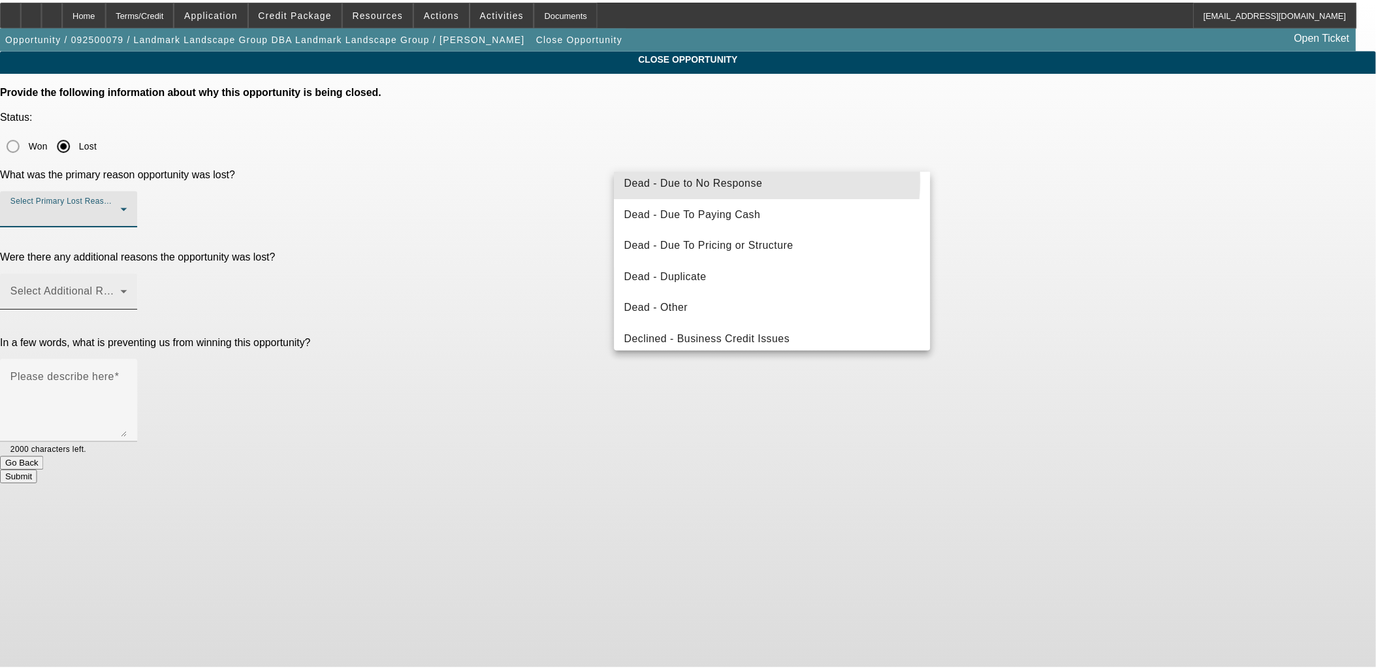
scroll to position [0, 0]
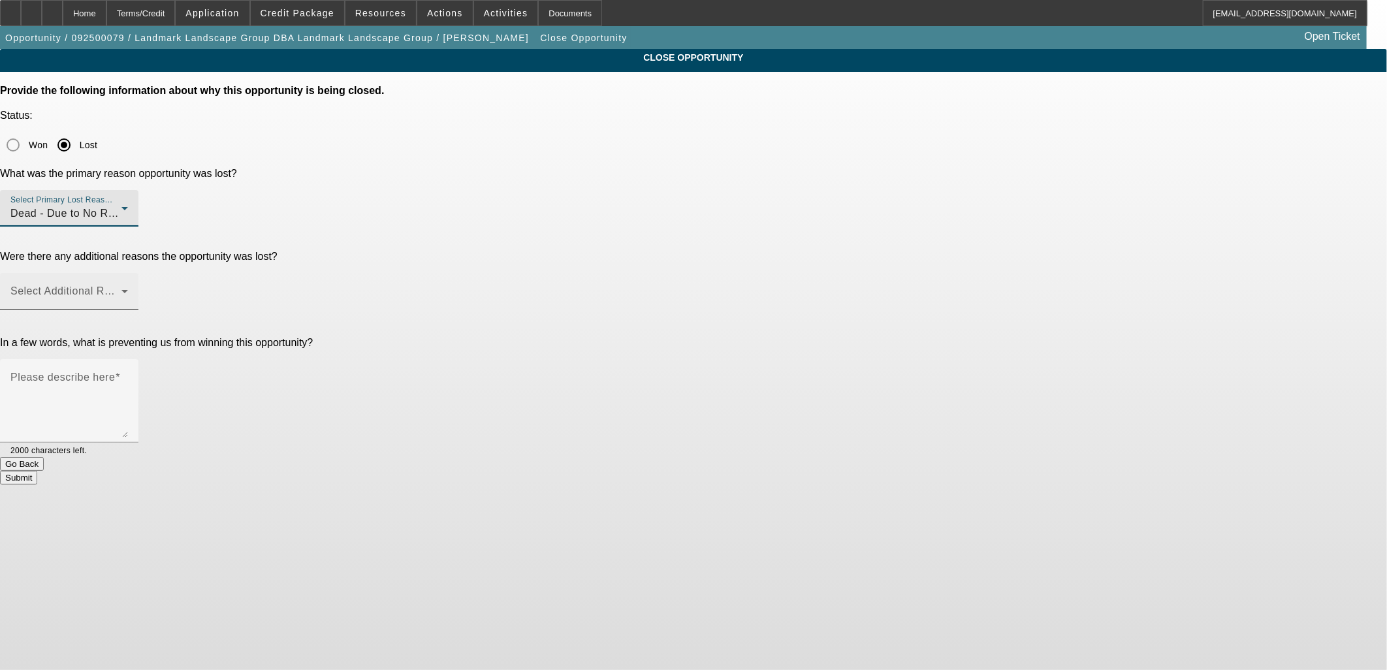
click at [128, 273] on div "Select Additional Reasons" at bounding box center [69, 291] width 118 height 37
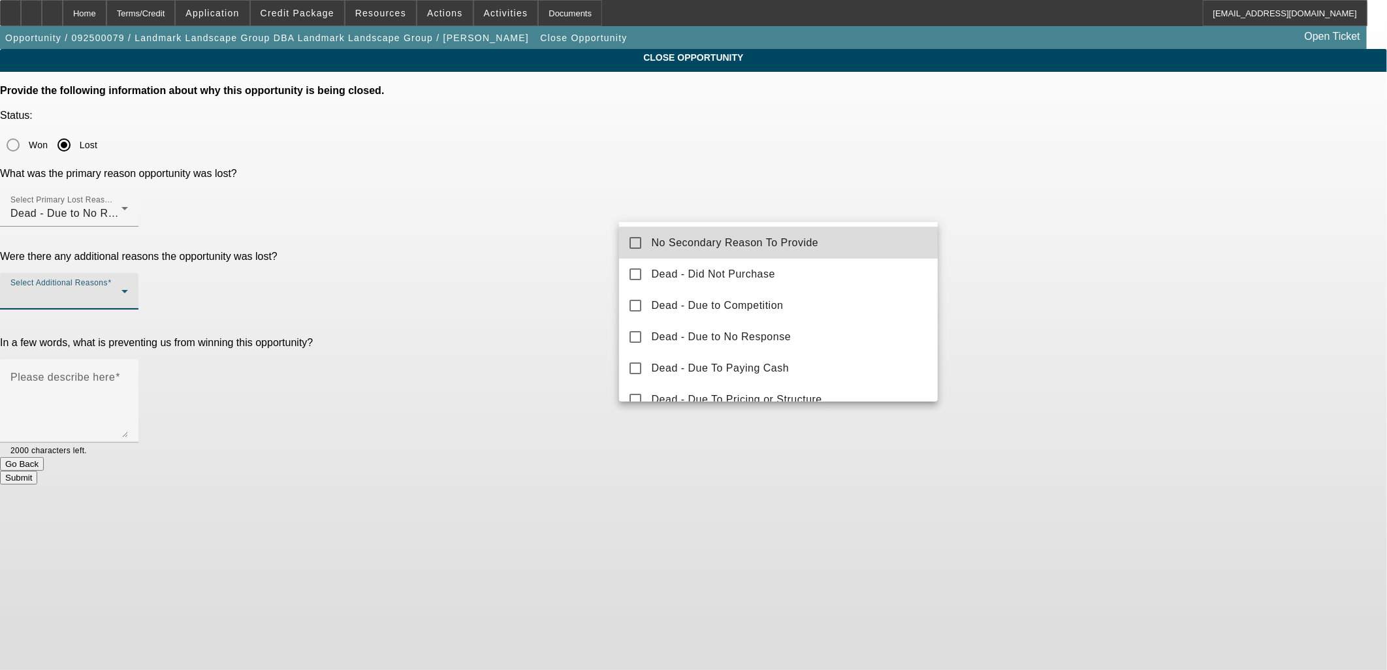
drag, startPoint x: 811, startPoint y: 235, endPoint x: 1112, endPoint y: 244, distance: 300.6
click at [814, 235] on span "No Secondary Reason To Provide" at bounding box center [735, 243] width 167 height 16
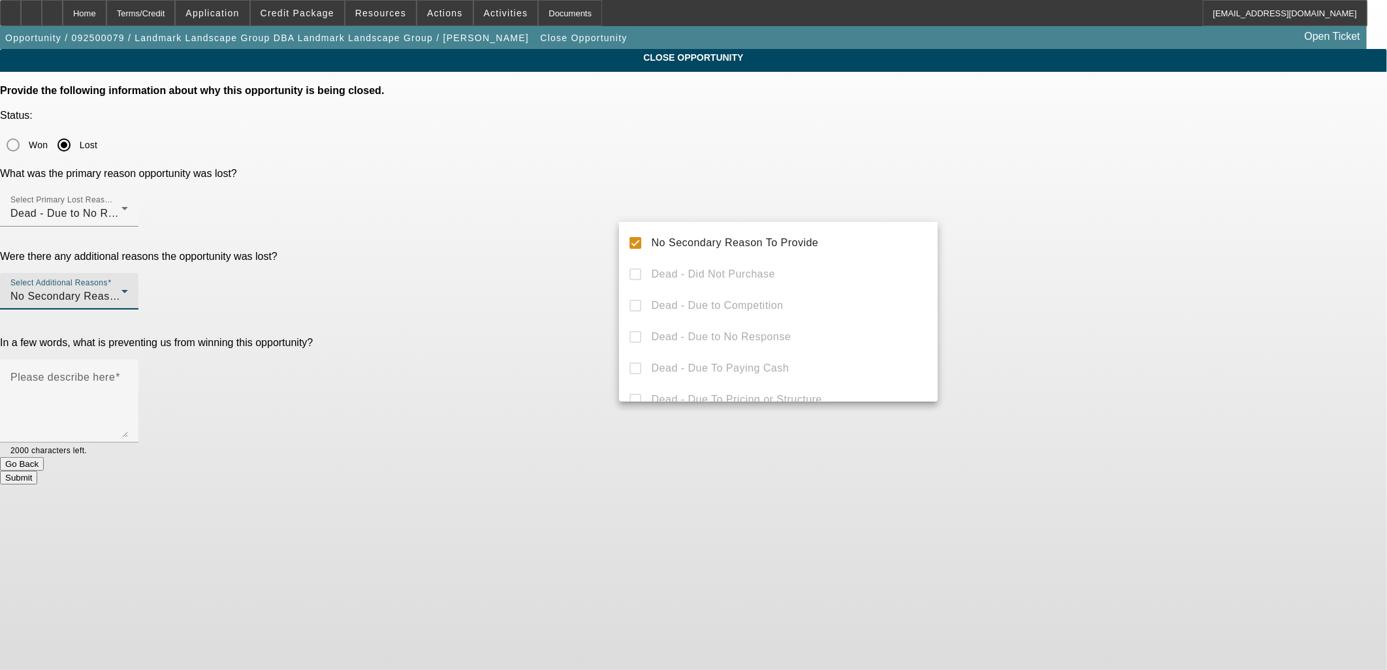
click at [1111, 244] on div at bounding box center [693, 335] width 1387 height 670
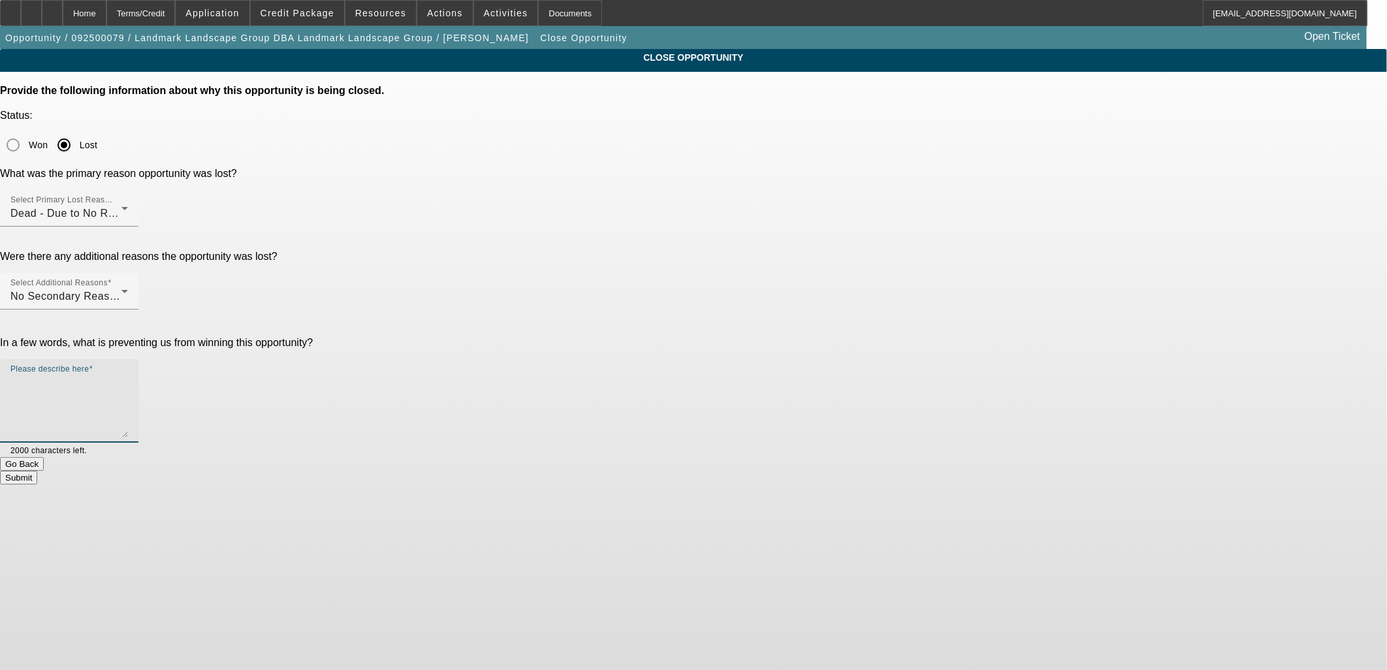
click at [128, 375] on textarea "Please describe here" at bounding box center [69, 406] width 118 height 63
type textarea "No response"
click at [37, 471] on button "Submit" at bounding box center [18, 478] width 37 height 14
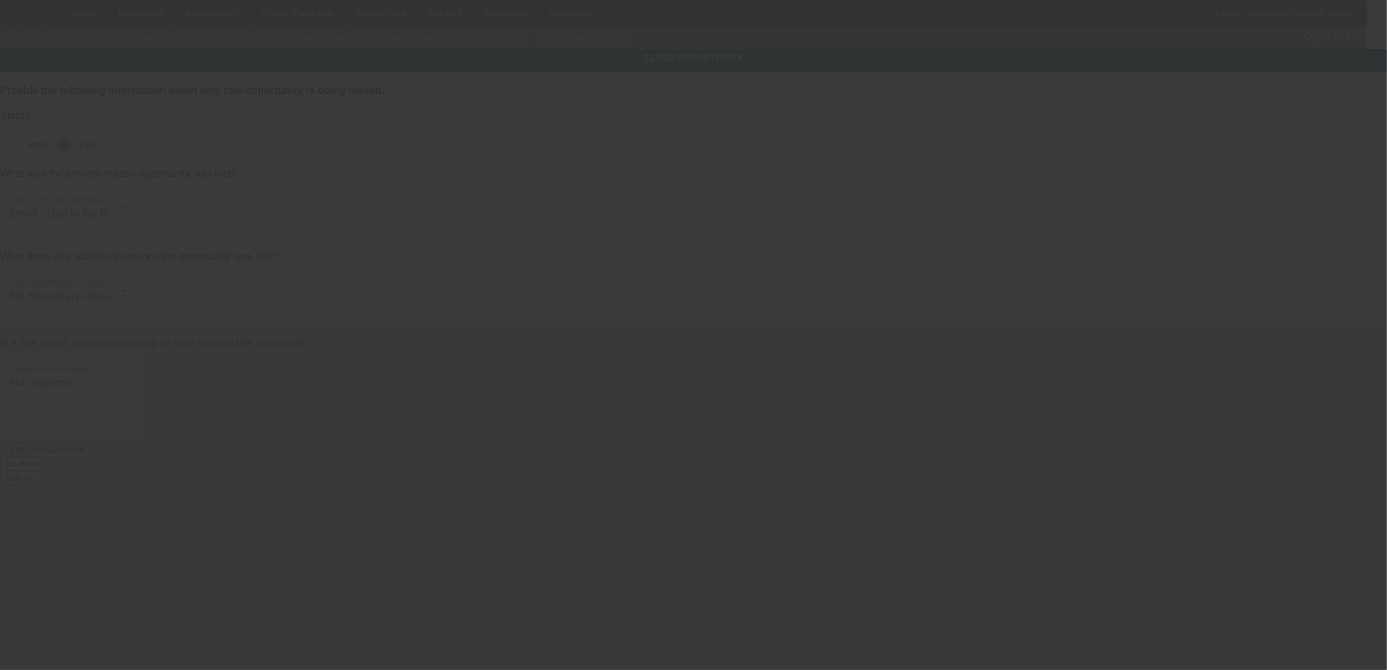
click at [812, 342] on div at bounding box center [693, 335] width 1387 height 670
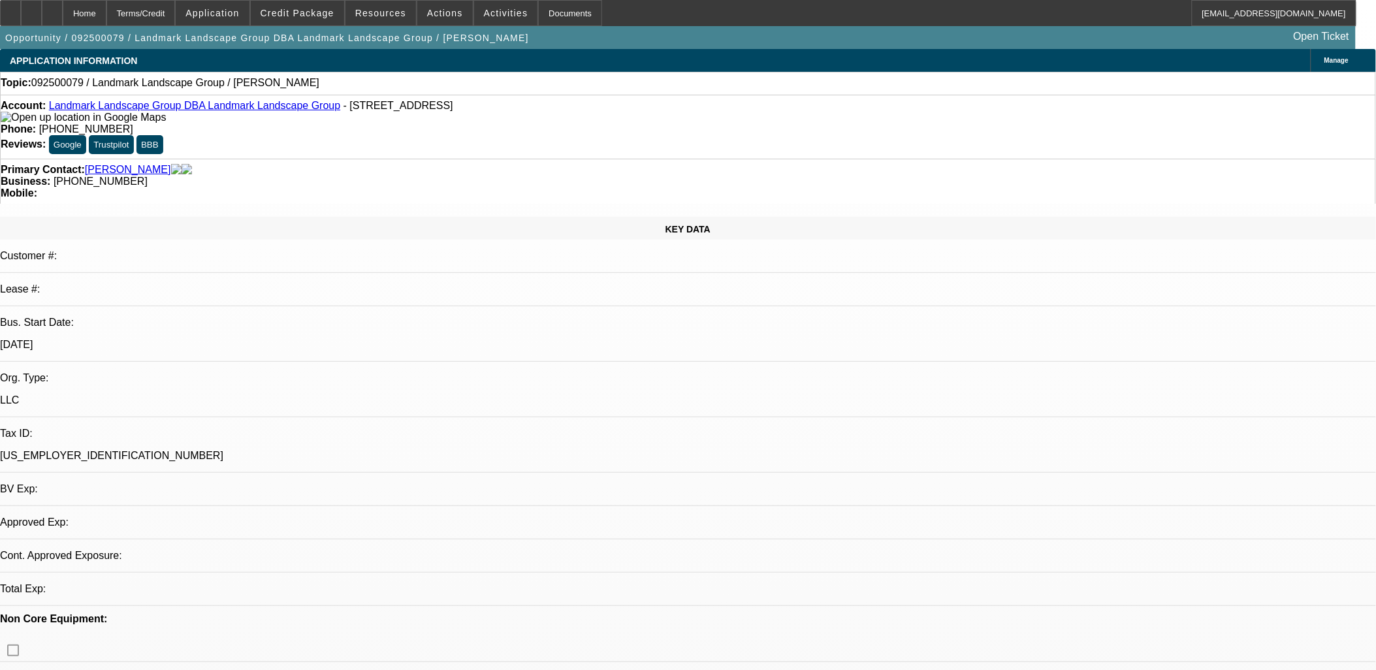
select select "0"
select select "2"
select select "0.1"
select select "1"
select select "2"
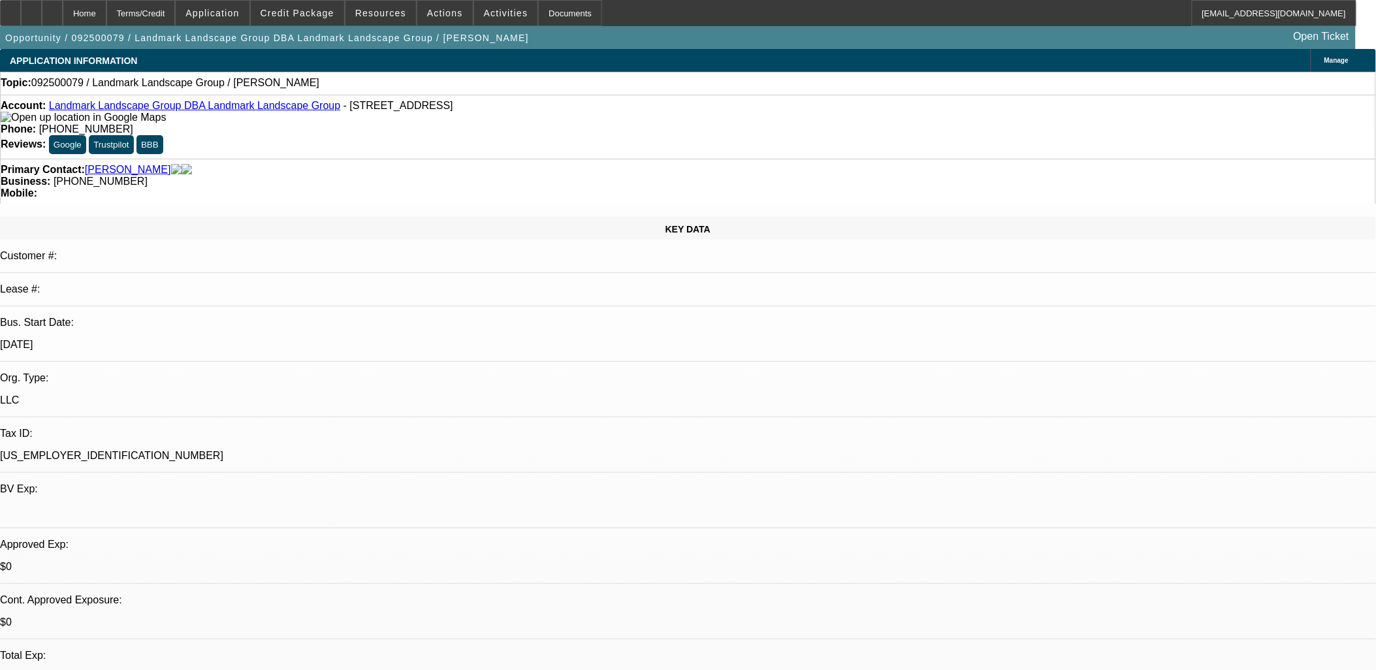
select select "4"
